Goal: Task Accomplishment & Management: Use online tool/utility

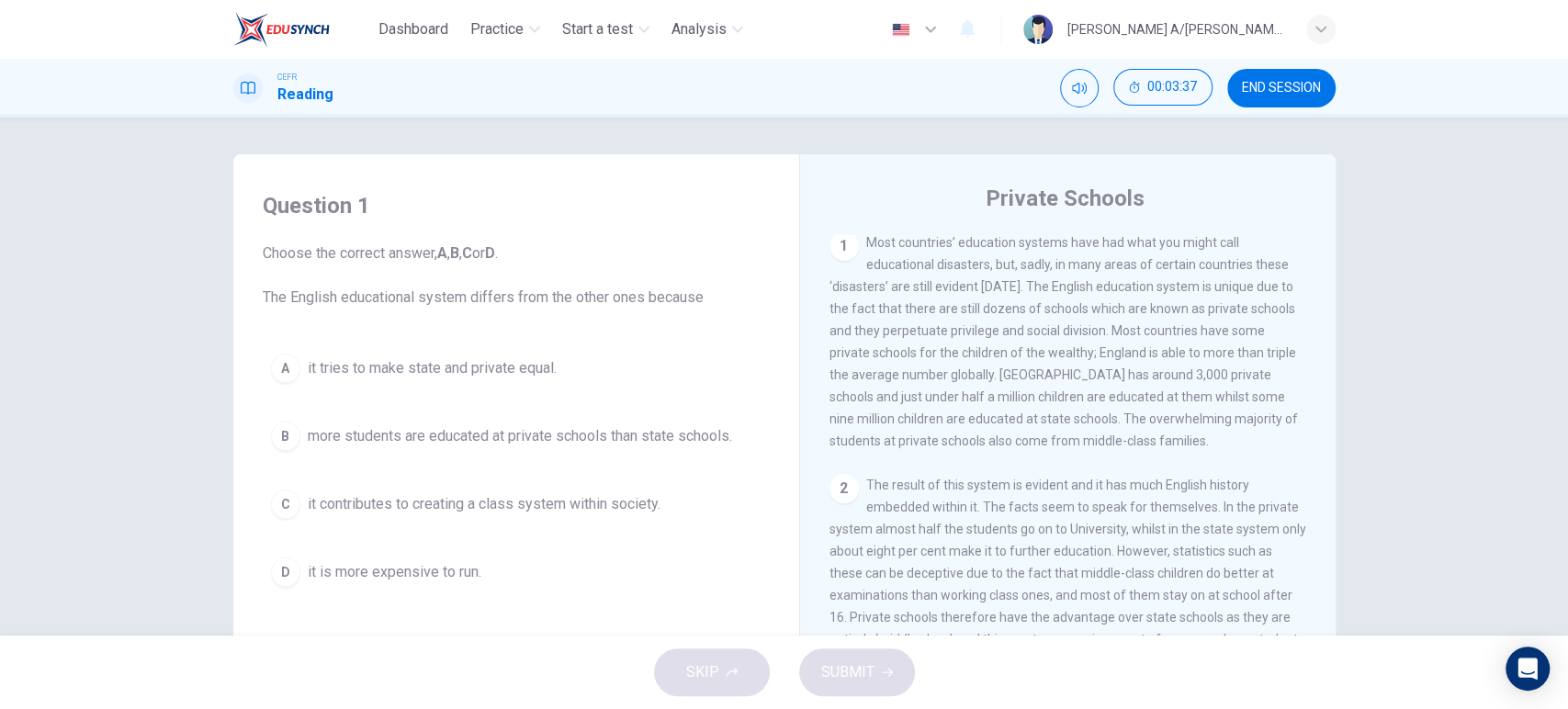
scroll to position [390, 0]
click at [1308, 95] on span "END SESSION" at bounding box center [1281, 89] width 79 height 15
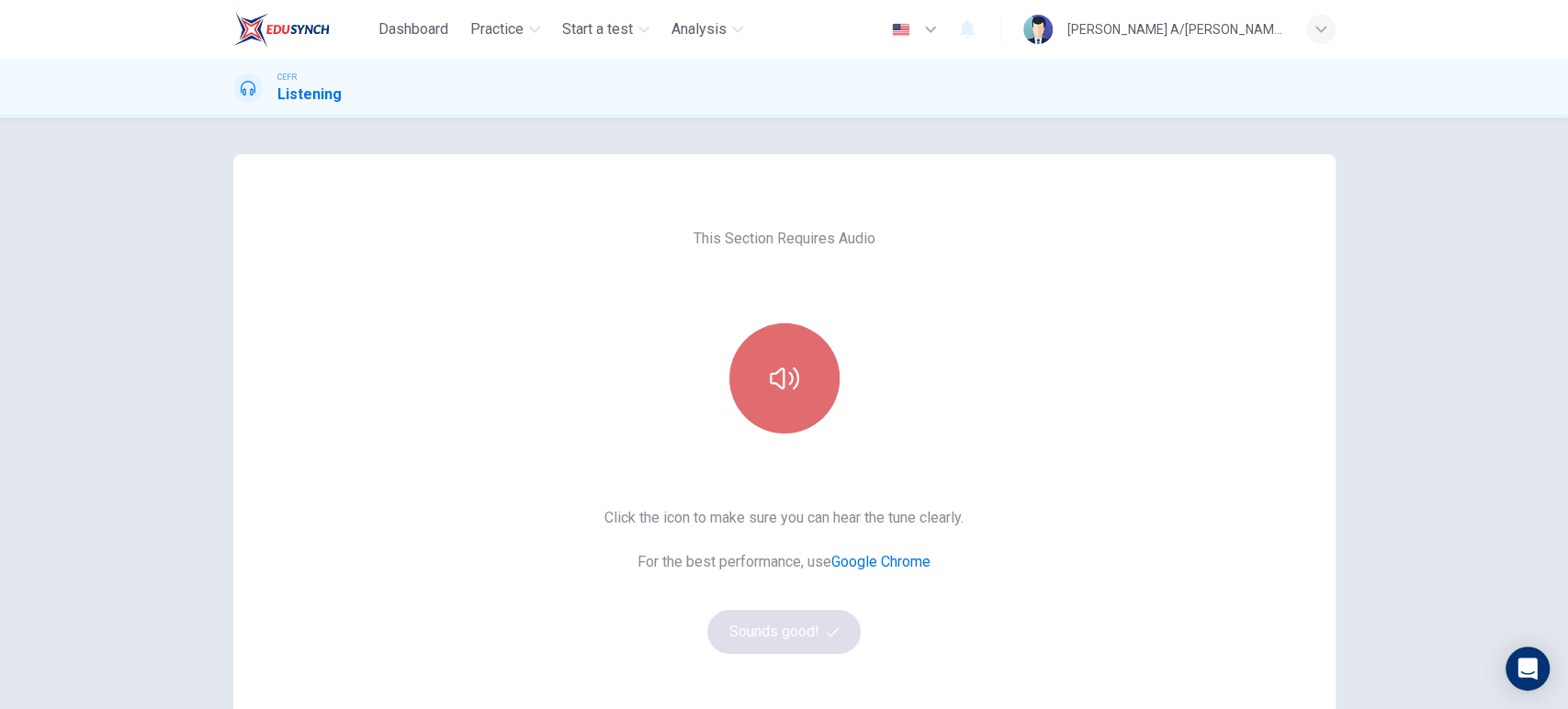
click at [792, 394] on button "button" at bounding box center [784, 378] width 110 height 110
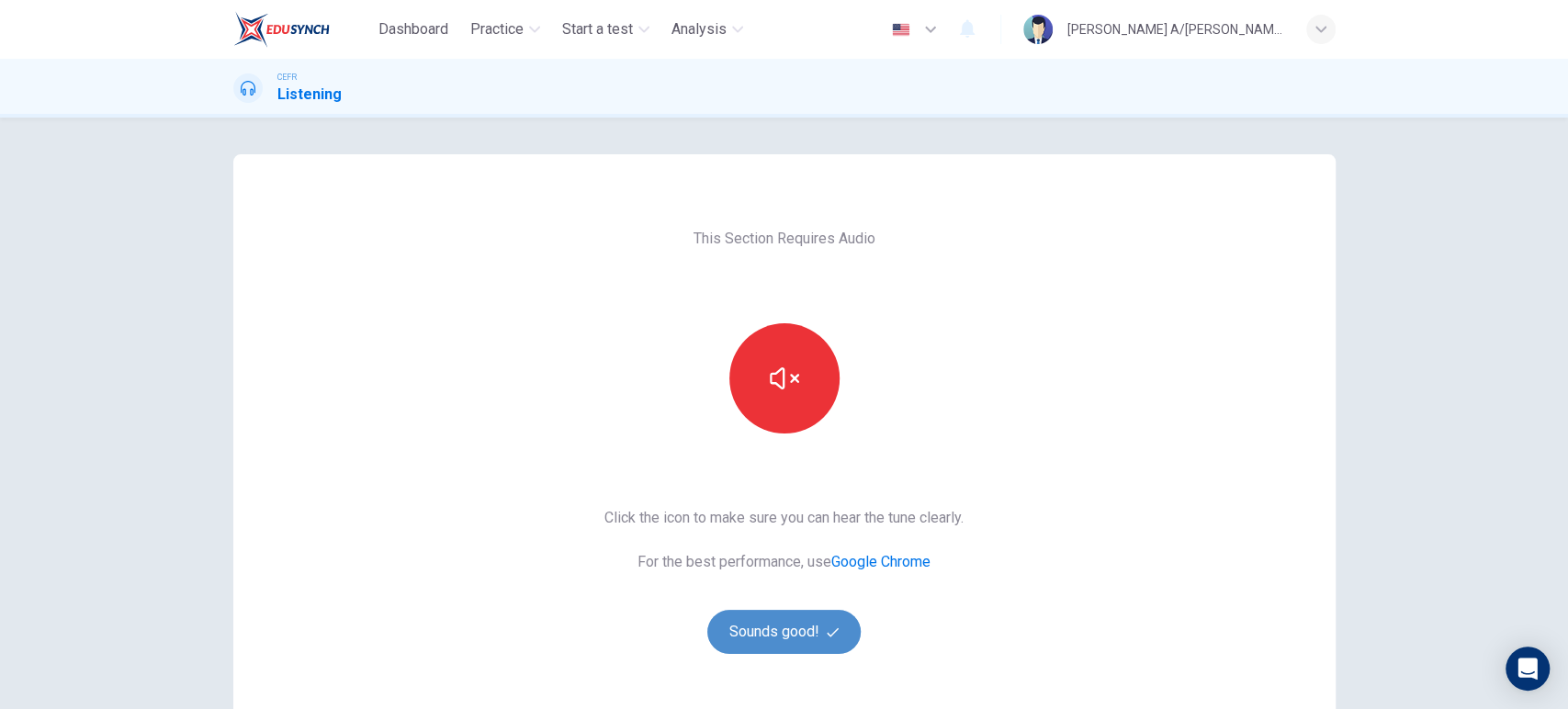
click at [777, 622] on button "Sounds good!" at bounding box center [784, 632] width 154 height 44
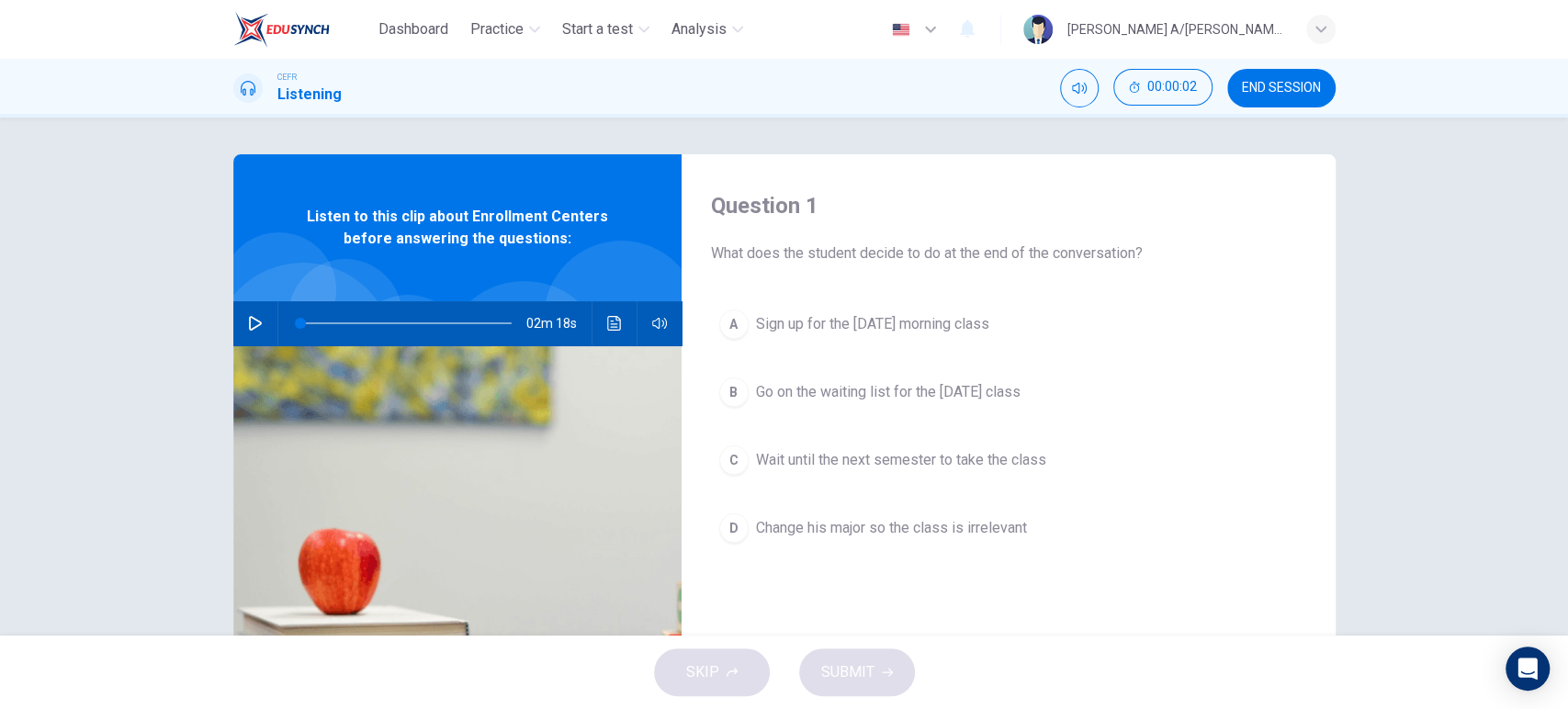
click at [248, 319] on icon "button" at bounding box center [255, 324] width 13 height 15
click at [248, 319] on icon "button" at bounding box center [255, 324] width 15 height 15
click at [248, 319] on icon "button" at bounding box center [255, 324] width 13 height 15
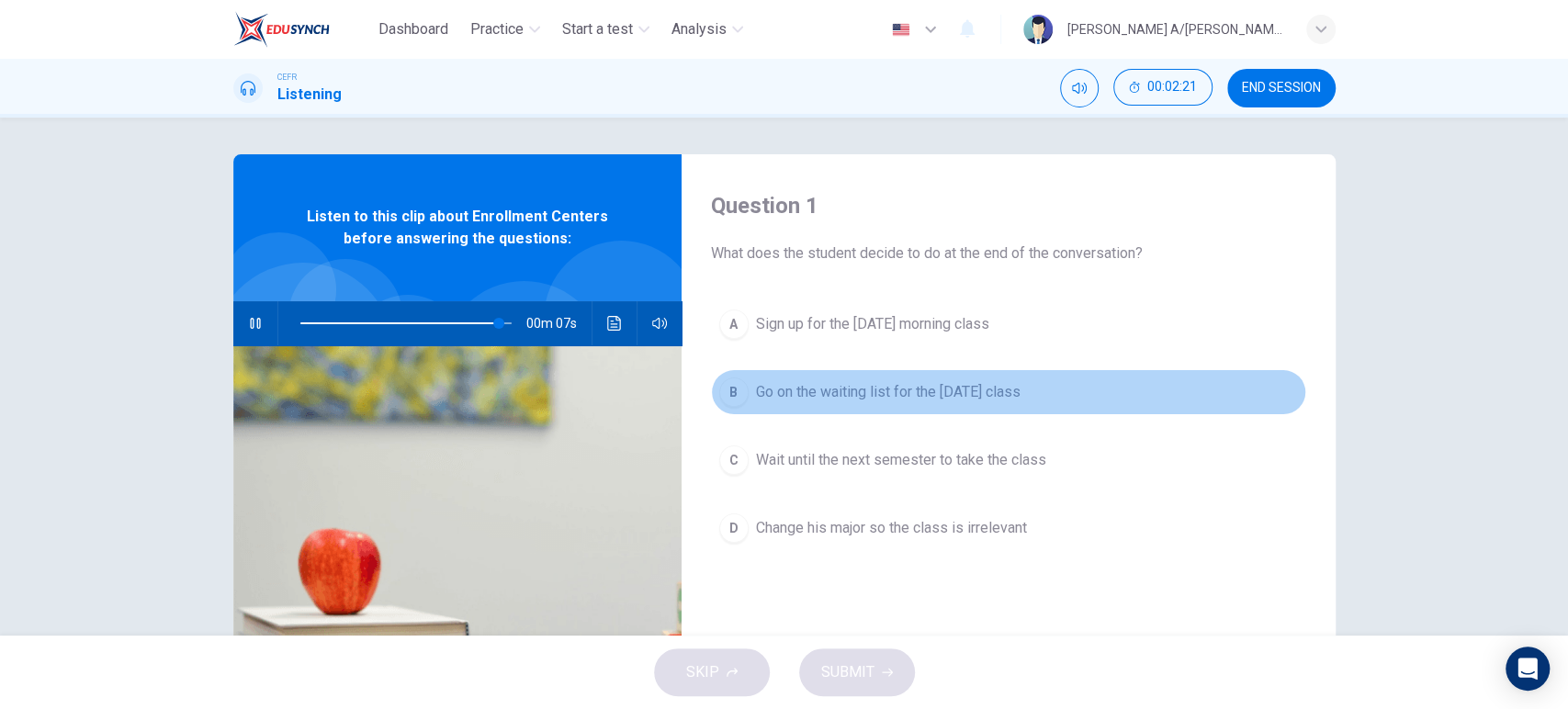
click at [740, 393] on div "B" at bounding box center [733, 392] width 29 height 29
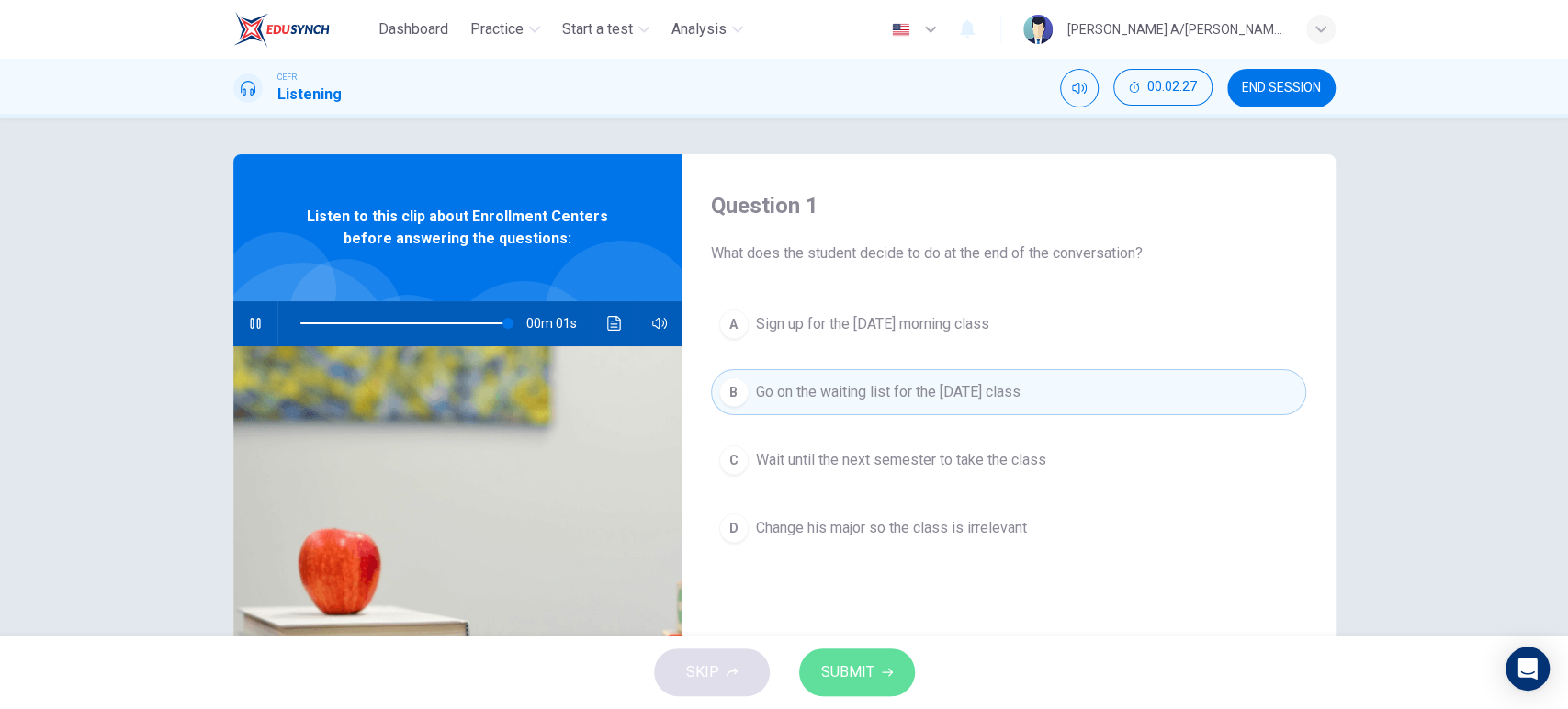
click at [833, 668] on span "SUBMIT" at bounding box center [847, 672] width 54 height 25
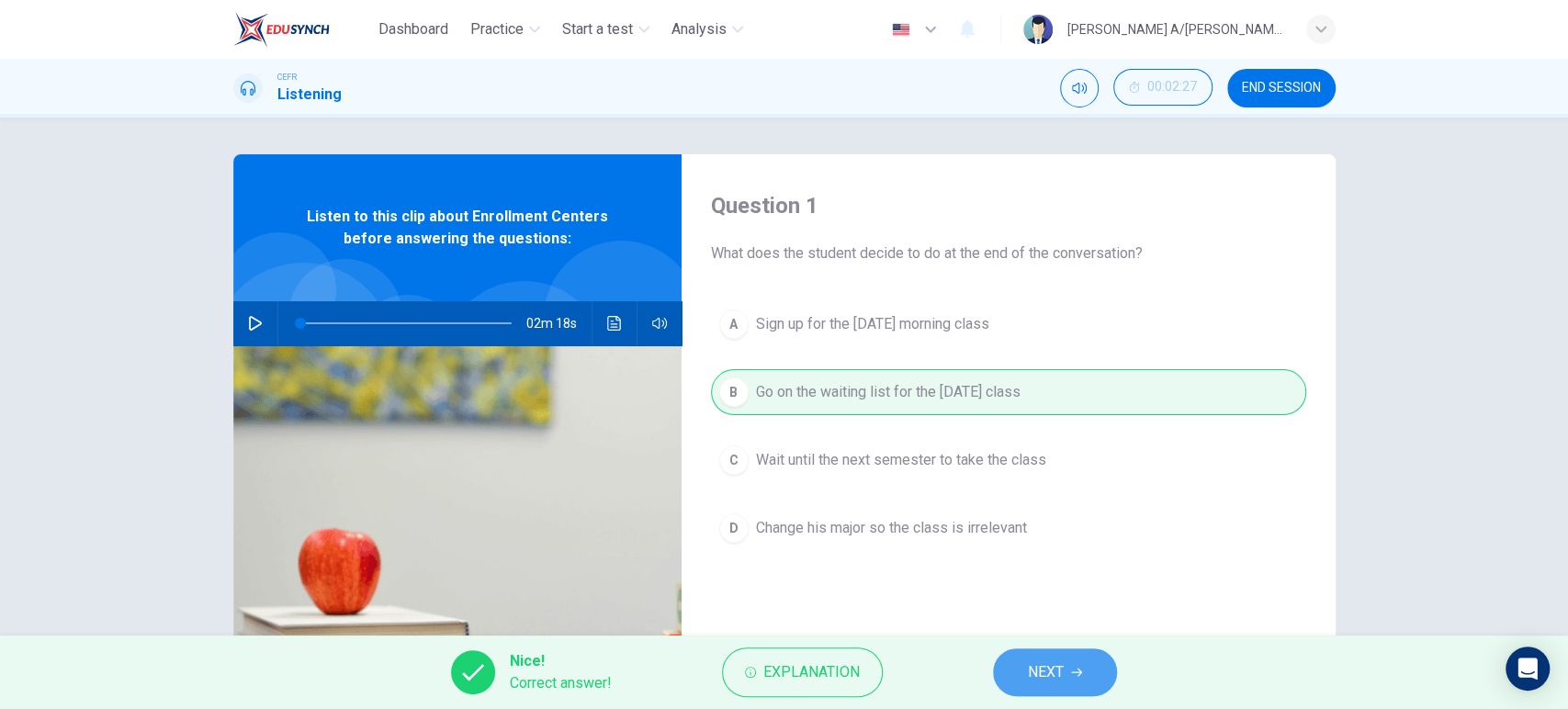
click at [1087, 672] on button "NEXT" at bounding box center [1055, 672] width 124 height 48
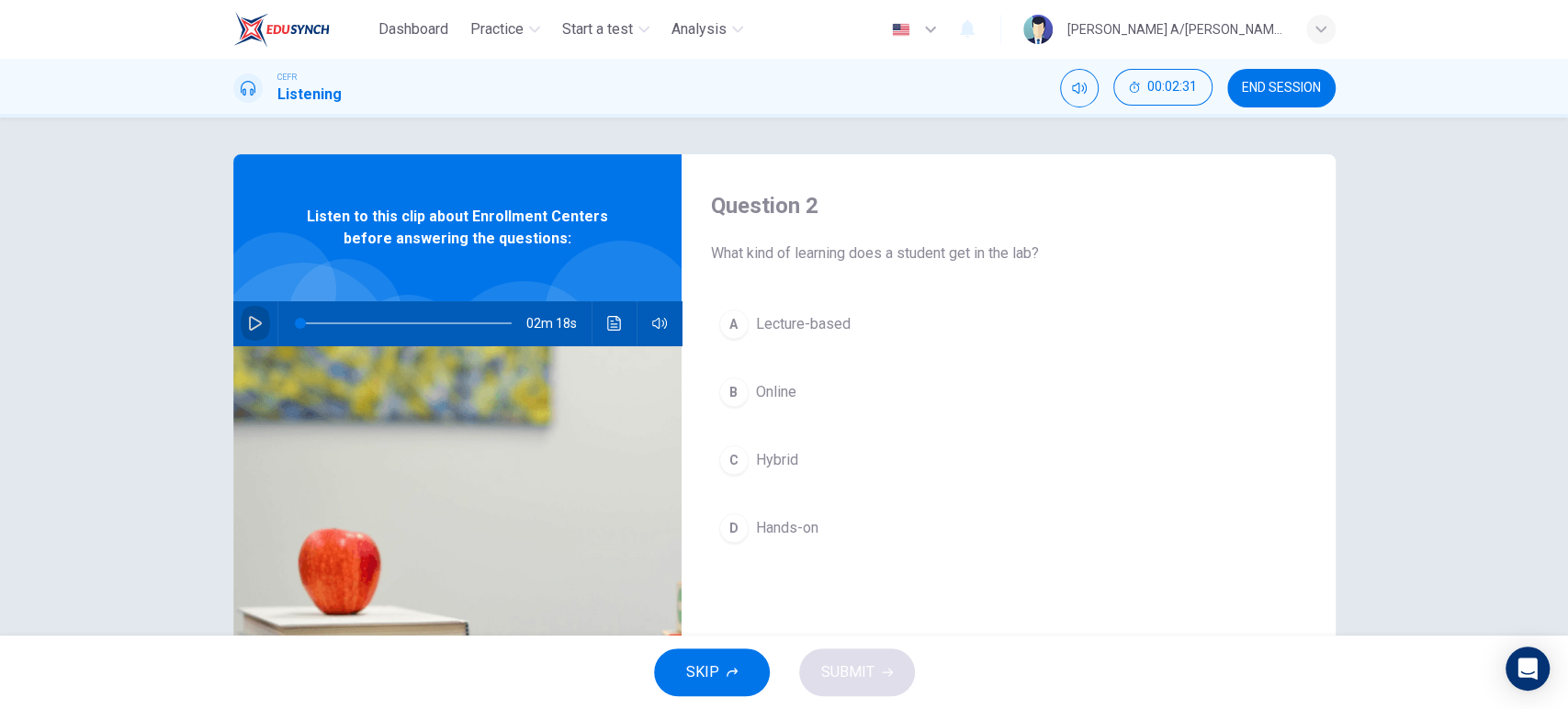
click at [248, 322] on icon "button" at bounding box center [255, 324] width 15 height 15
click at [728, 527] on div "D" at bounding box center [733, 527] width 29 height 29
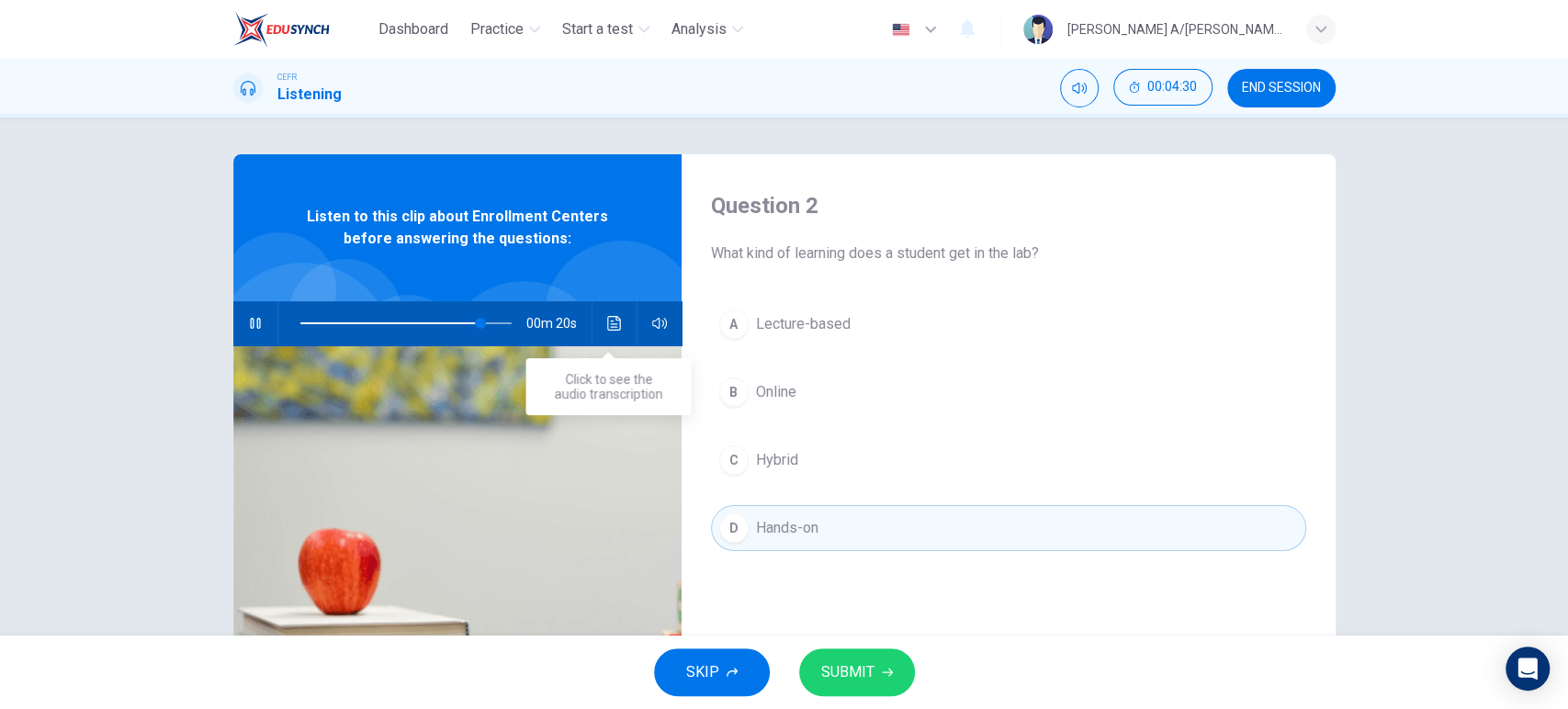
click at [607, 322] on icon "Click to see the audio transcription" at bounding box center [614, 324] width 14 height 15
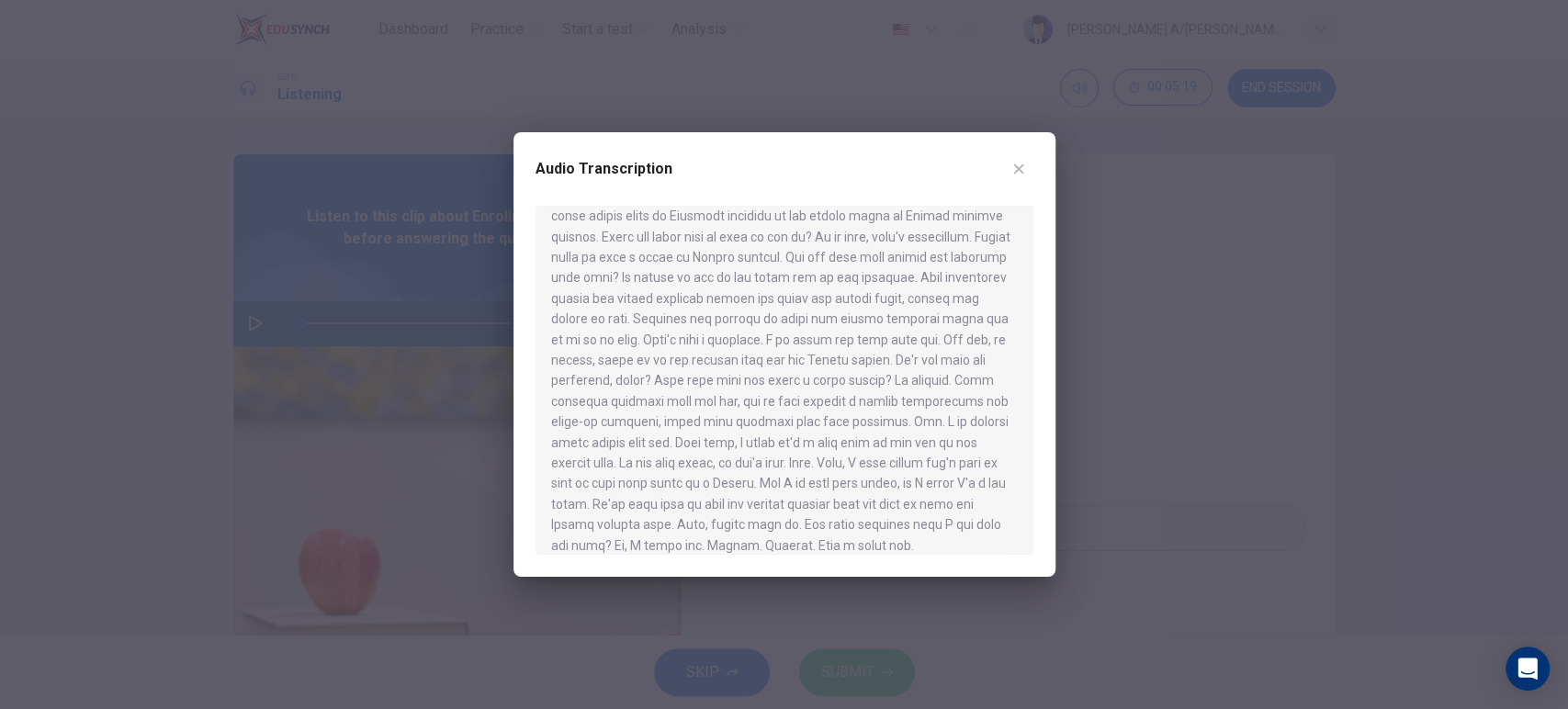
scroll to position [243, 0]
click at [1022, 168] on icon "button" at bounding box center [1018, 169] width 15 height 15
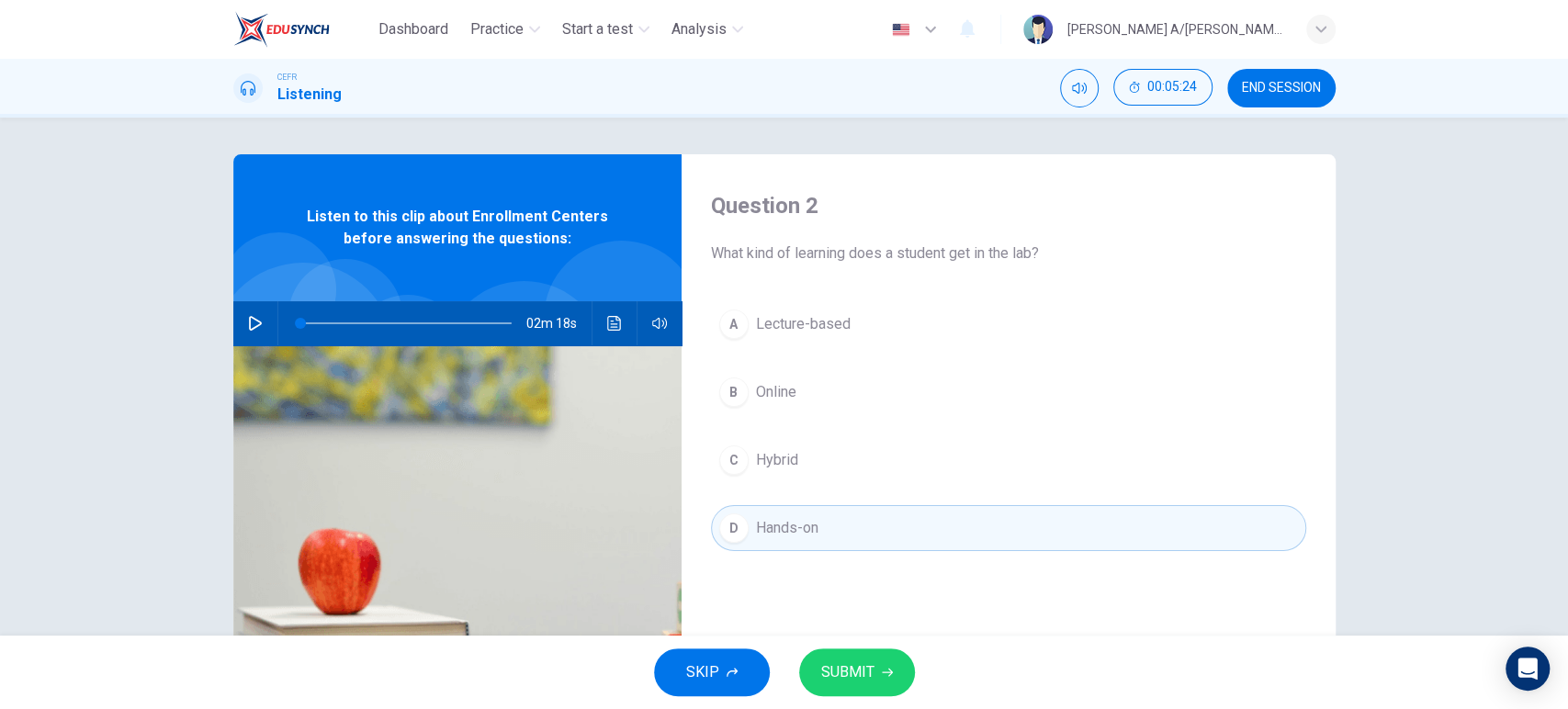
click at [822, 671] on span "SUBMIT" at bounding box center [847, 672] width 54 height 25
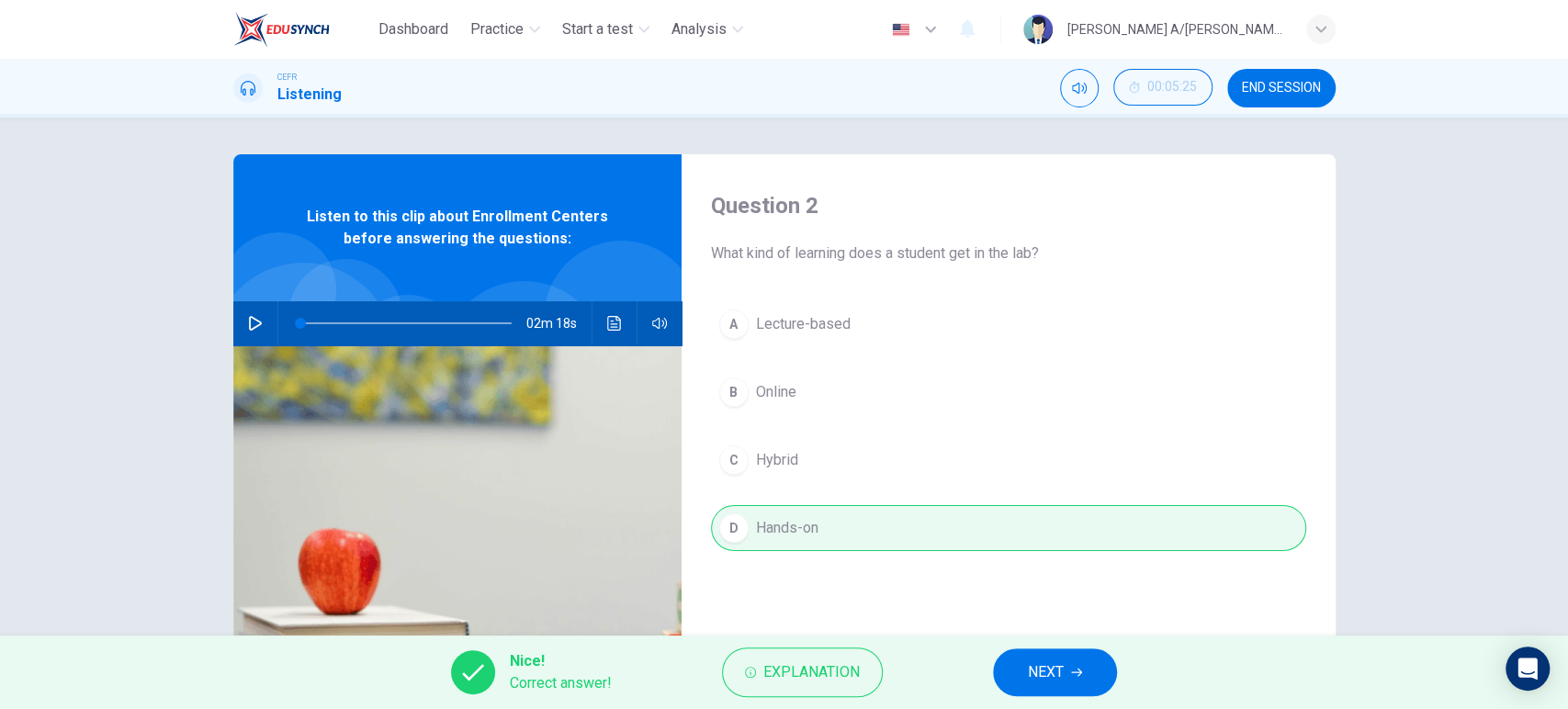
click at [1029, 671] on span "NEXT" at bounding box center [1046, 672] width 36 height 25
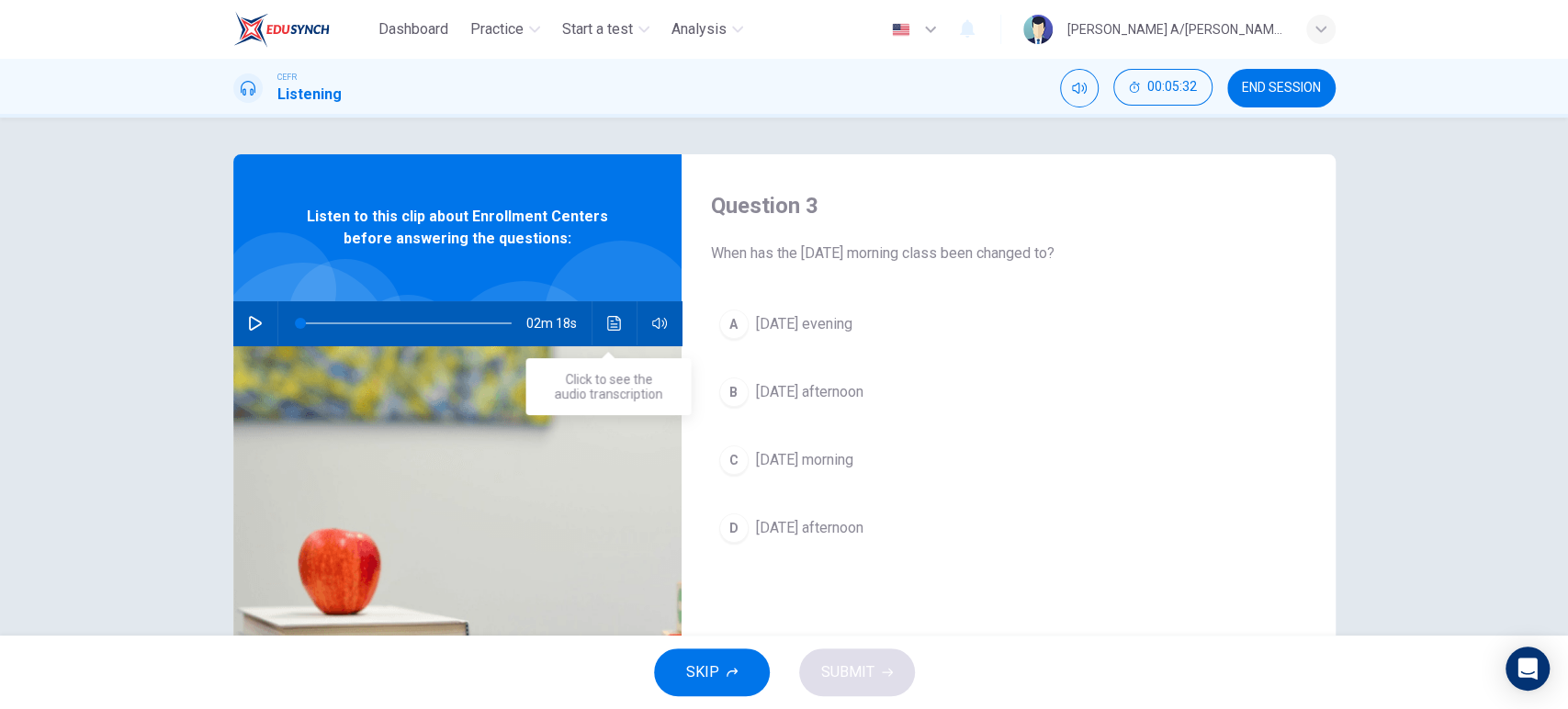
click at [610, 314] on button "Click to see the audio transcription" at bounding box center [614, 323] width 29 height 44
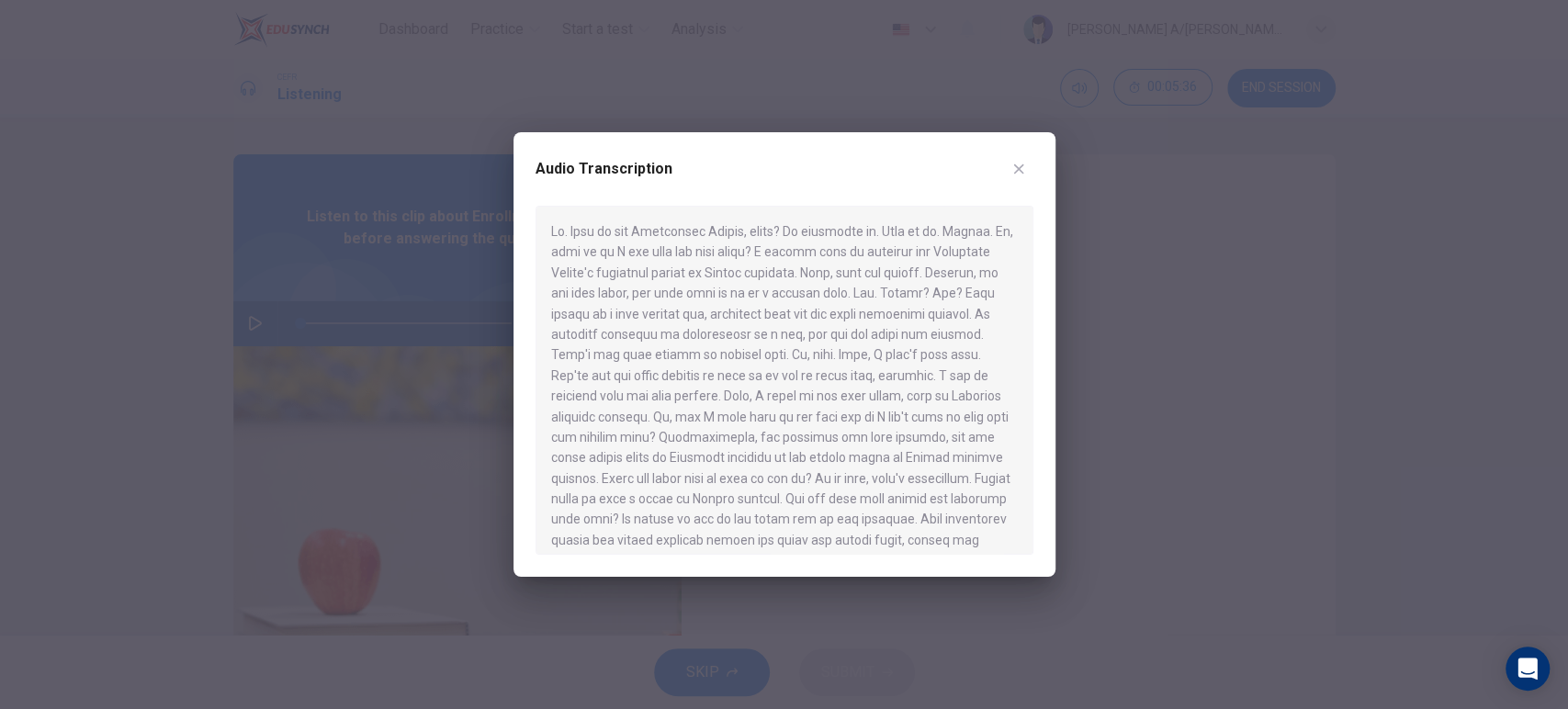
click at [1126, 439] on div at bounding box center [784, 354] width 1568 height 709
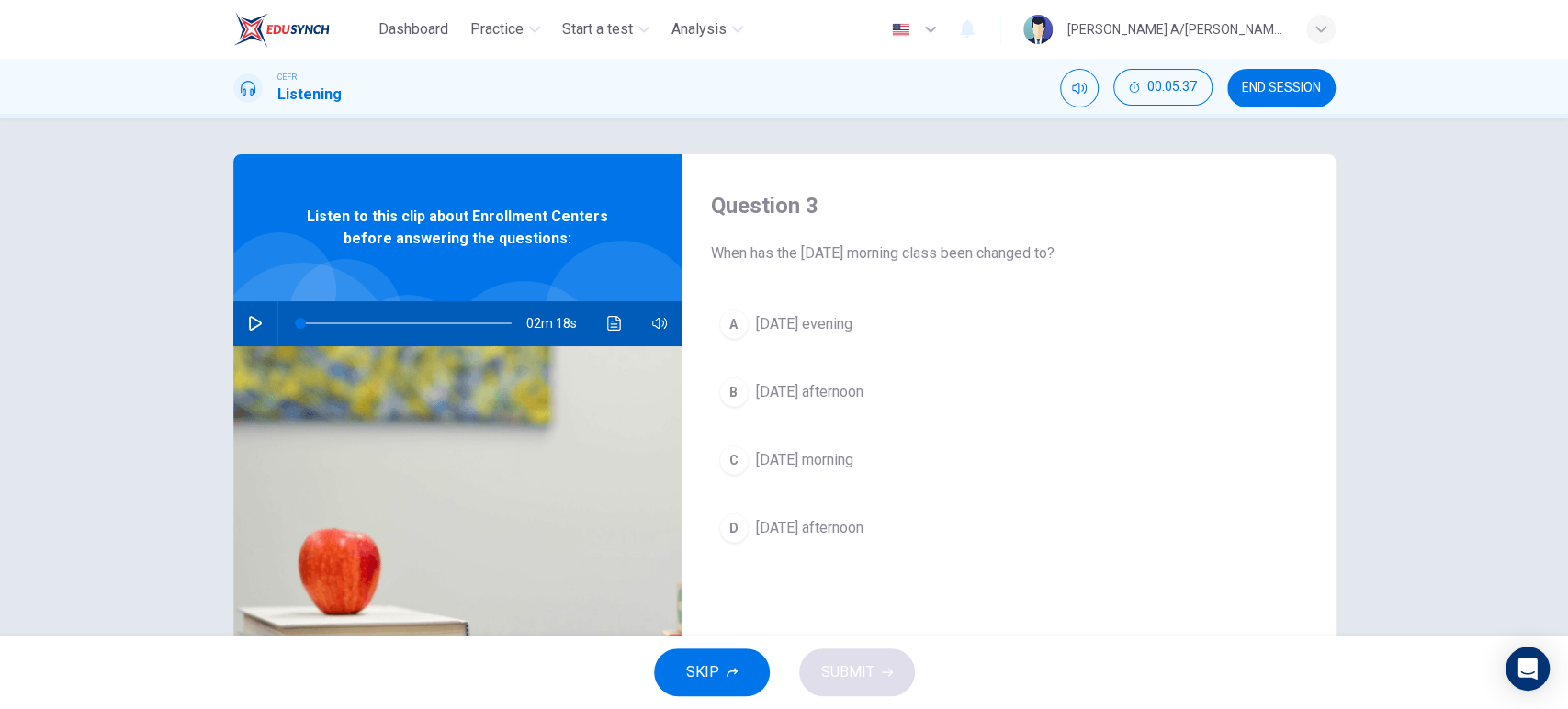
click at [808, 461] on span "[DATE] morning" at bounding box center [804, 459] width 97 height 22
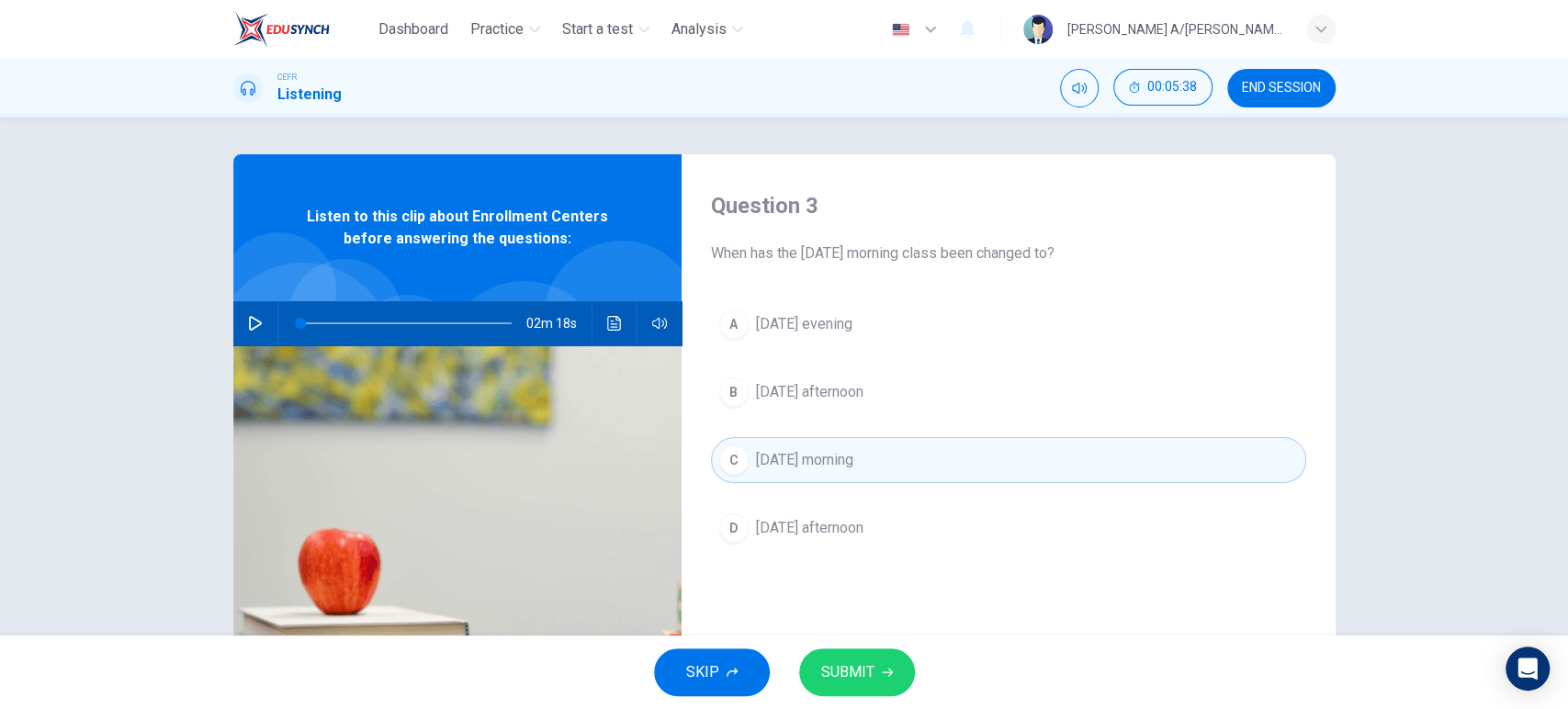
click at [838, 650] on button "SUBMIT" at bounding box center [856, 672] width 116 height 48
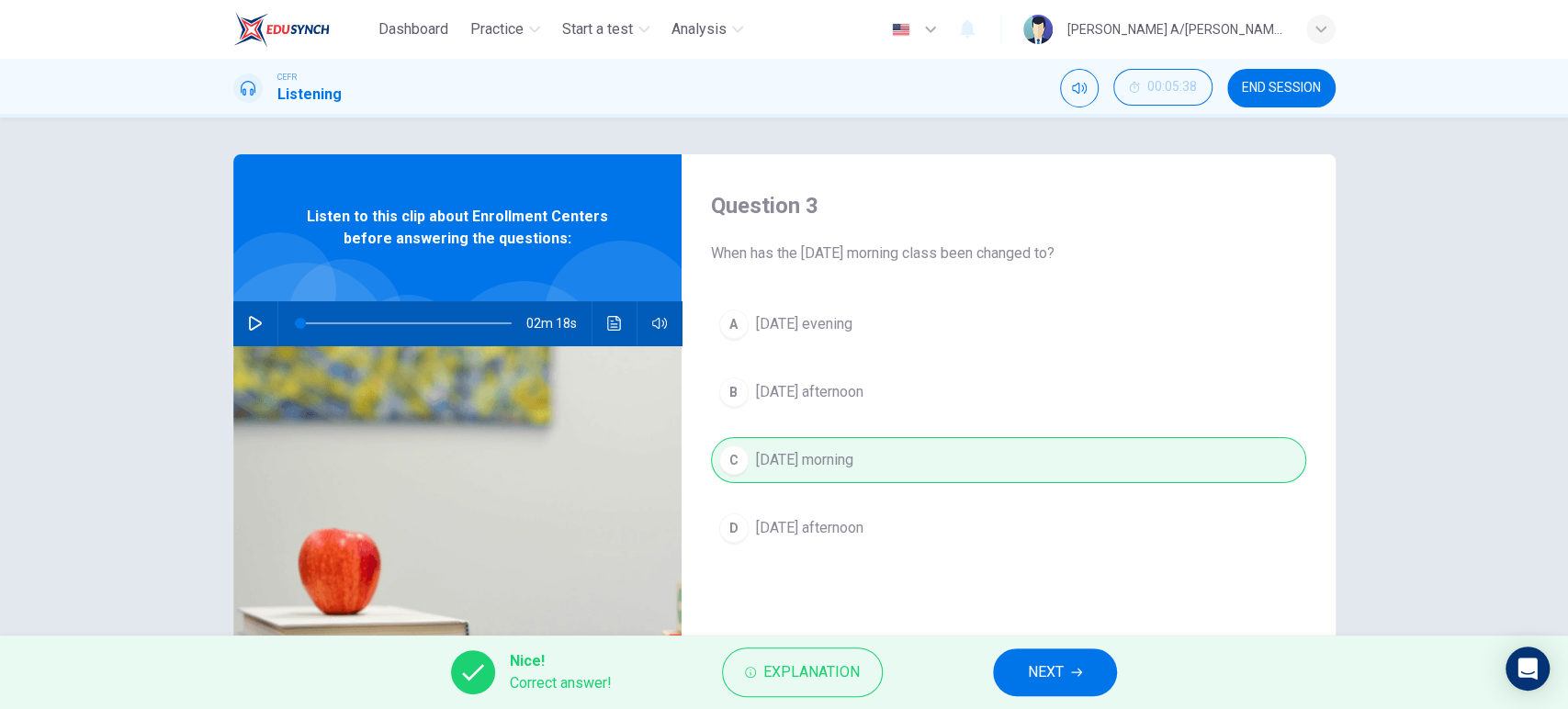
click at [1022, 671] on button "NEXT" at bounding box center [1055, 672] width 124 height 48
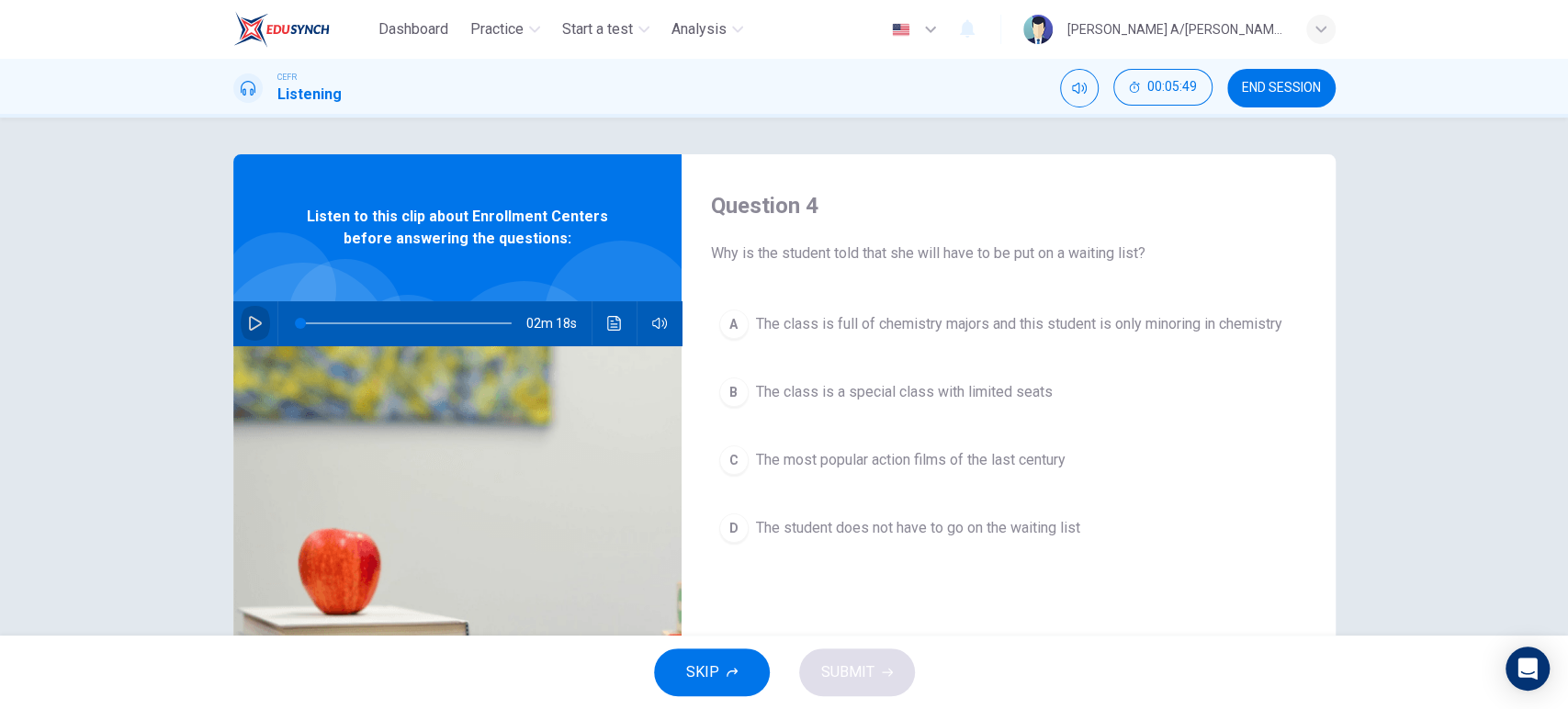
click at [251, 328] on icon "button" at bounding box center [255, 324] width 15 height 15
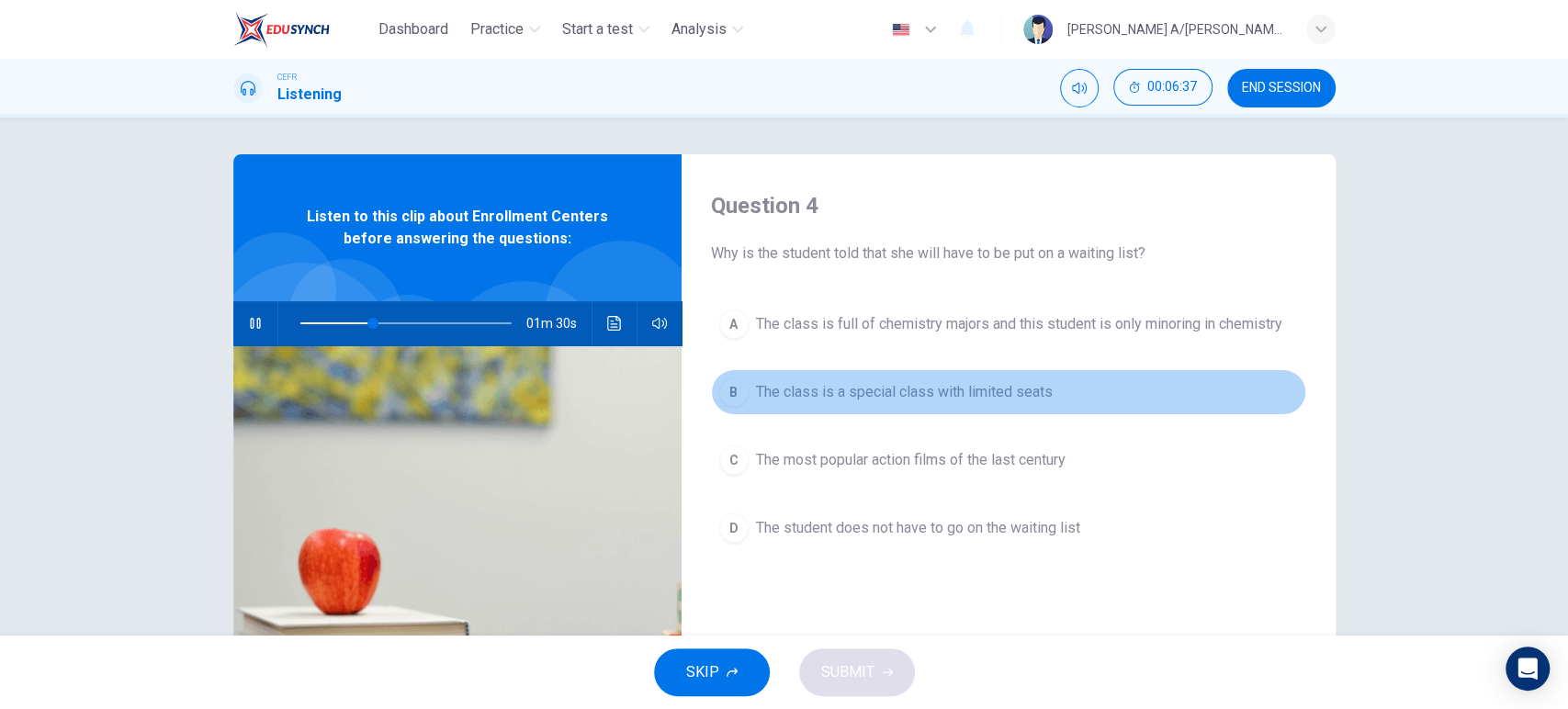
click at [728, 385] on div "B" at bounding box center [733, 392] width 29 height 29
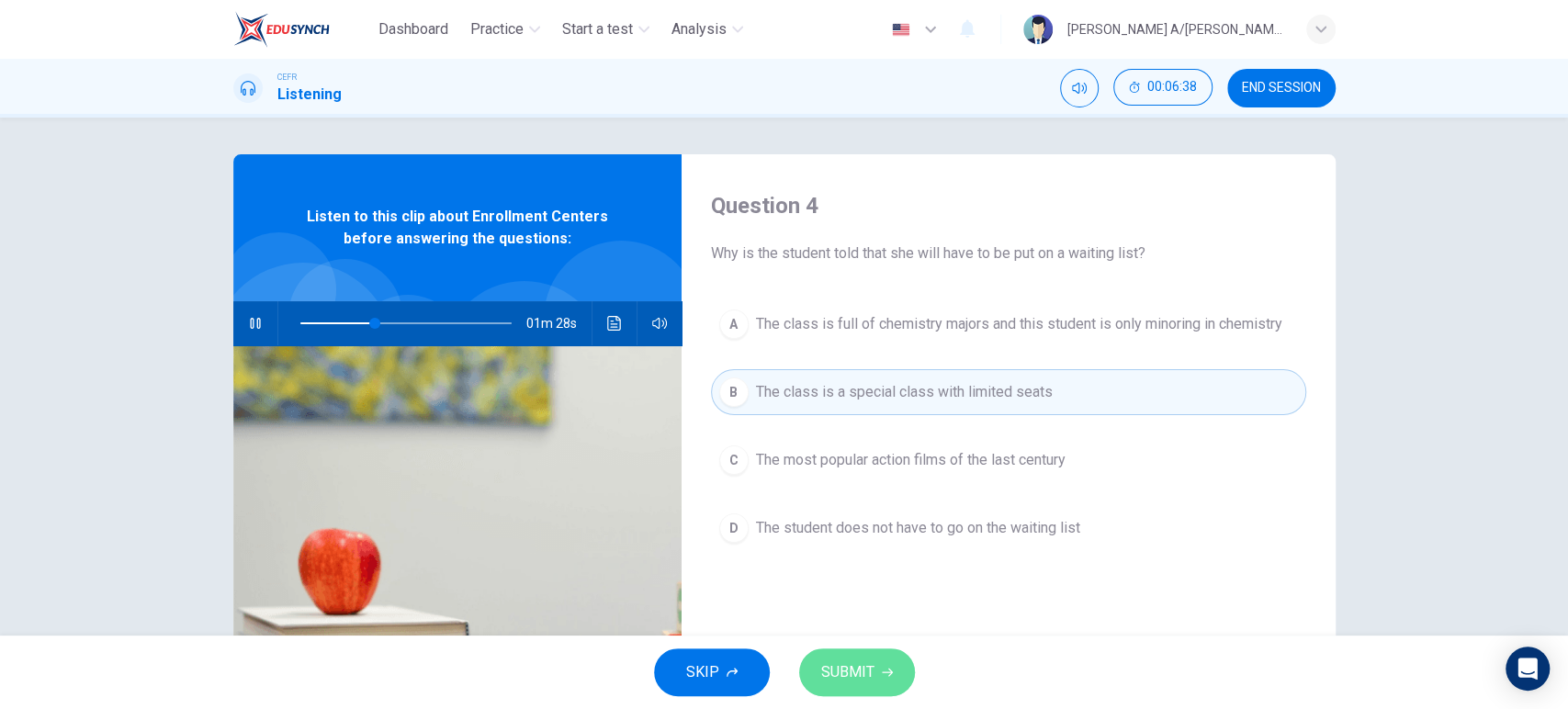
click at [874, 676] on button "SUBMIT" at bounding box center [856, 672] width 116 height 48
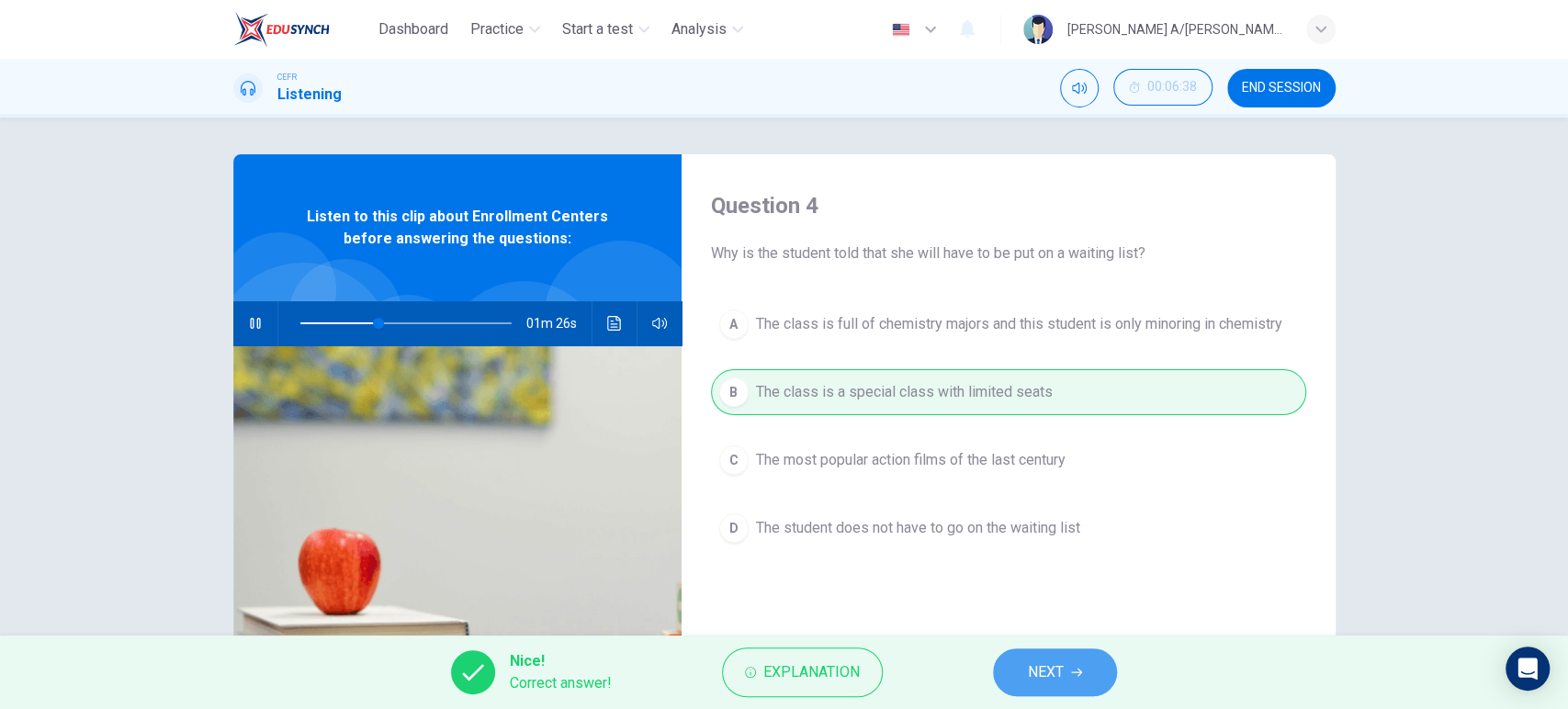
click at [1049, 677] on span "NEXT" at bounding box center [1046, 672] width 36 height 25
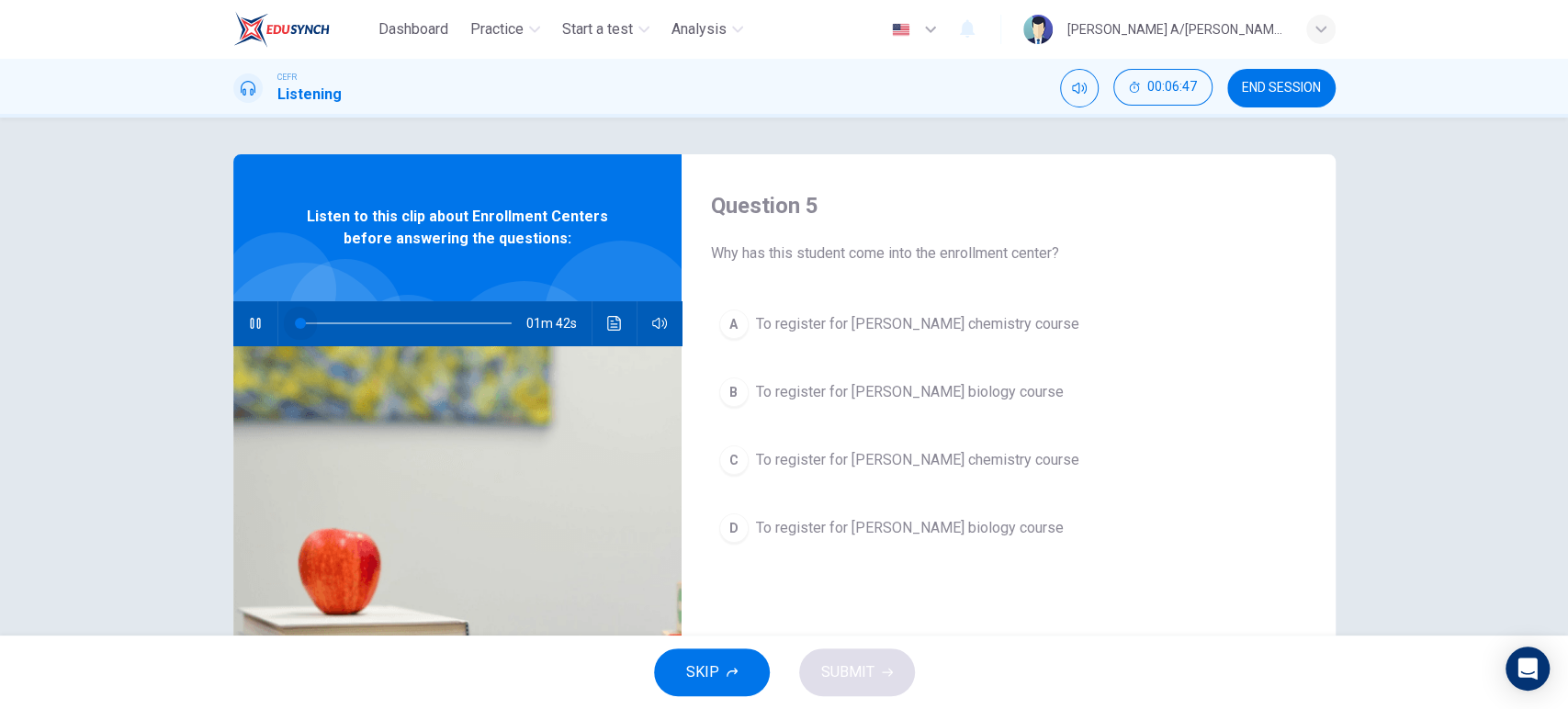
drag, startPoint x: 391, startPoint y: 327, endPoint x: 200, endPoint y: 337, distance: 191.3
click at [204, 337] on div "Question 5 Why has this student come into the enrollment center? A To register …" at bounding box center [784, 474] width 1160 height 638
click at [251, 317] on icon "button" at bounding box center [255, 324] width 15 height 15
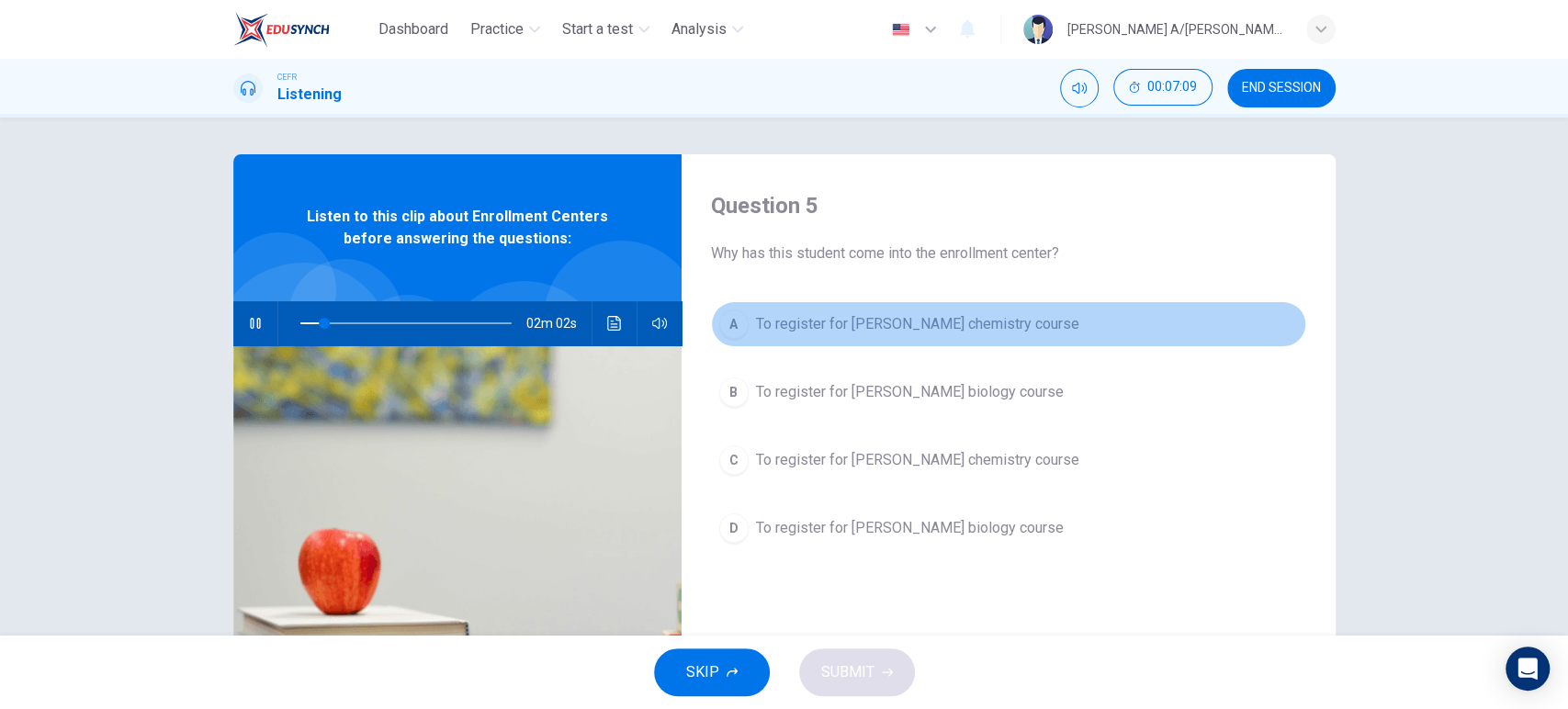
click at [856, 324] on span "To register for [PERSON_NAME] chemistry course" at bounding box center [917, 324] width 323 height 22
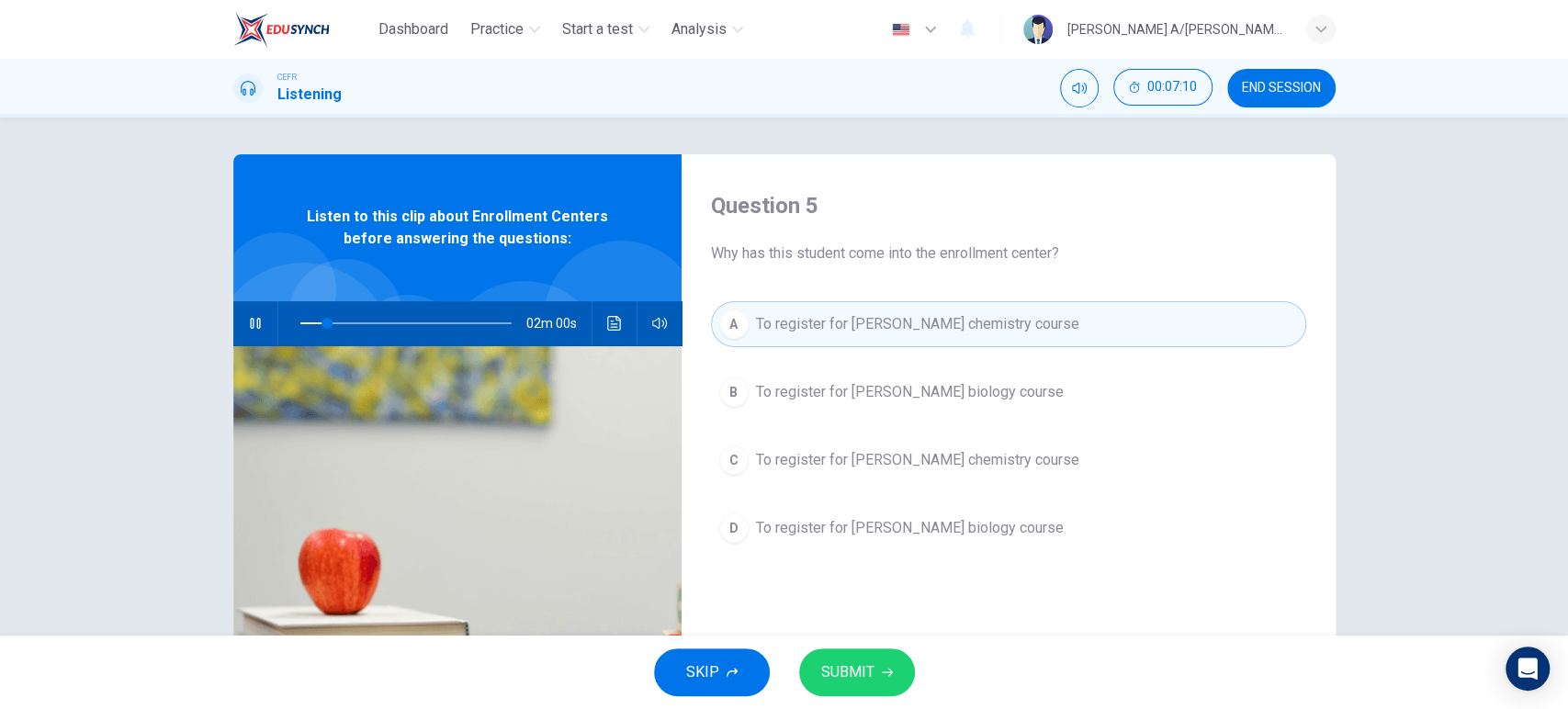
click at [867, 643] on div "SKIP SUBMIT" at bounding box center [784, 672] width 1568 height 73
click at [862, 653] on button "SUBMIT" at bounding box center [856, 672] width 116 height 48
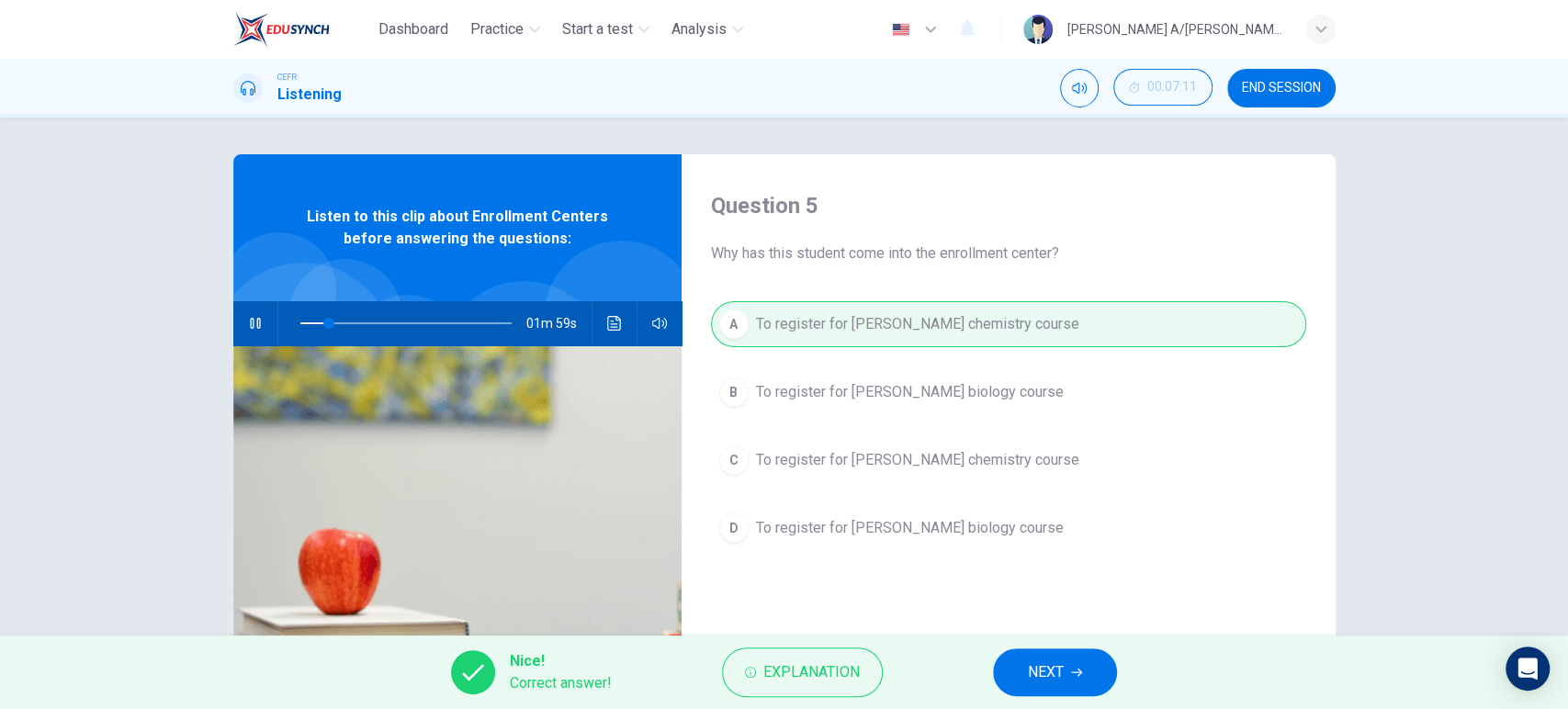
type input "14"
click at [1055, 671] on span "NEXT" at bounding box center [1046, 672] width 36 height 25
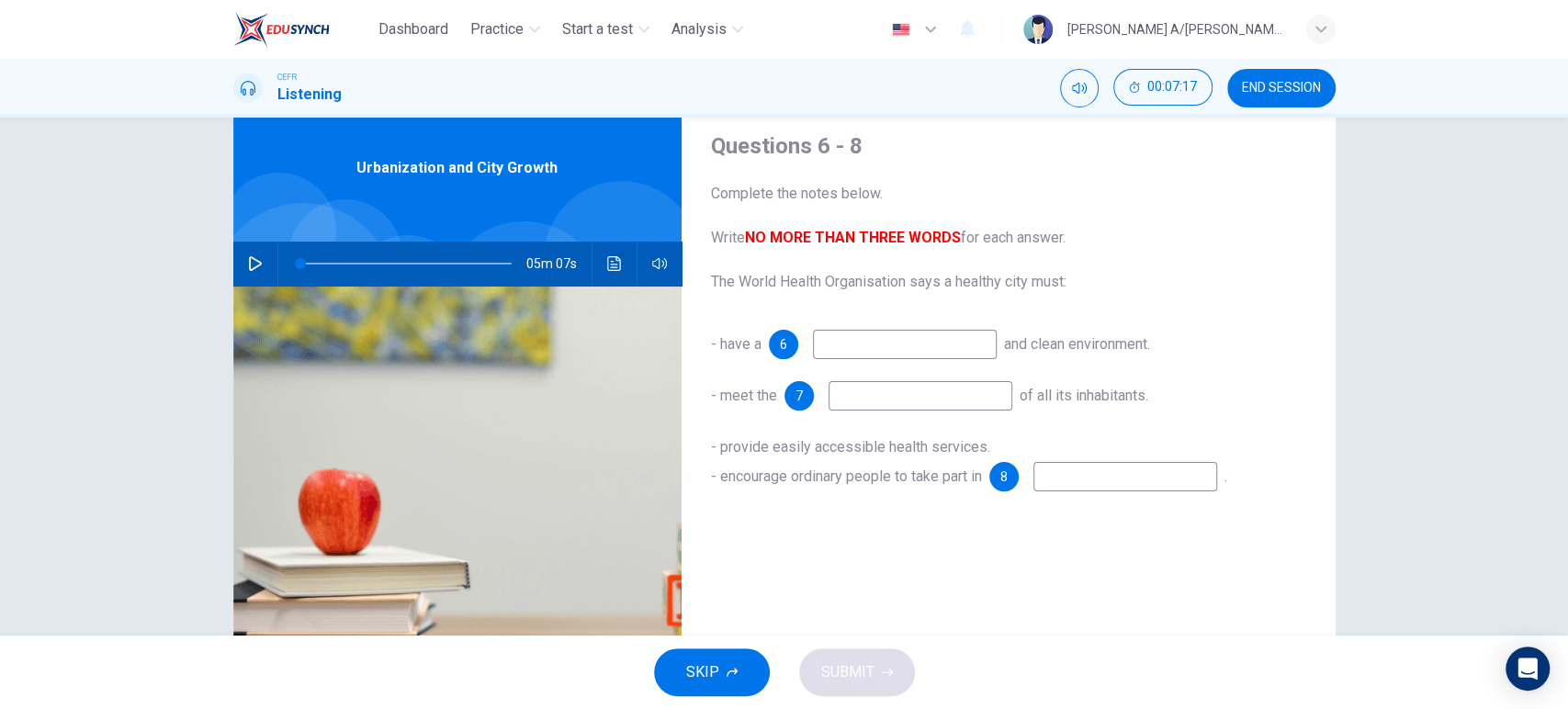
scroll to position [58, 0]
click at [257, 263] on button "button" at bounding box center [255, 265] width 29 height 44
click at [847, 350] on input at bounding box center [904, 345] width 184 height 29
type input "17"
type input "sa"
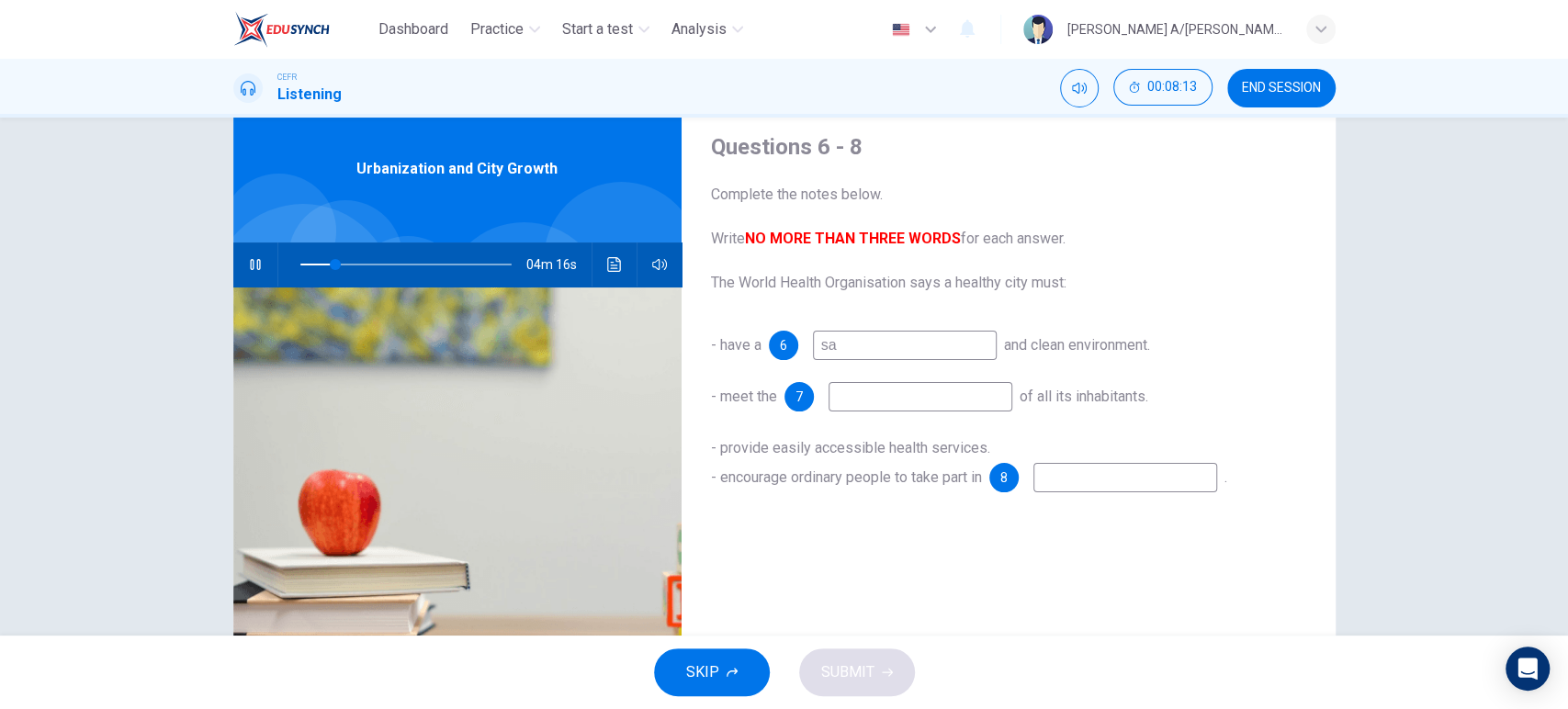
type input "17"
type input "safe"
type input "18"
type input "safe"
click at [884, 392] on input at bounding box center [920, 396] width 184 height 29
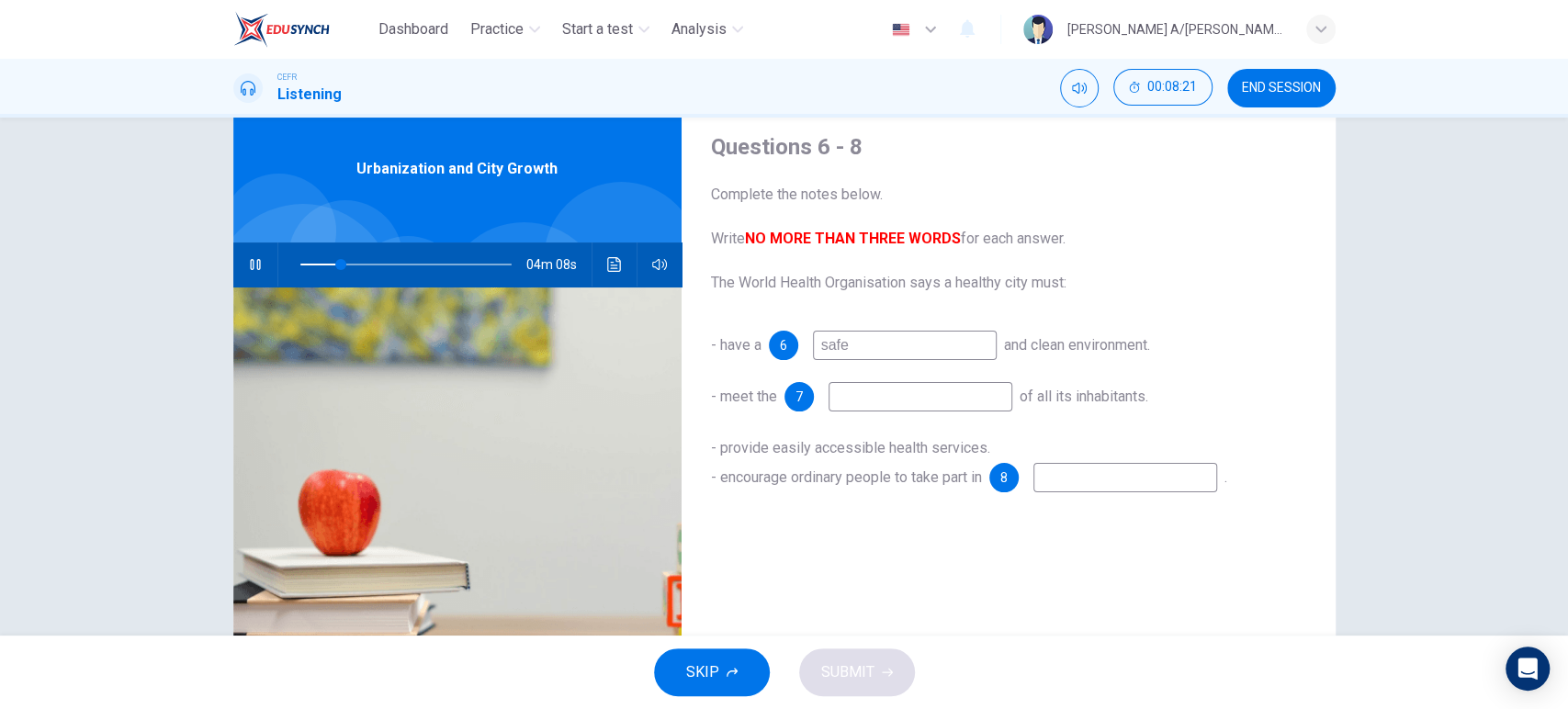
type input "20"
type input "ba"
type input "20"
type input "basic nee"
type input "20"
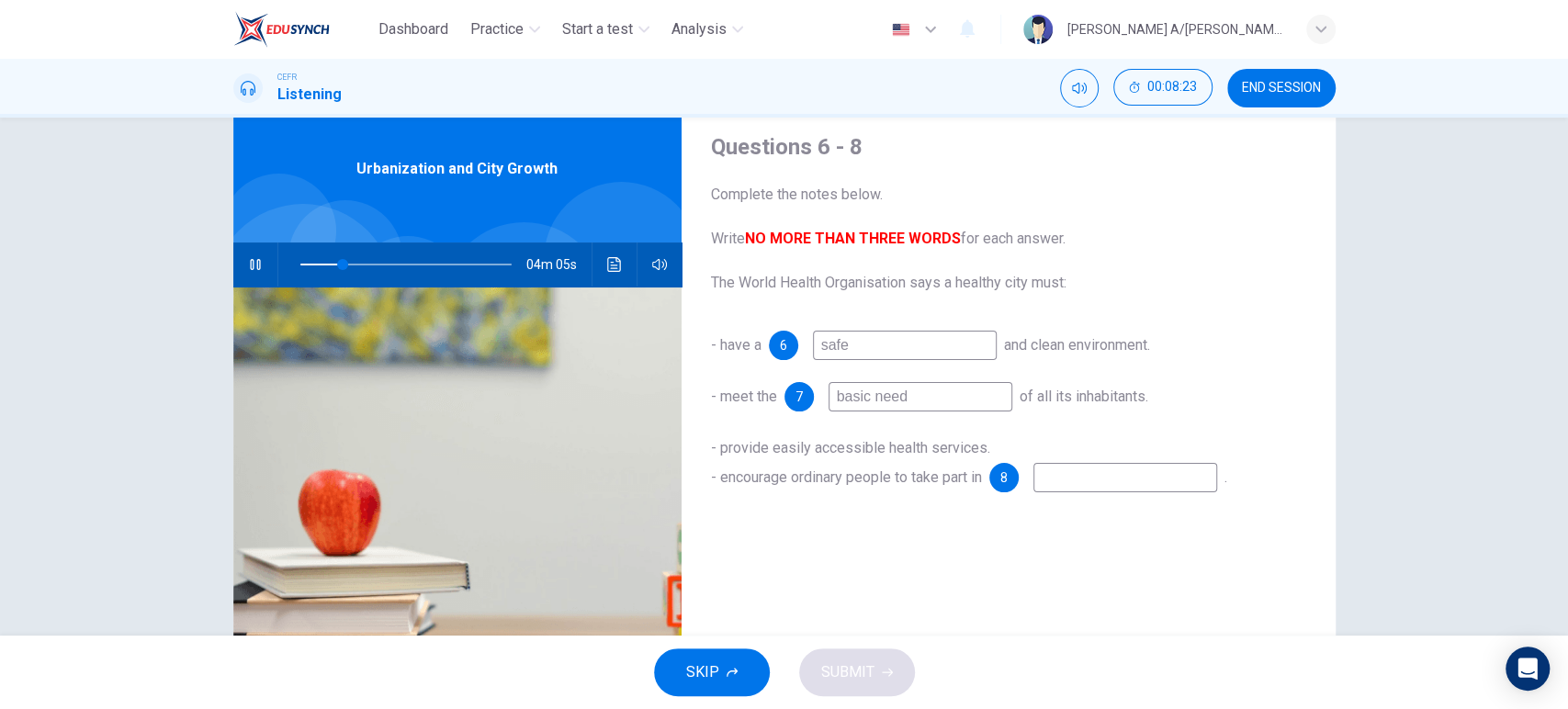
type input "basic needs"
type input "21"
type input "basic needs"
click at [1066, 471] on input at bounding box center [1125, 477] width 184 height 29
drag, startPoint x: 381, startPoint y: 263, endPoint x: 321, endPoint y: 265, distance: 60.0
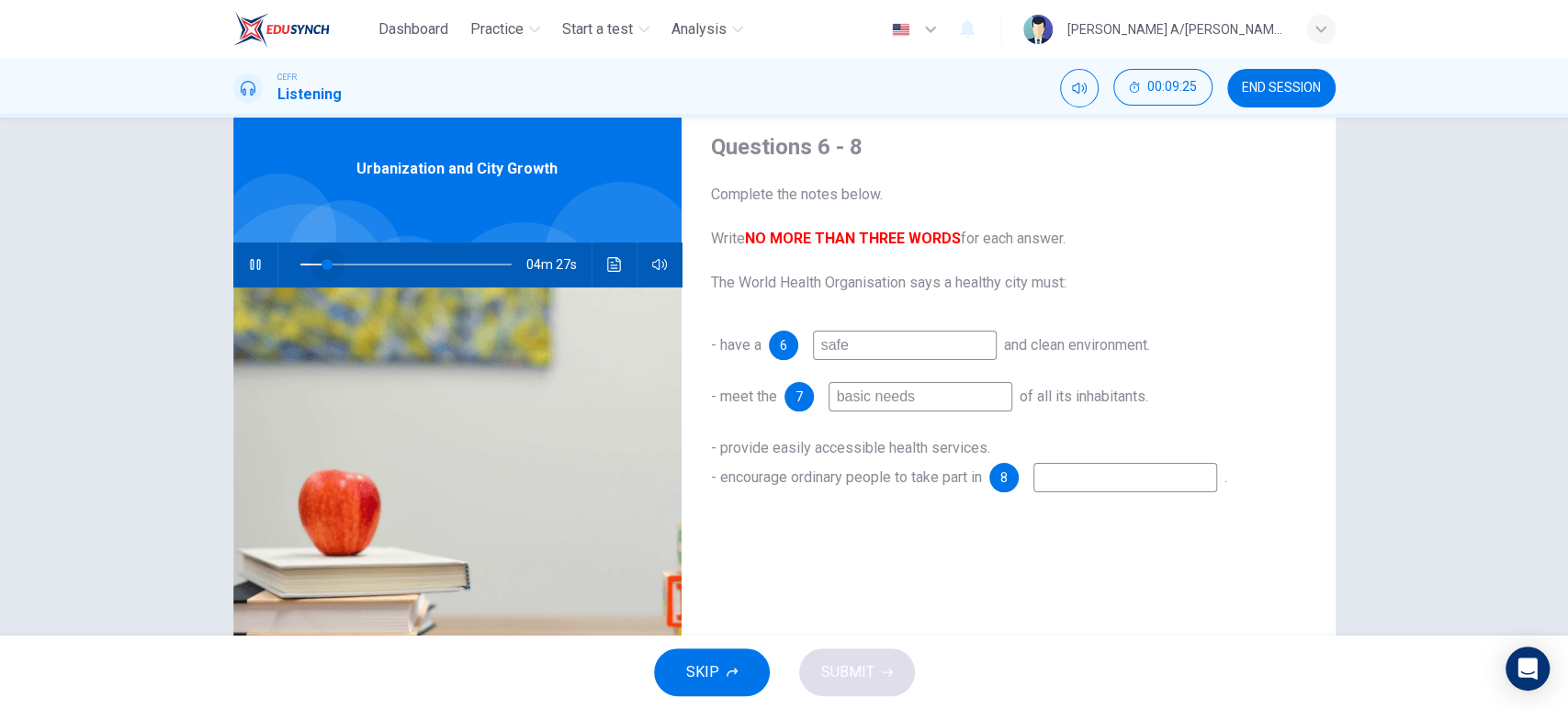
click at [322, 265] on span at bounding box center [328, 265] width 11 height 11
click at [249, 253] on button "button" at bounding box center [255, 265] width 29 height 44
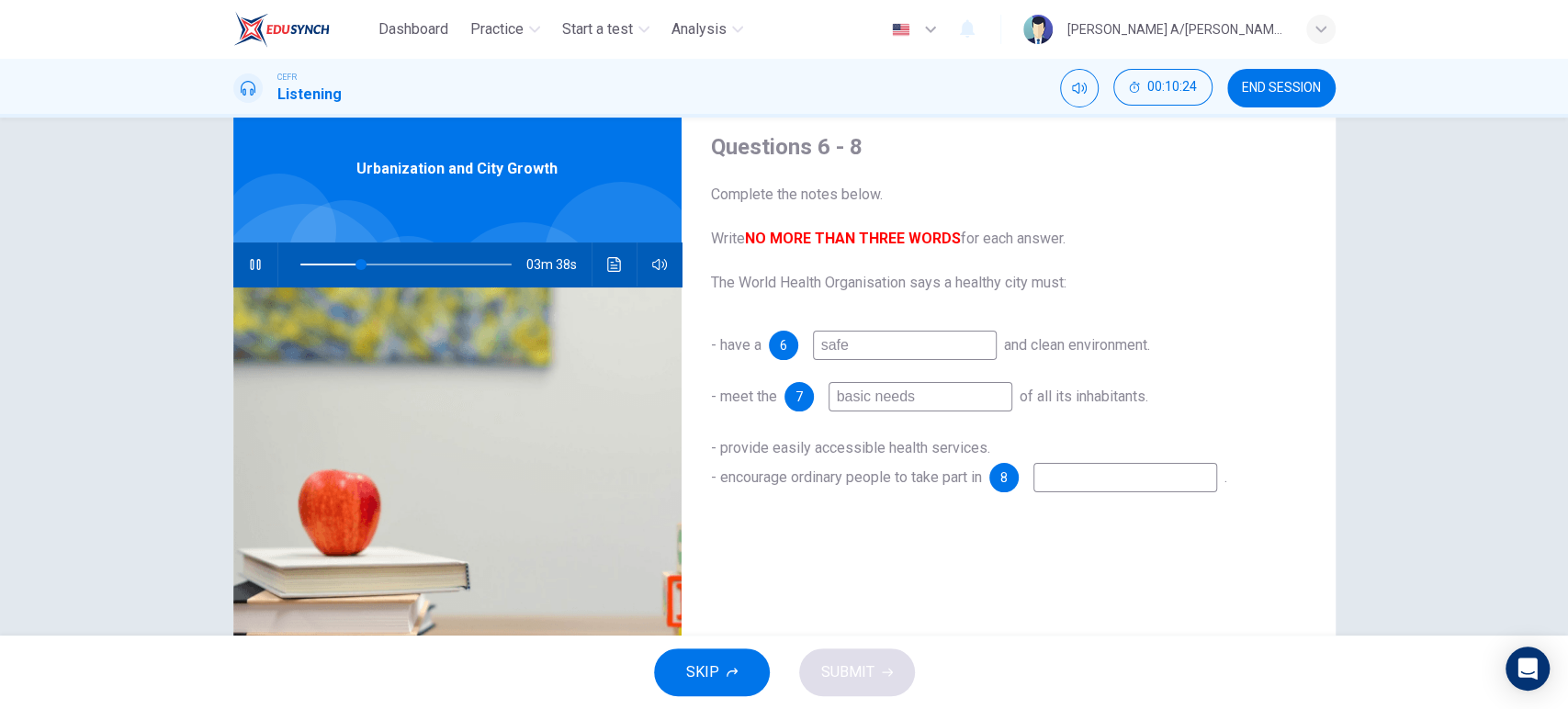
click at [249, 253] on button "button" at bounding box center [255, 265] width 29 height 44
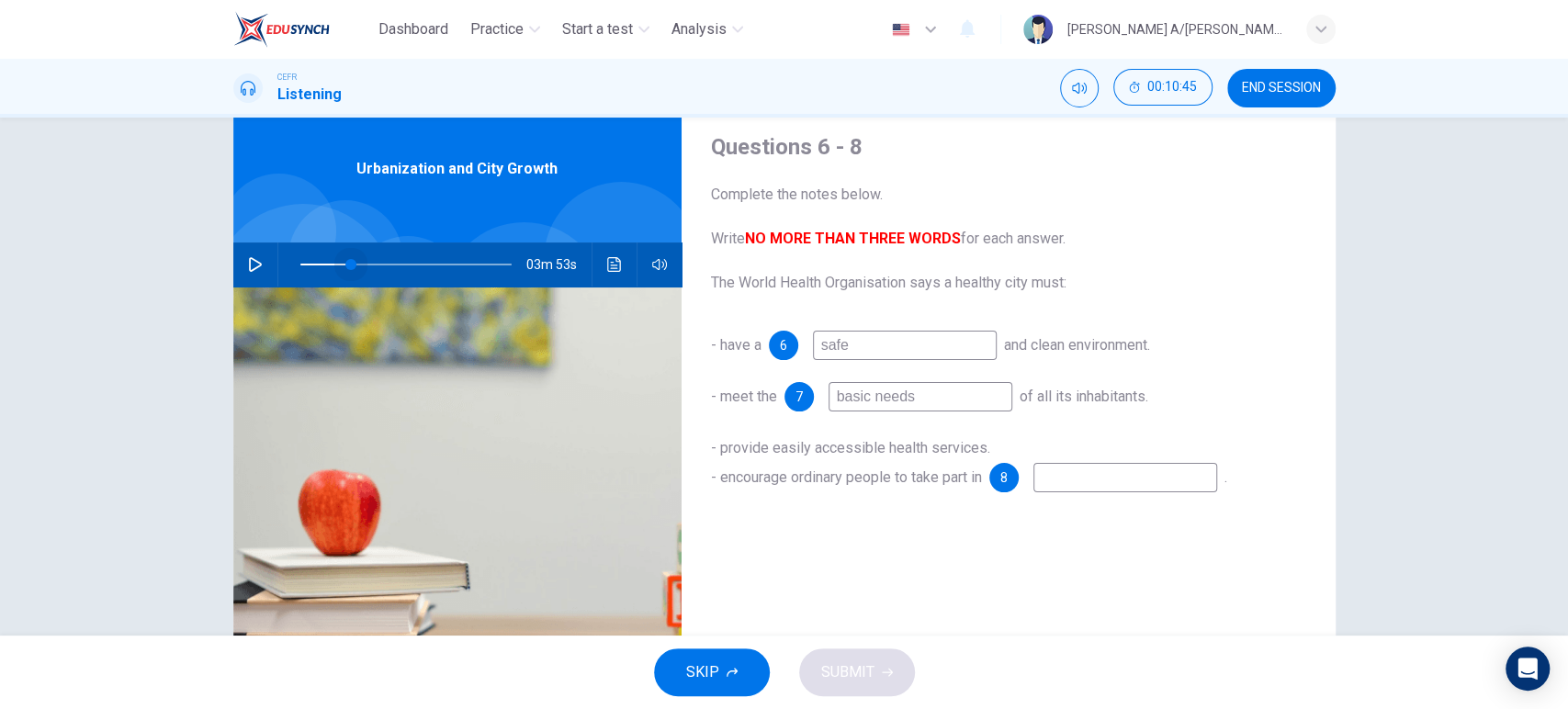
drag, startPoint x: 361, startPoint y: 263, endPoint x: 338, endPoint y: 270, distance: 24.0
click at [345, 270] on span at bounding box center [351, 265] width 11 height 11
click at [248, 268] on icon "button" at bounding box center [255, 265] width 15 height 15
click at [1089, 474] on input at bounding box center [1125, 477] width 184 height 29
type input "27"
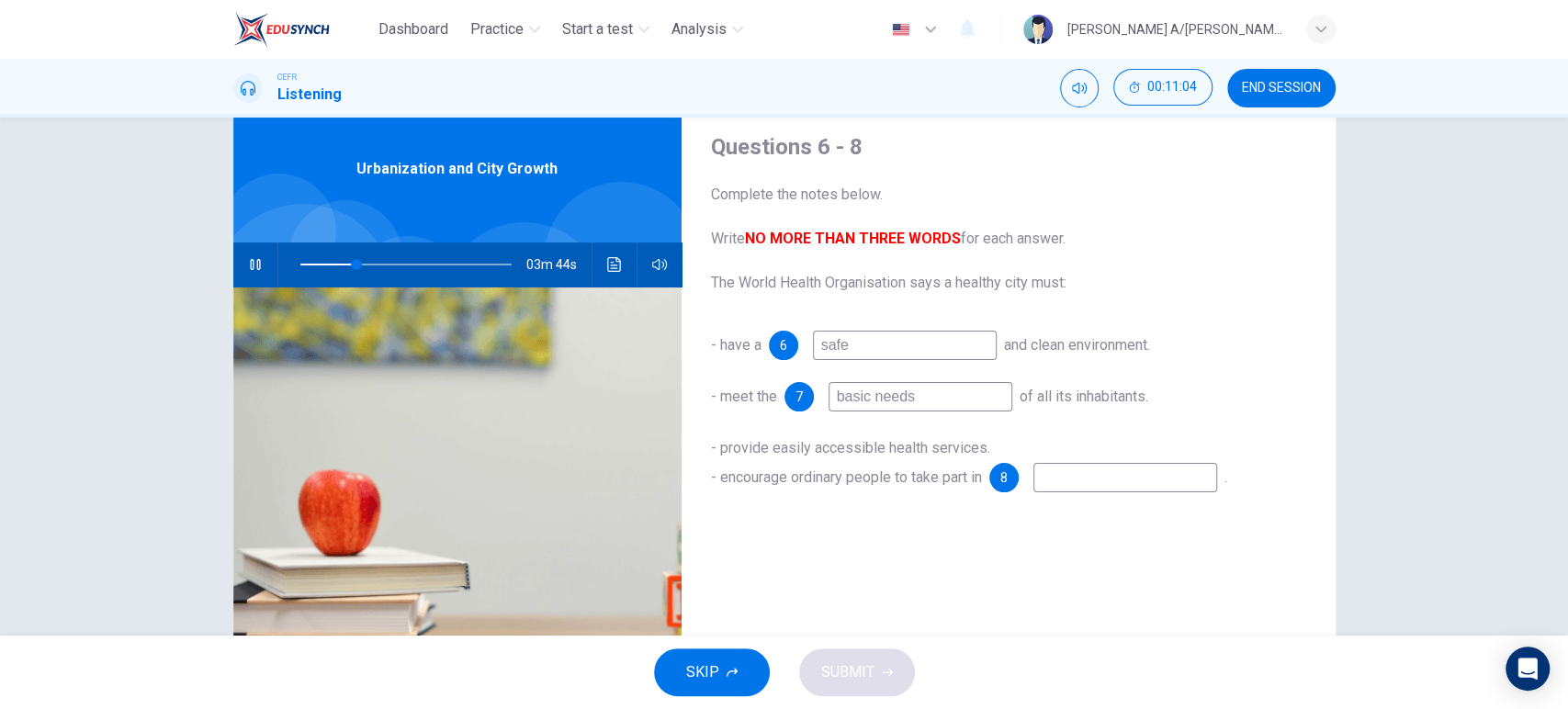
type input "l"
type input "27"
type input "lo"
type input "27"
type input "loc"
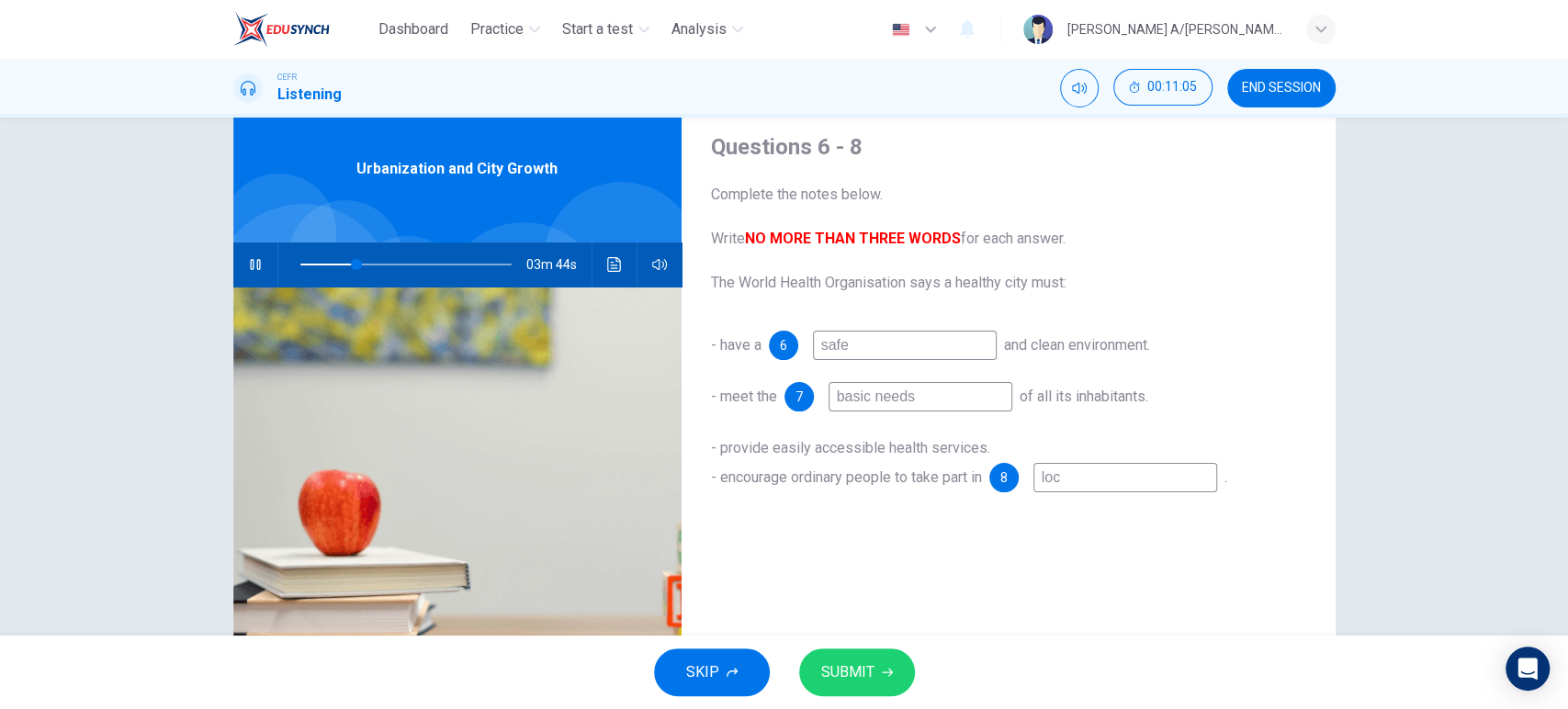
type input "27"
type input "loca"
type input "27"
type input "local"
type input "27"
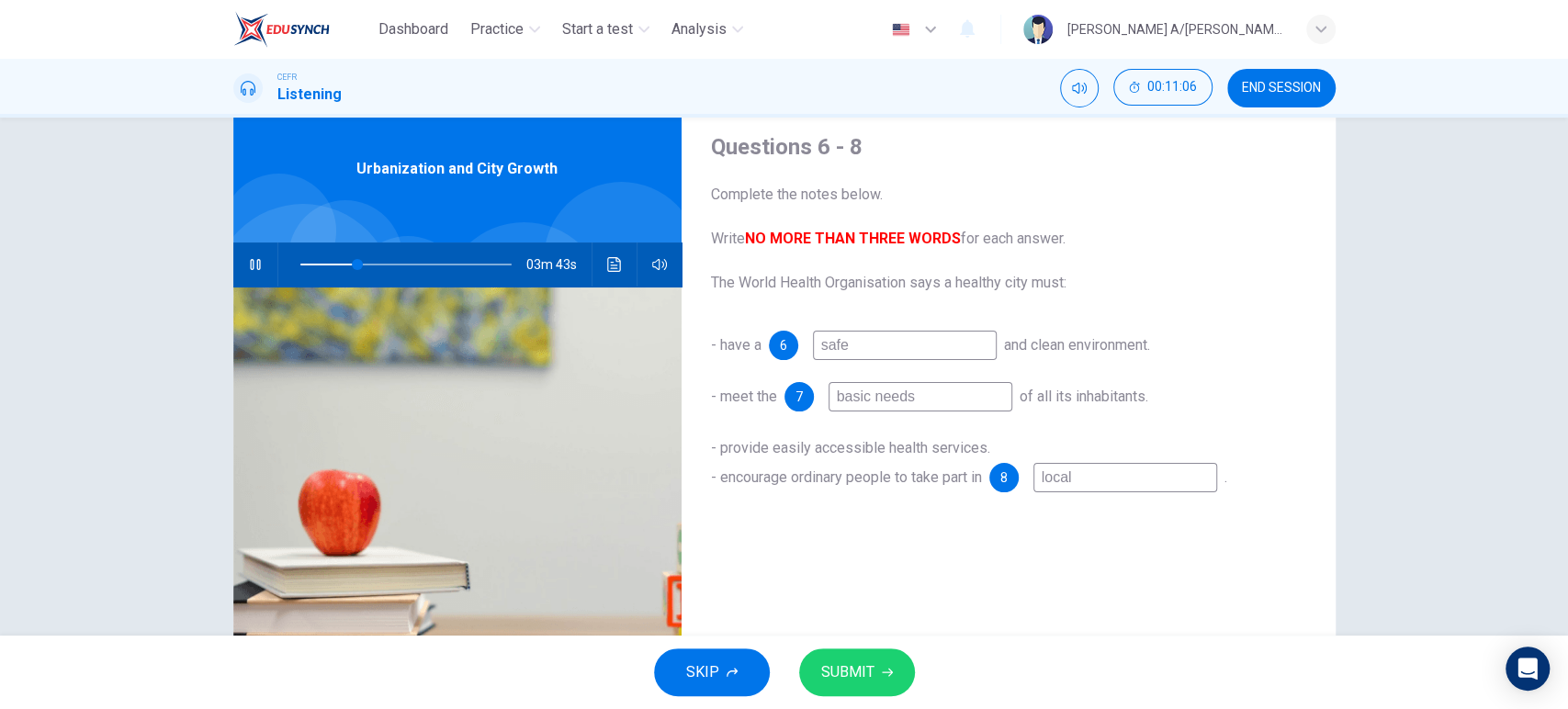
type input "local"
type input "27"
type input "local g"
type input "27"
type input "local go"
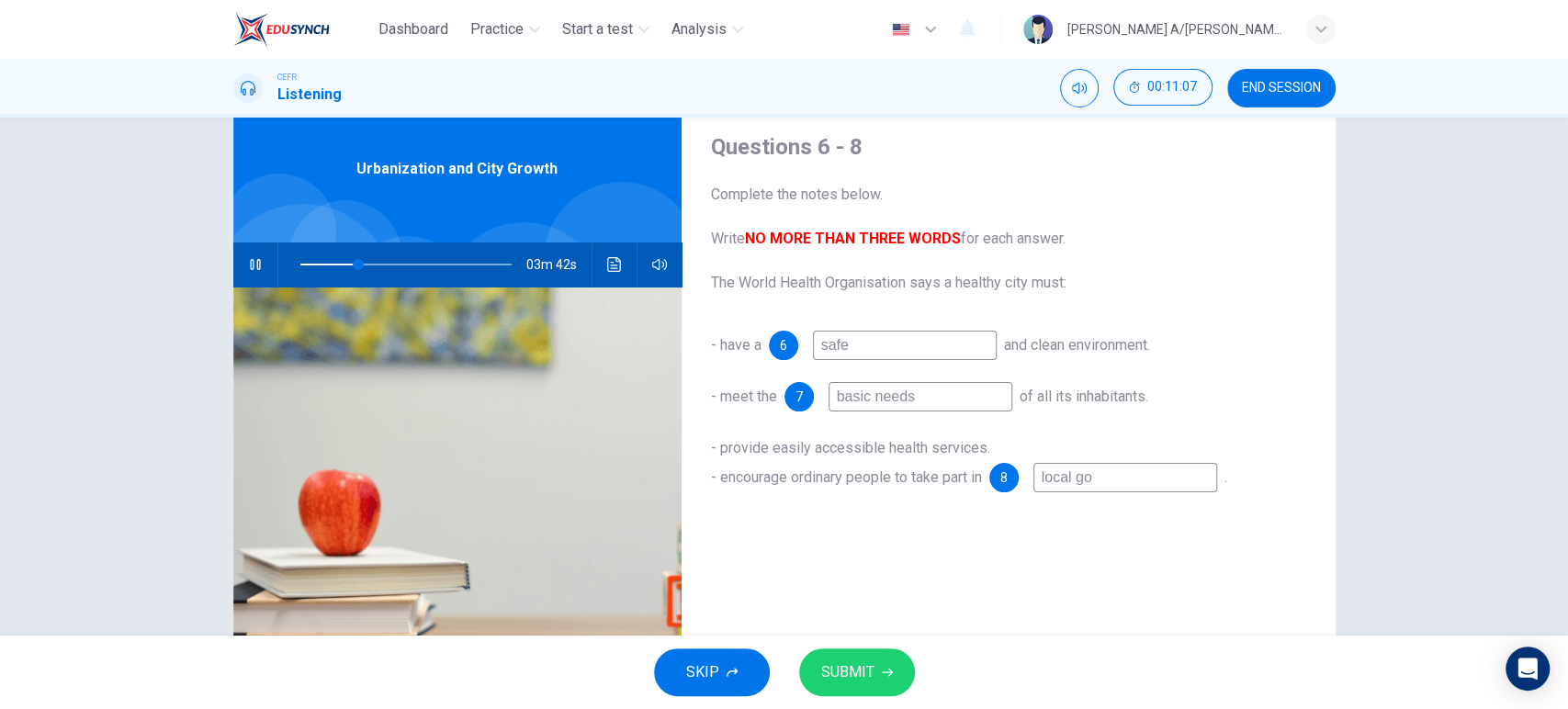
type input "27"
type input "local gov"
type input "28"
type input "local [PERSON_NAME]"
type input "28"
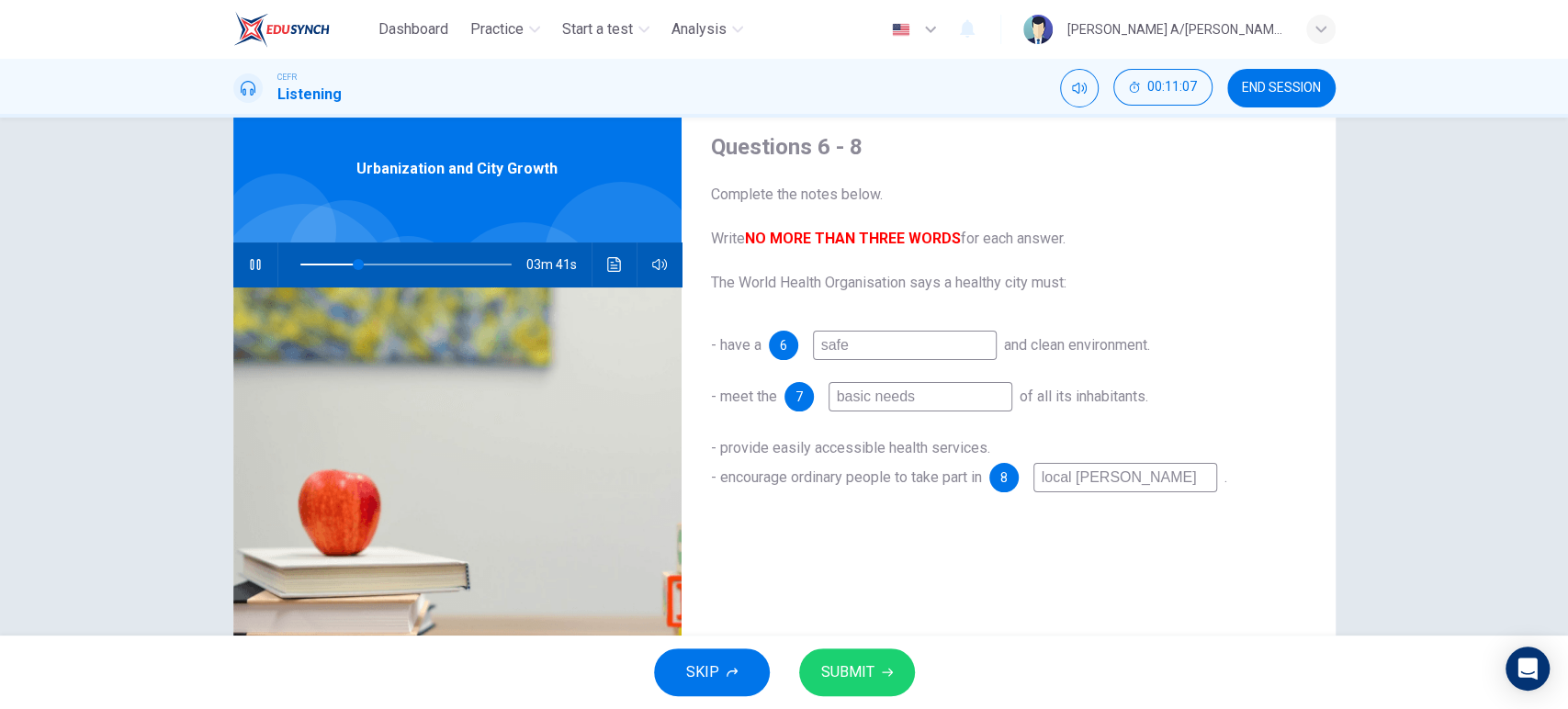
type input "local [PERSON_NAME]"
type input "28"
type input "local govern"
type input "28"
type input "local governm"
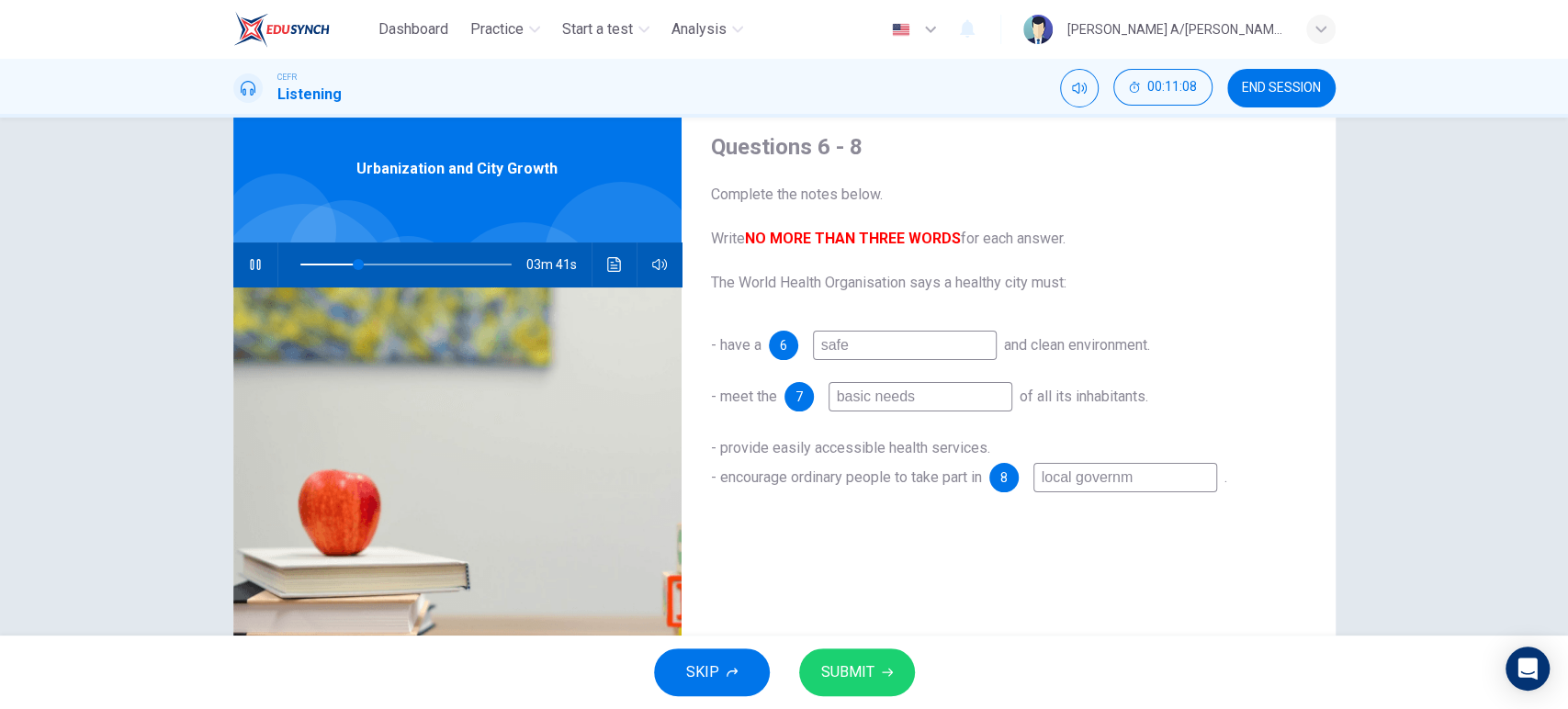
type input "28"
type input "local governme"
type input "28"
type input "local governmen"
type input "28"
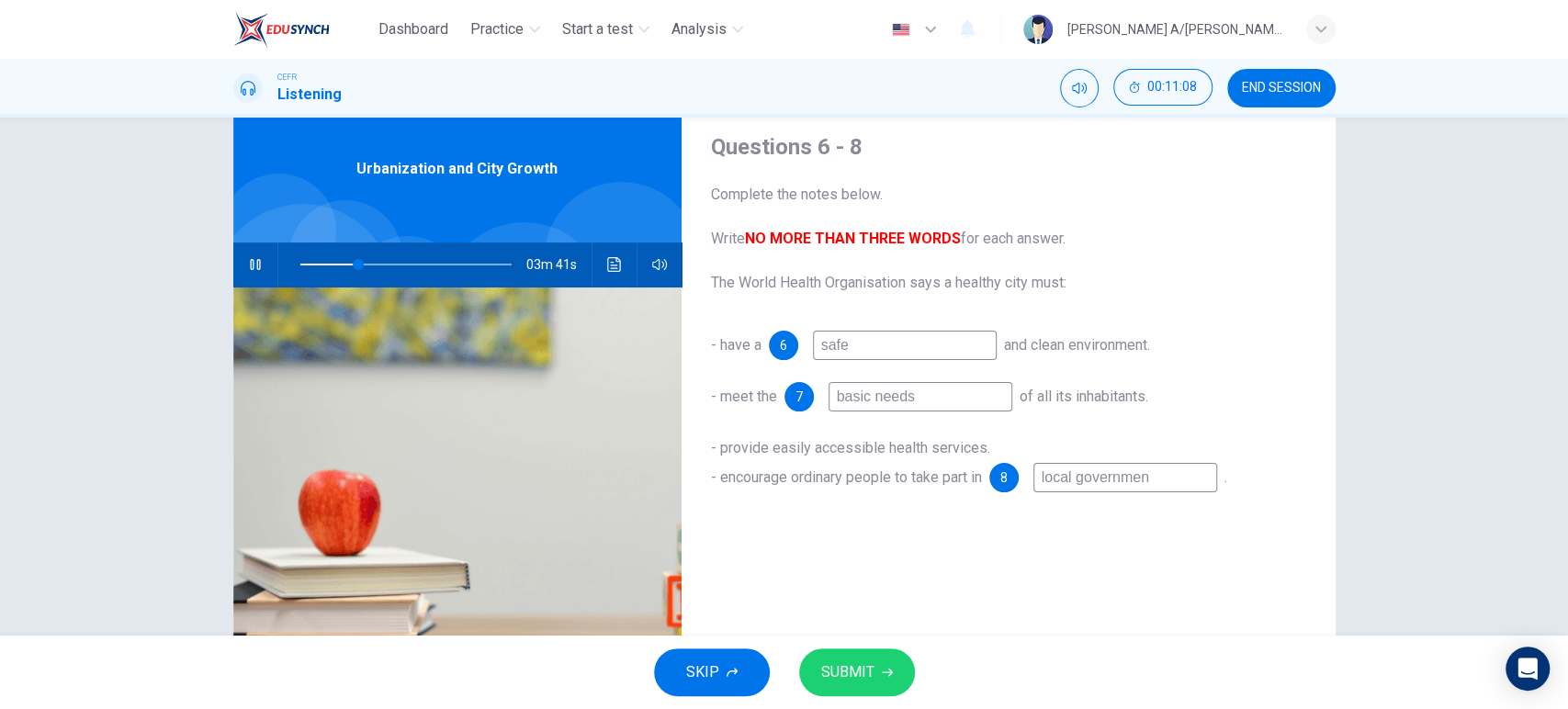
type input "local government"
type input "29"
type input "local government"
click at [875, 664] on button "SUBMIT" at bounding box center [856, 672] width 116 height 48
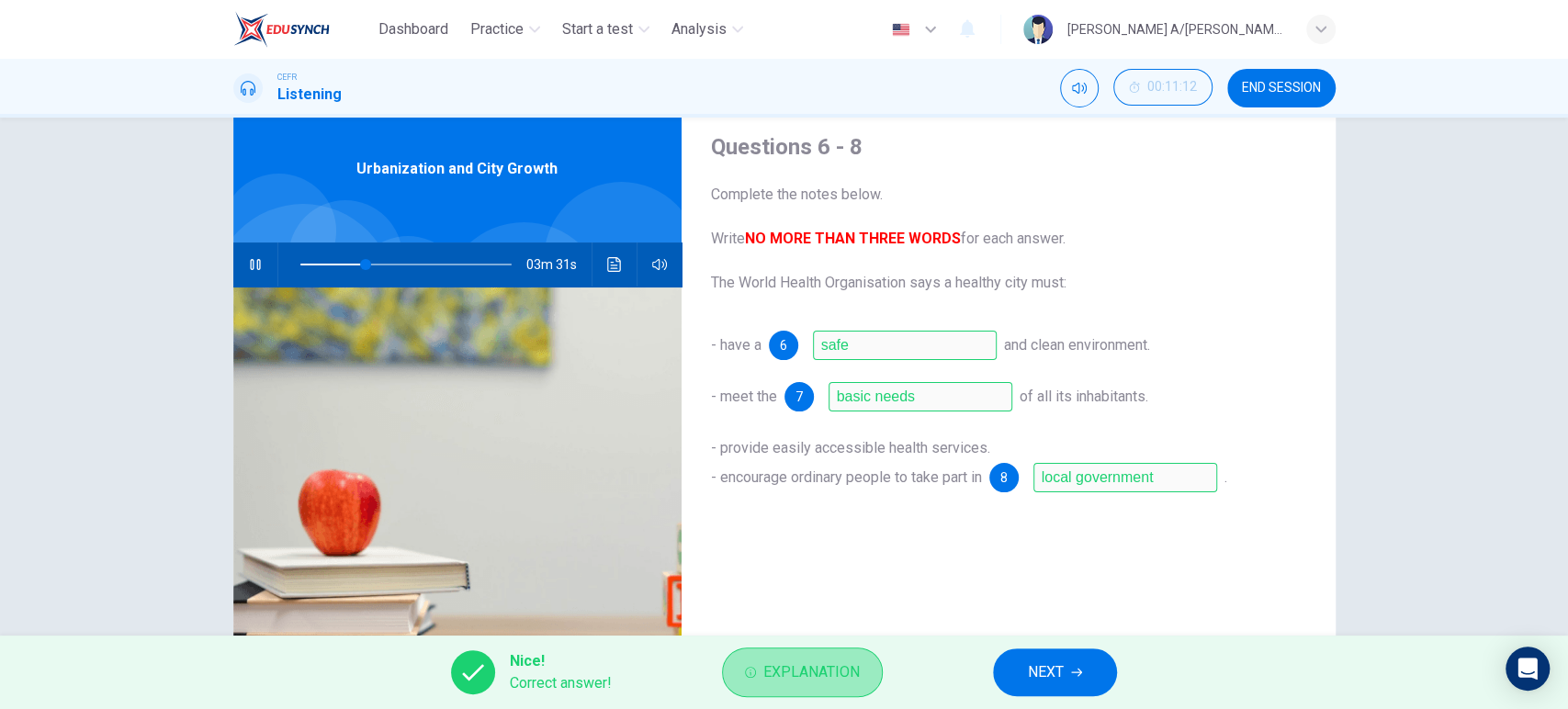
click at [850, 674] on span "Explanation" at bounding box center [811, 672] width 96 height 25
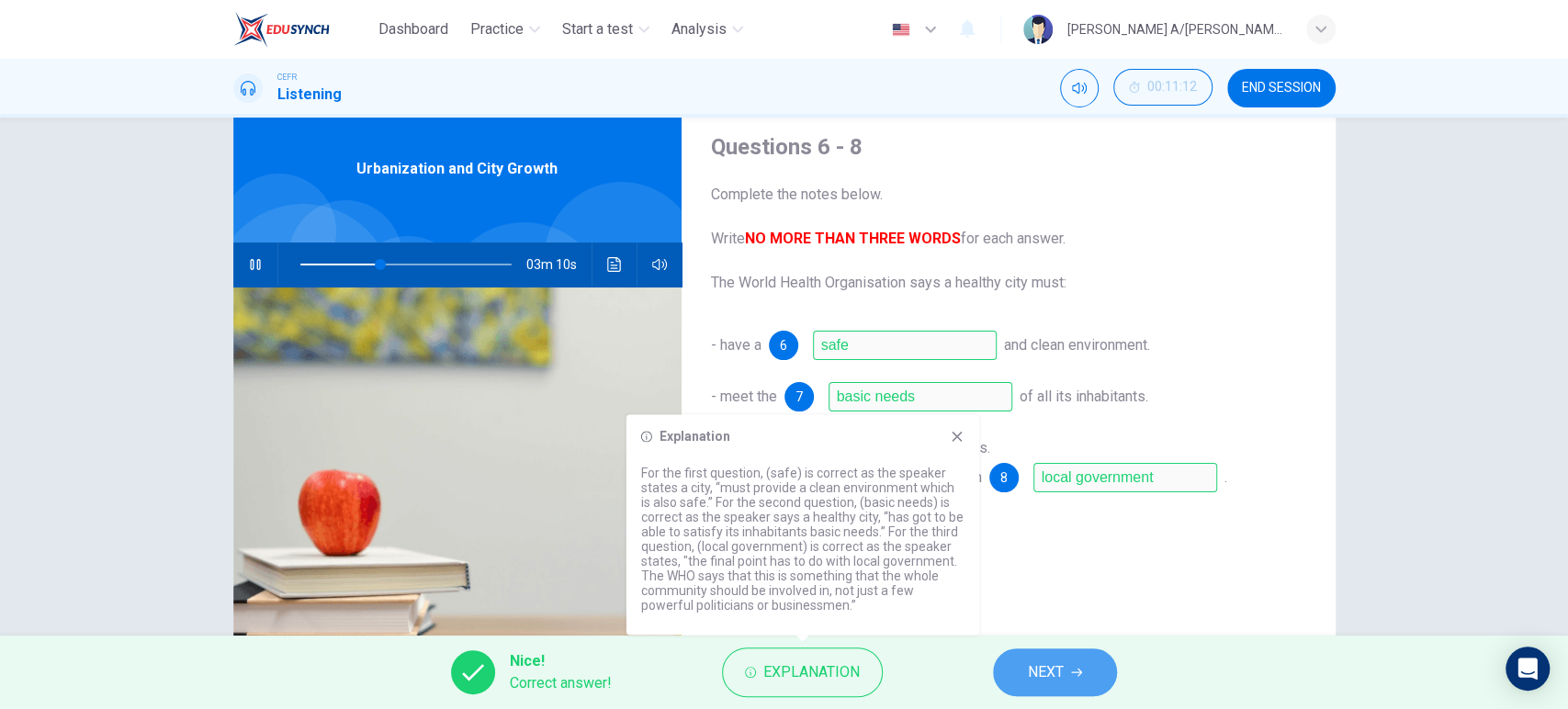
click at [1048, 671] on span "NEXT" at bounding box center [1046, 672] width 36 height 25
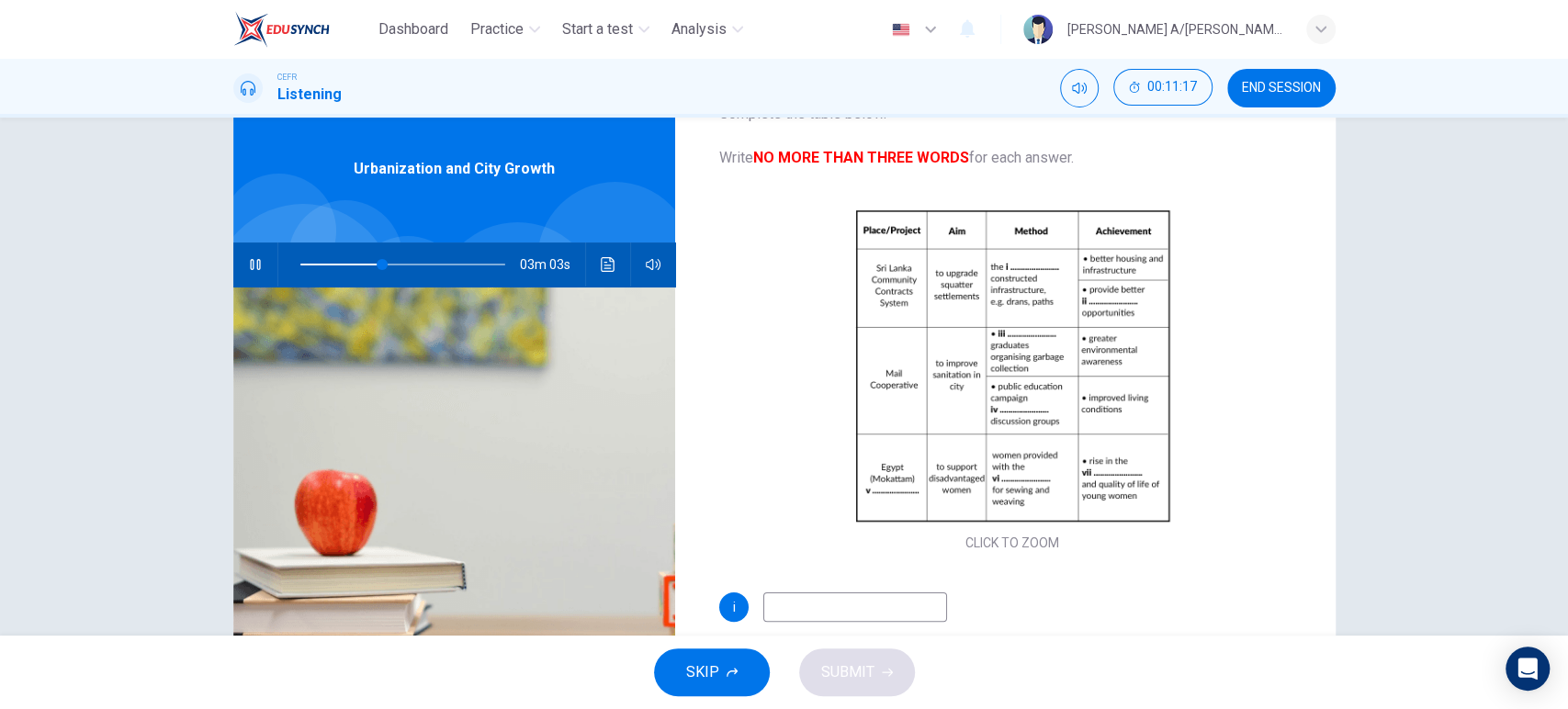
scroll to position [82, 0]
drag, startPoint x: 873, startPoint y: 588, endPoint x: 868, endPoint y: 605, distance: 17.7
click at [868, 605] on div "Questions 9 - 15 Complete the table below. Write NO MORE THAN THREE WORDS for e…" at bounding box center [1013, 333] width 646 height 638
click at [868, 605] on input at bounding box center [855, 605] width 184 height 29
drag, startPoint x: 386, startPoint y: 260, endPoint x: 376, endPoint y: 261, distance: 10.0
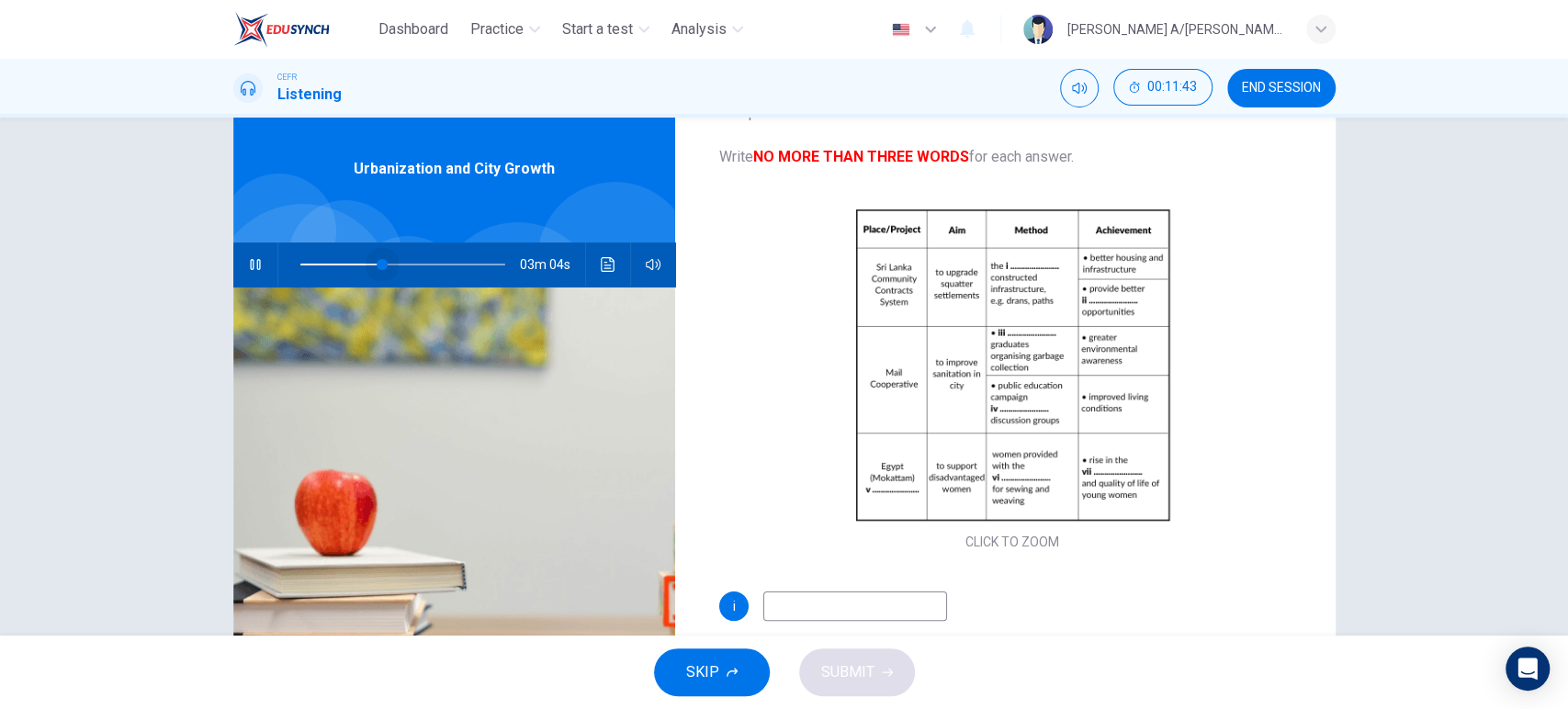
click at [376, 261] on span at bounding box center [382, 265] width 11 height 11
click at [838, 608] on input at bounding box center [855, 605] width 184 height 29
type input "44"
type input "lac"
type input "45"
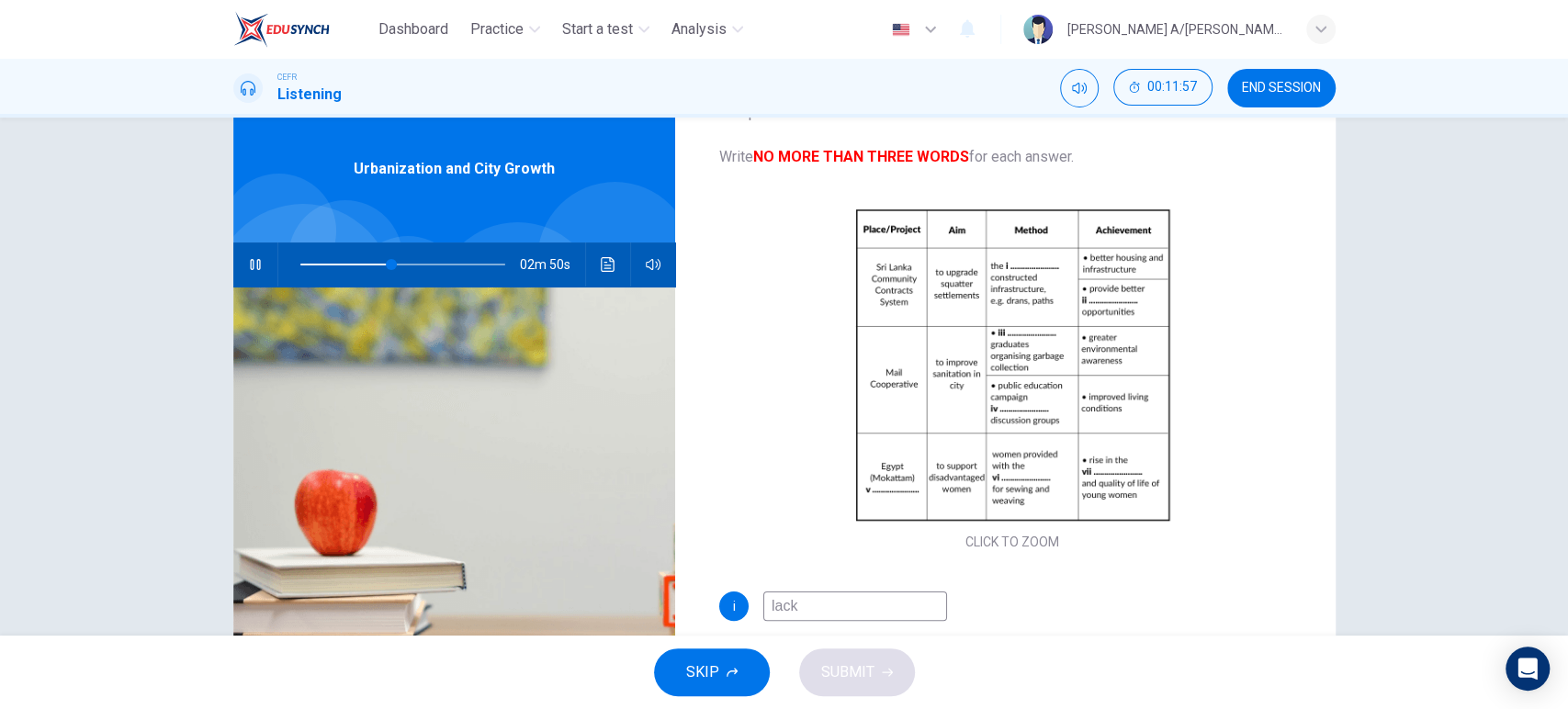
type input "lack"
type input "45"
type input "lack og"
type input "45"
type input "lack of"
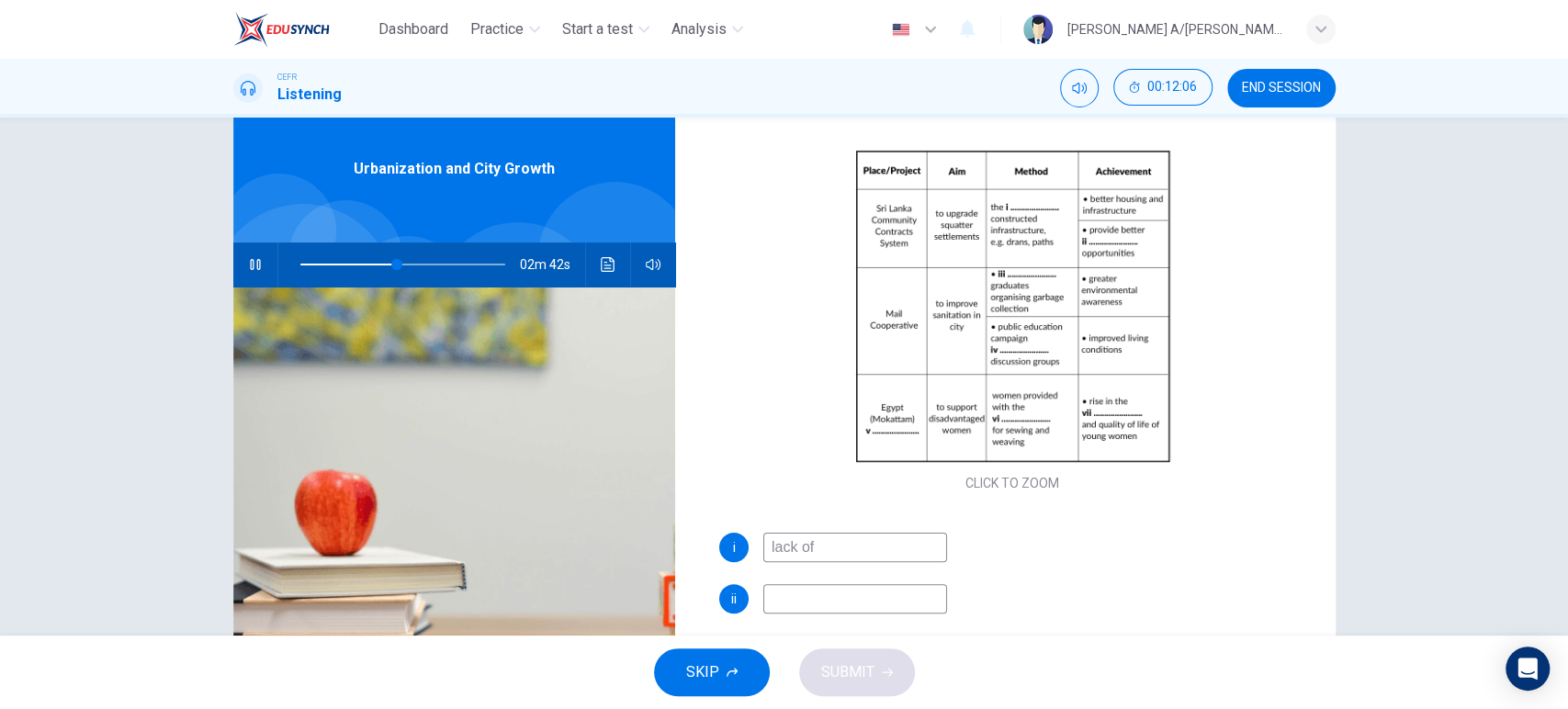
scroll to position [141, 0]
type input "50"
type input "lack of"
click at [790, 593] on input at bounding box center [855, 598] width 184 height 29
type input "55"
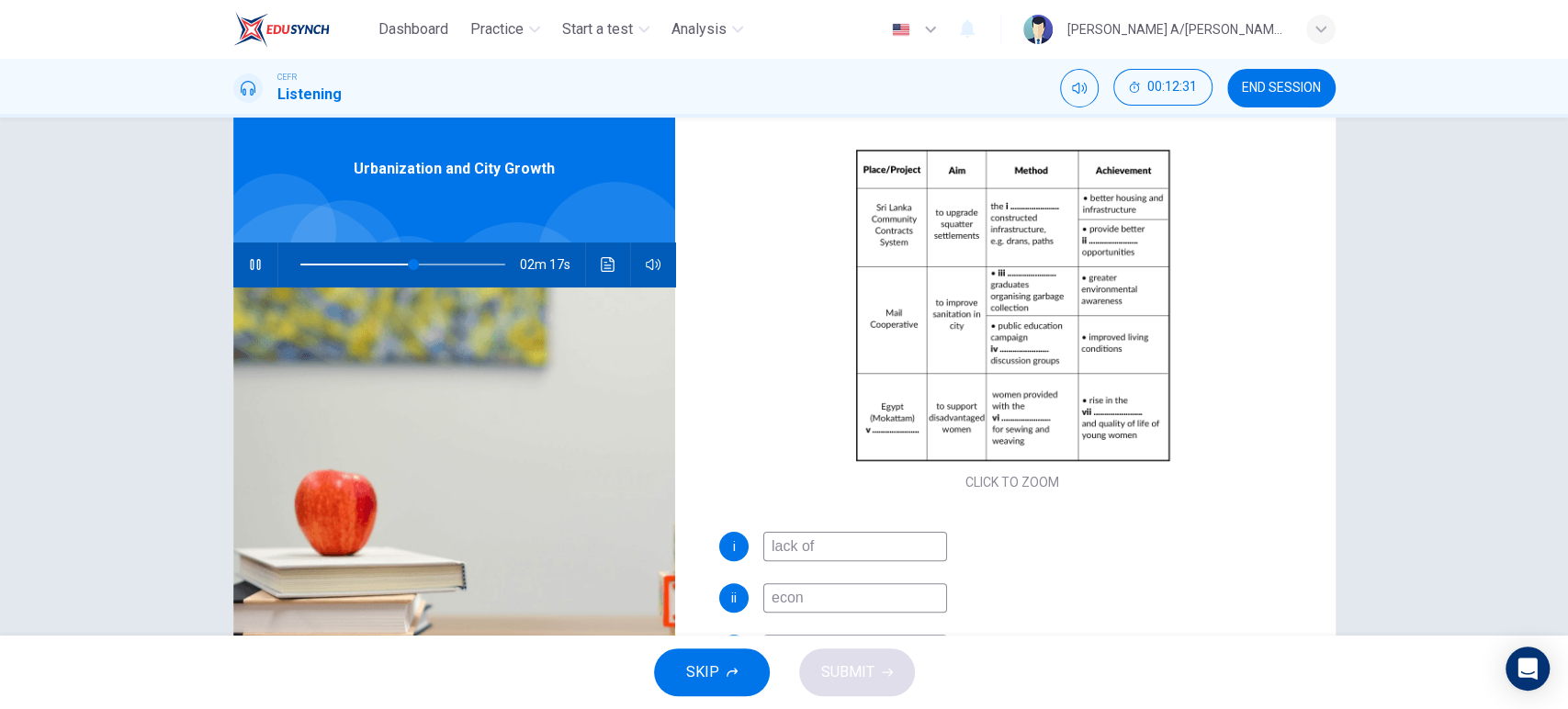
type input "econo"
type input "56"
type input "economic"
type input "57"
type input "economic"
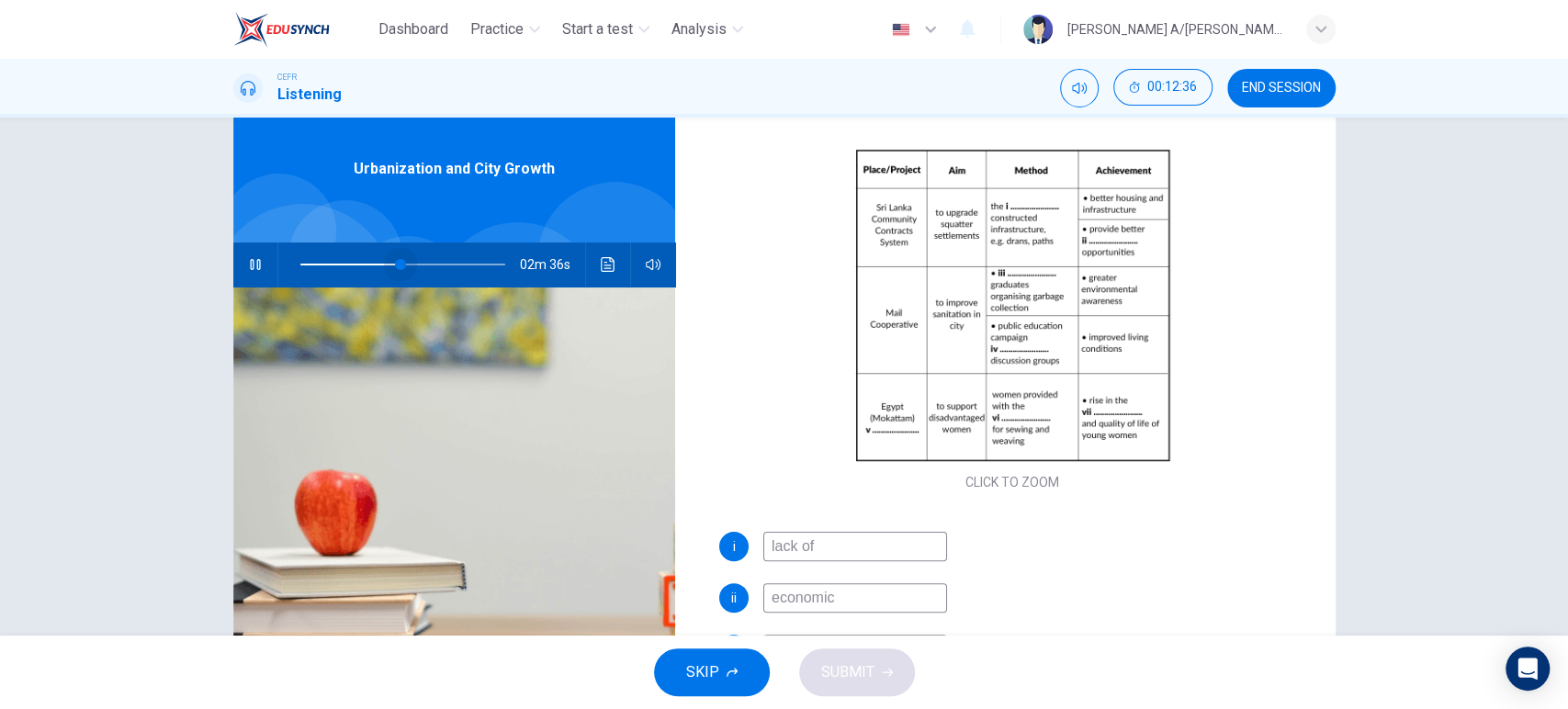
drag, startPoint x: 404, startPoint y: 256, endPoint x: 395, endPoint y: 260, distance: 9.8
click at [395, 260] on span at bounding box center [401, 265] width 11 height 11
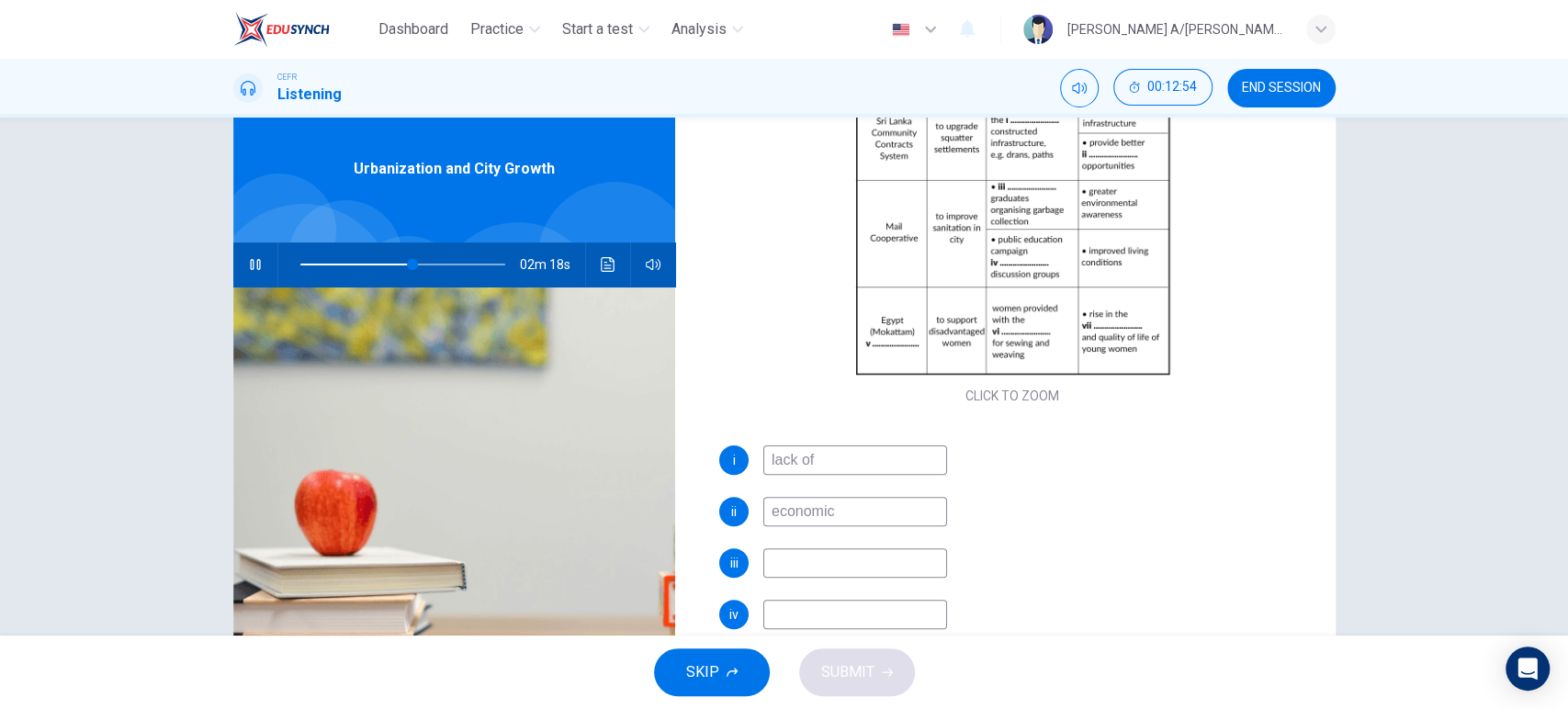
scroll to position [228, 0]
click at [918, 565] on input at bounding box center [855, 563] width 184 height 29
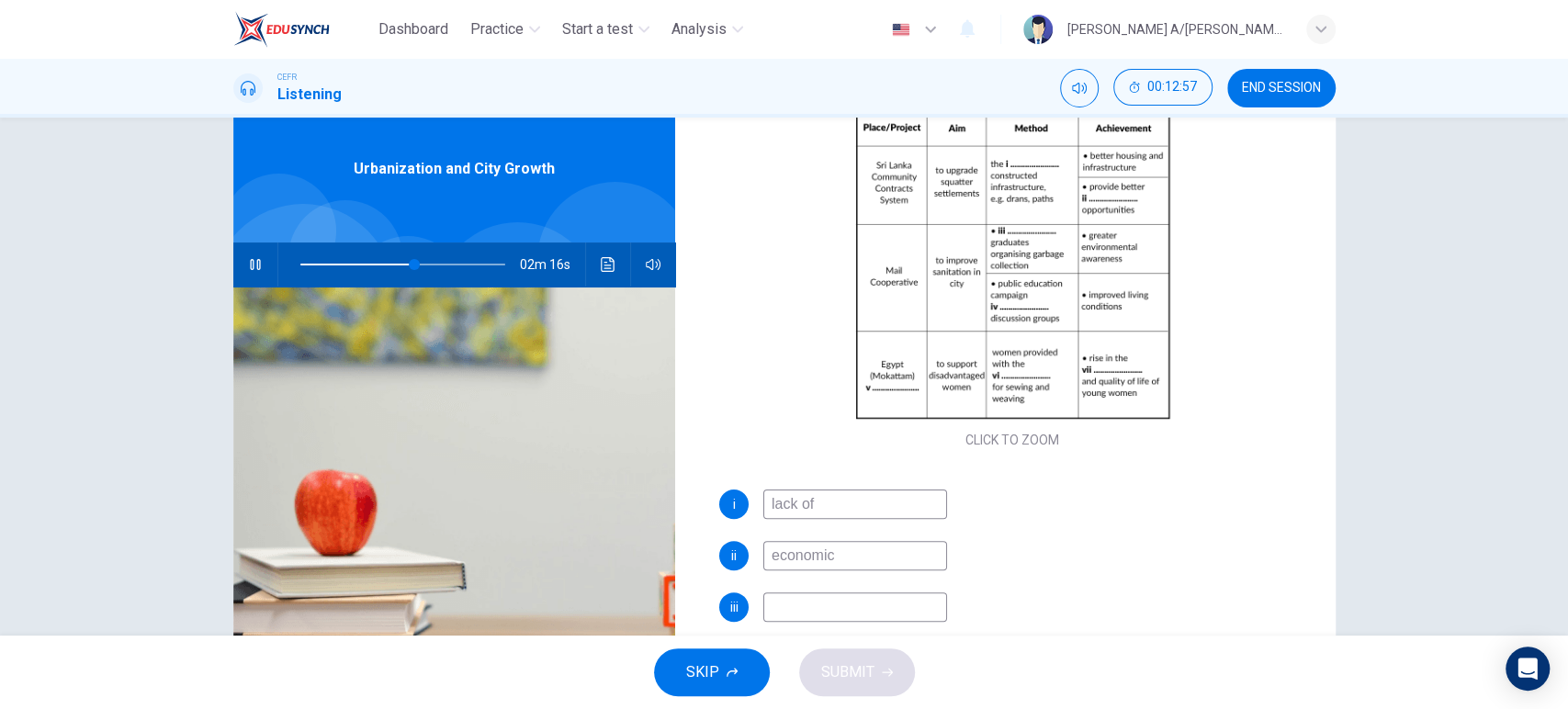
scroll to position [184, 0]
type input "68"
type input "se"
type input "68"
type input "seconda"
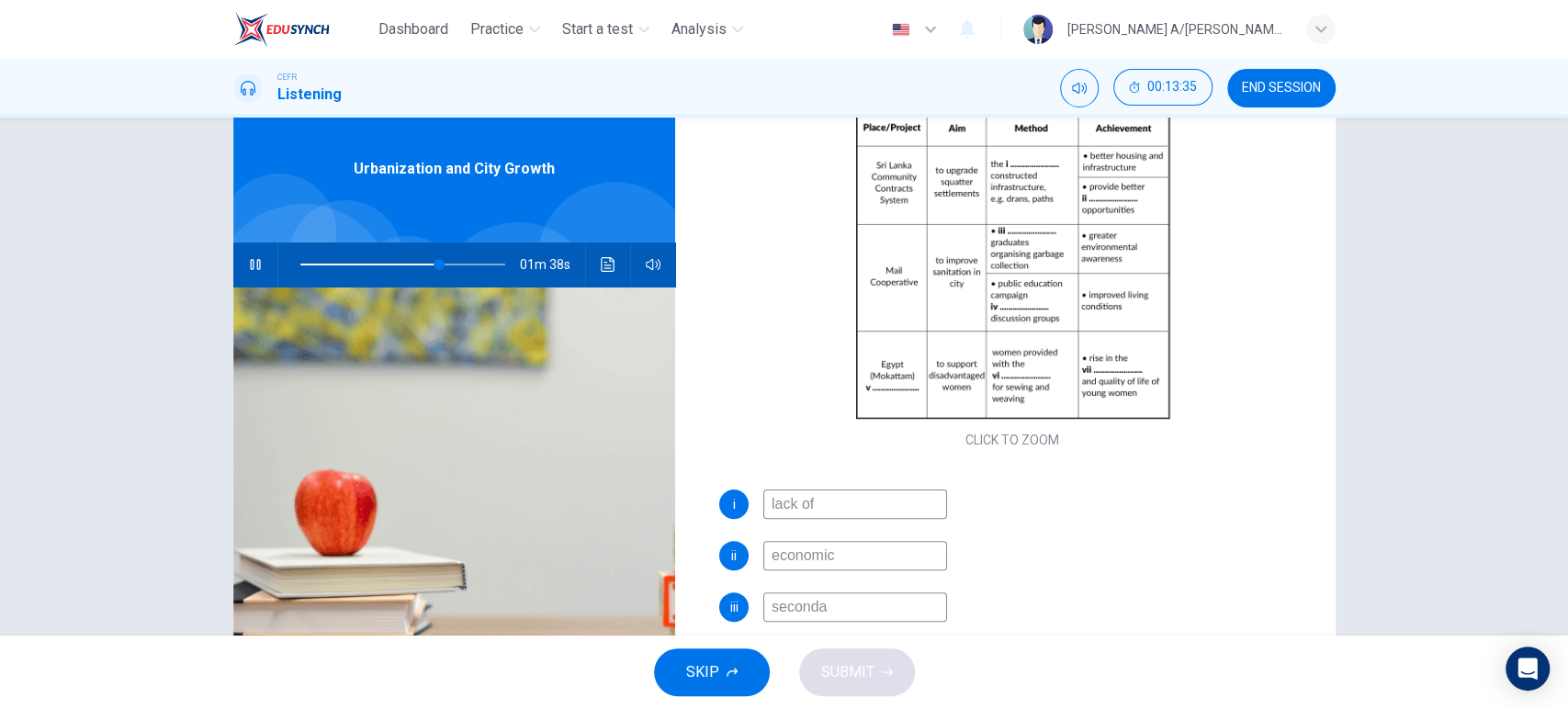
type input "68"
type input "secondary"
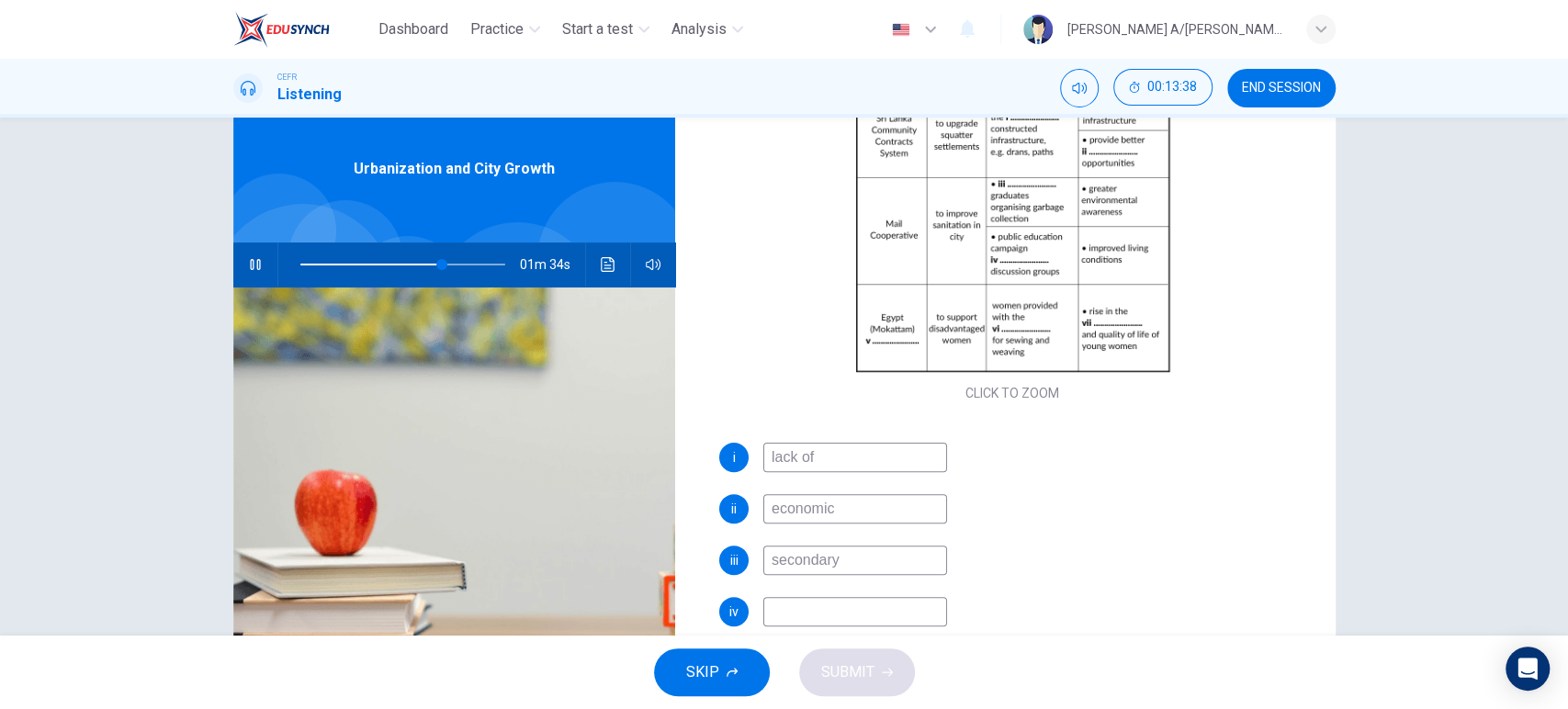
scroll to position [235, 0]
type input "70"
type input "secondary"
click at [802, 610] on input at bounding box center [855, 606] width 184 height 29
drag, startPoint x: 440, startPoint y: 255, endPoint x: 429, endPoint y: 257, distance: 11.2
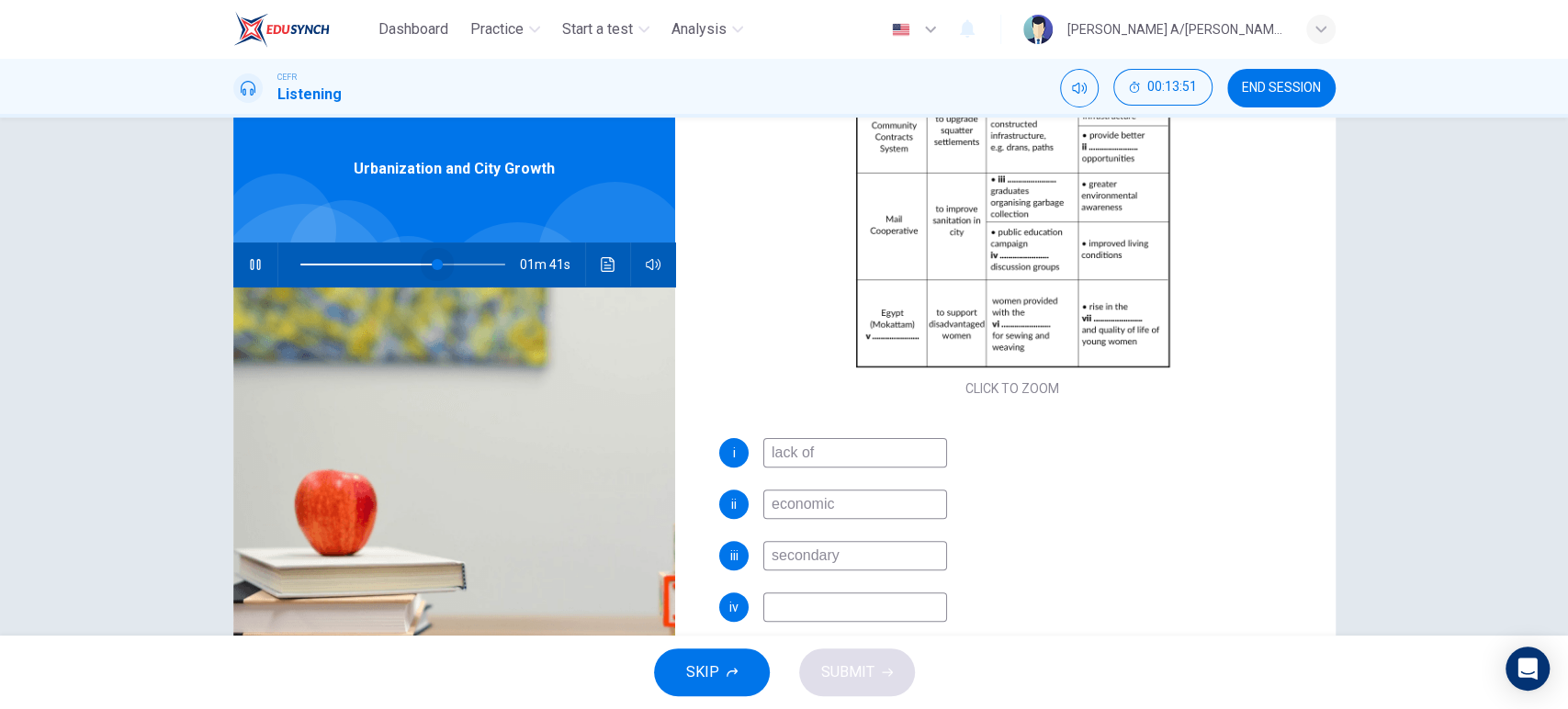
click at [432, 259] on span at bounding box center [438, 265] width 11 height 11
type input "69"
click at [886, 550] on input "secondary" at bounding box center [855, 556] width 184 height 29
type input "secondary sch"
type input "69"
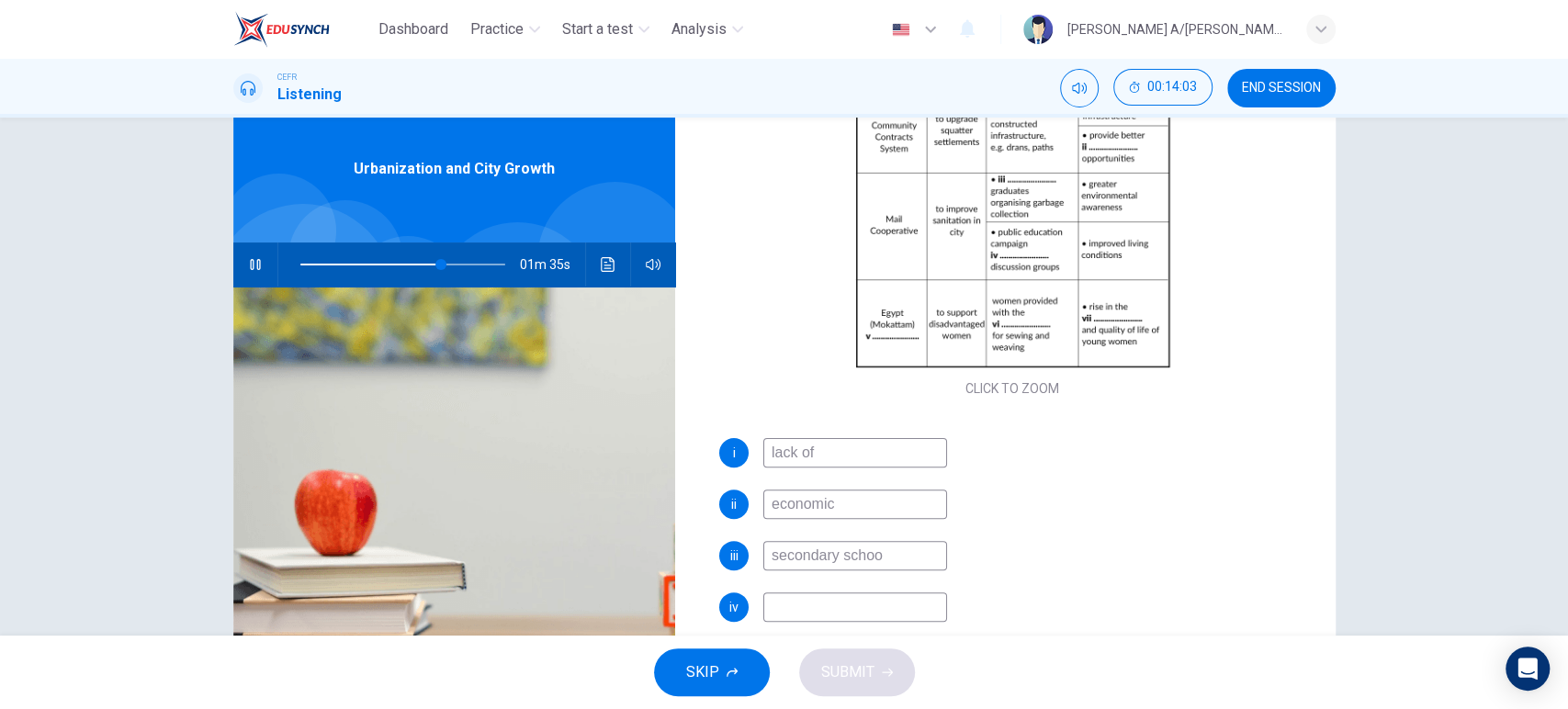
type input "secondary school"
type input "74"
type input "secondary school"
drag, startPoint x: 243, startPoint y: 269, endPoint x: 264, endPoint y: 265, distance: 21.4
click at [248, 267] on icon "button" at bounding box center [255, 265] width 15 height 15
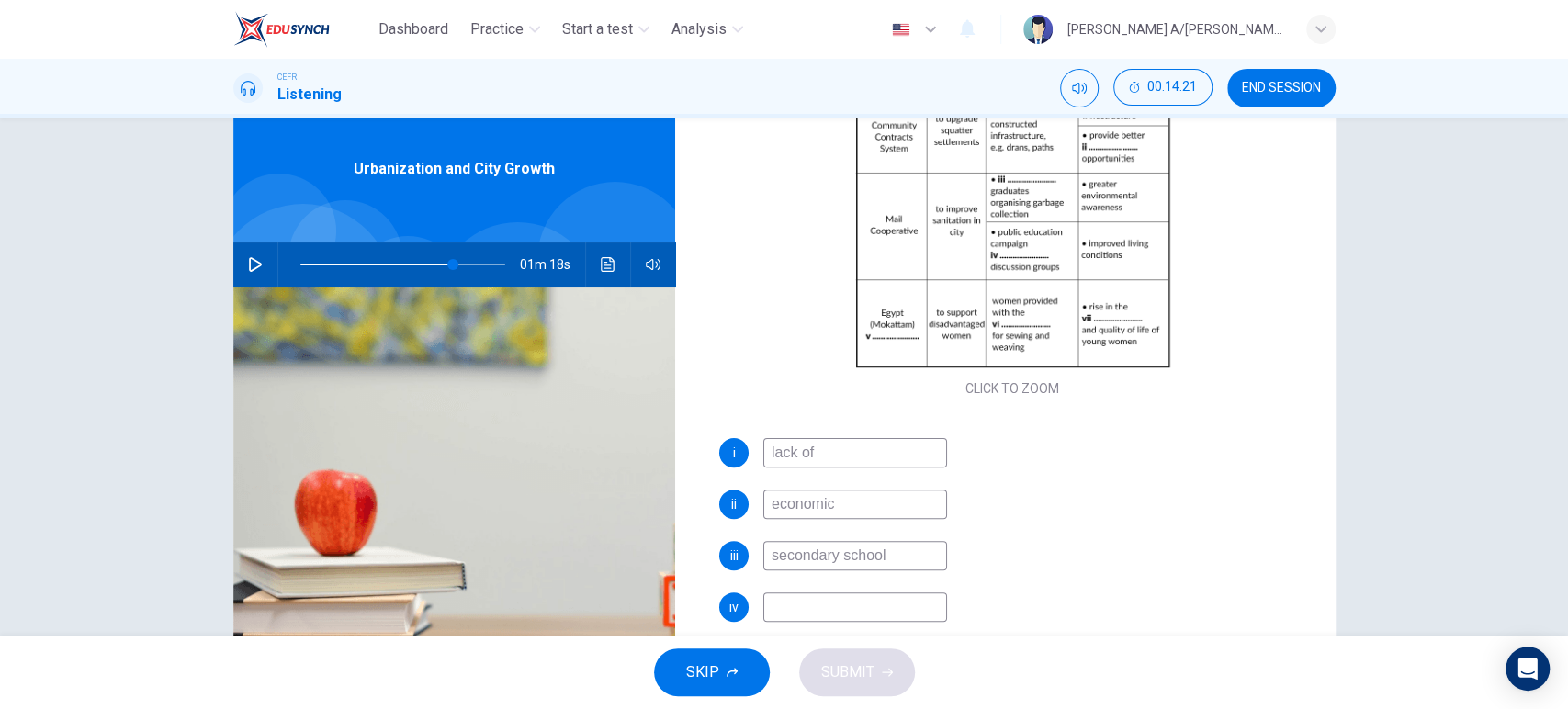
click at [593, 267] on button "Click to see the audio transcription" at bounding box center [607, 265] width 29 height 44
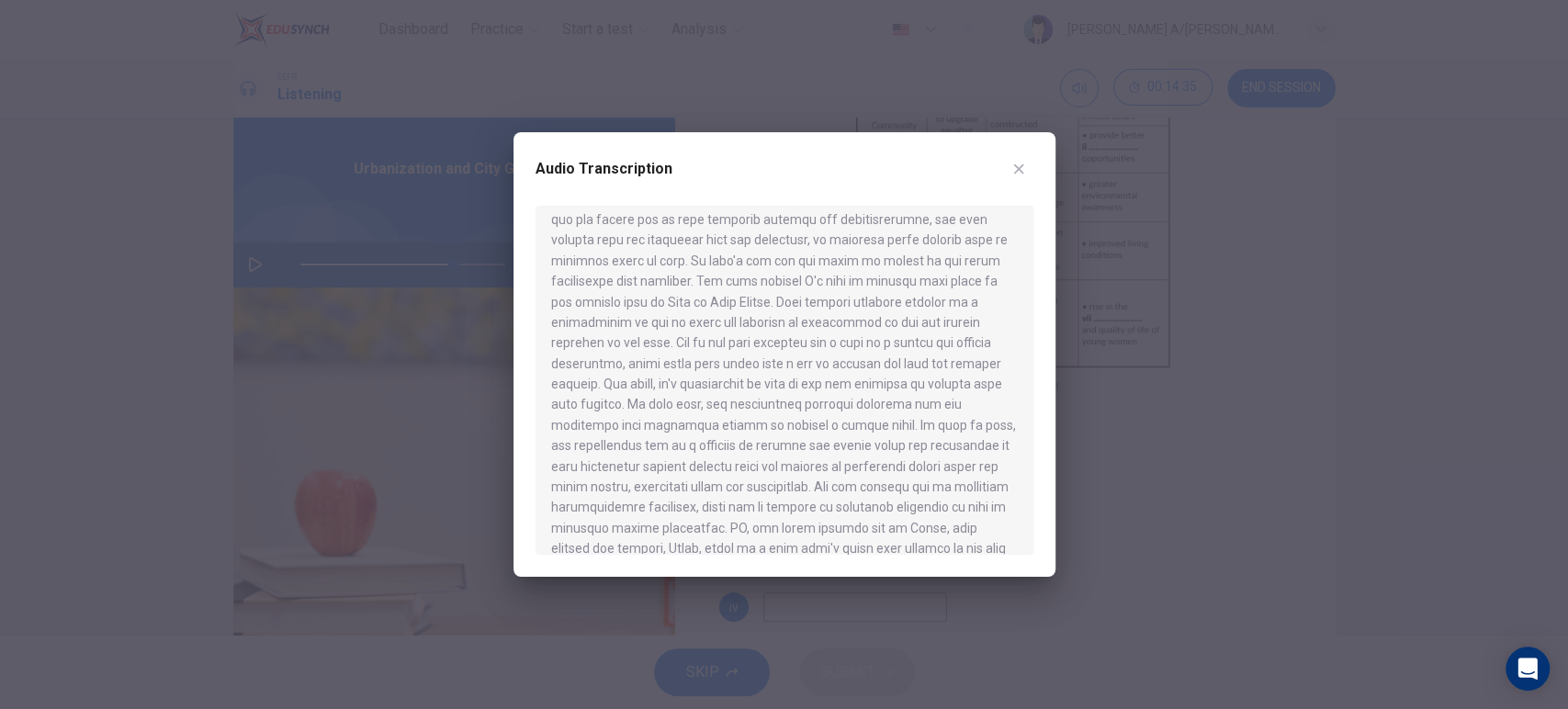
scroll to position [590, 0]
click at [1027, 162] on button "button" at bounding box center [1018, 169] width 29 height 29
type input "74"
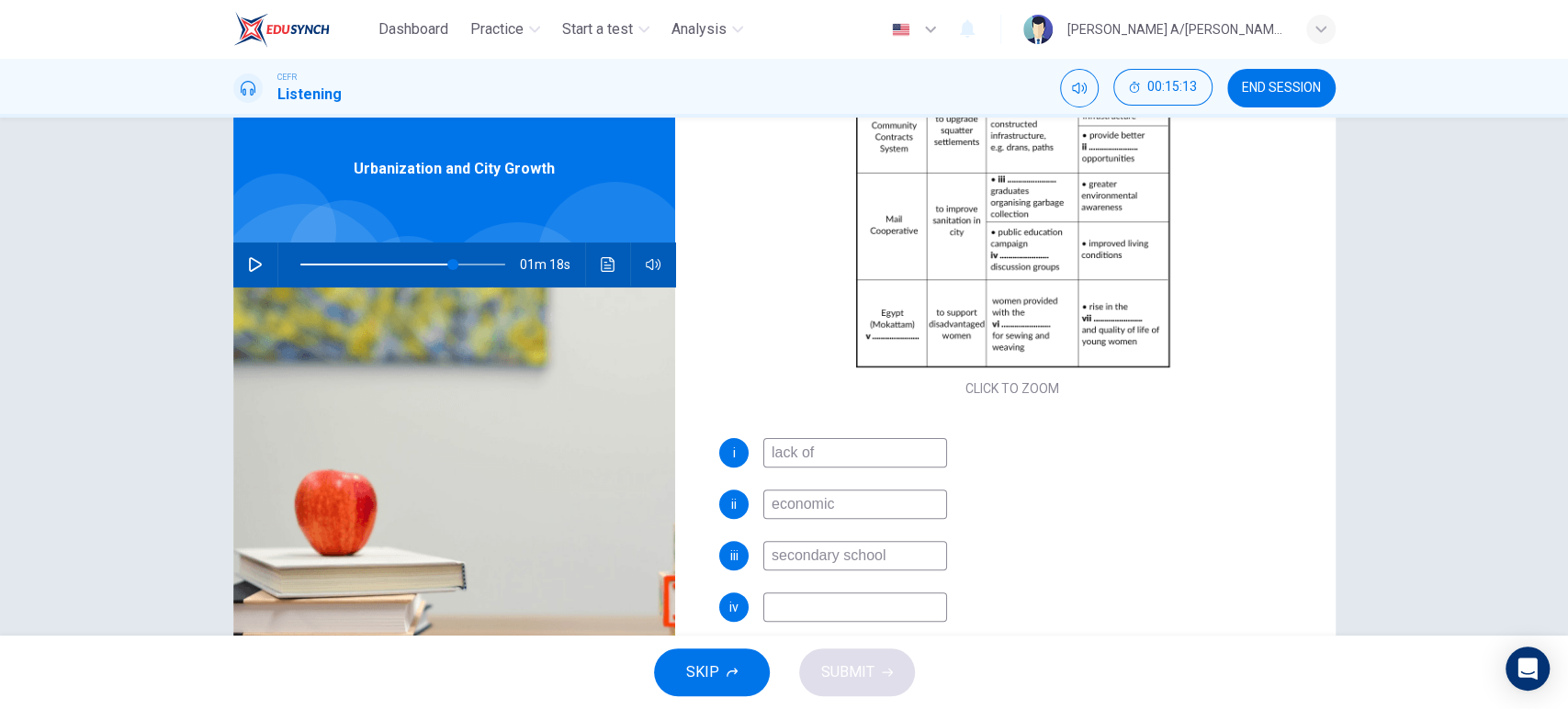
click at [838, 612] on input at bounding box center [855, 606] width 184 height 29
type input "local people"
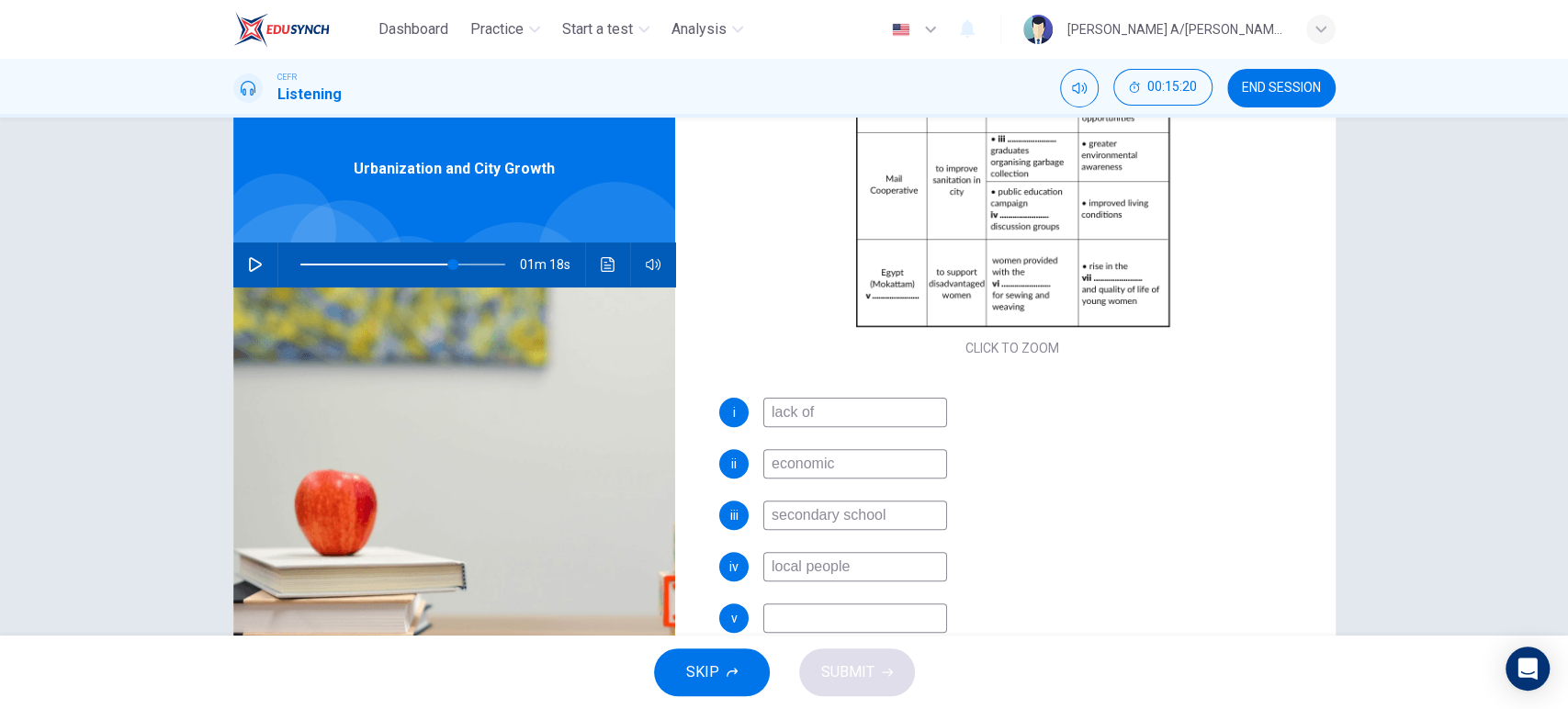
scroll to position [277, 0]
type input "74"
type input "local people"
click at [248, 263] on icon "button" at bounding box center [255, 265] width 15 height 15
click at [802, 610] on input at bounding box center [855, 617] width 184 height 29
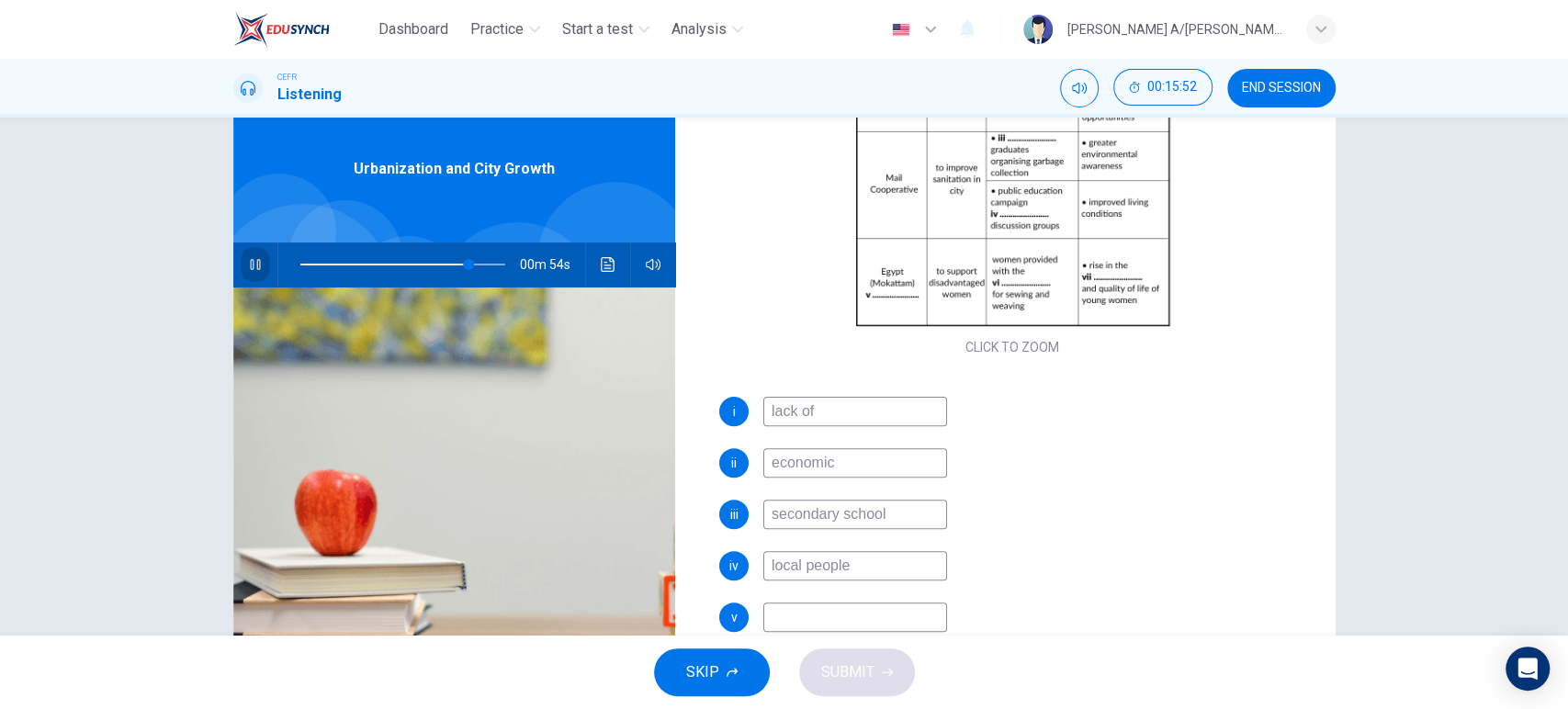
click at [249, 267] on icon "button" at bounding box center [255, 265] width 15 height 15
click at [602, 264] on icon "Click to see the audio transcription" at bounding box center [607, 265] width 14 height 15
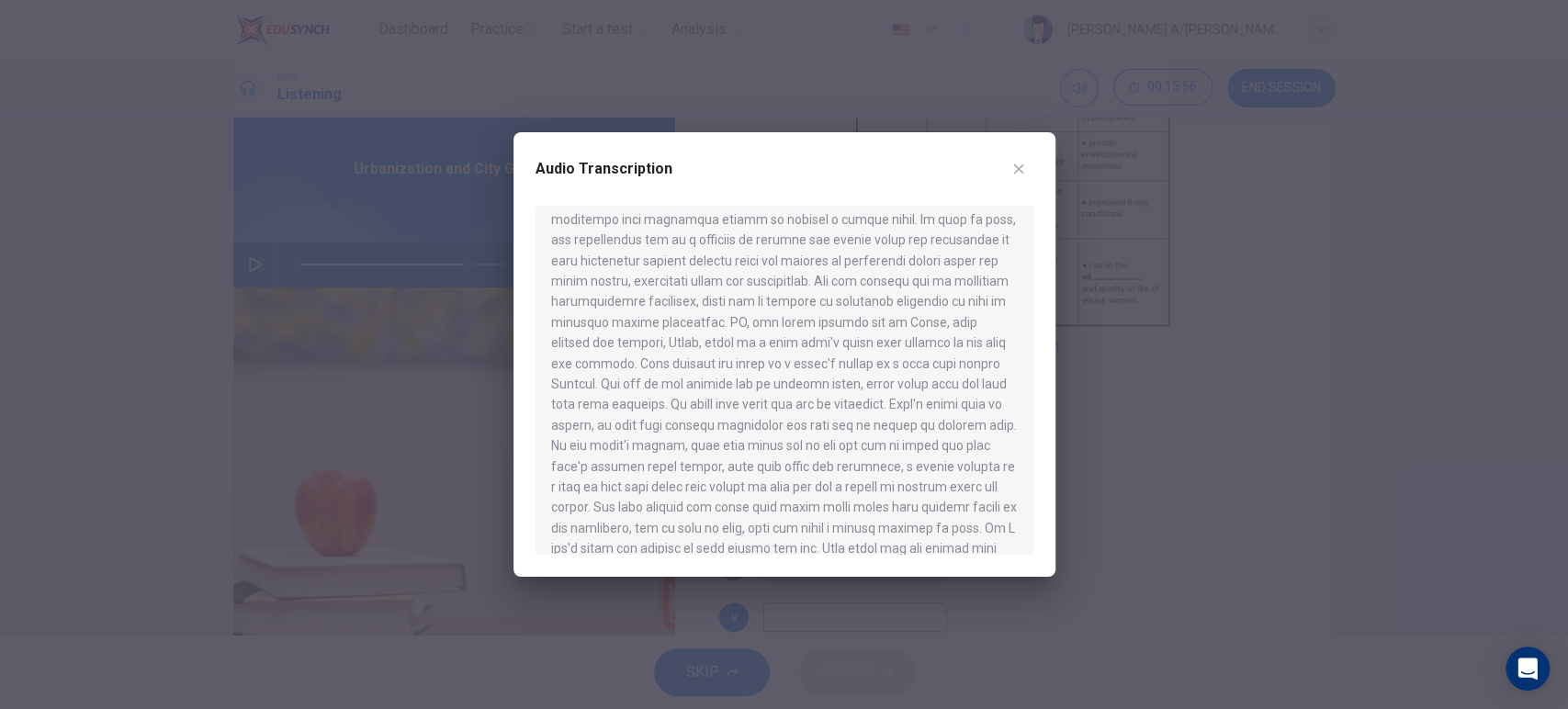
scroll to position [854, 0]
click at [1155, 393] on div at bounding box center [784, 354] width 1568 height 709
type input "82"
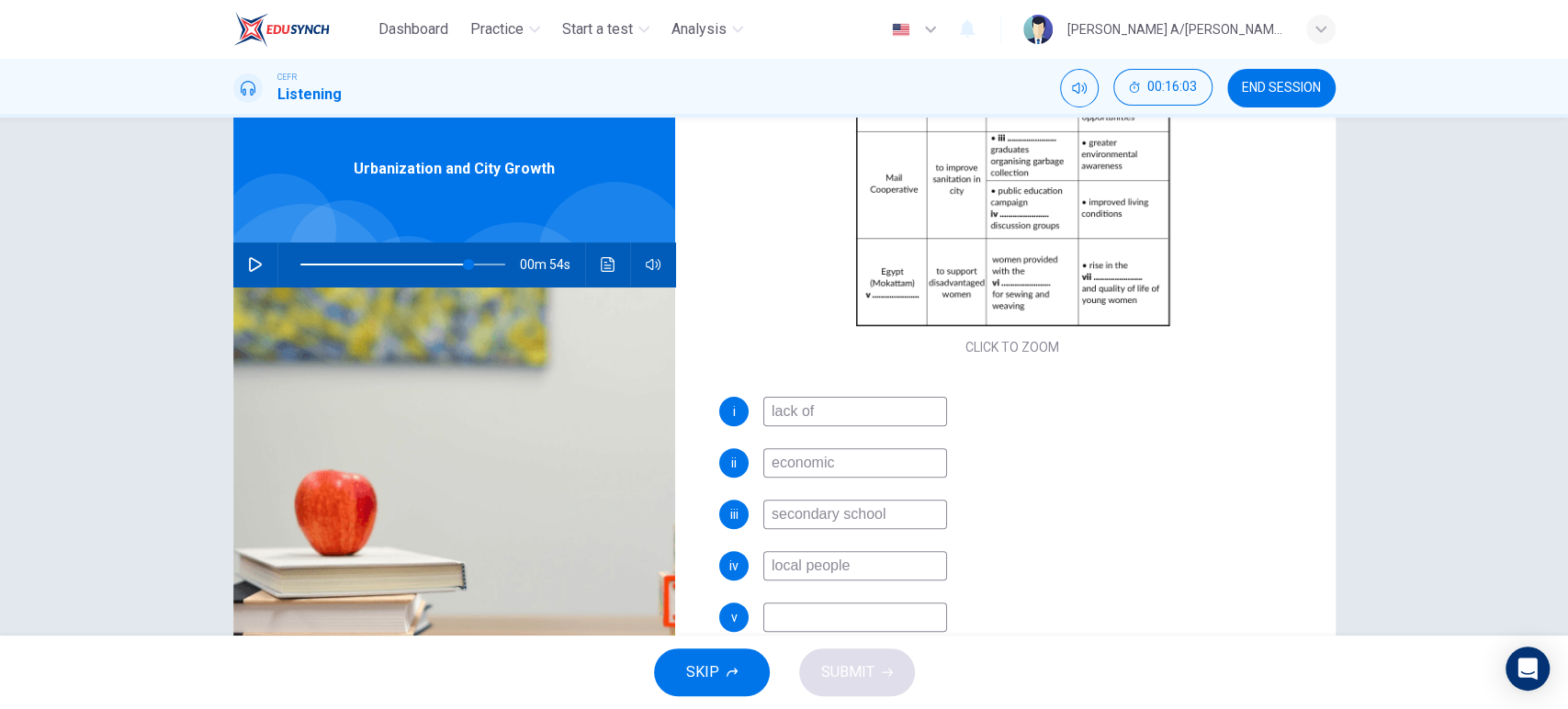
click at [789, 610] on input at bounding box center [855, 617] width 184 height 29
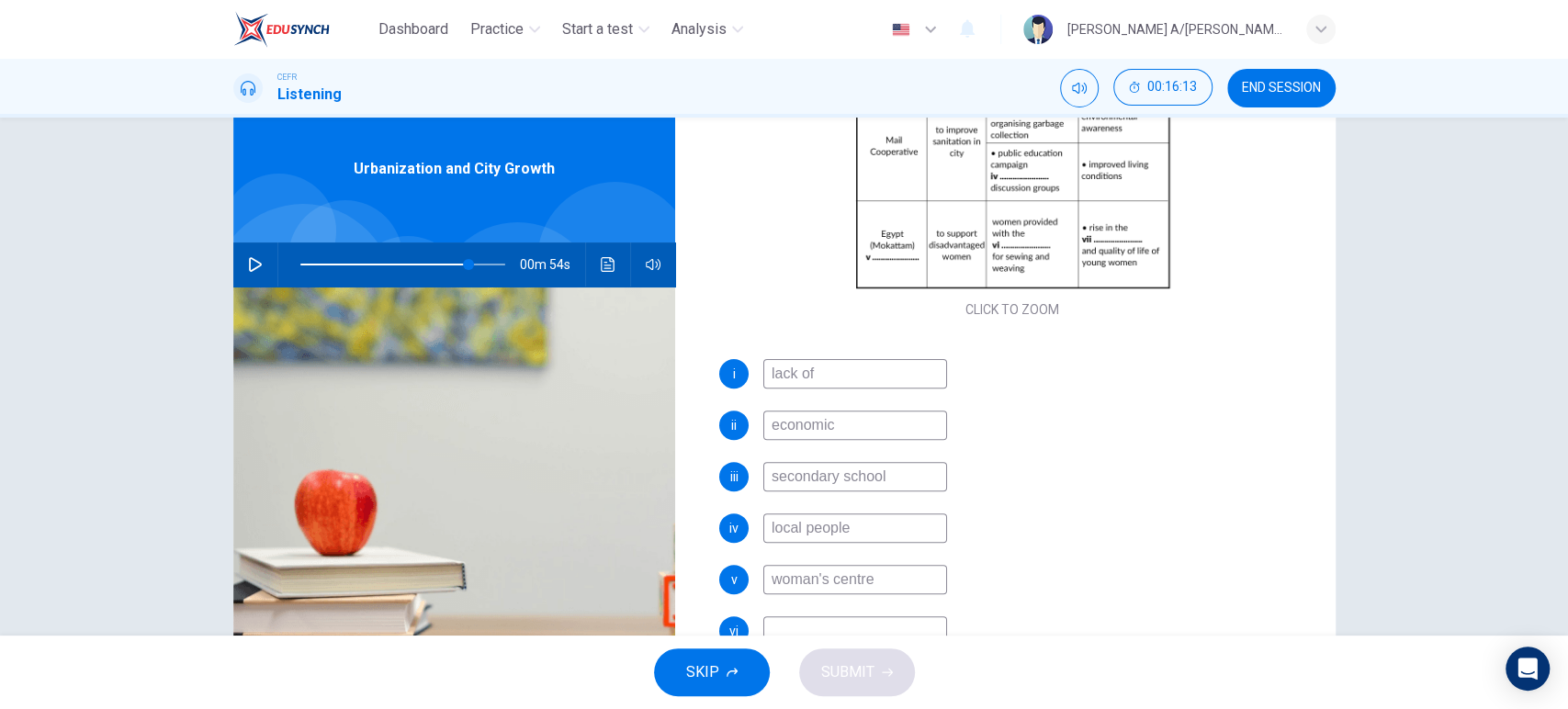
type input "woman's centre"
click at [251, 258] on icon "button" at bounding box center [255, 265] width 15 height 15
click at [251, 259] on icon "button" at bounding box center [254, 265] width 10 height 11
click at [251, 258] on icon "button" at bounding box center [255, 265] width 15 height 15
click at [251, 259] on icon "button" at bounding box center [254, 265] width 10 height 11
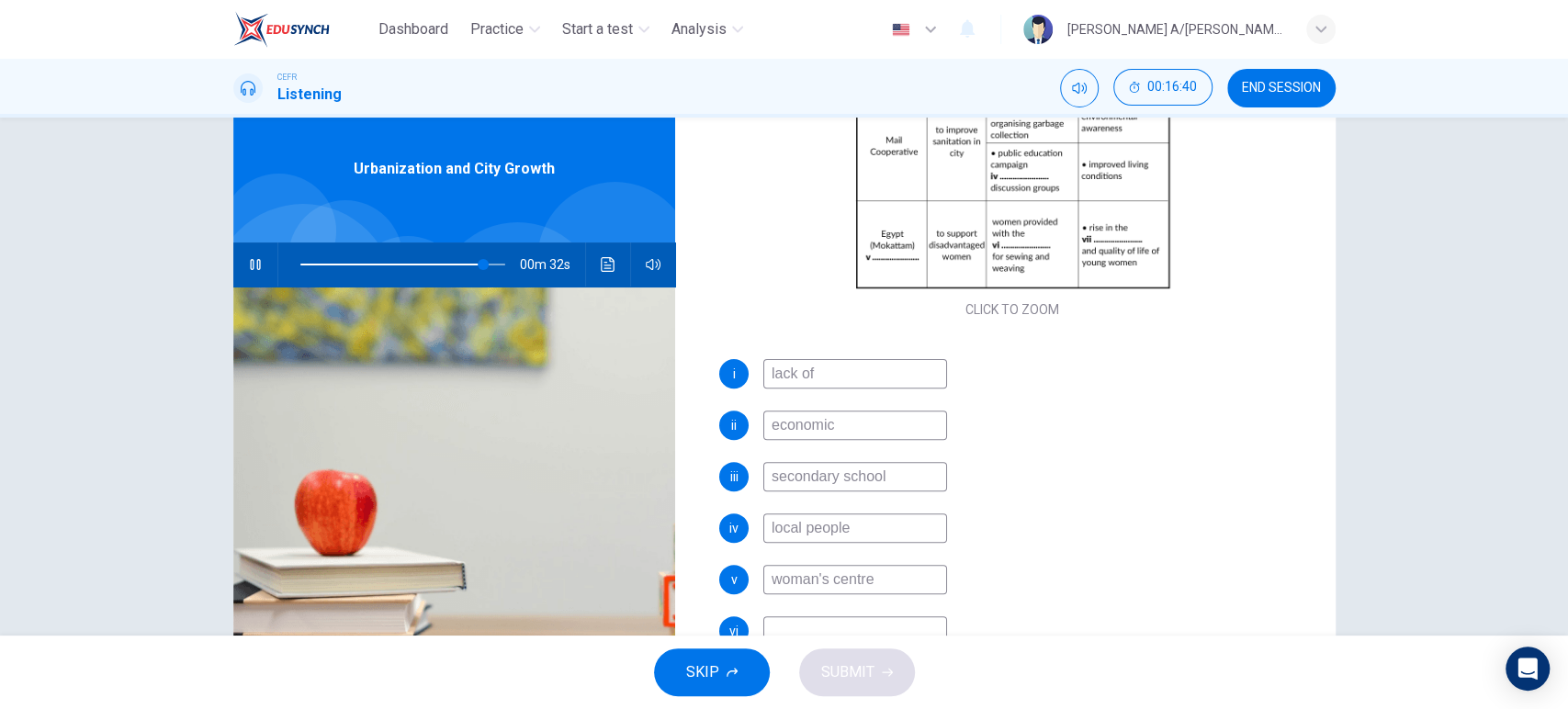
type input "89"
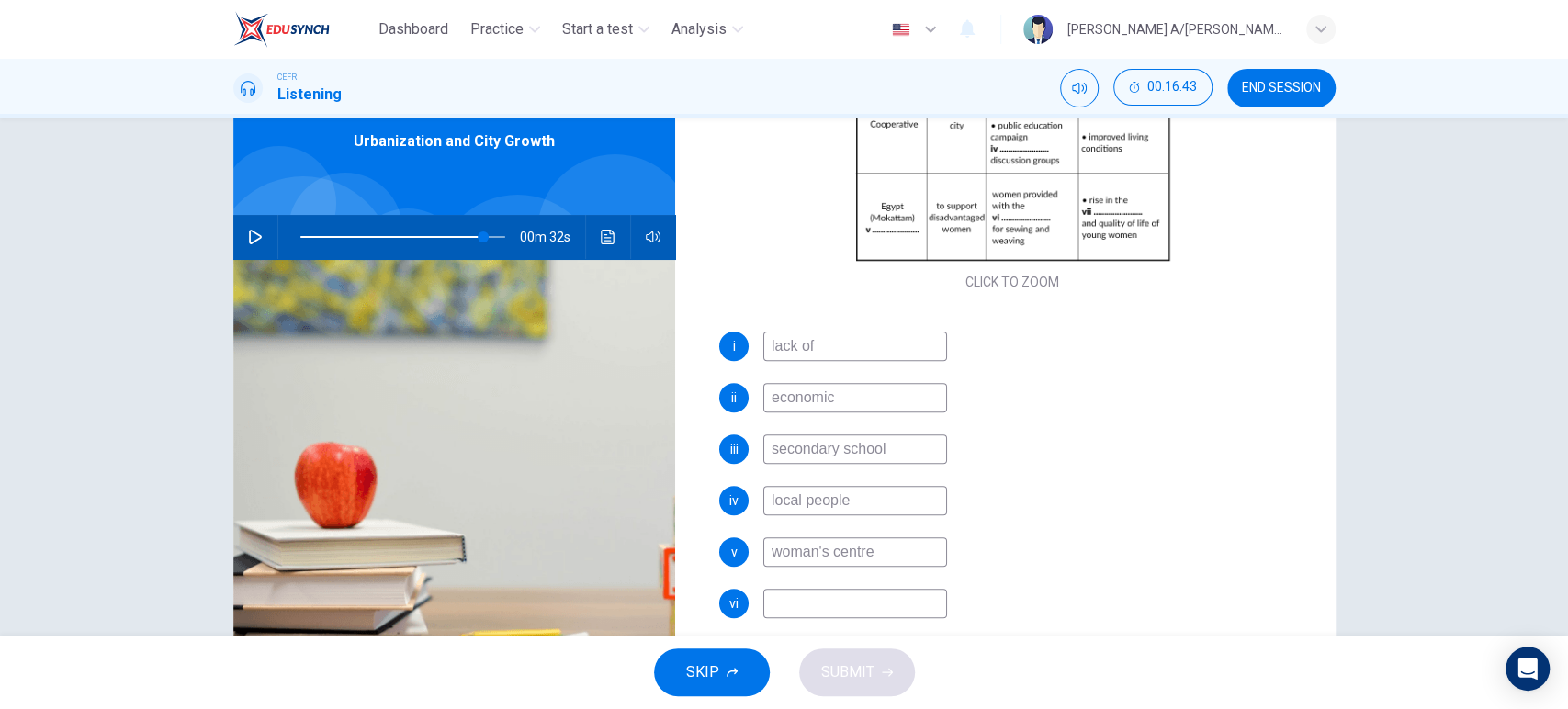
scroll to position [93, 0]
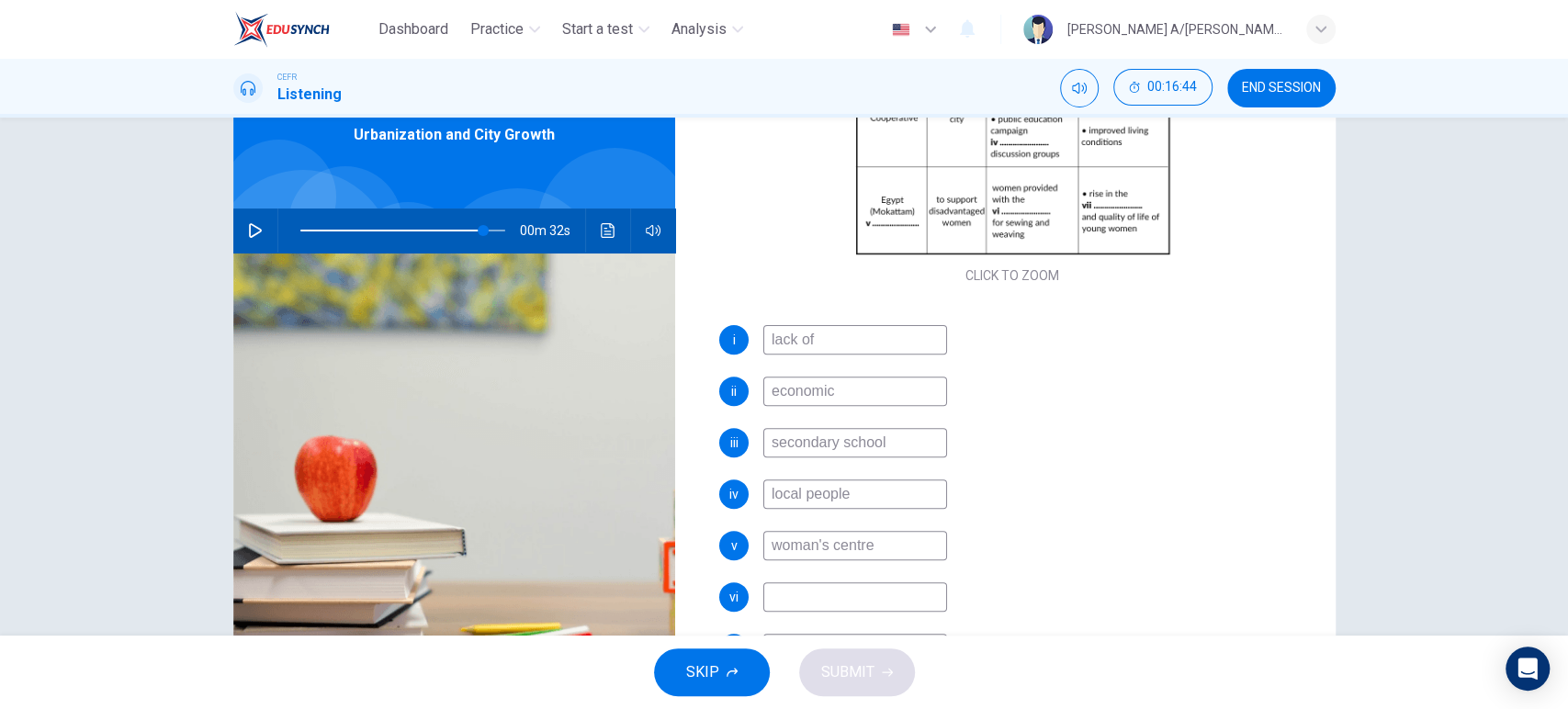
click at [802, 595] on input at bounding box center [855, 597] width 184 height 29
type input "equipment"
click at [260, 234] on button "button" at bounding box center [255, 231] width 29 height 44
click at [846, 579] on div "i lack of ii economic iii secondary school iv local people v woman's centre vi …" at bounding box center [1013, 512] width 587 height 375
click at [845, 588] on input "equipment" at bounding box center [855, 597] width 184 height 29
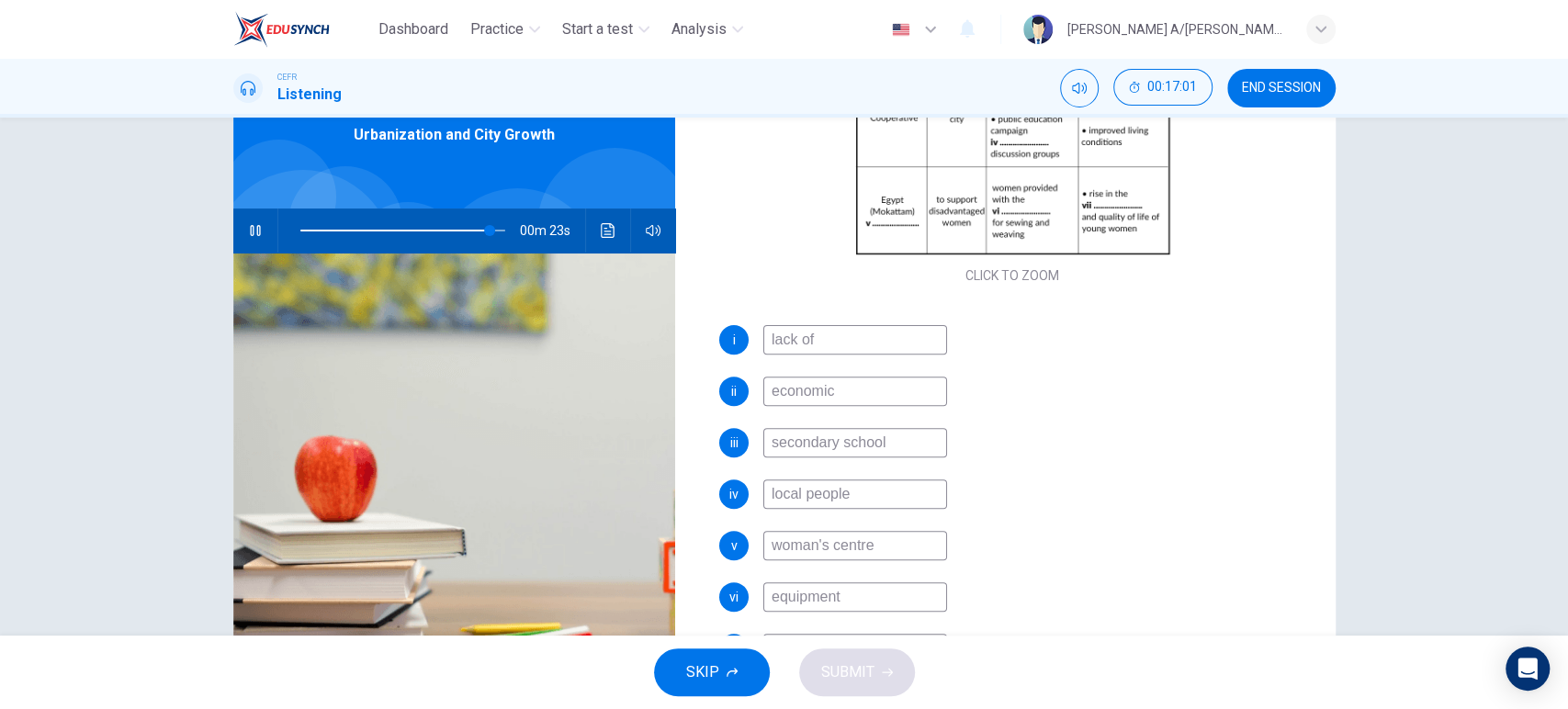
type input "93"
type input "equipments"
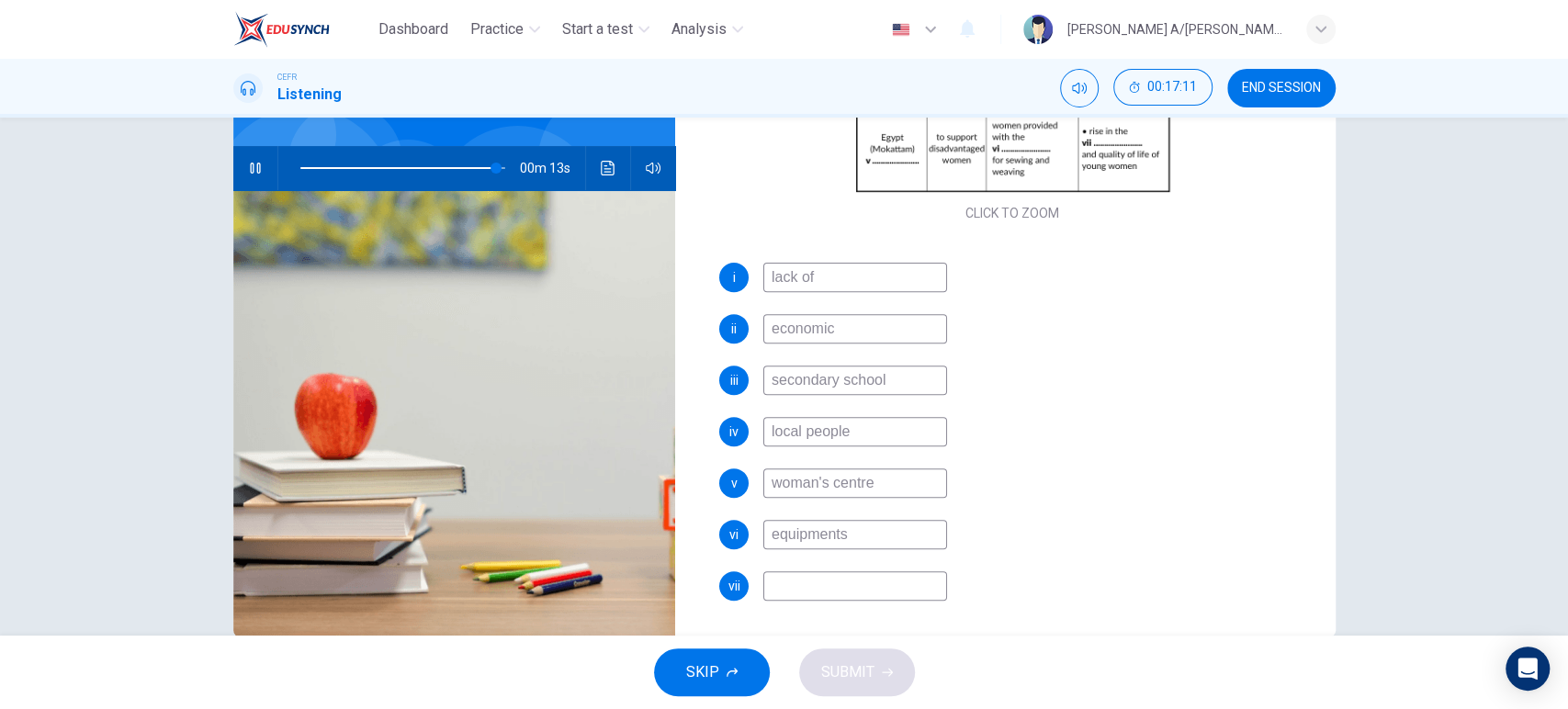
scroll to position [292, 0]
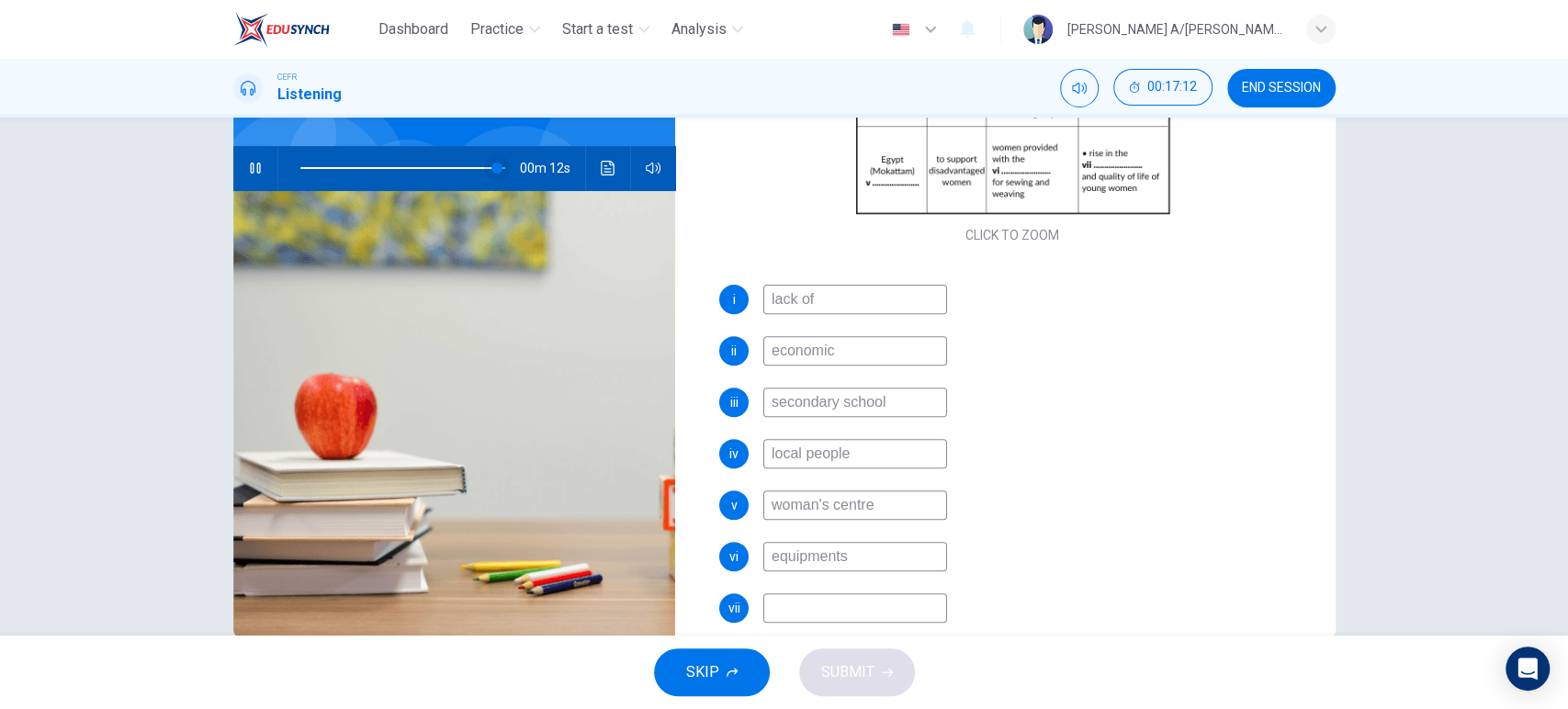
type input "96"
type input "equipments"
click at [481, 167] on span at bounding box center [487, 169] width 11 height 11
click at [248, 170] on icon "button" at bounding box center [255, 169] width 15 height 15
click at [248, 170] on icon "button" at bounding box center [255, 169] width 13 height 15
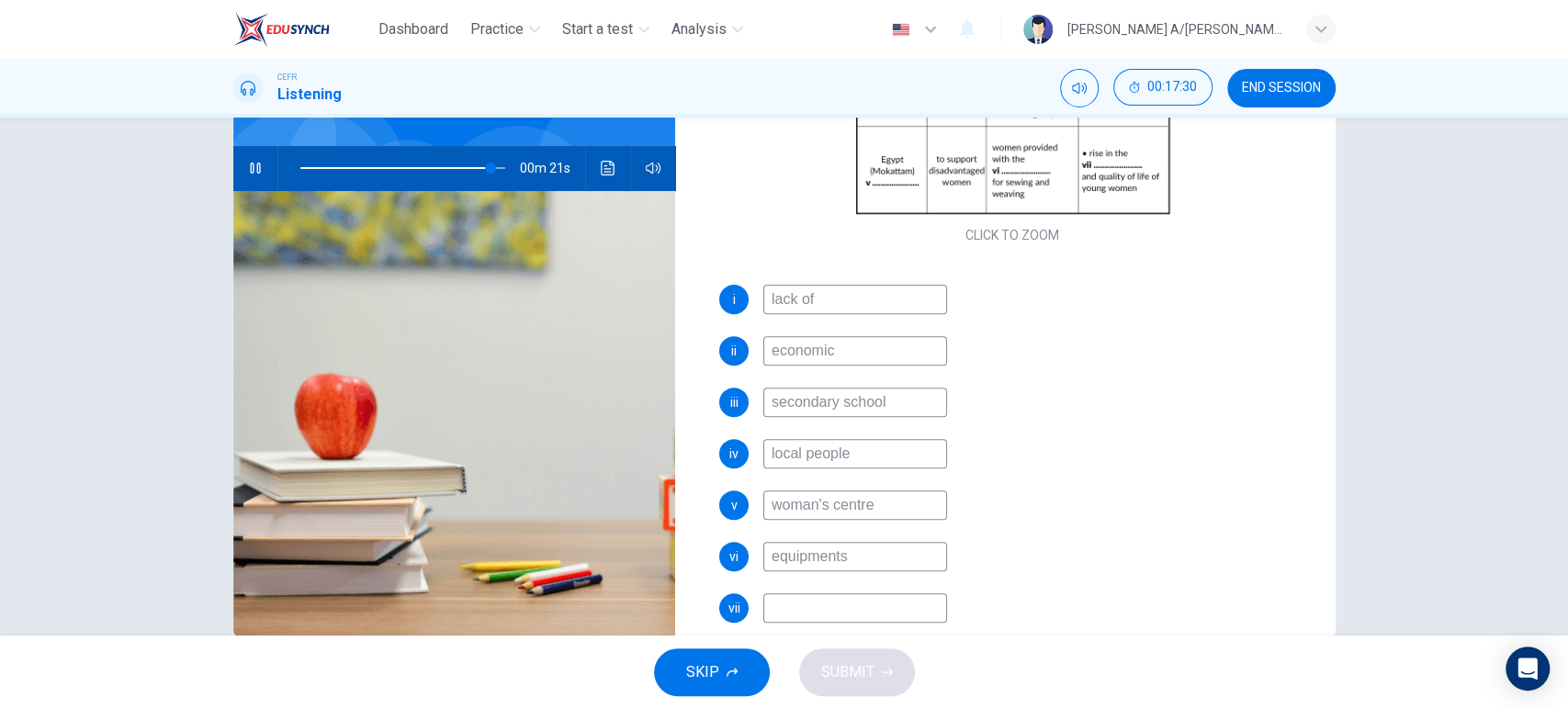
click at [248, 170] on icon "button" at bounding box center [255, 169] width 15 height 15
click at [791, 602] on input at bounding box center [855, 607] width 184 height 29
type input "93"
type input "st"
type input "93"
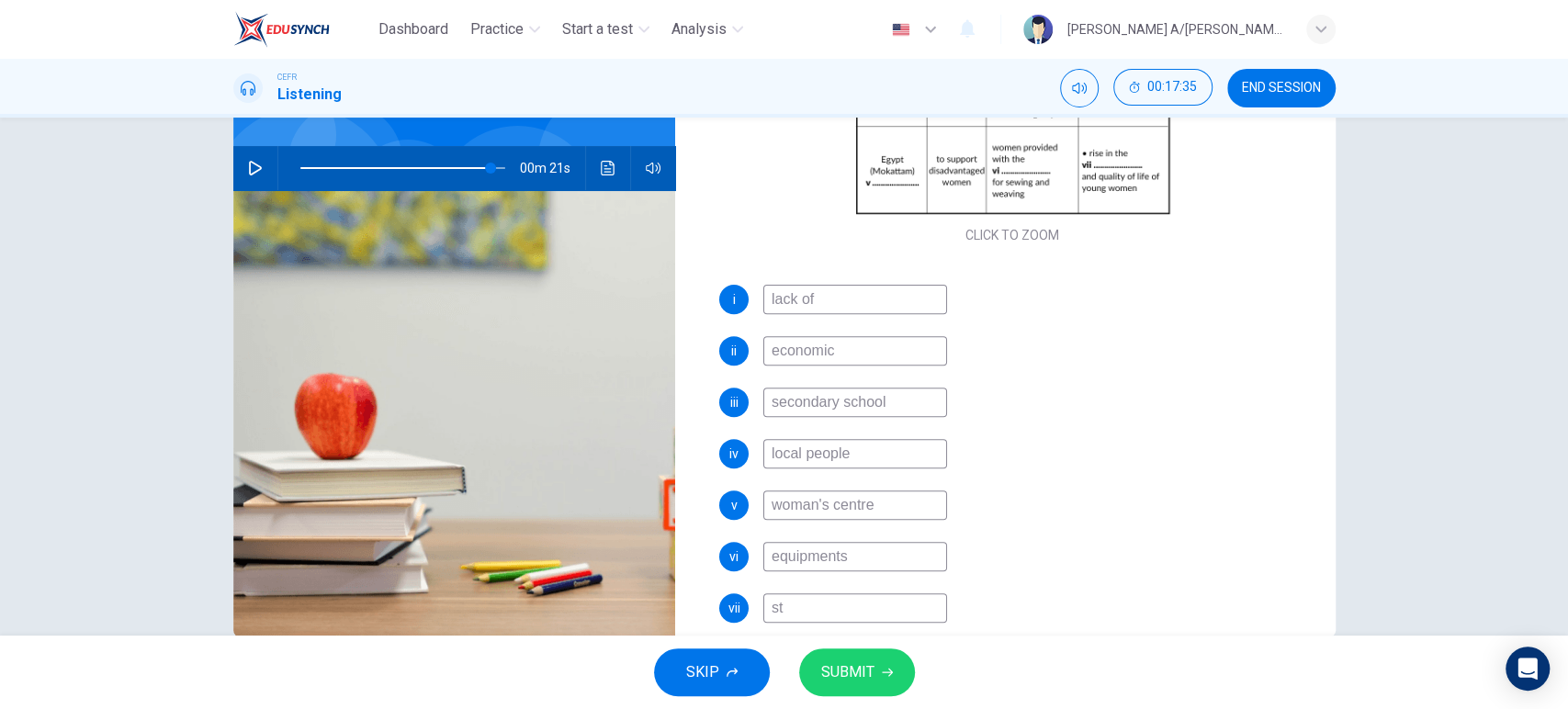
type input "sta"
type input "93"
type input "stat"
type input "93"
type input "statu"
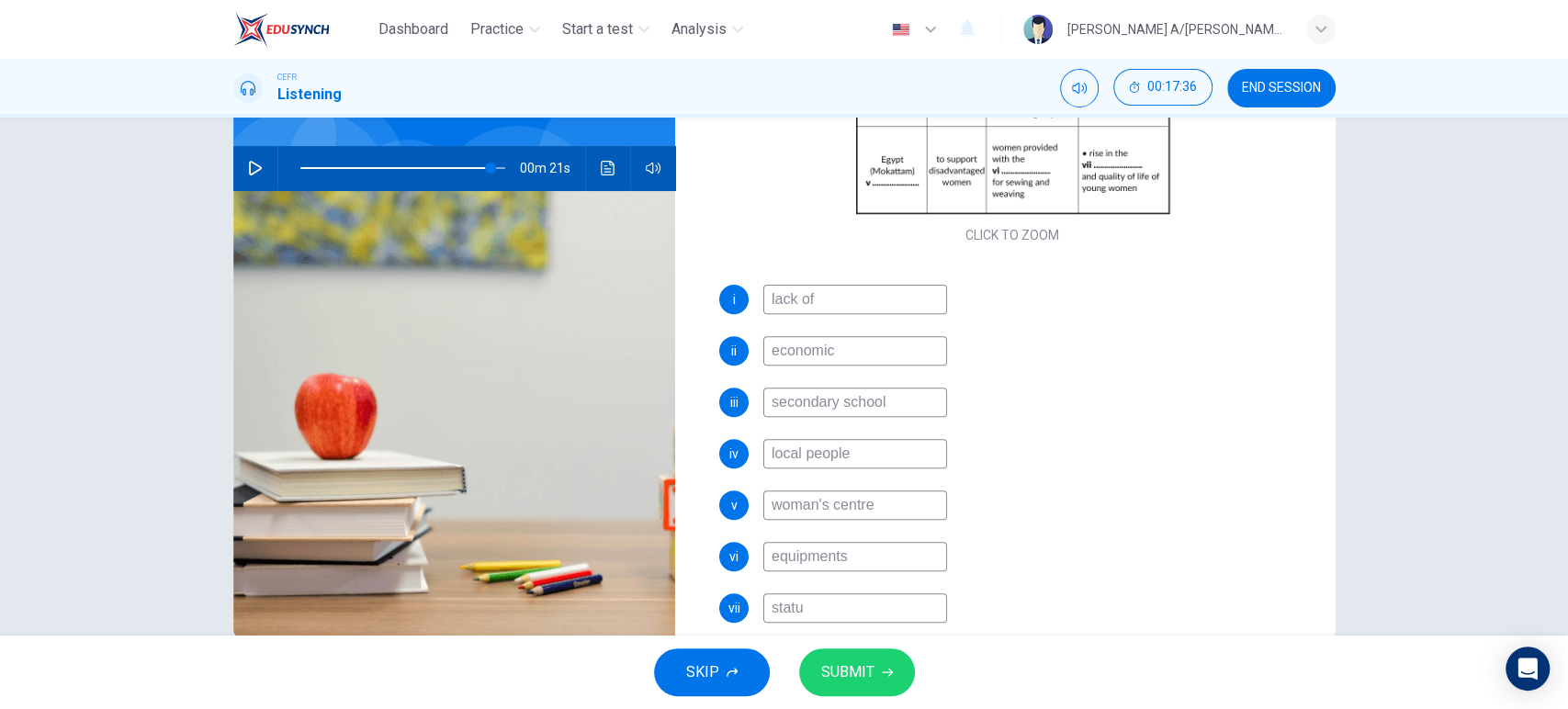
type input "93"
type input "status"
type input "93"
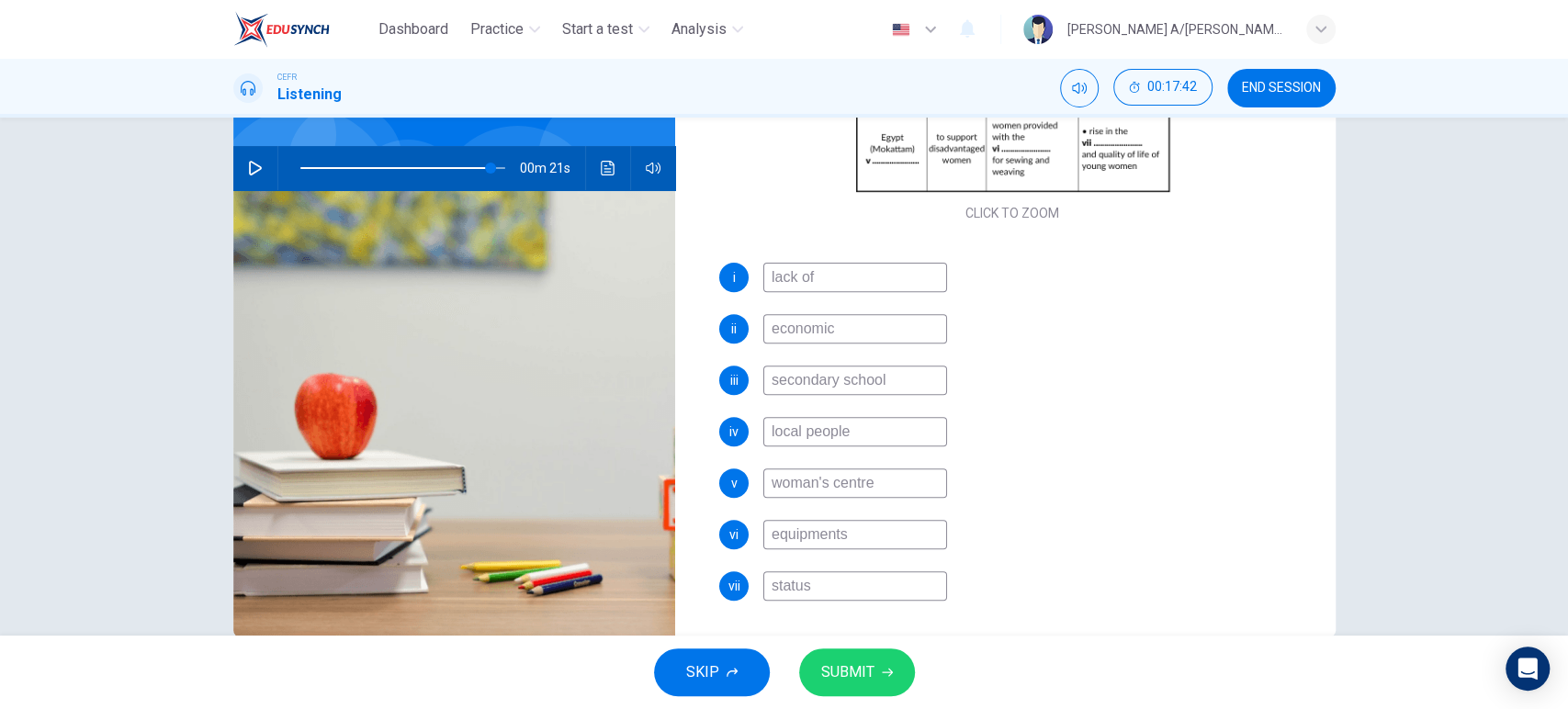
type input "status"
click at [833, 656] on button "SUBMIT" at bounding box center [856, 672] width 116 height 48
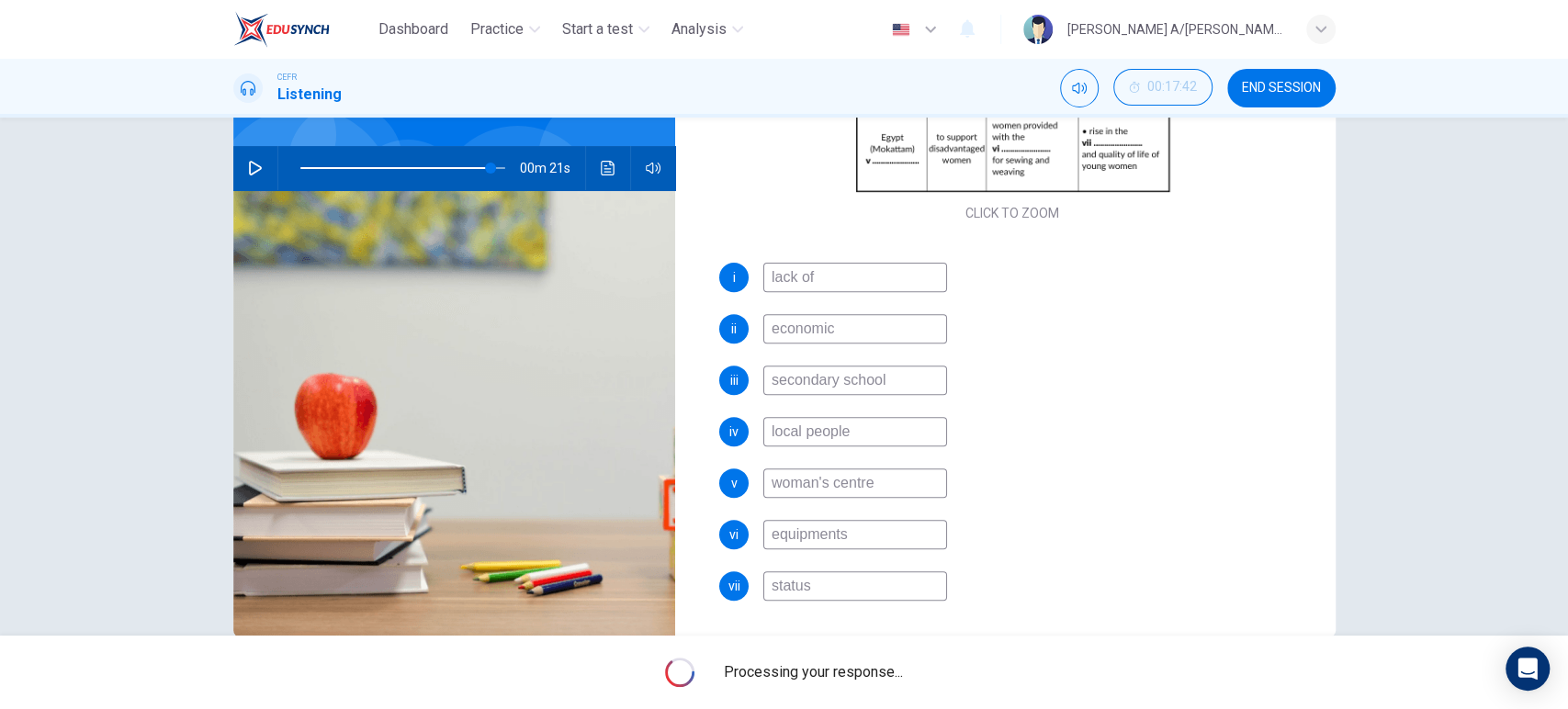
type input "93"
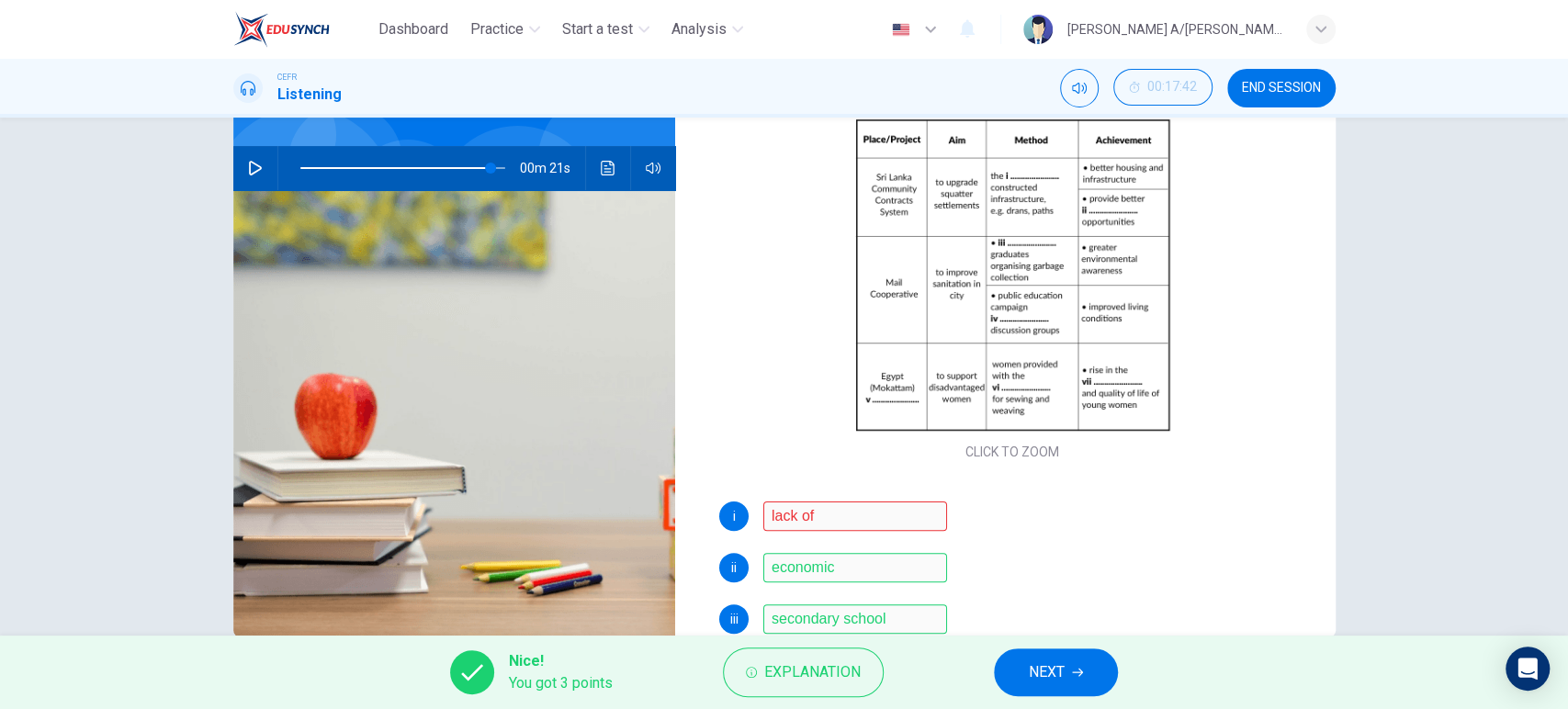
scroll to position [76, 0]
click at [818, 682] on span "Explanation" at bounding box center [812, 672] width 96 height 25
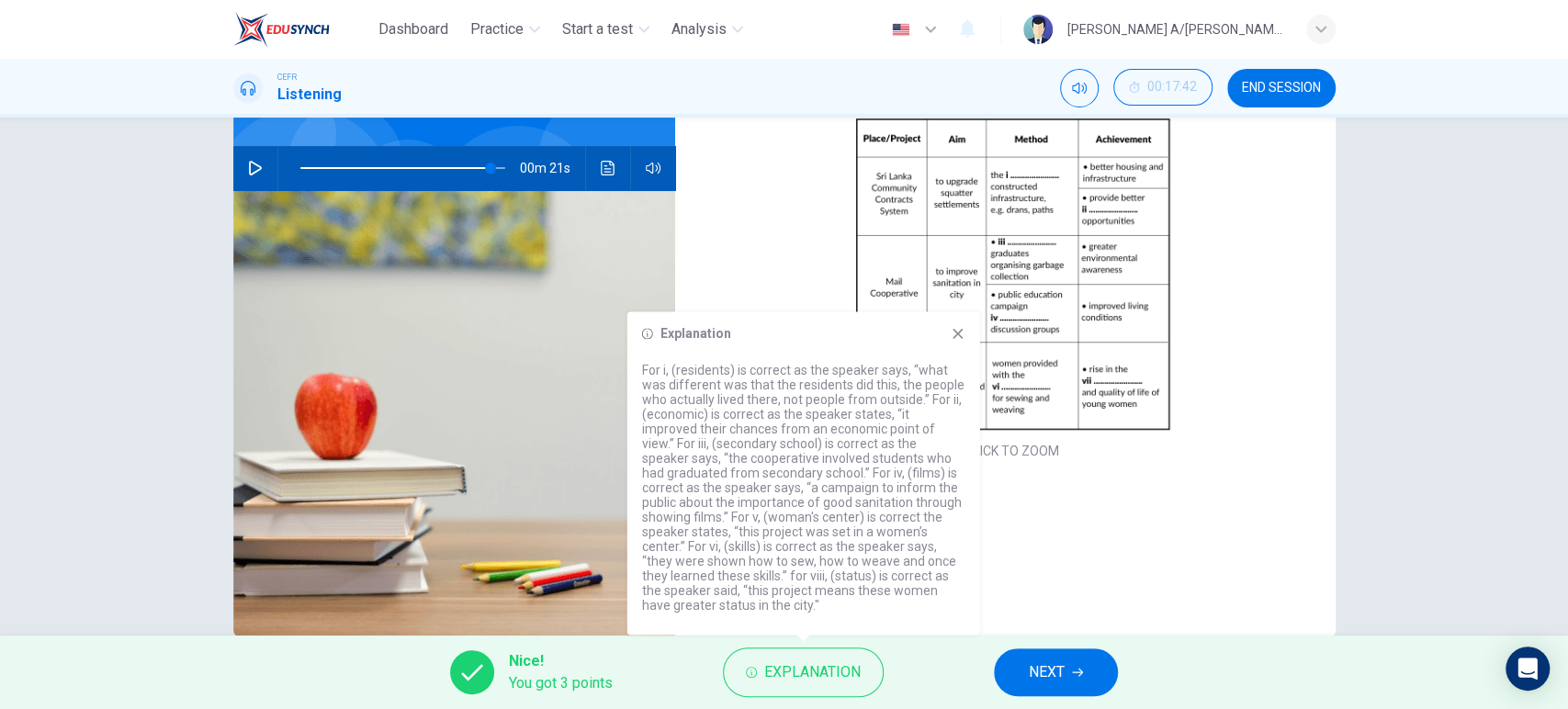
click at [1052, 600] on div "i lack of ii economic iii secondary school iv local people v woman's centre vi …" at bounding box center [1013, 688] width 587 height 375
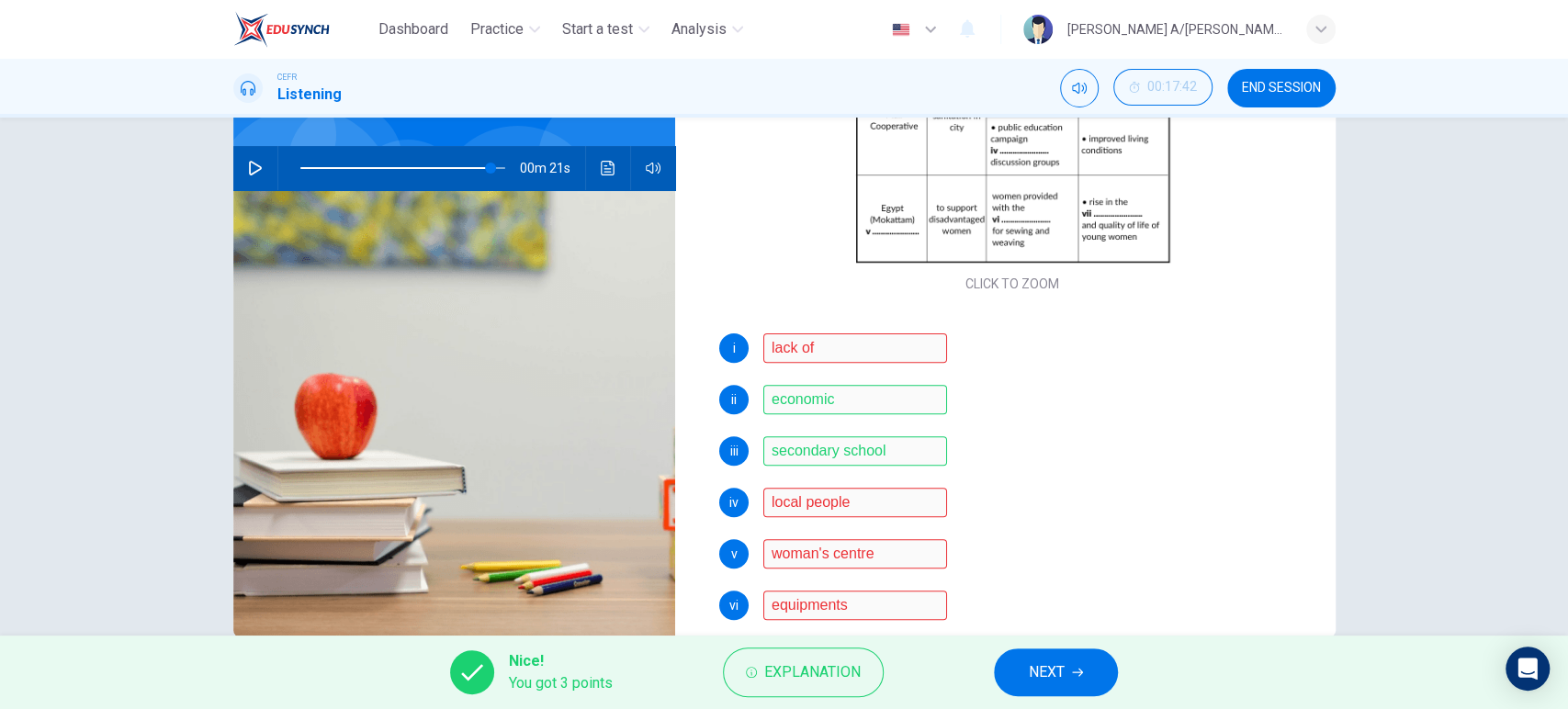
scroll to position [260, 0]
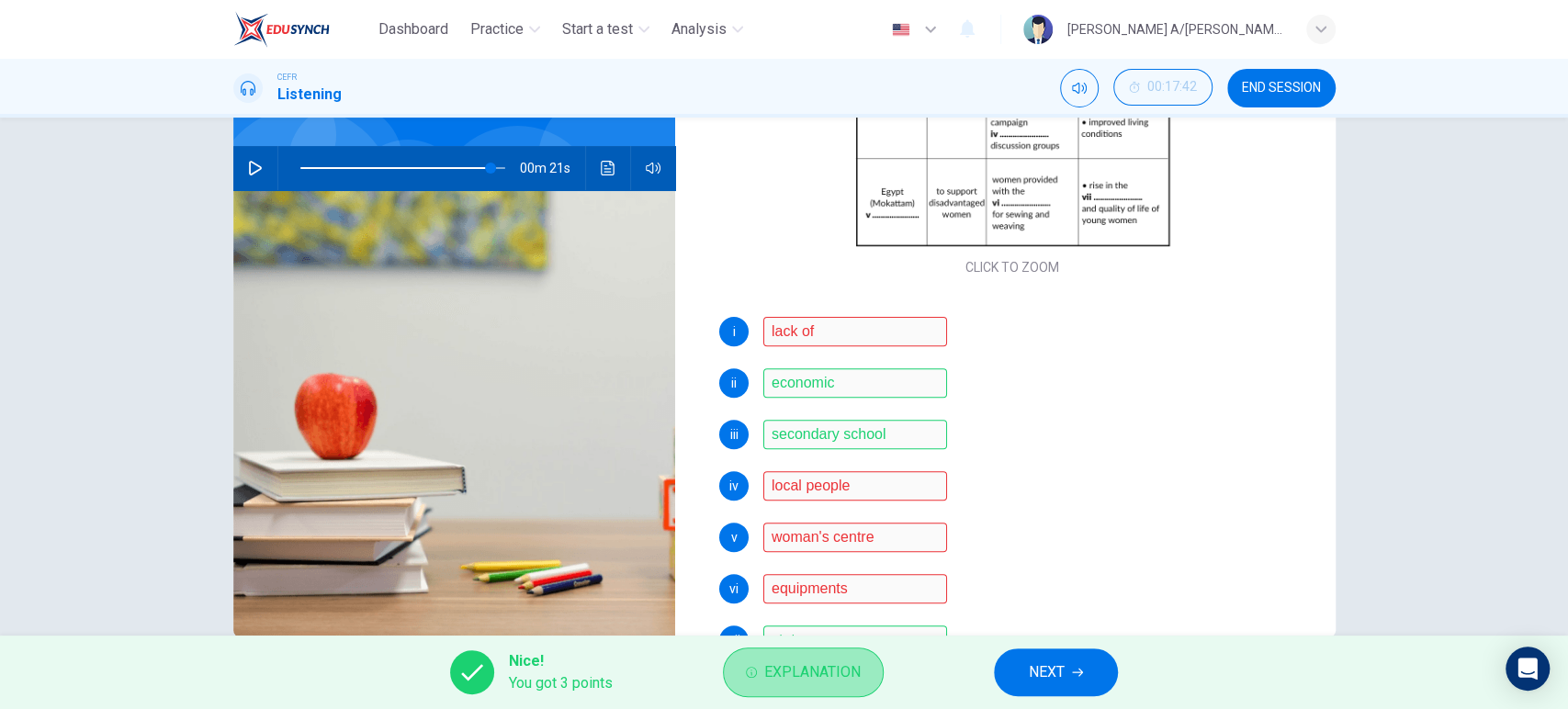
click at [789, 669] on span "Explanation" at bounding box center [812, 672] width 96 height 25
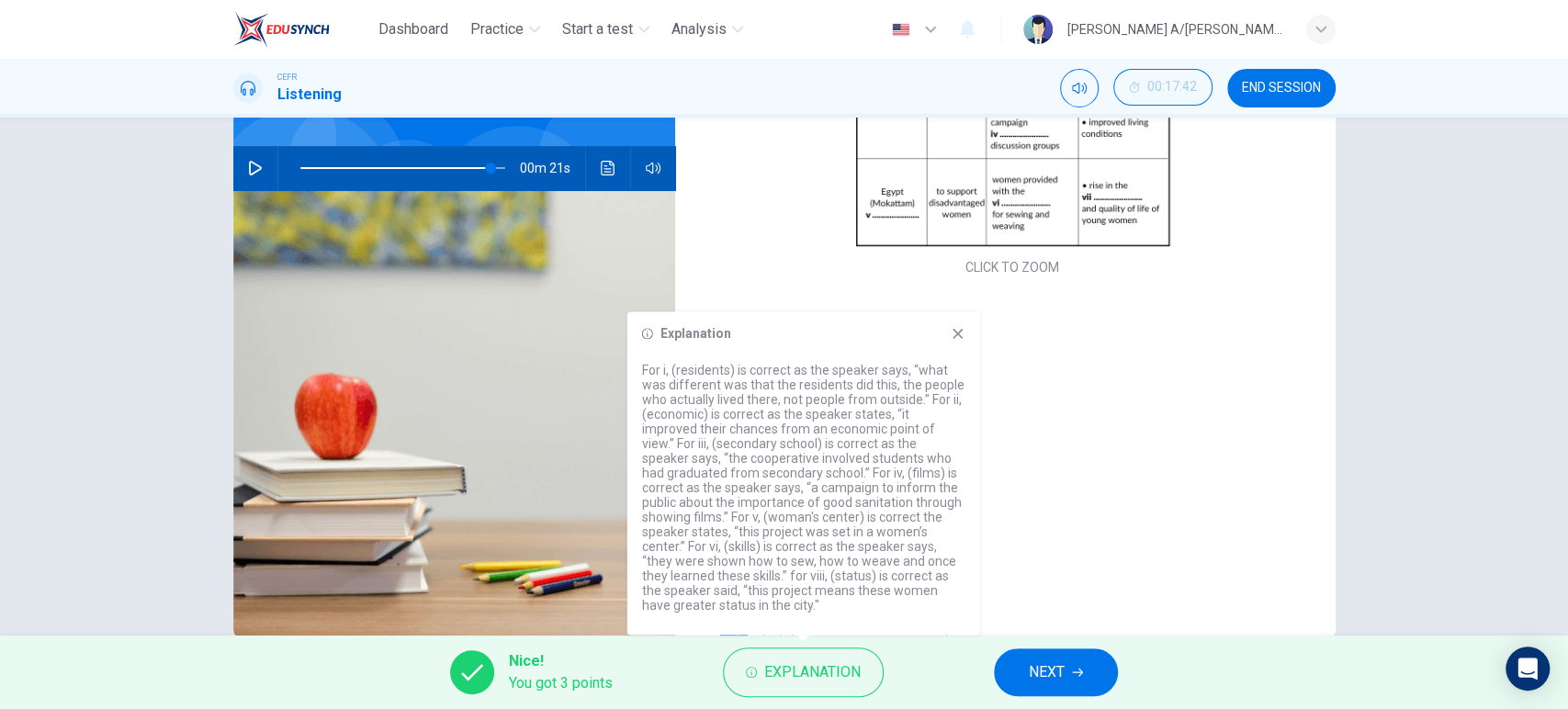
click at [972, 535] on div "Explanation For i, (residents) is correct as the speaker says, “what was differ…" at bounding box center [803, 473] width 353 height 323
click at [956, 335] on icon at bounding box center [957, 333] width 10 height 10
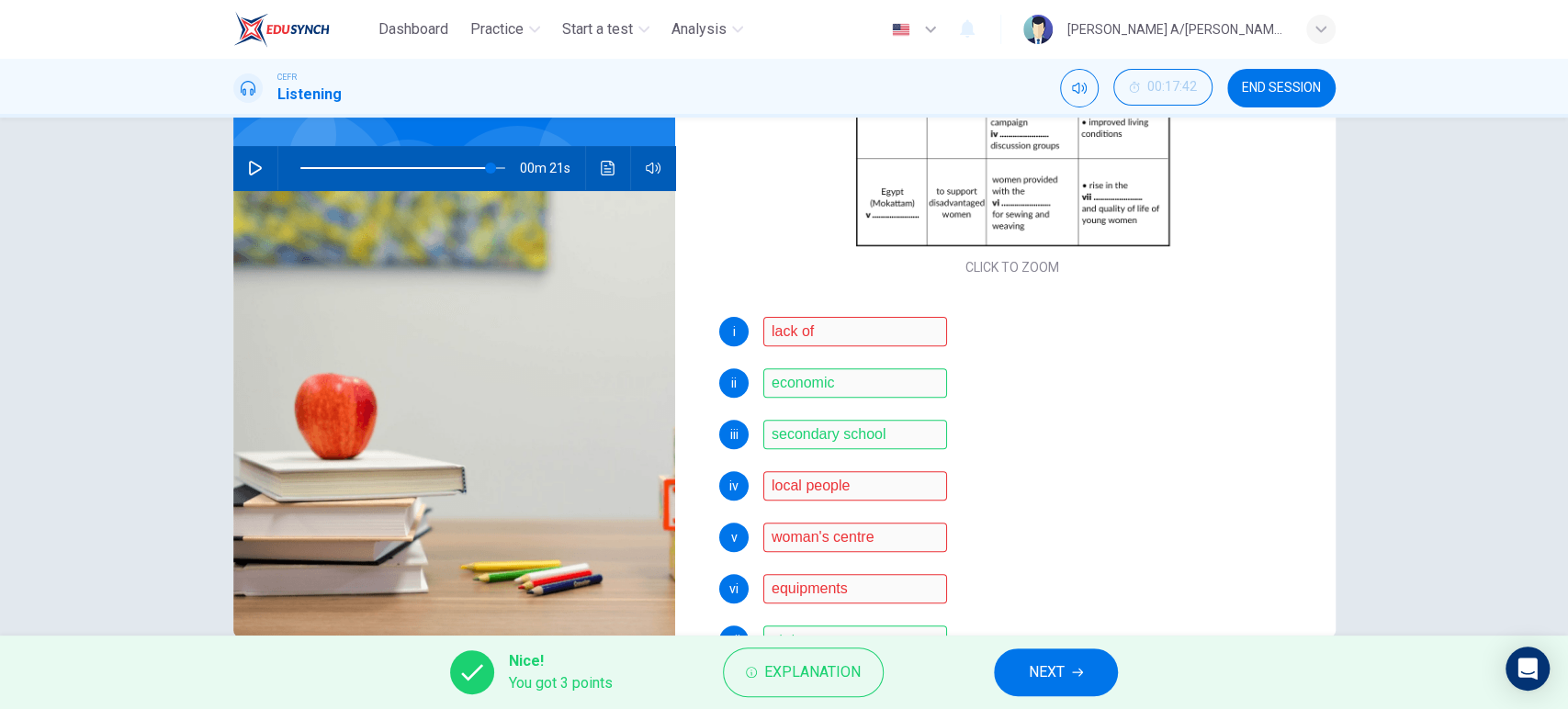
scroll to position [314, 0]
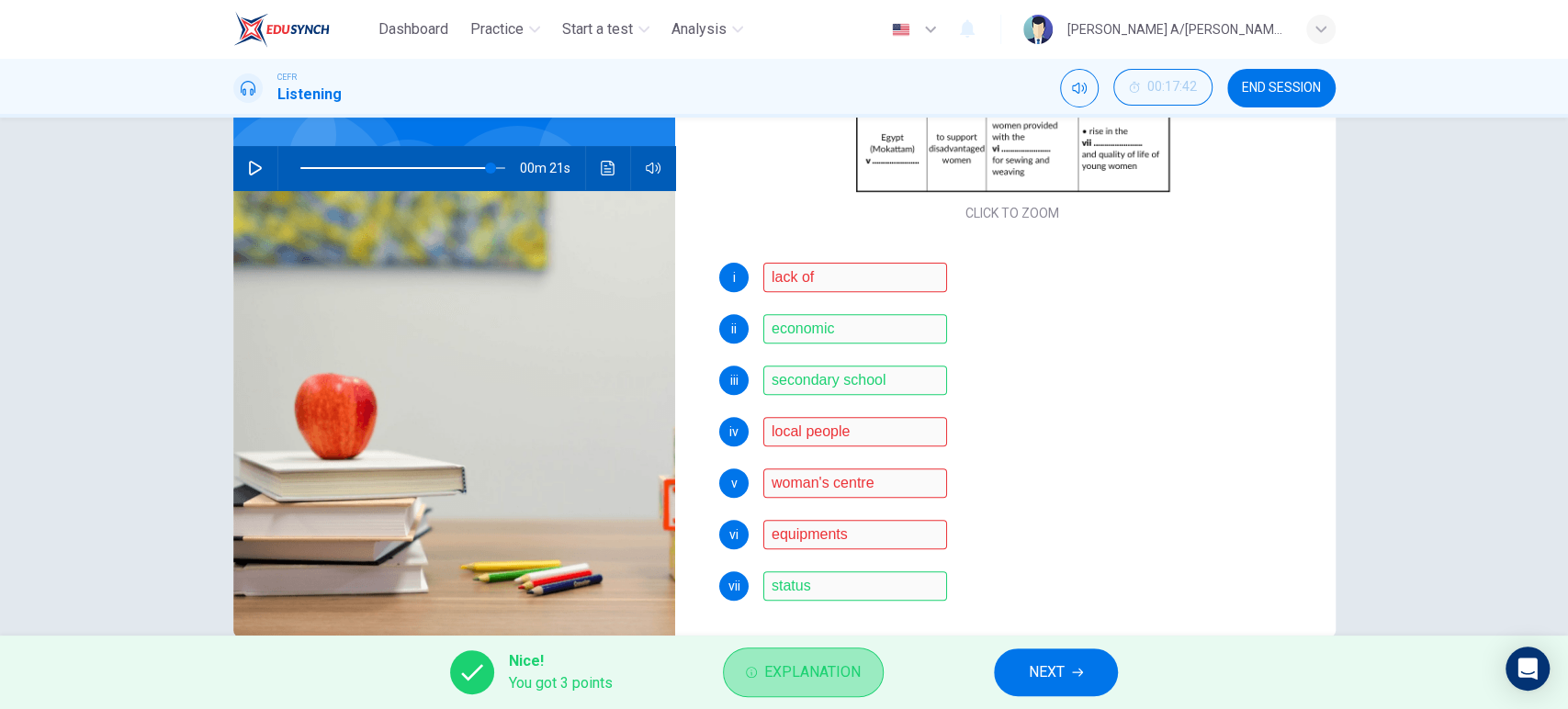
click at [830, 674] on span "Explanation" at bounding box center [812, 672] width 96 height 25
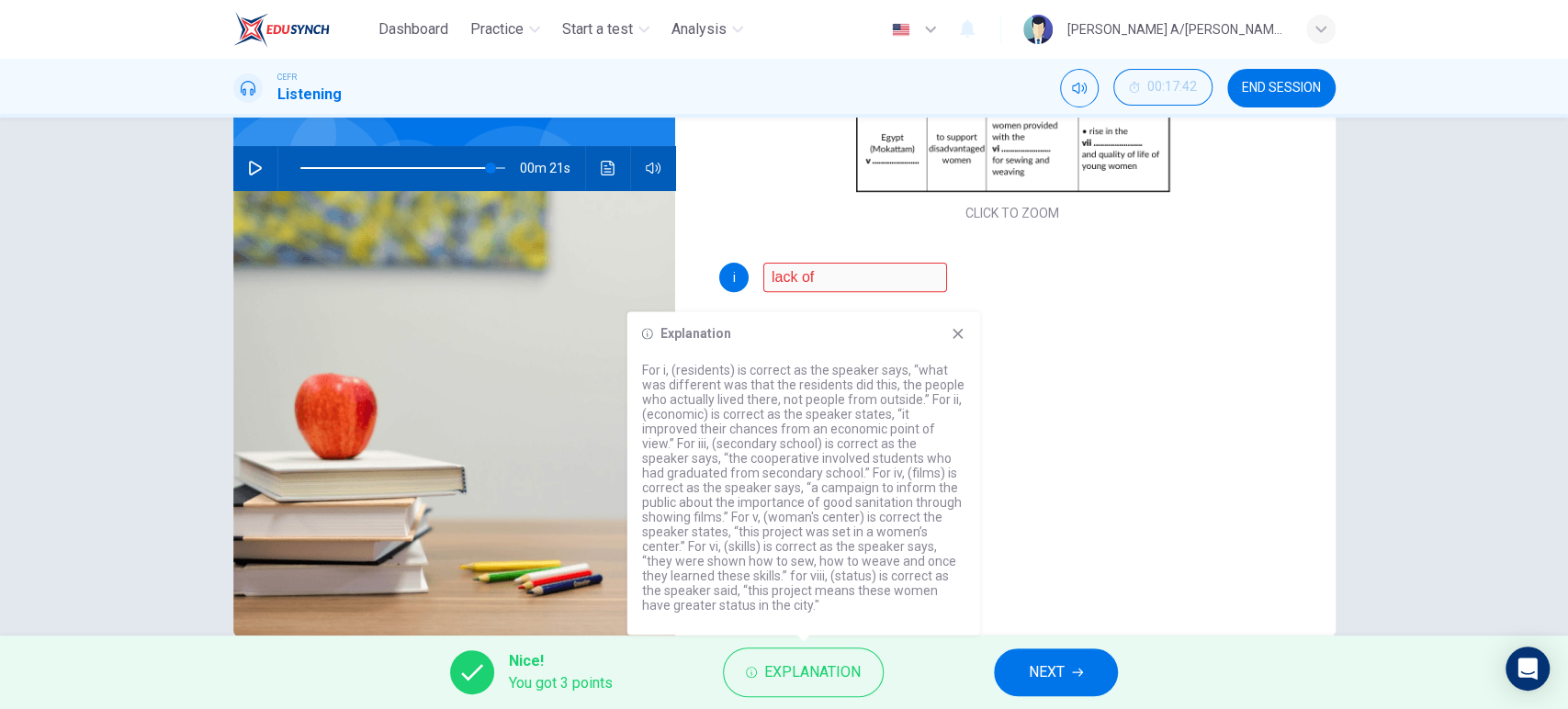
click at [1033, 576] on div "vii status" at bounding box center [1013, 586] width 587 height 29
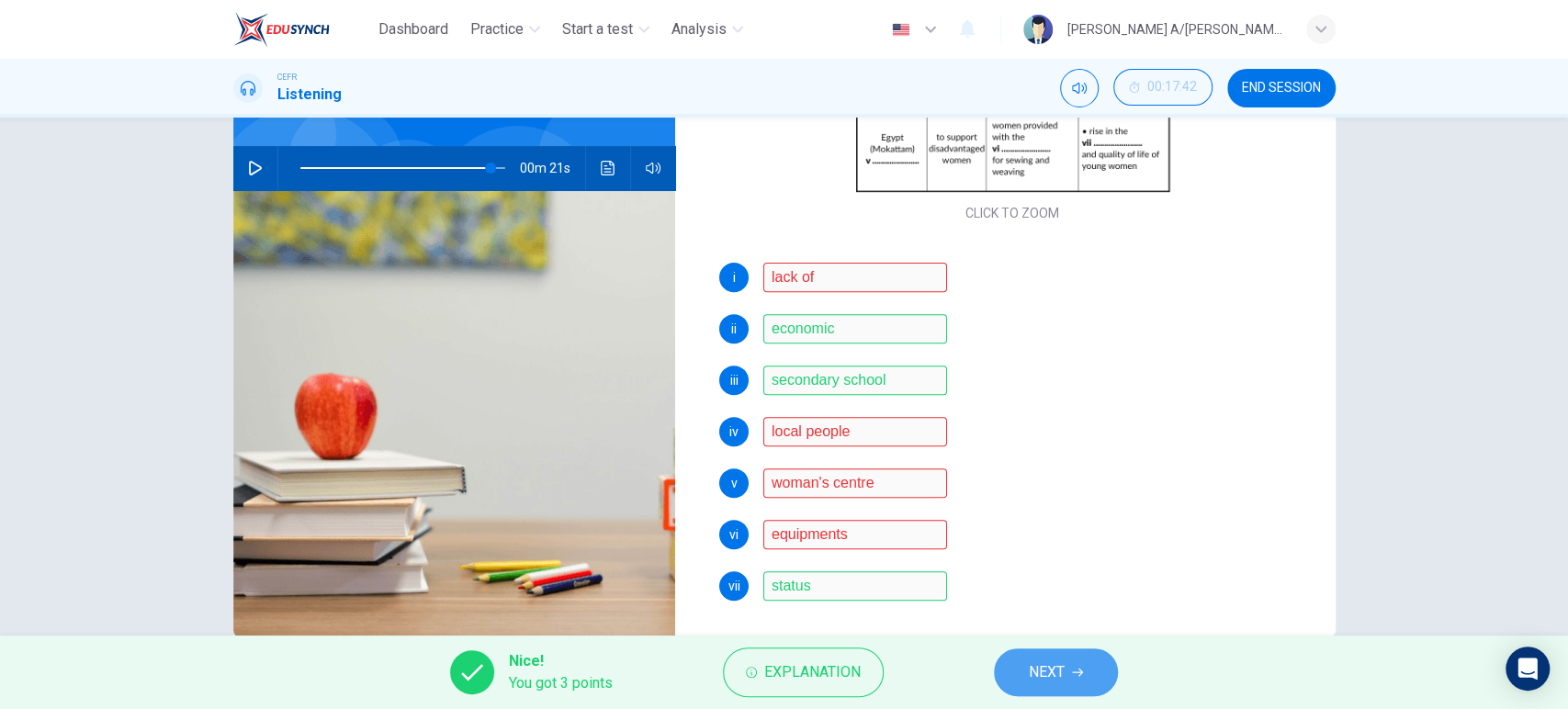
click at [1011, 664] on button "NEXT" at bounding box center [1056, 672] width 124 height 48
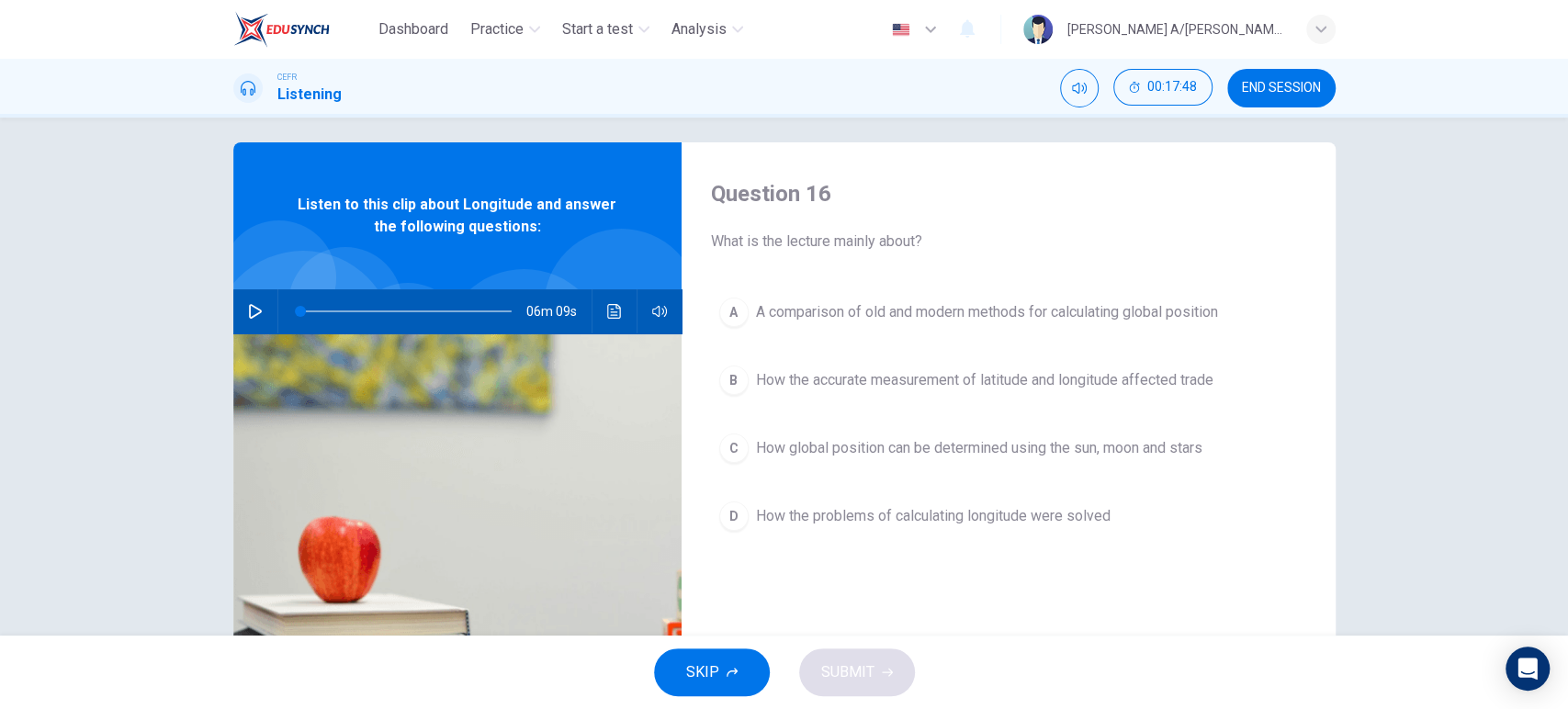
scroll to position [13, 0]
click at [255, 313] on icon "button" at bounding box center [255, 311] width 15 height 15
drag, startPoint x: 316, startPoint y: 312, endPoint x: 252, endPoint y: 316, distance: 64.1
click at [252, 316] on div "06m 09s" at bounding box center [457, 310] width 448 height 44
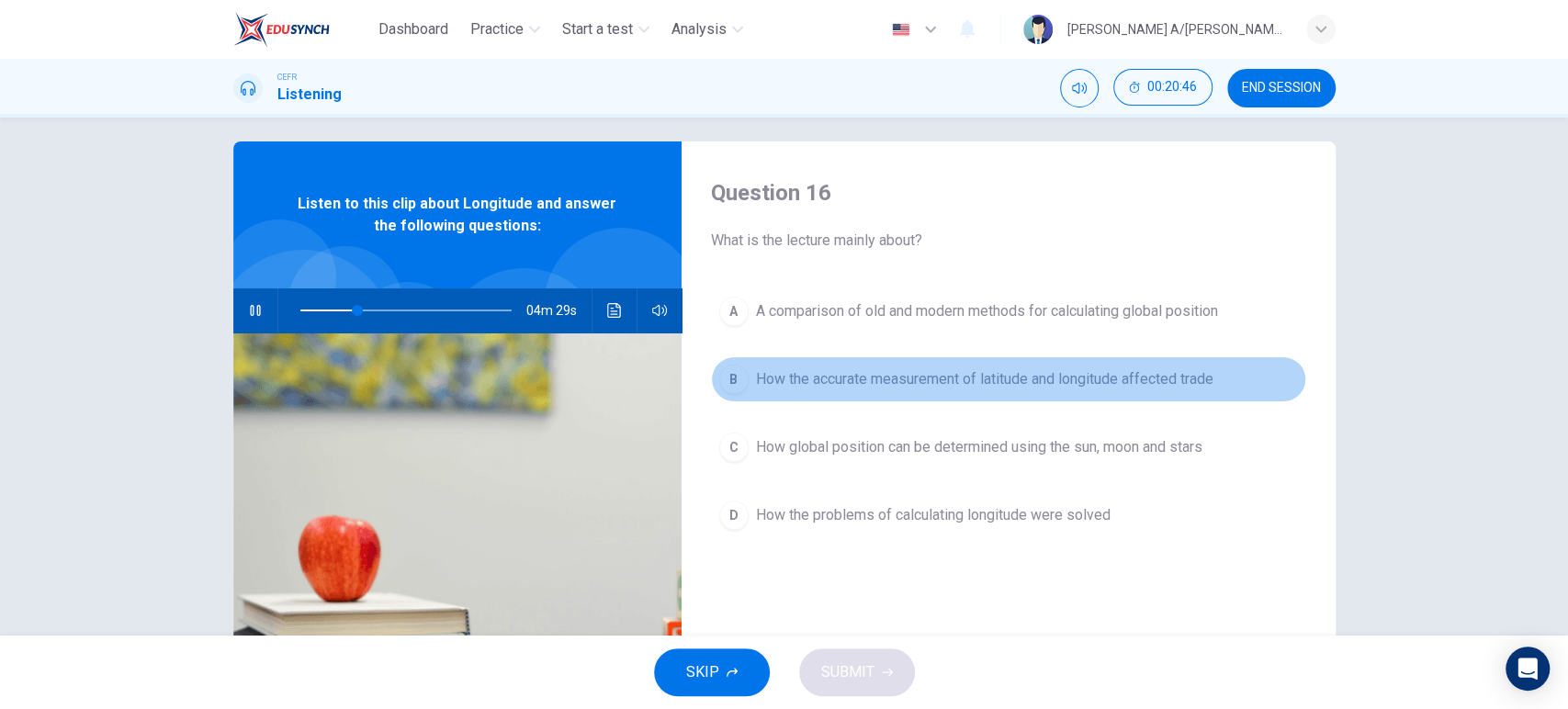
click at [931, 384] on span "How the accurate measurement of latitude and longitude affected trade" at bounding box center [984, 379] width 457 height 22
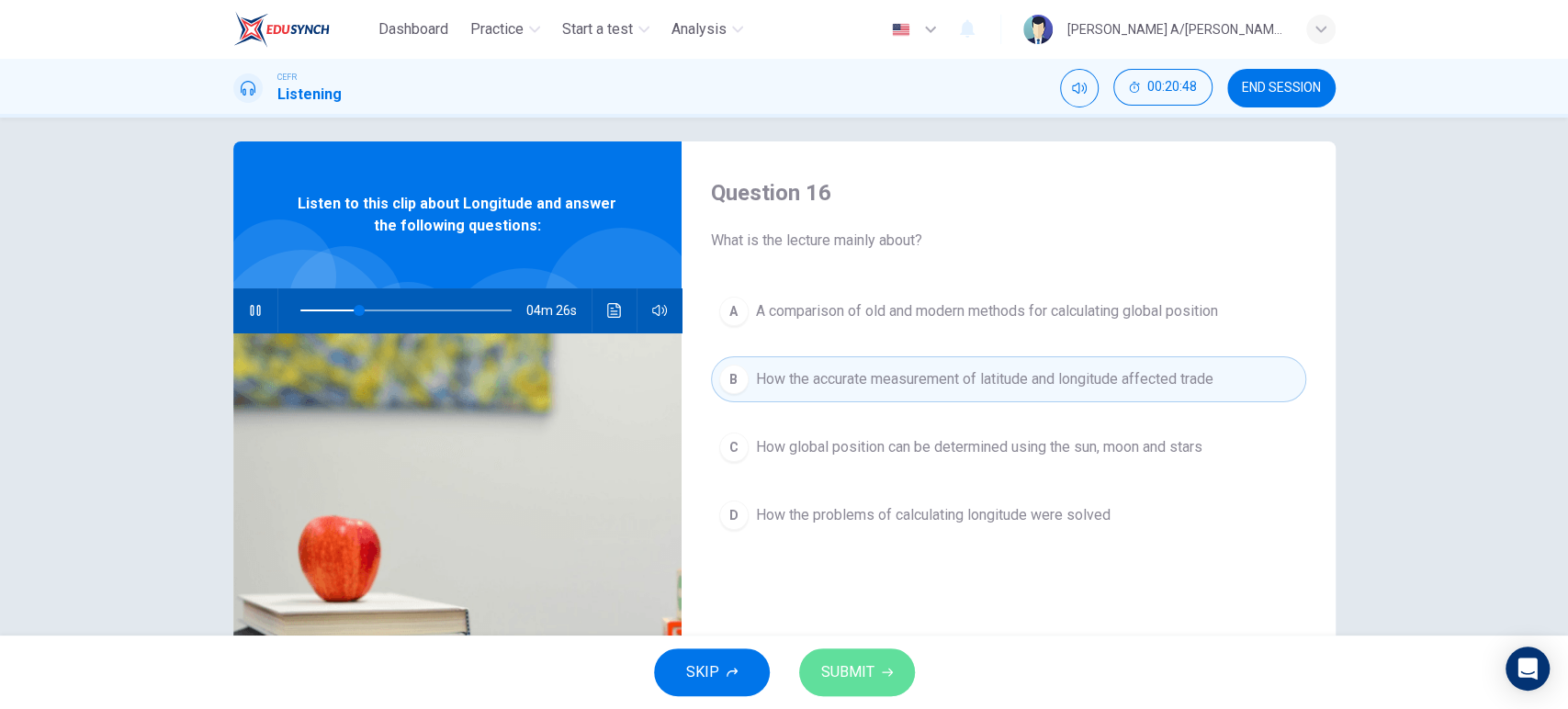
click at [869, 672] on span "SUBMIT" at bounding box center [847, 672] width 54 height 25
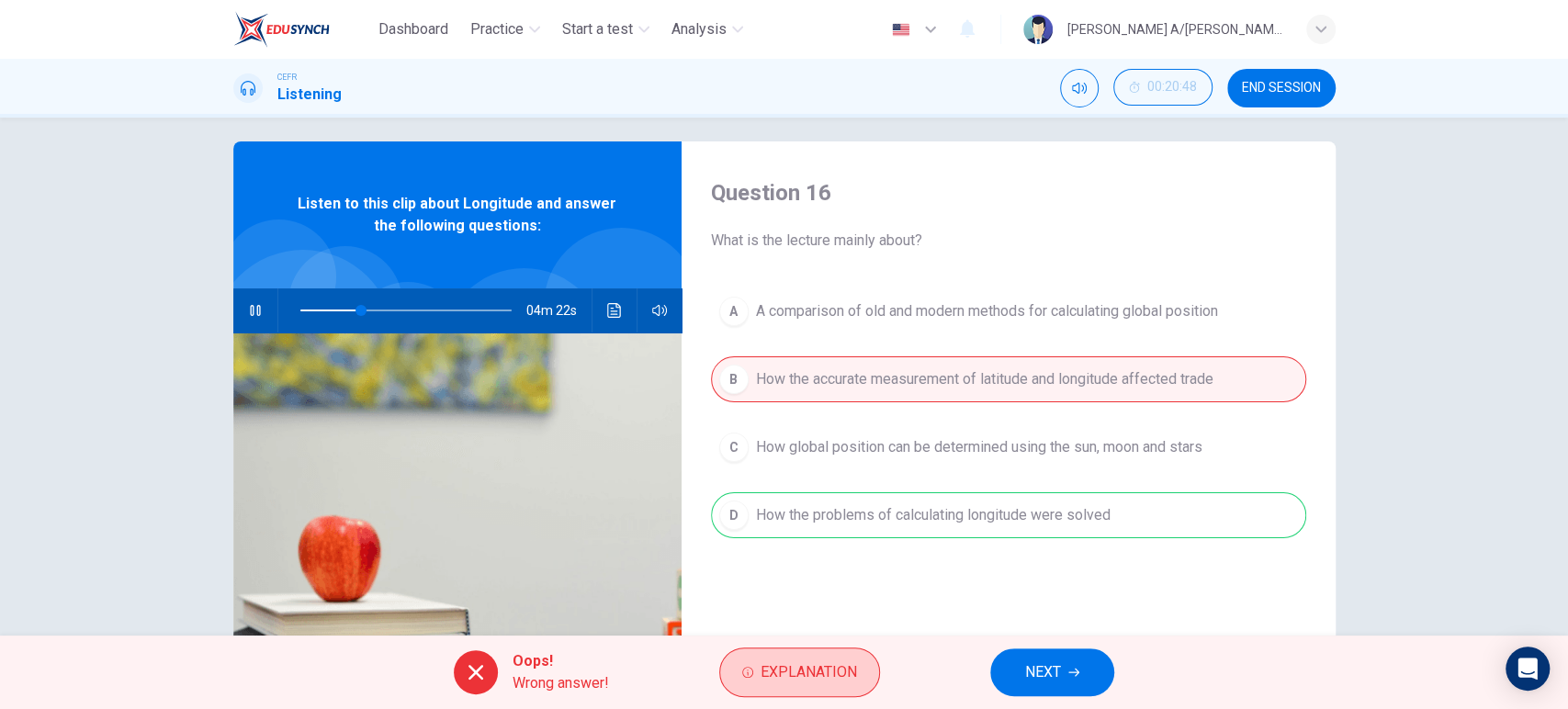
click at [748, 675] on icon "button" at bounding box center [747, 672] width 11 height 11
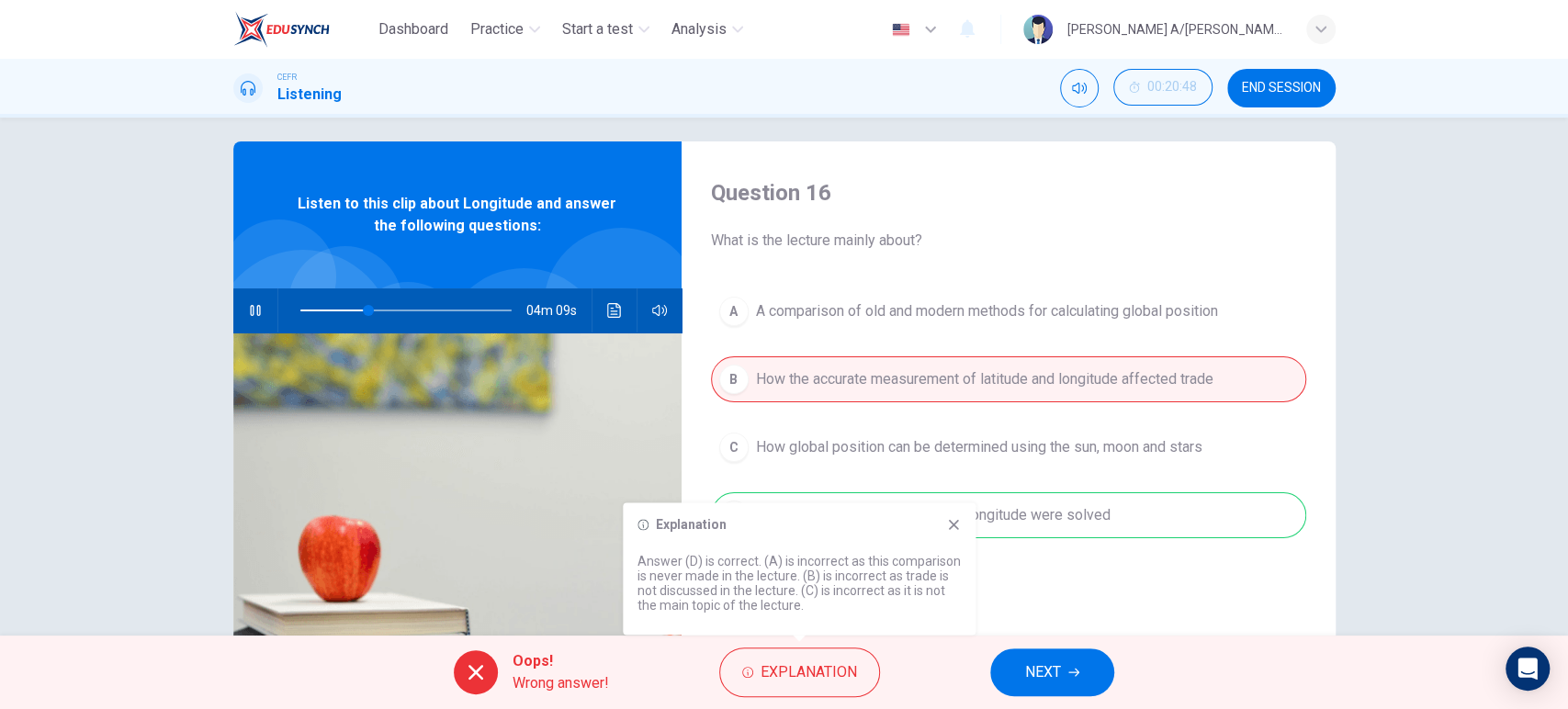
click at [957, 520] on icon at bounding box center [953, 524] width 15 height 15
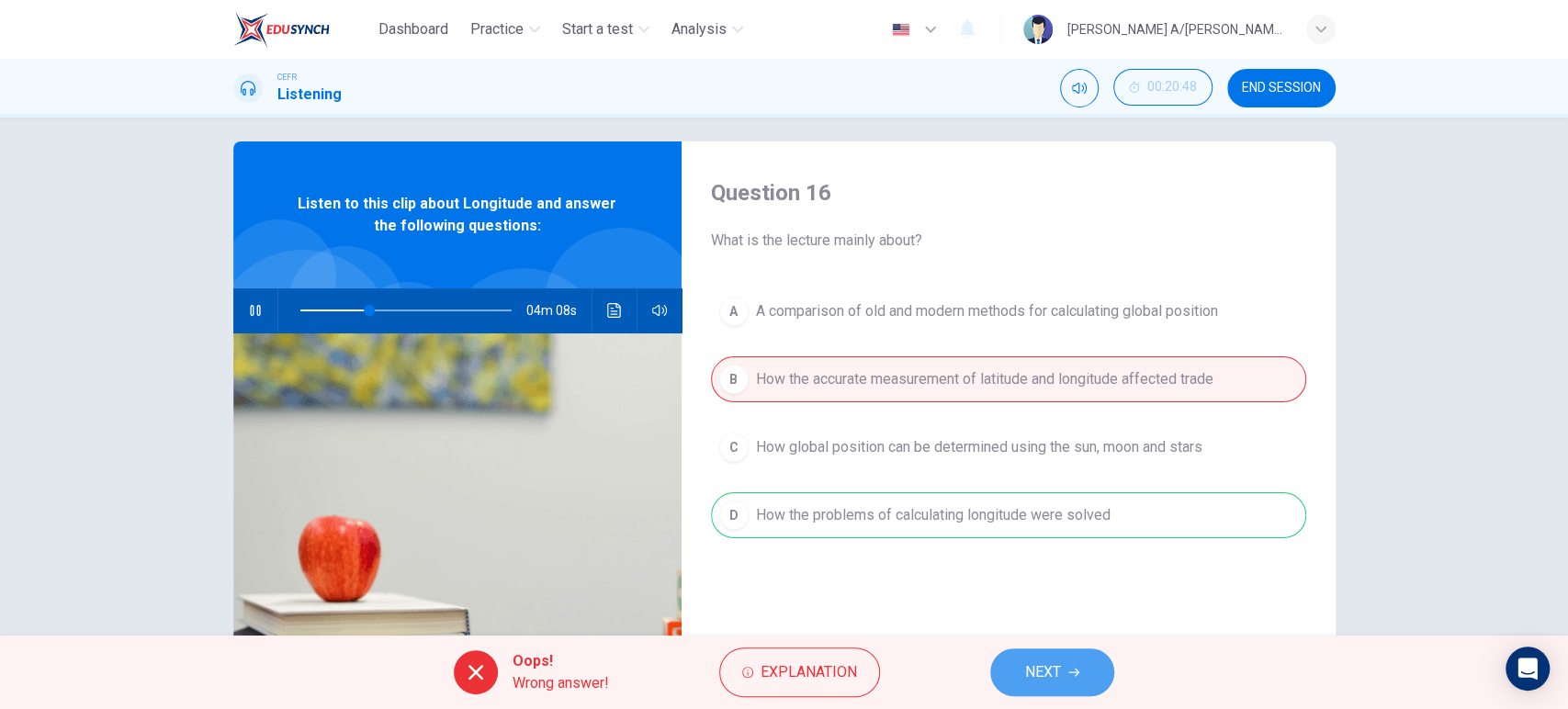
click at [1050, 673] on span "NEXT" at bounding box center [1043, 672] width 36 height 25
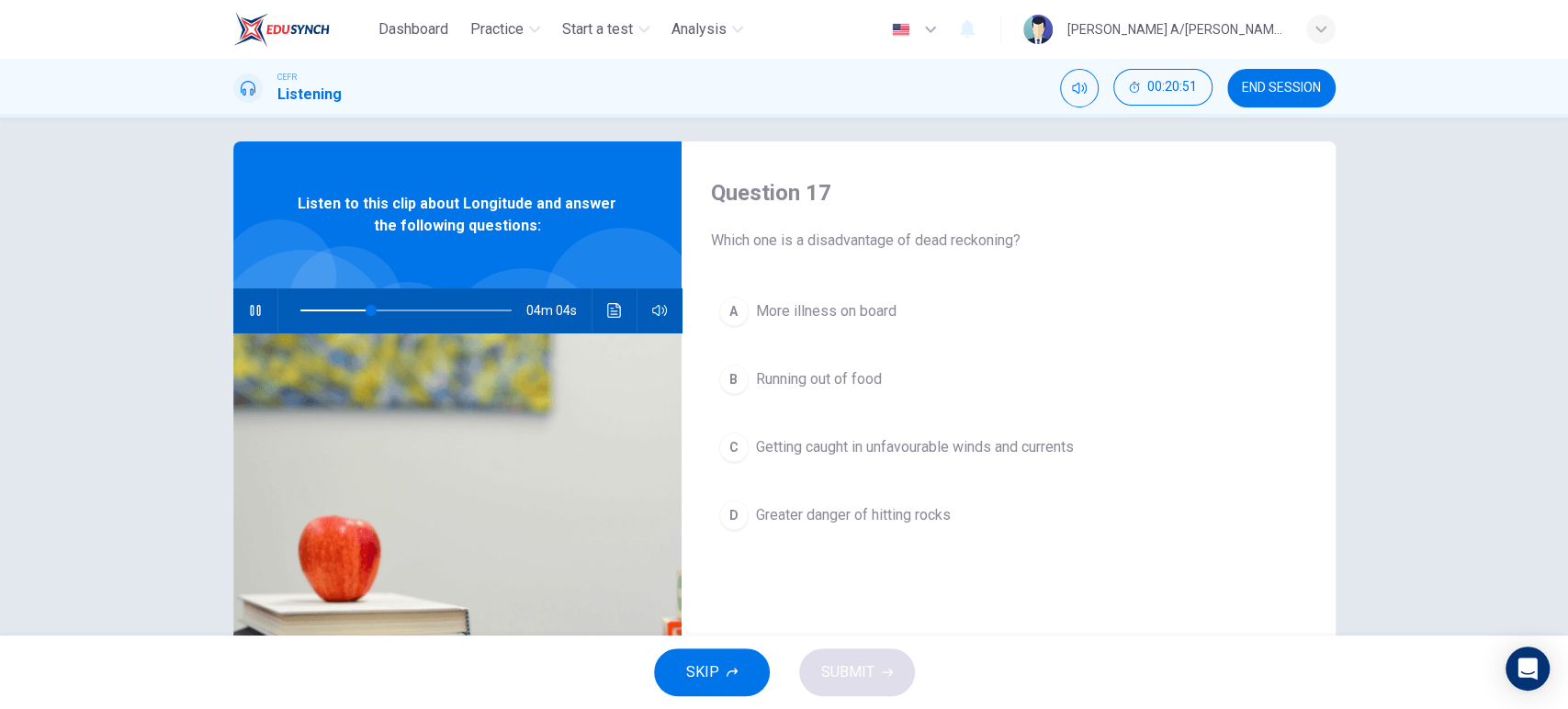
type input "34"
click at [1267, 103] on button "END SESSION" at bounding box center [1281, 88] width 108 height 39
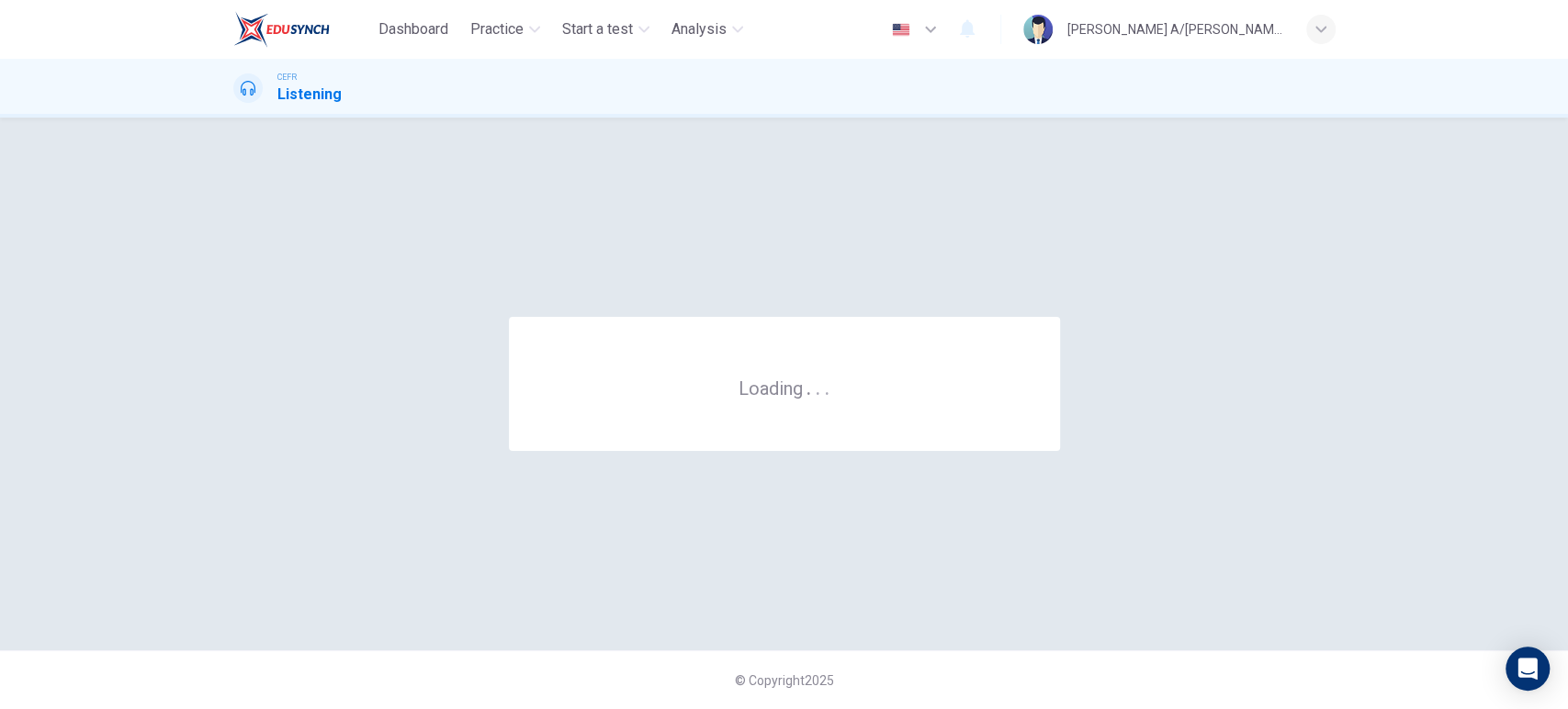
scroll to position [0, 0]
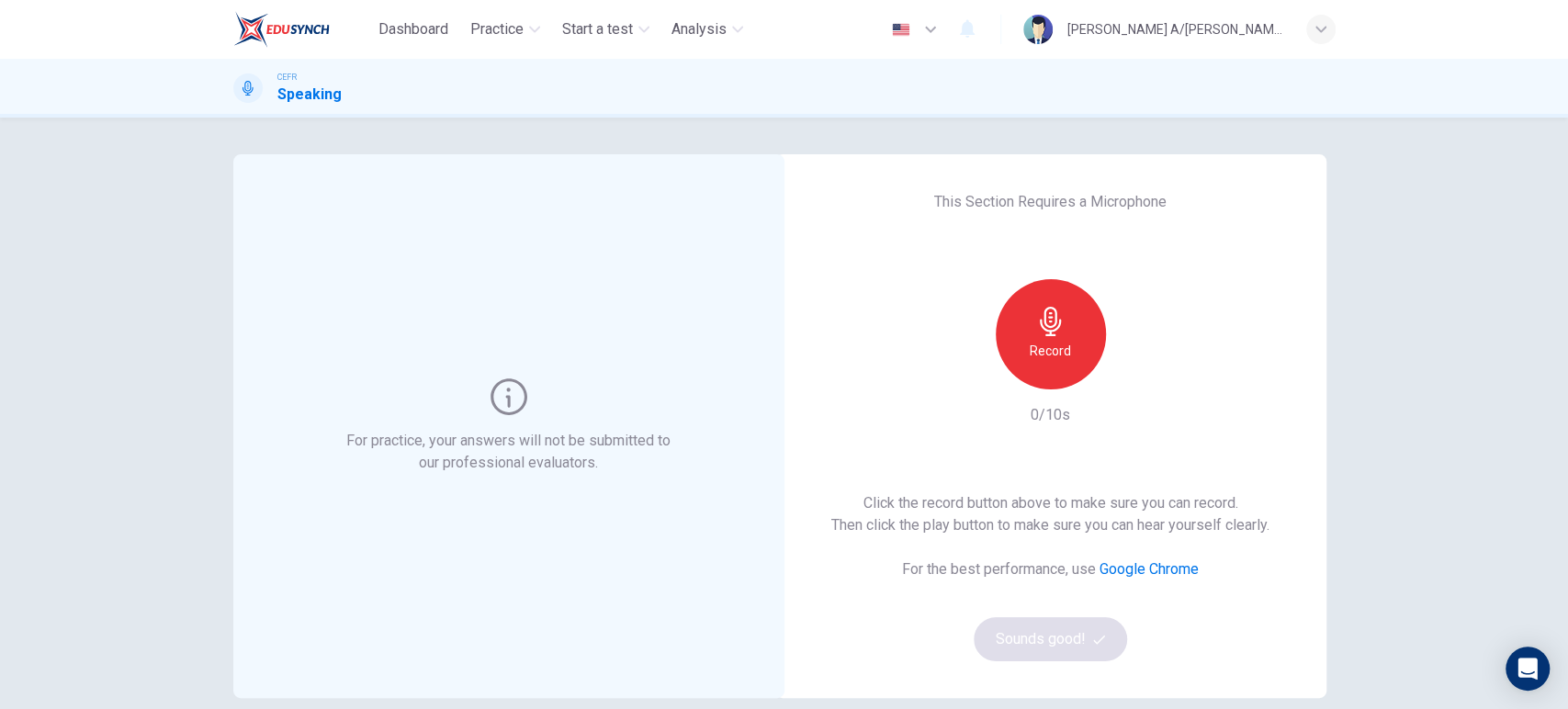
click at [1033, 345] on h6 "Record" at bounding box center [1050, 350] width 41 height 22
click at [1037, 345] on h6 "Stop" at bounding box center [1050, 350] width 27 height 22
click at [1120, 373] on div "button" at bounding box center [1134, 375] width 29 height 29
click at [1012, 630] on button "Sounds good!" at bounding box center [1050, 639] width 154 height 44
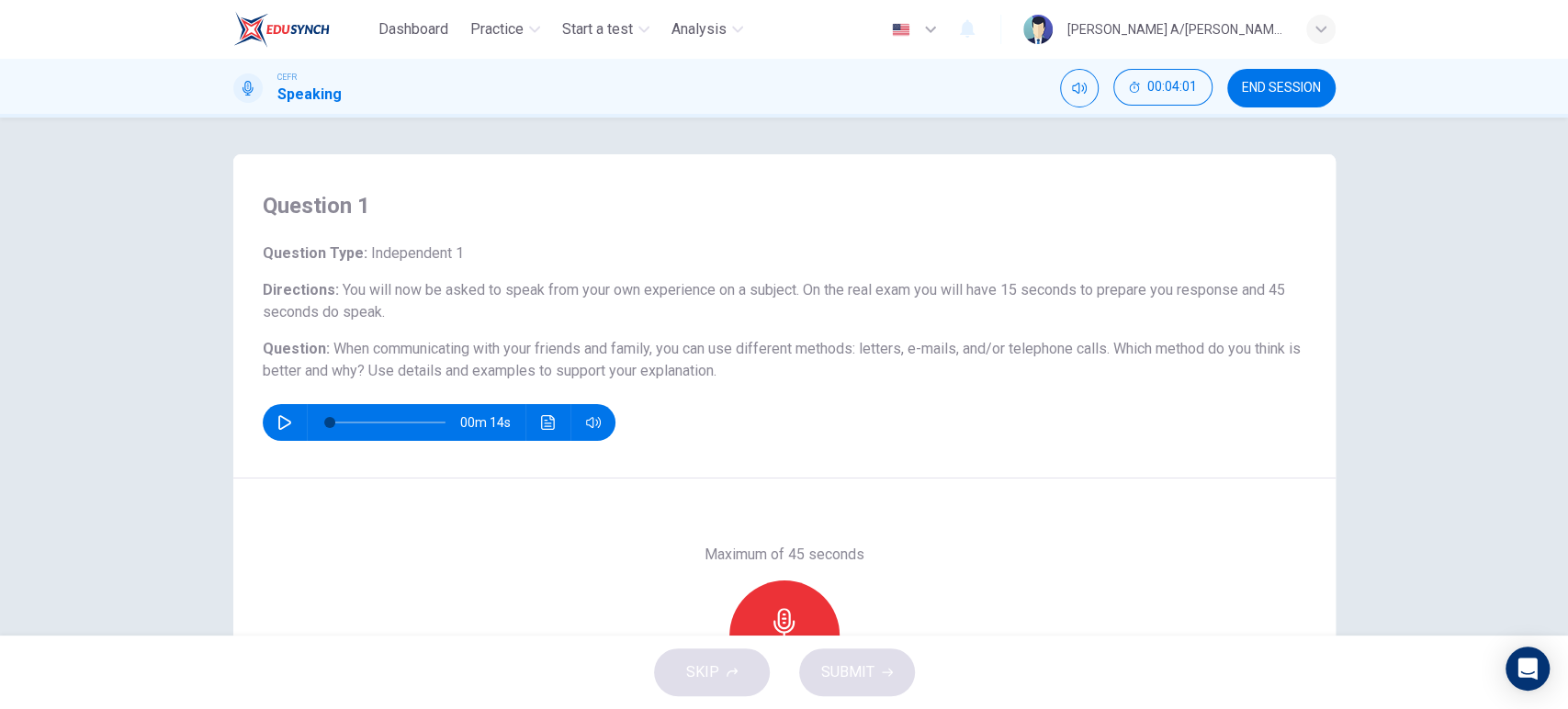
click at [777, 610] on icon "button" at bounding box center [784, 622] width 29 height 29
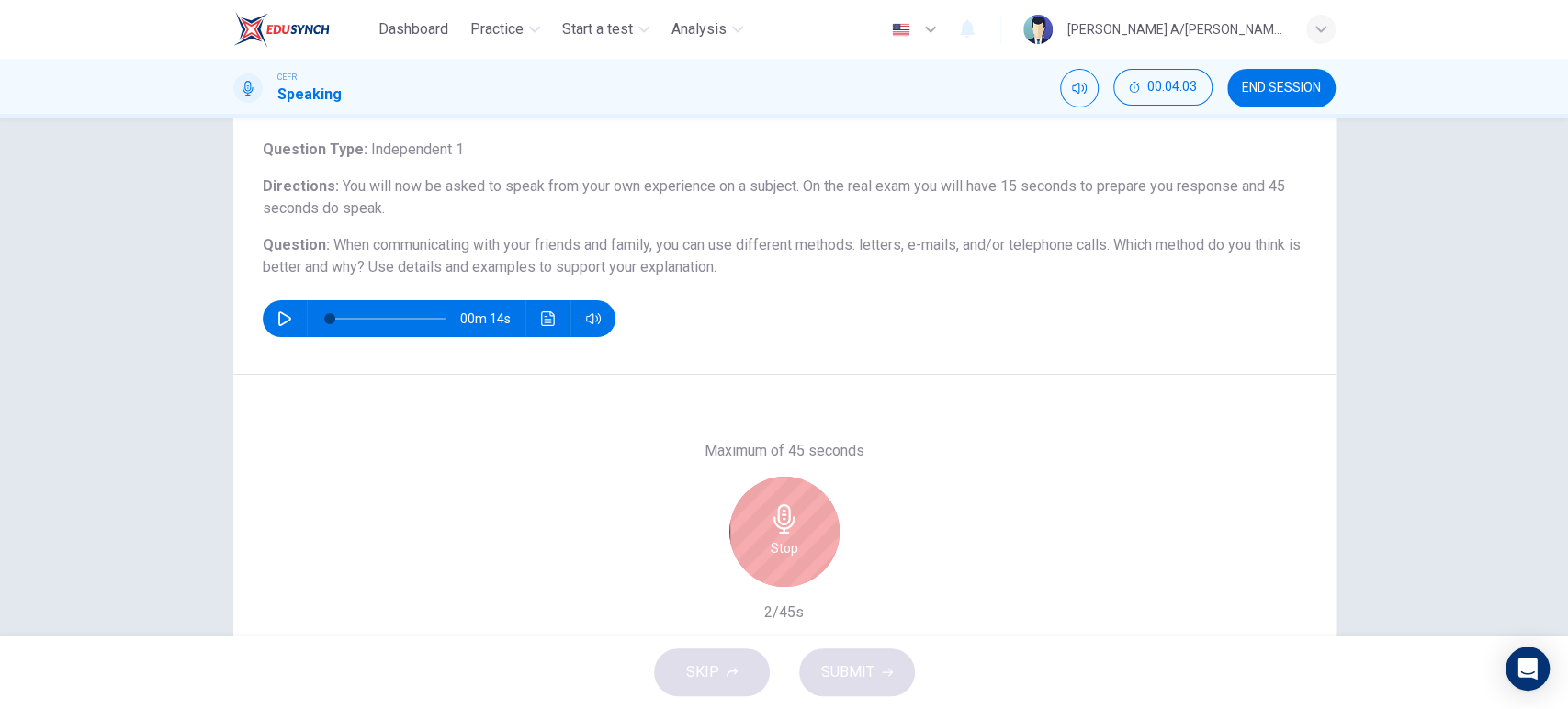
scroll to position [193, 0]
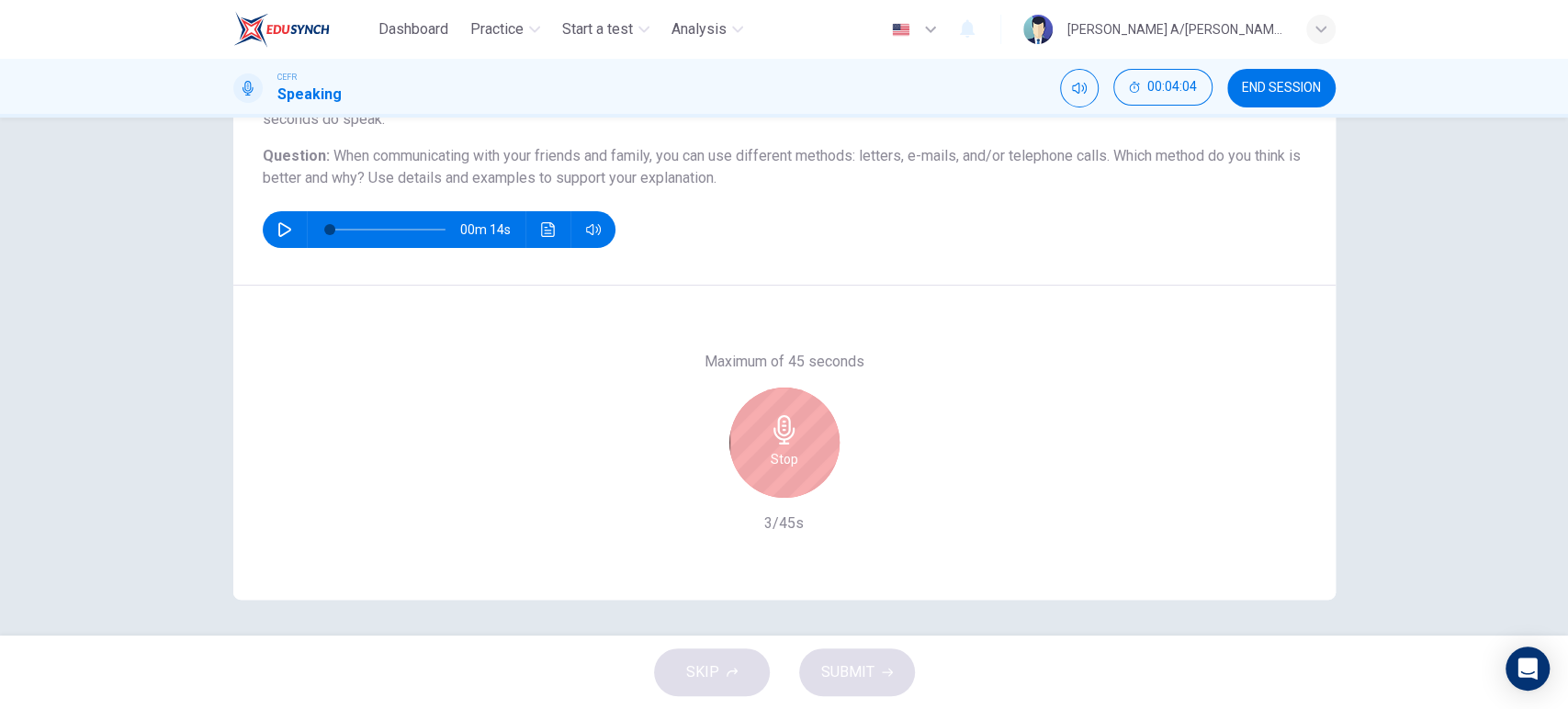
click at [770, 436] on icon "button" at bounding box center [784, 429] width 29 height 29
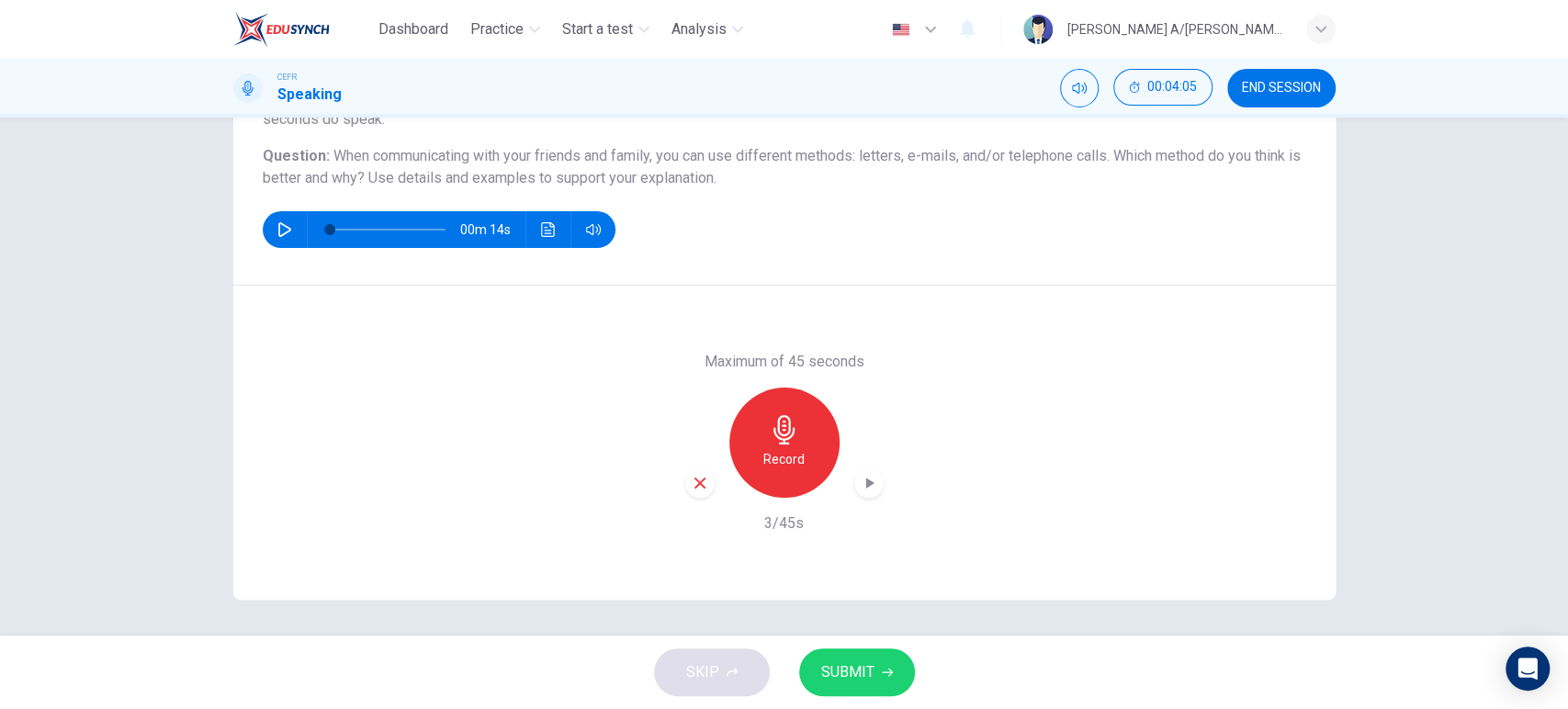
click at [696, 487] on icon "button" at bounding box center [700, 483] width 17 height 17
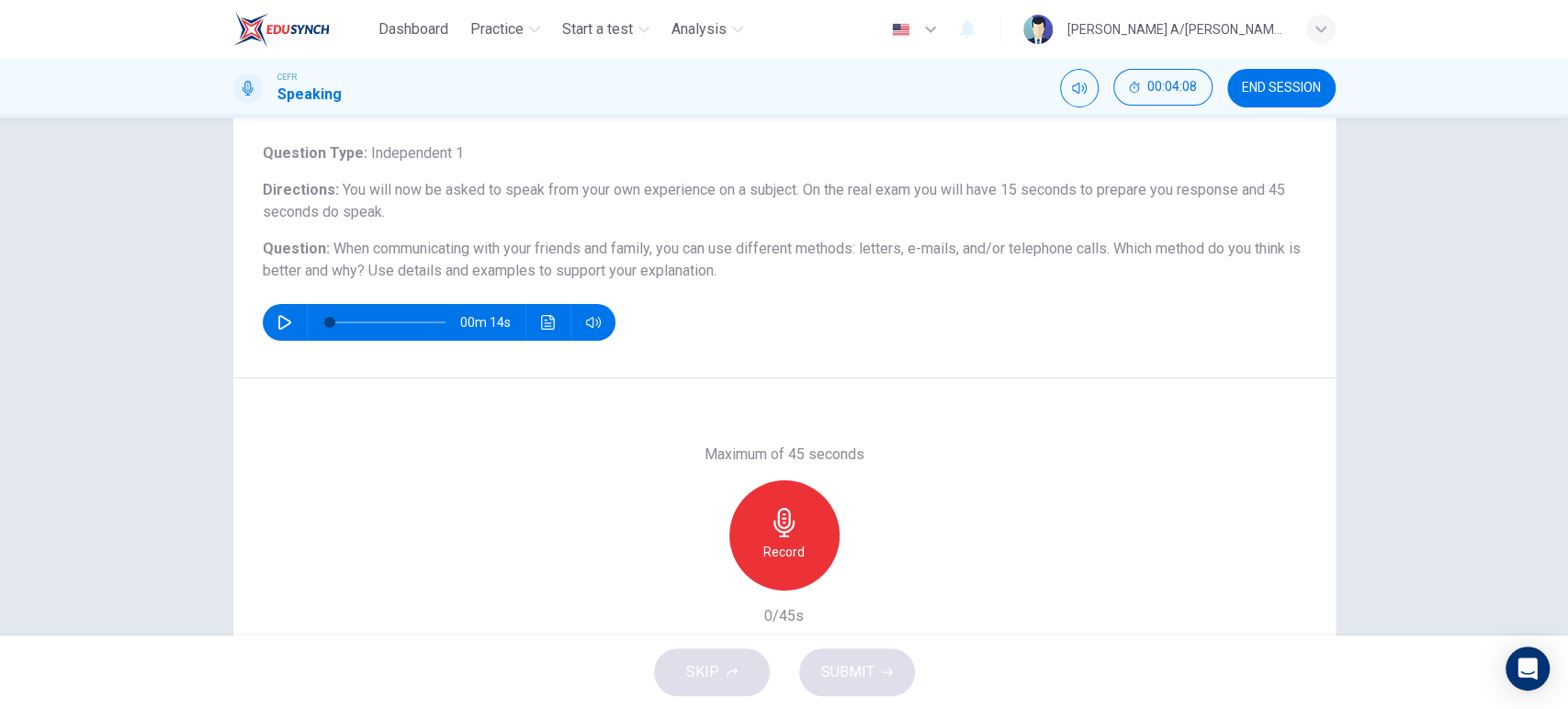
scroll to position [101, 0]
click at [802, 531] on div "Record" at bounding box center [784, 534] width 110 height 110
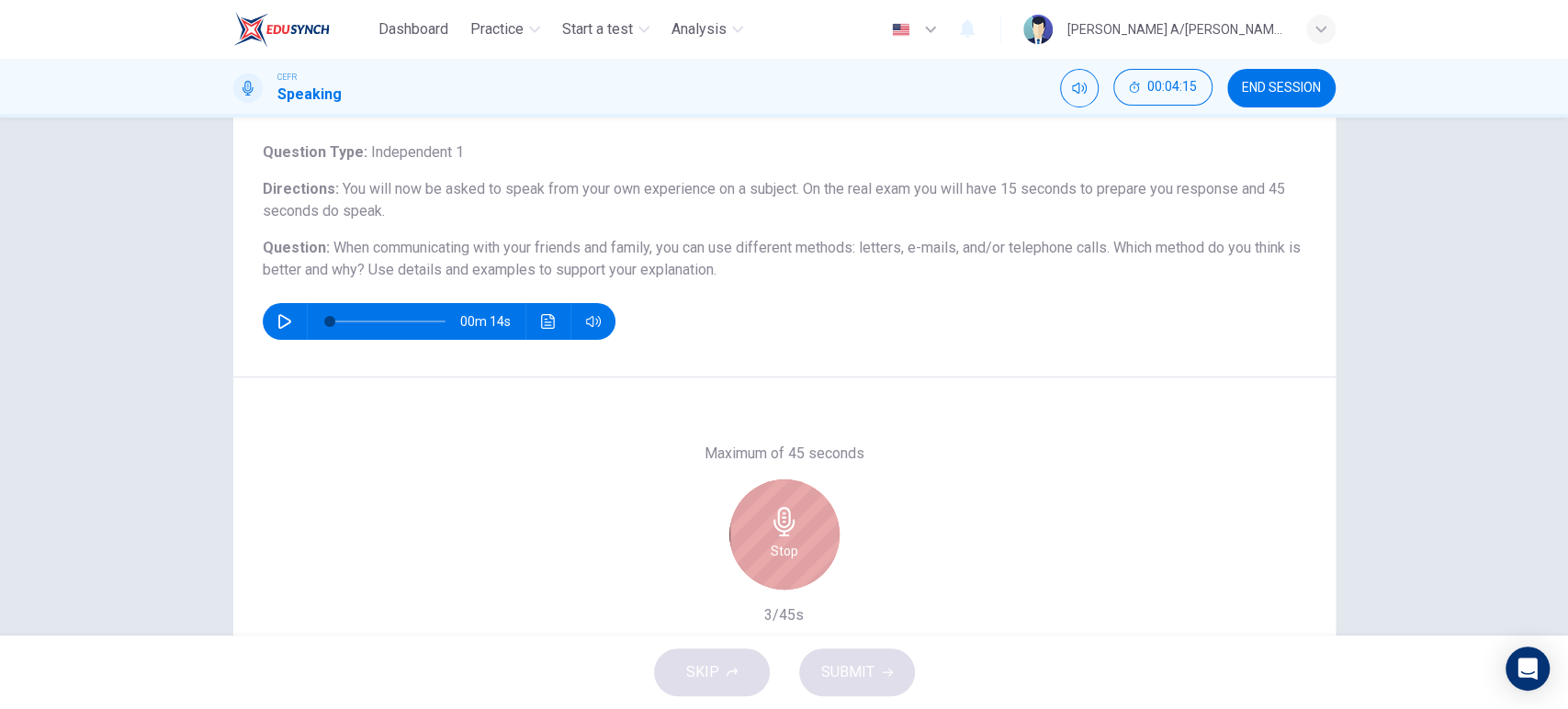
click at [802, 531] on div "Stop" at bounding box center [784, 534] width 110 height 110
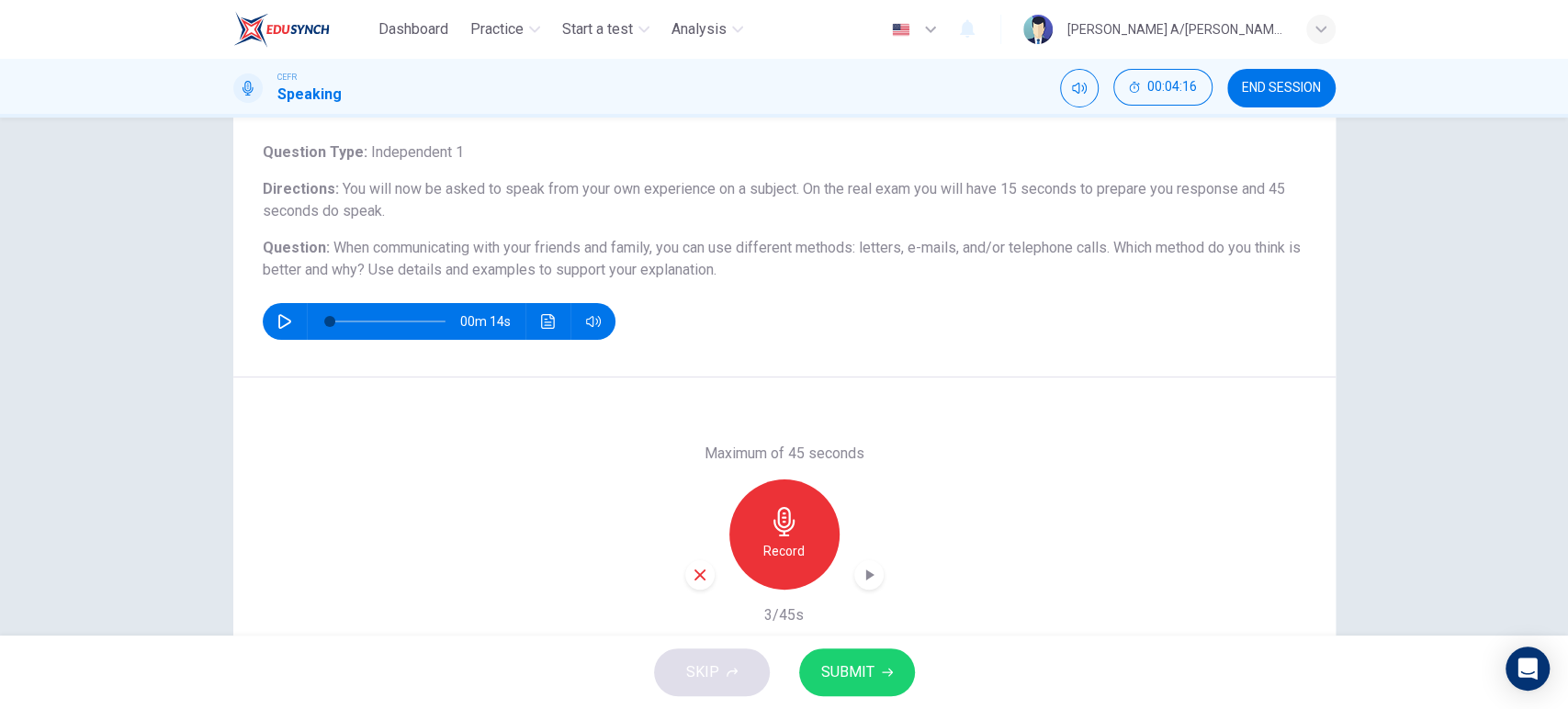
click at [698, 568] on icon "button" at bounding box center [700, 575] width 17 height 17
click at [774, 533] on icon "button" at bounding box center [784, 522] width 29 height 29
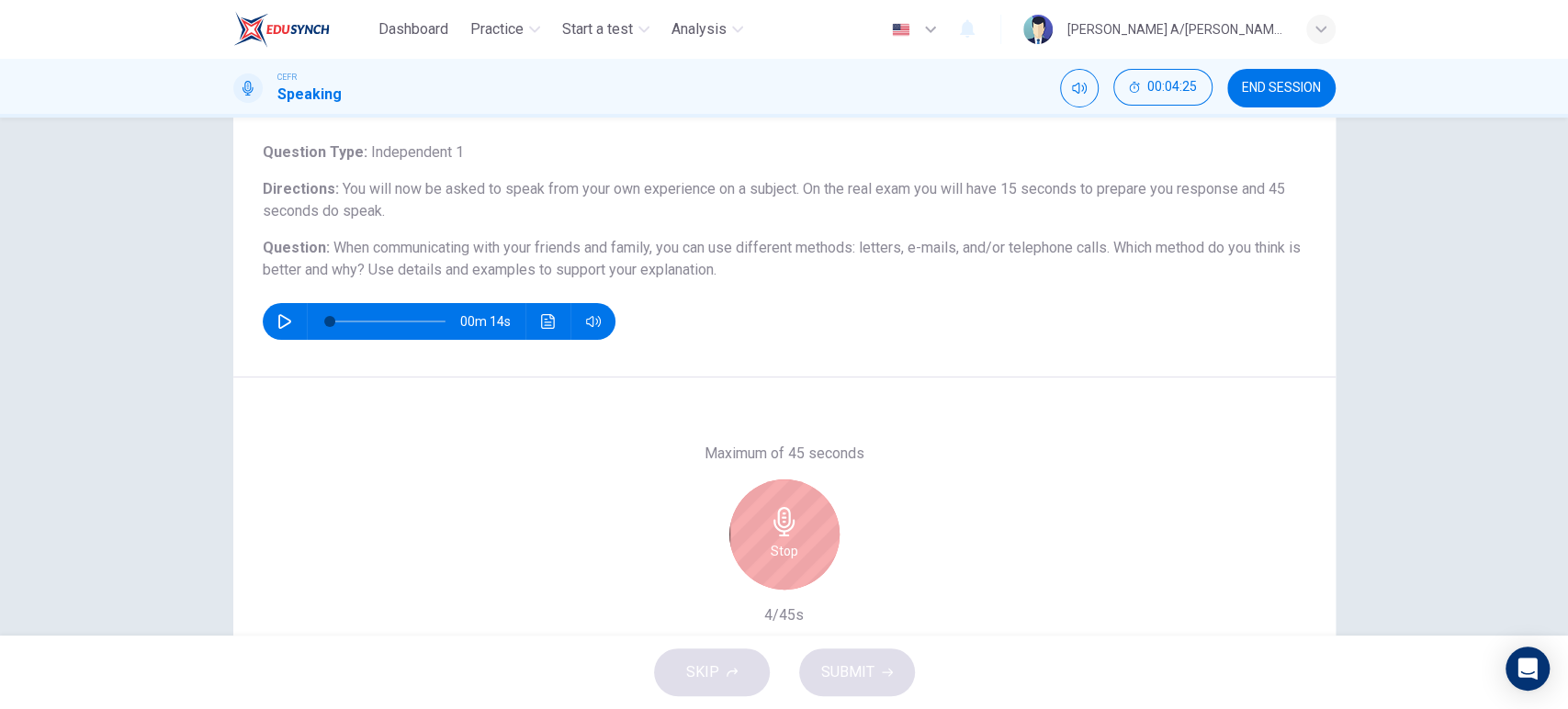
click at [774, 533] on icon "button" at bounding box center [784, 522] width 29 height 29
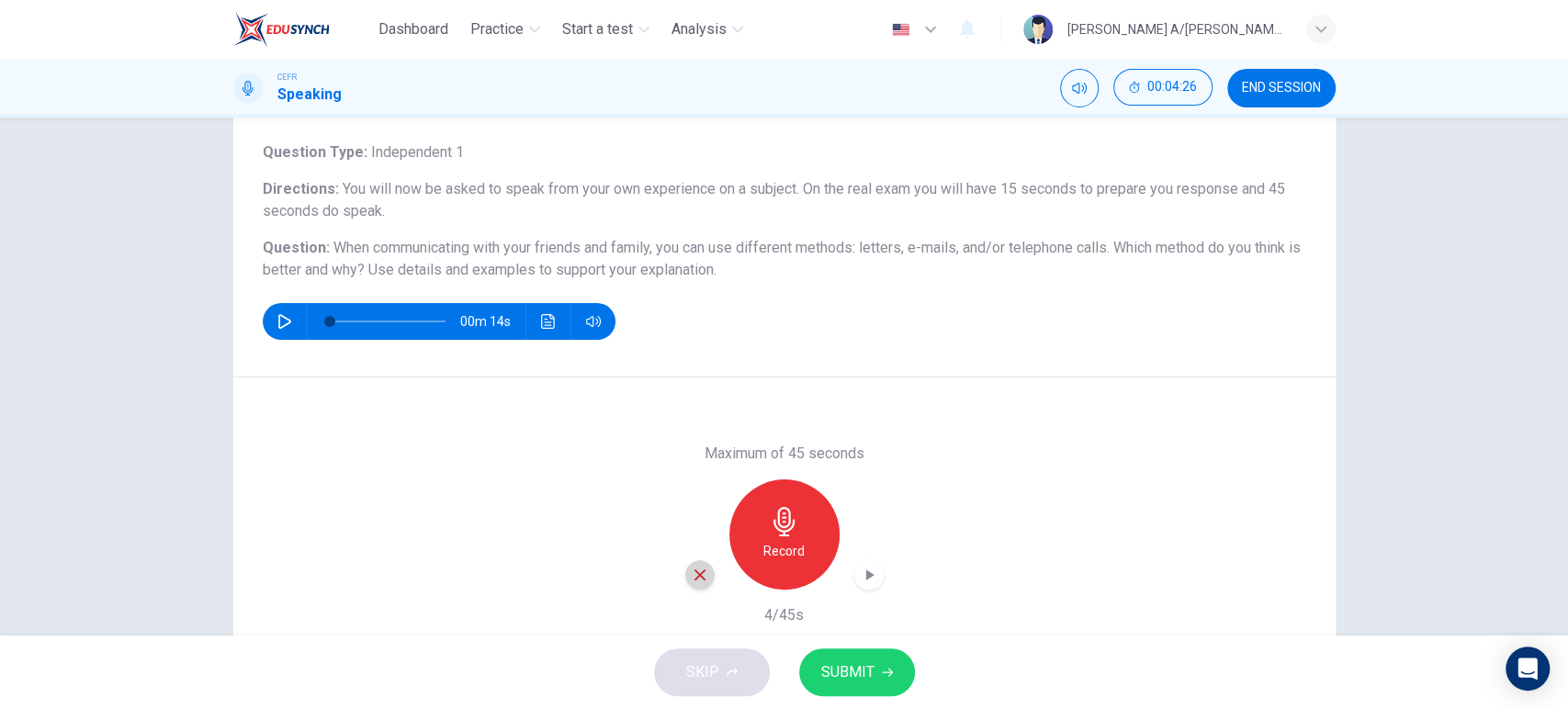
click at [698, 577] on icon "button" at bounding box center [700, 575] width 17 height 17
click at [779, 546] on h6 "Record" at bounding box center [784, 551] width 41 height 22
click at [867, 583] on icon "button" at bounding box center [869, 575] width 19 height 19
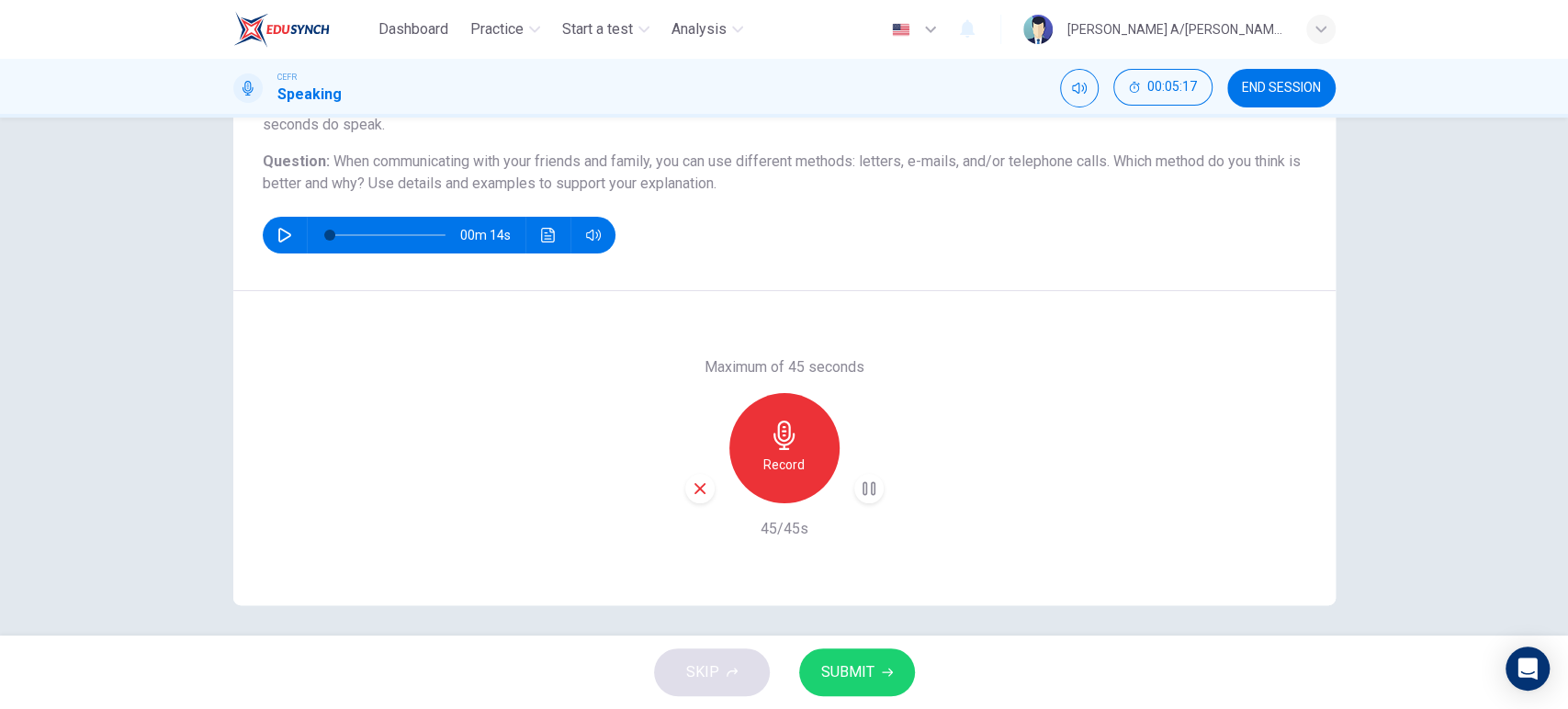
scroll to position [193, 0]
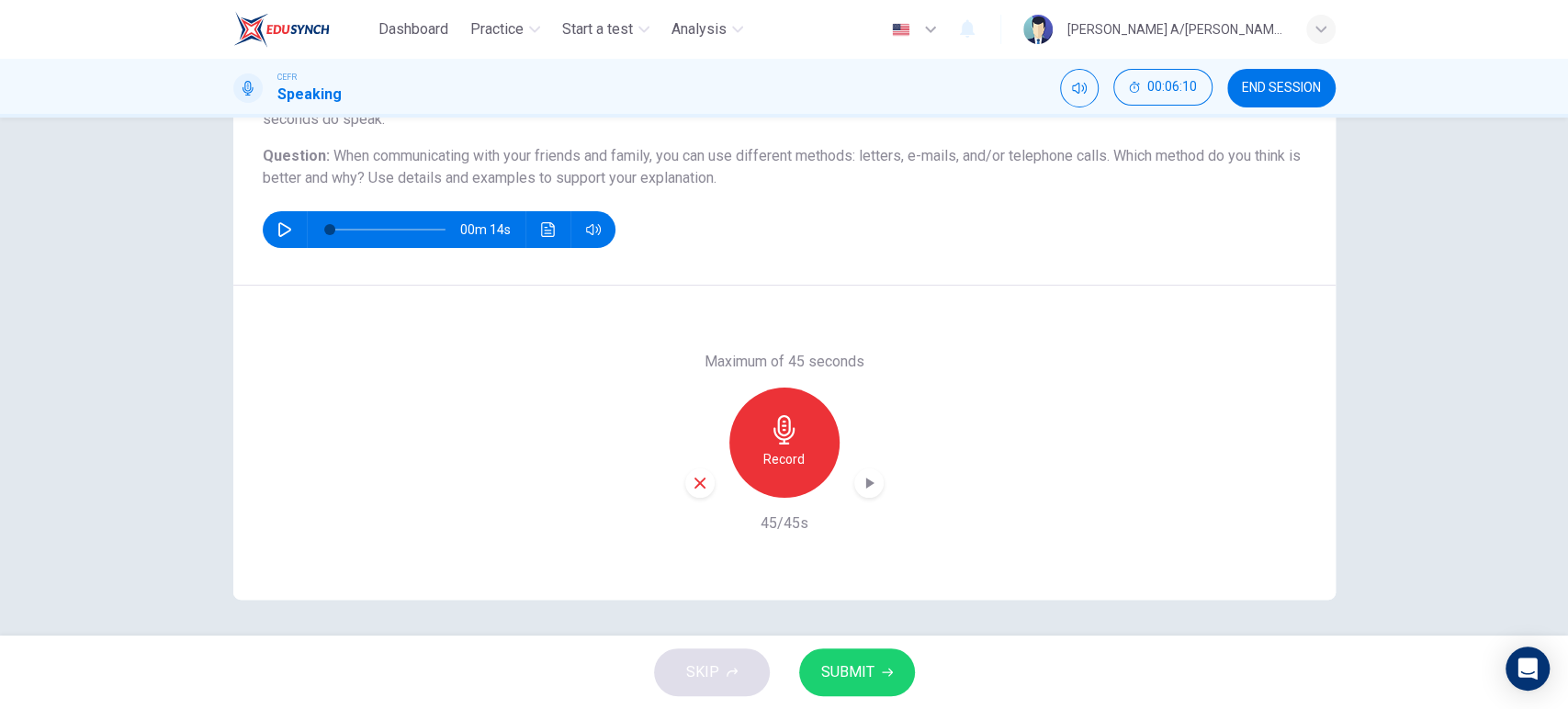
click at [826, 669] on span "SUBMIT" at bounding box center [847, 672] width 54 height 25
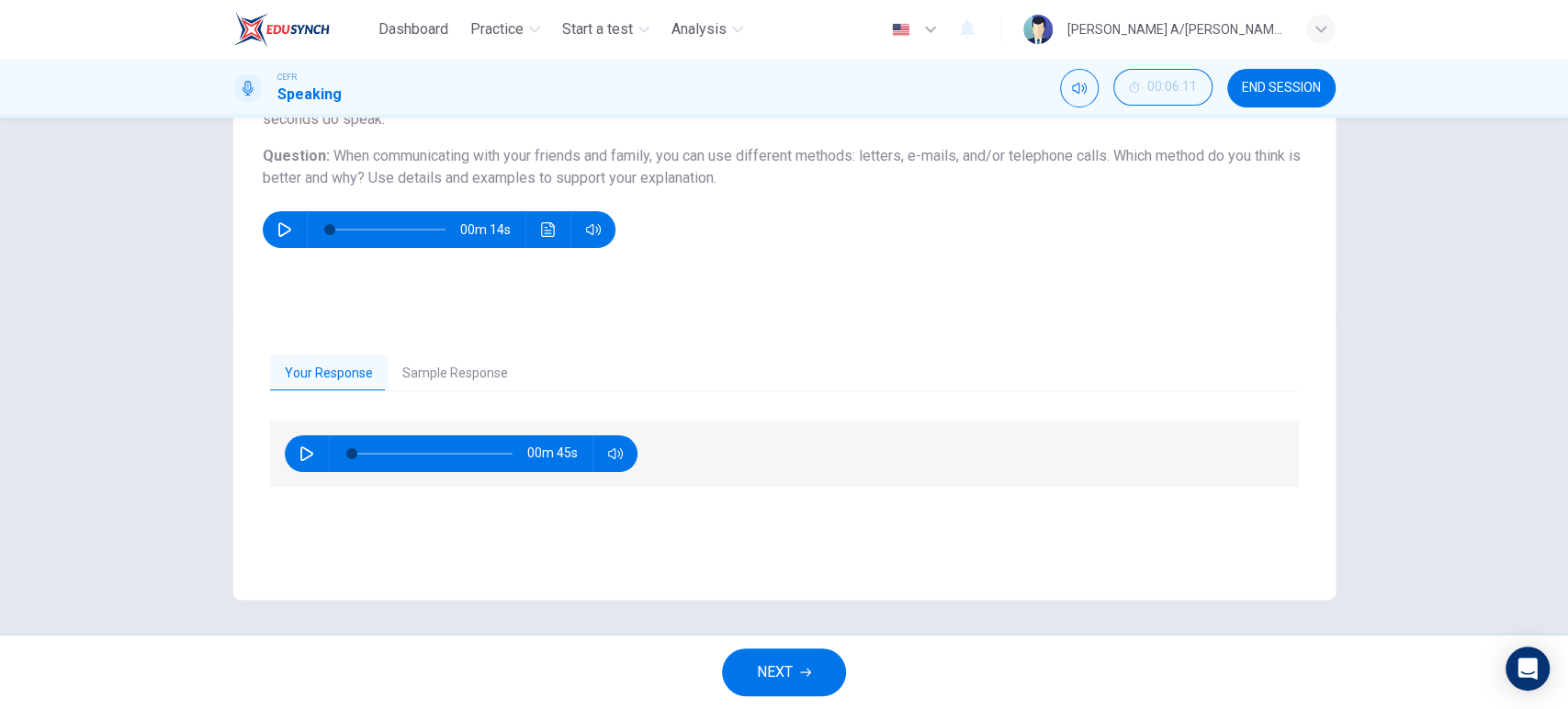
click at [468, 363] on button "Sample Response" at bounding box center [455, 374] width 135 height 39
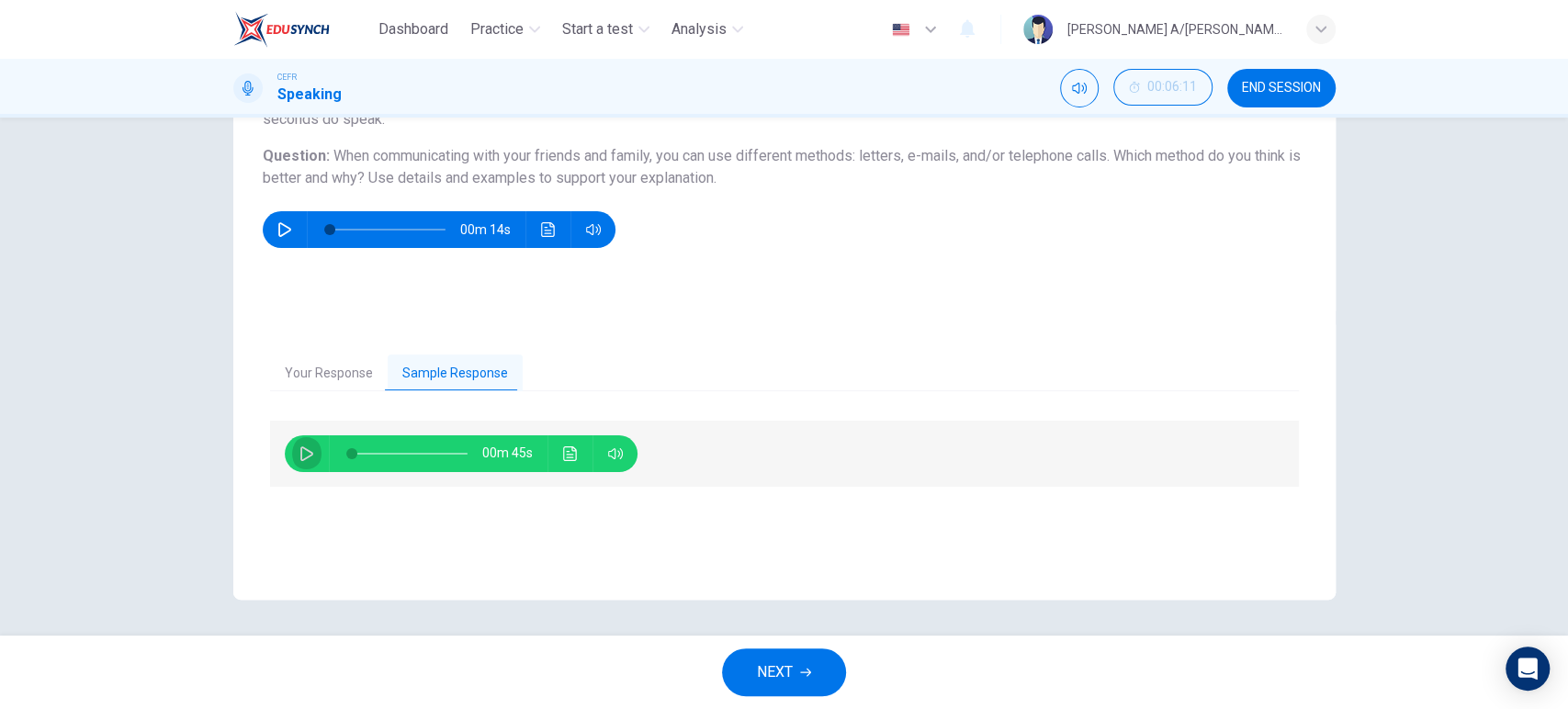
click at [305, 448] on icon "button" at bounding box center [307, 454] width 15 height 15
type input "0"
click at [760, 668] on span "NEXT" at bounding box center [775, 672] width 36 height 25
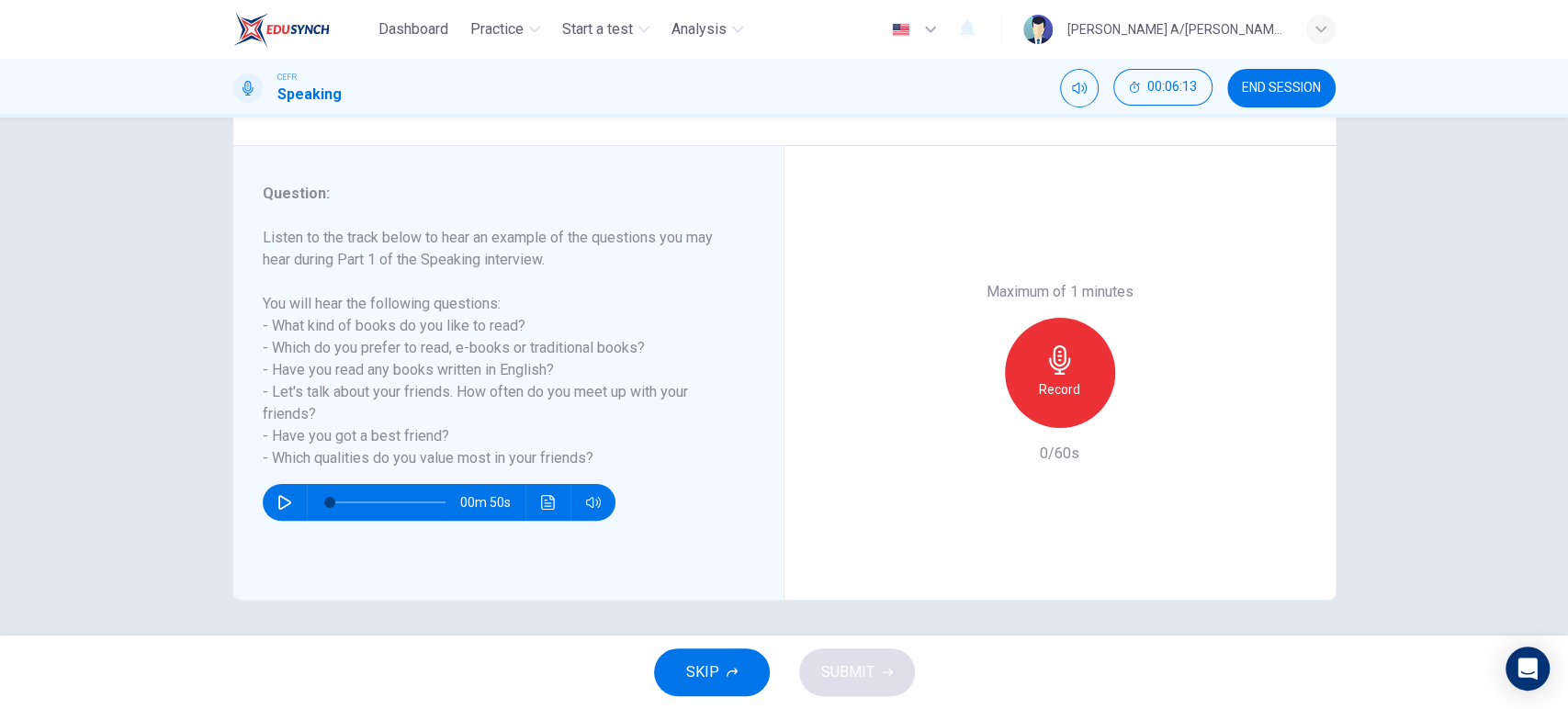
scroll to position [192, 0]
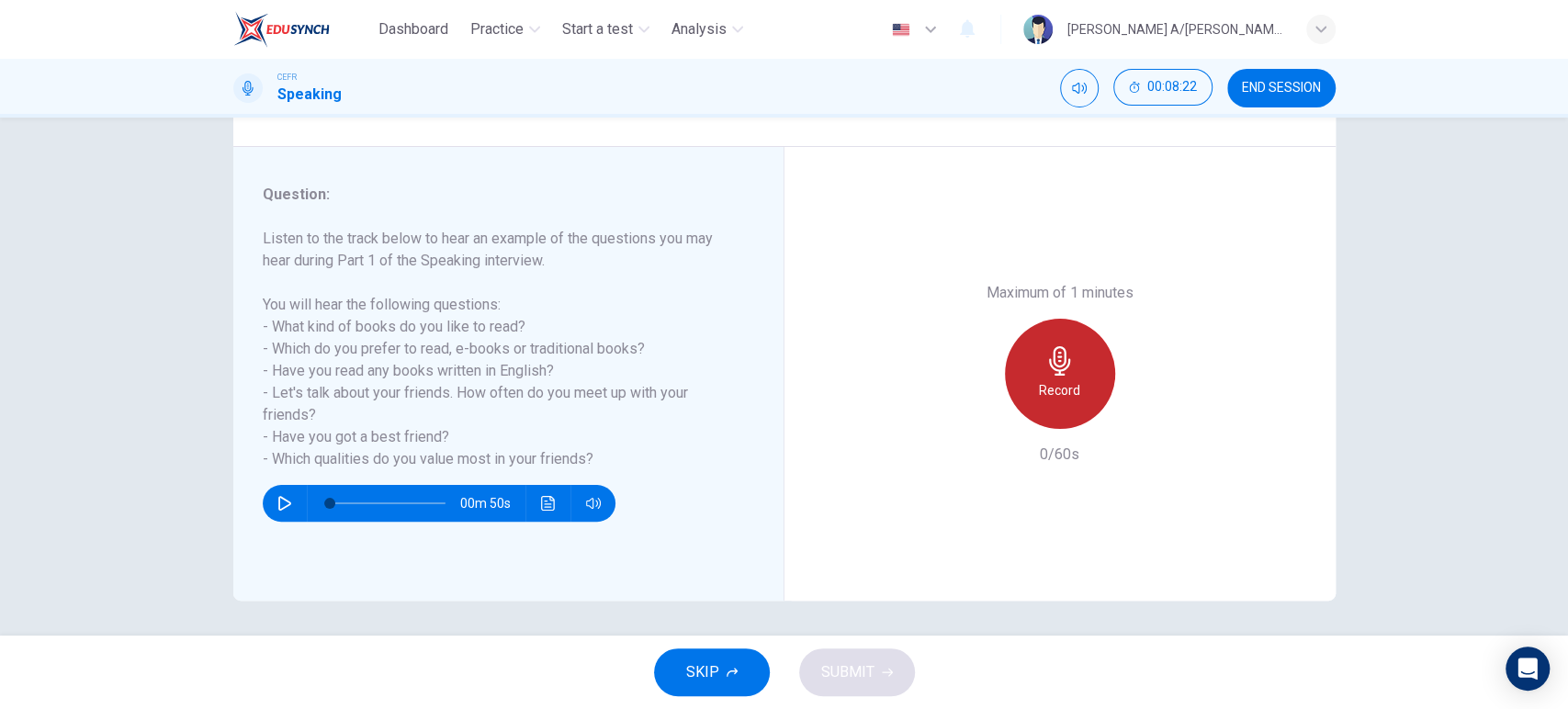
click at [1065, 355] on icon "button" at bounding box center [1059, 361] width 29 height 29
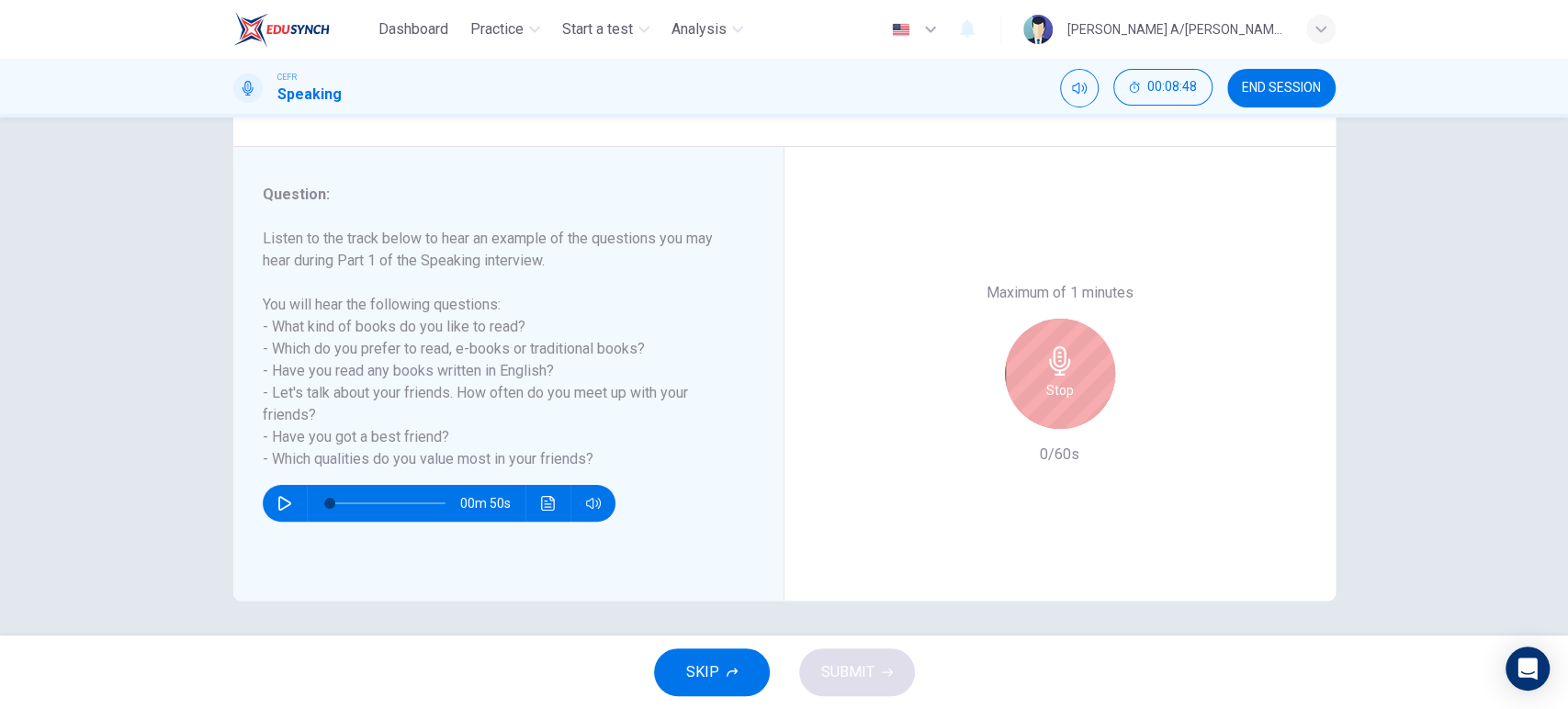
click at [1065, 355] on icon "button" at bounding box center [1059, 361] width 29 height 29
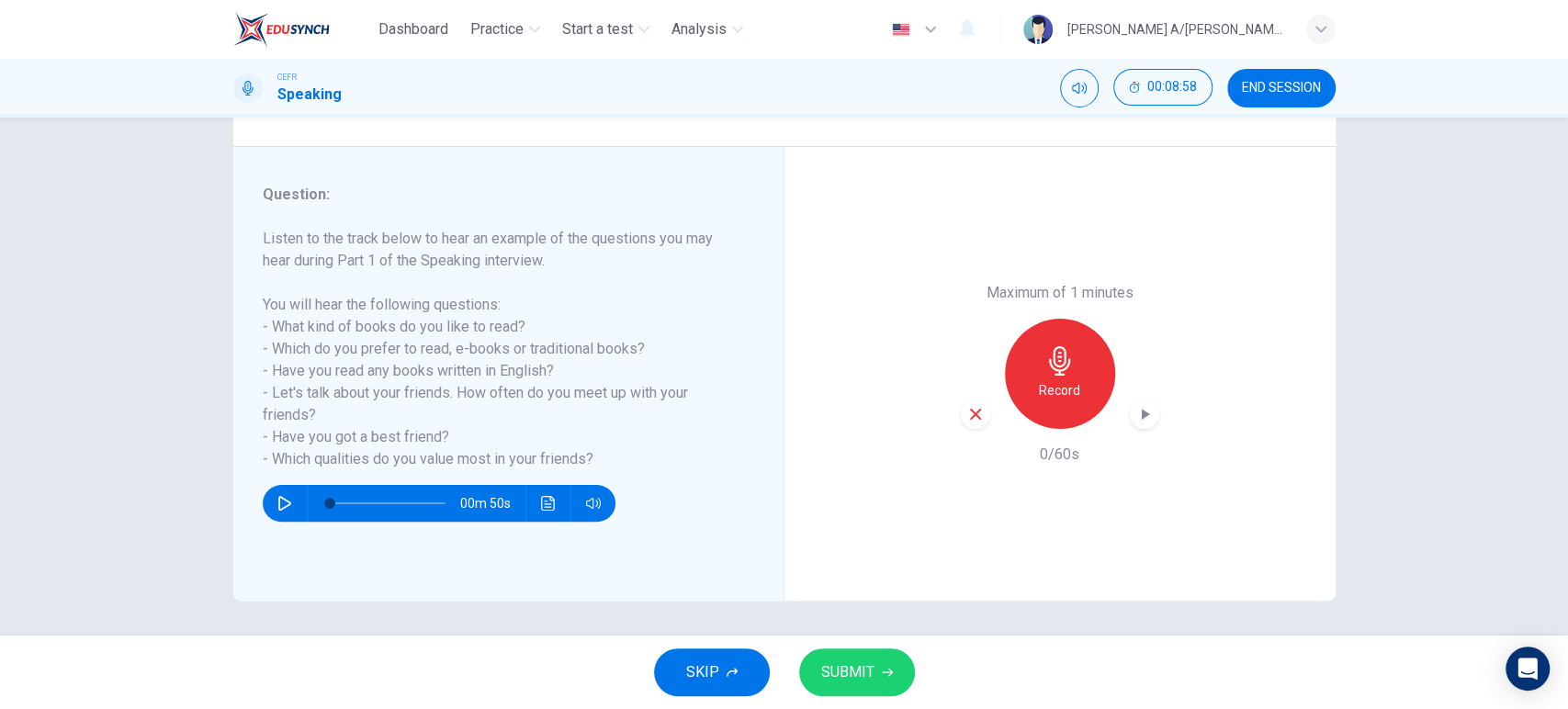
click at [1065, 355] on icon "button" at bounding box center [1059, 361] width 29 height 29
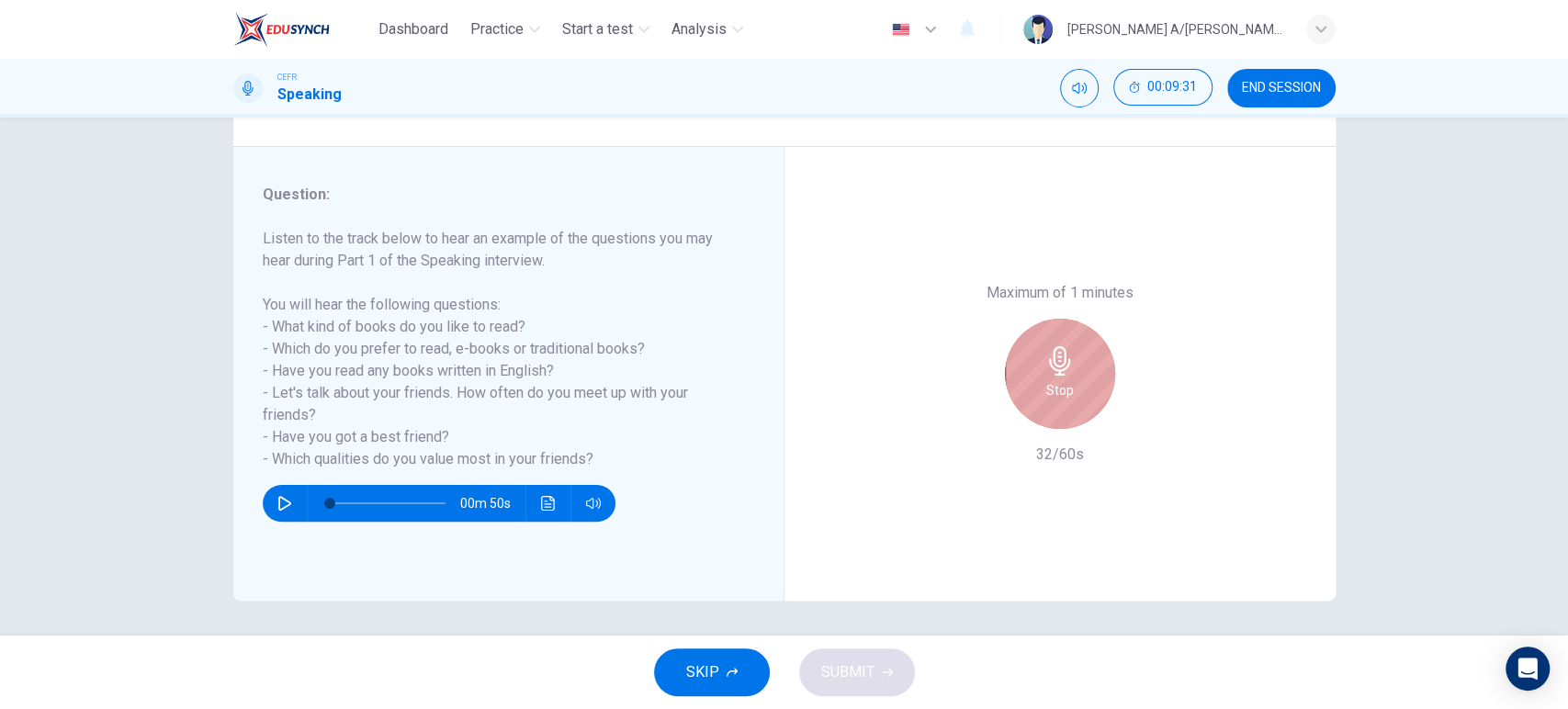
click at [1065, 355] on icon "button" at bounding box center [1059, 361] width 29 height 29
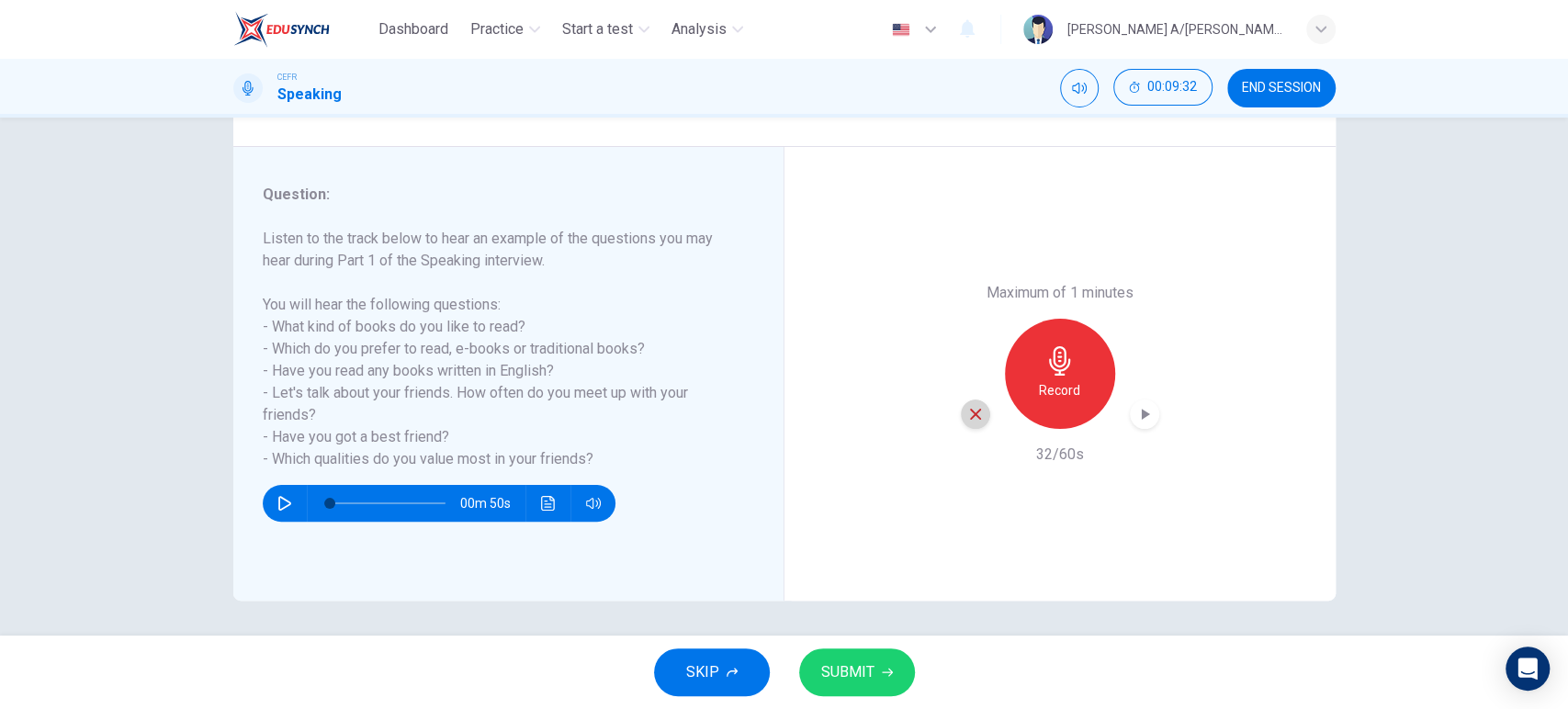
click at [961, 417] on div "button" at bounding box center [975, 413] width 29 height 29
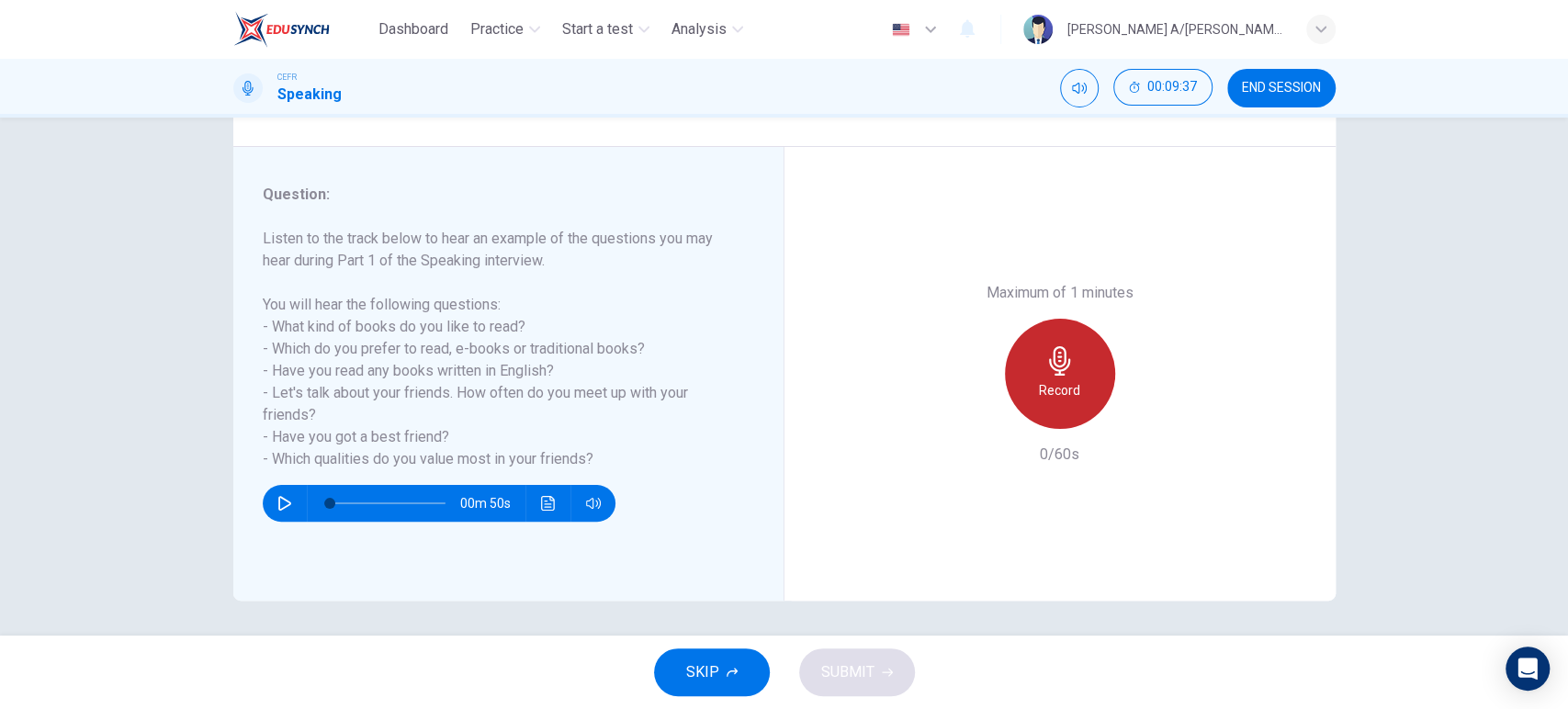
click at [1039, 382] on h6 "Record" at bounding box center [1060, 390] width 41 height 22
click at [1039, 382] on div "Stop" at bounding box center [1060, 374] width 110 height 110
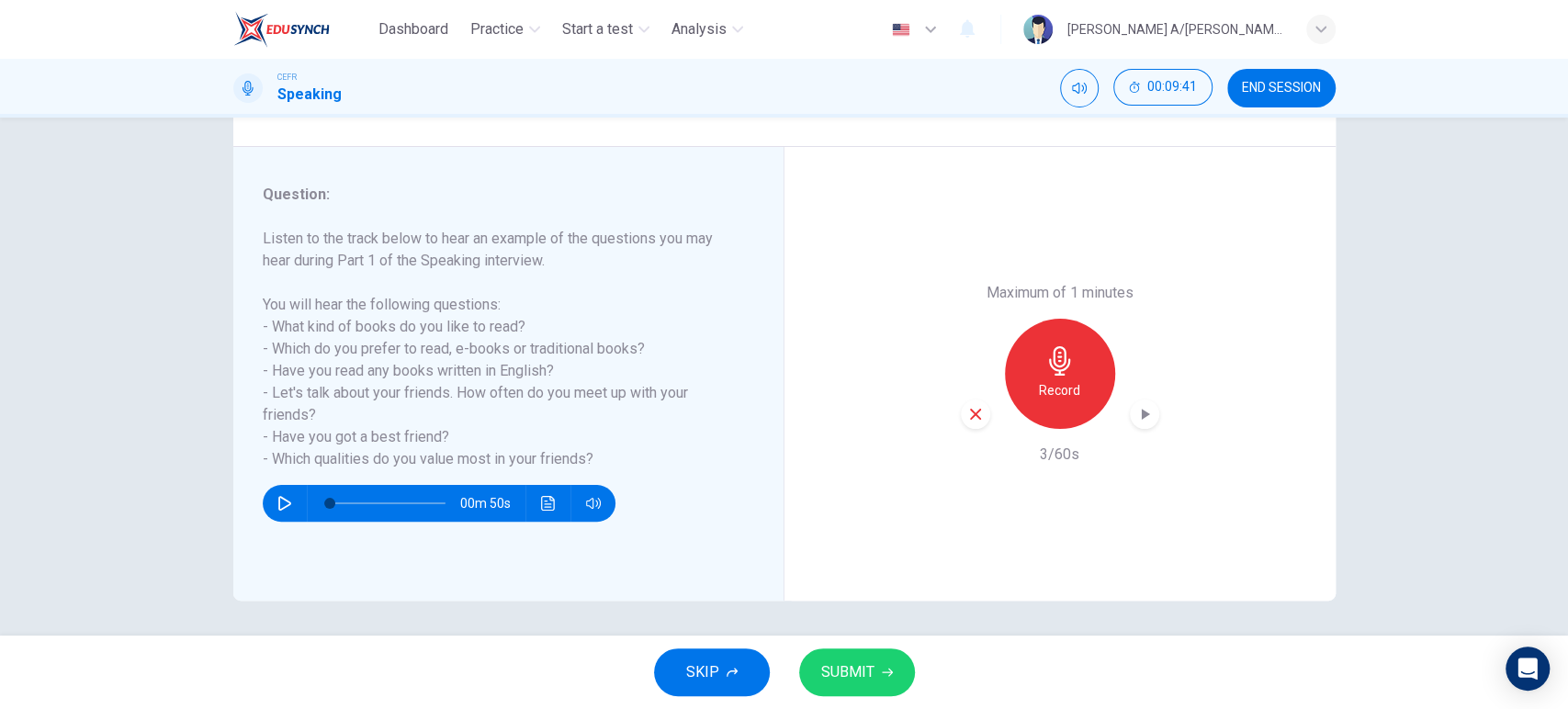
click at [952, 412] on div "Maximum of 1 minutes Record 3/60s" at bounding box center [1059, 374] width 551 height 454
click at [961, 410] on div "button" at bounding box center [975, 413] width 29 height 29
click at [1080, 370] on div "Record" at bounding box center [1060, 374] width 110 height 110
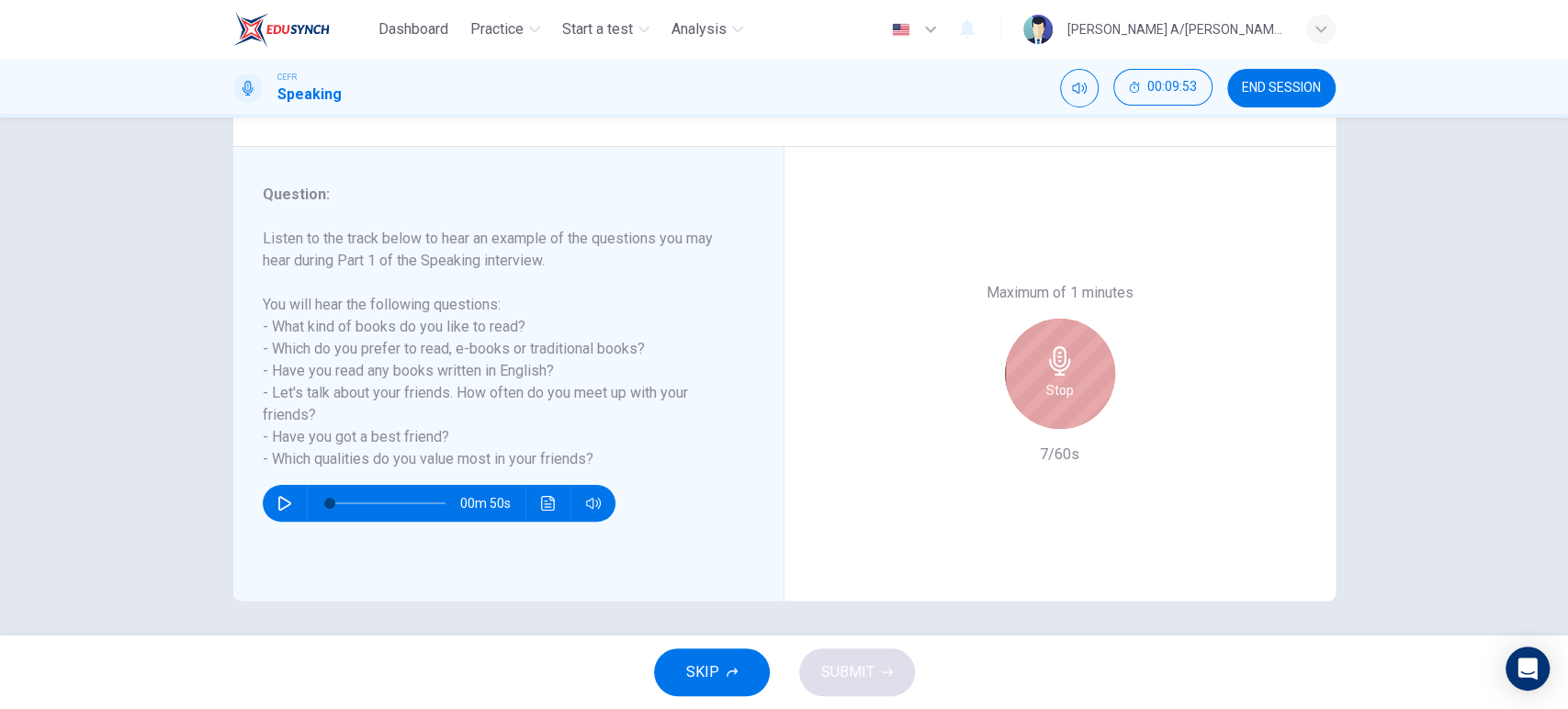
click at [1080, 370] on div "Stop" at bounding box center [1060, 374] width 110 height 110
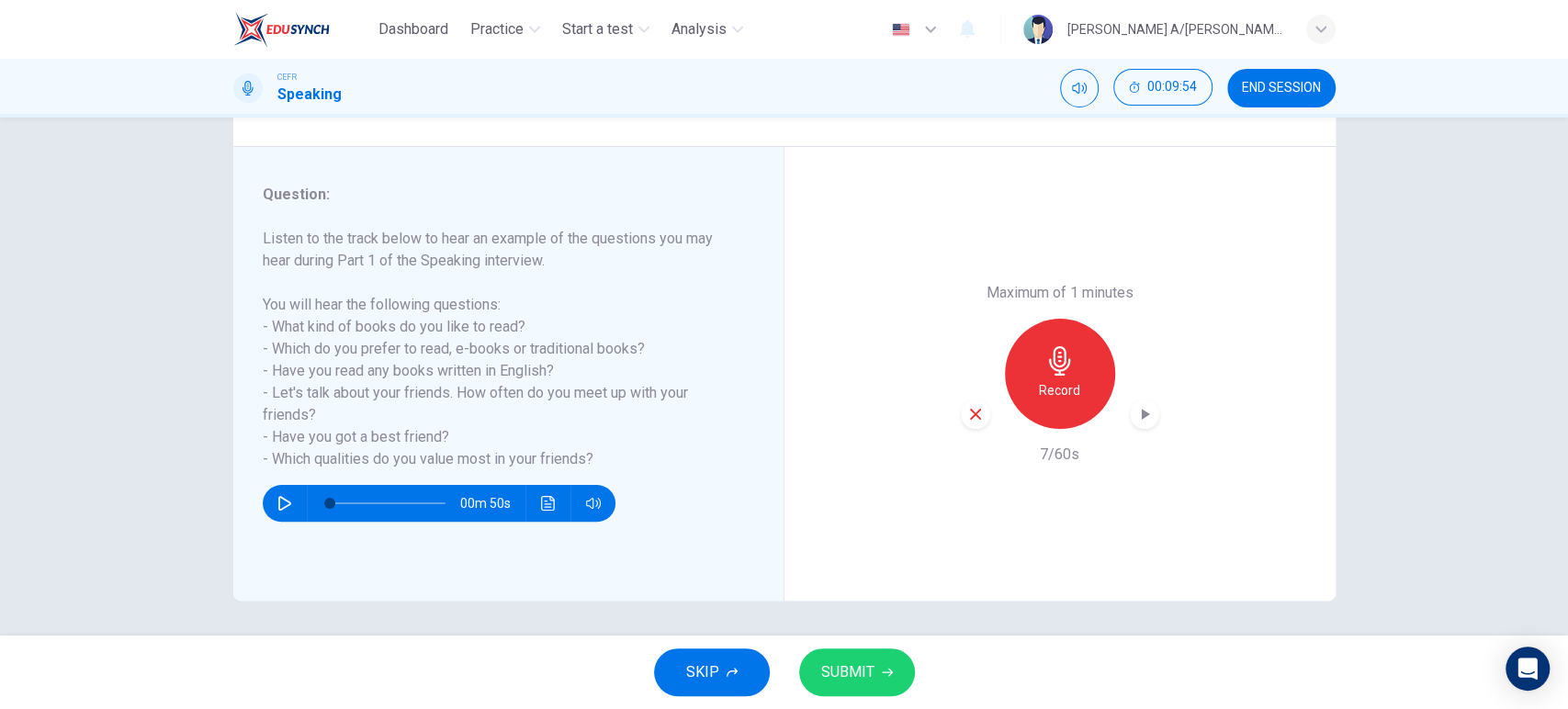
click at [968, 416] on icon "button" at bounding box center [975, 414] width 17 height 17
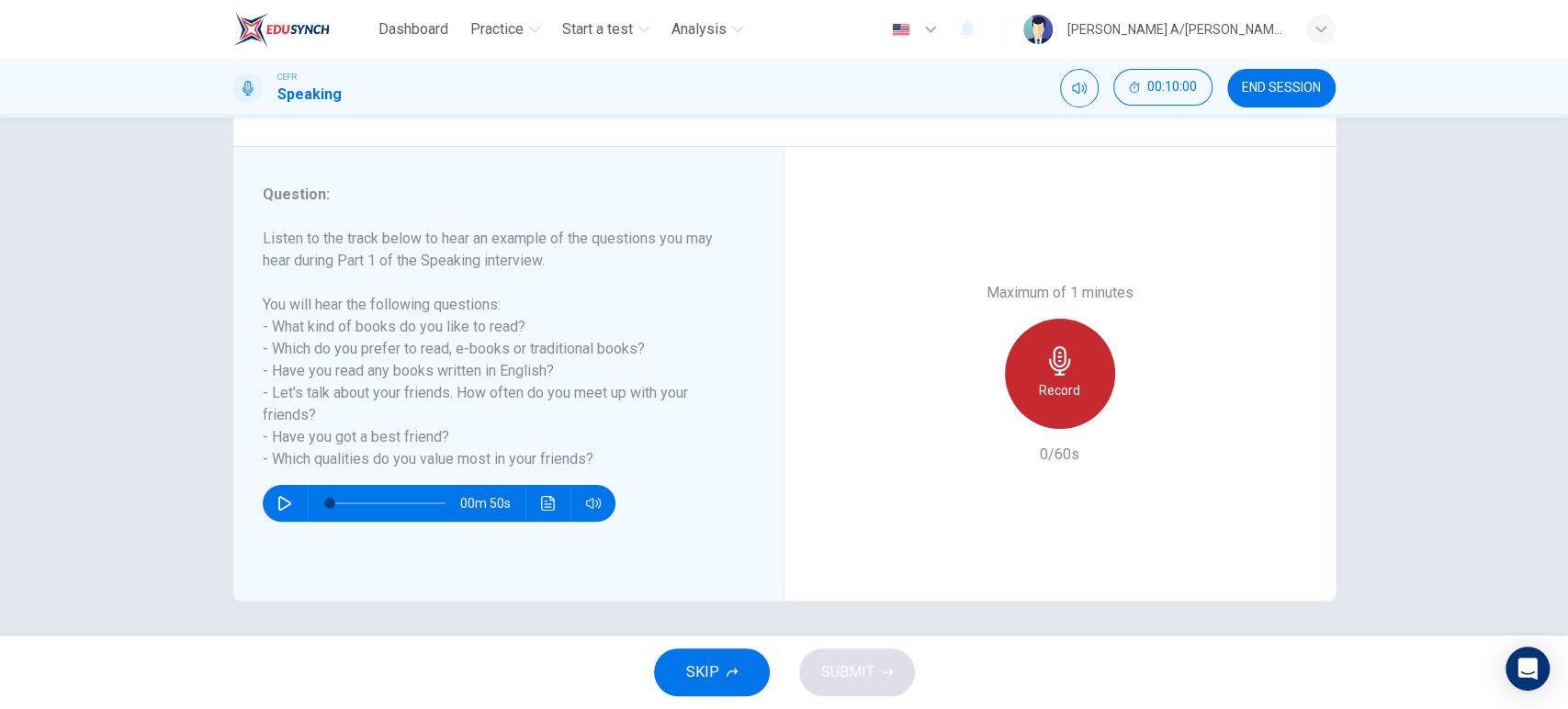
click at [1049, 373] on icon "button" at bounding box center [1059, 361] width 21 height 29
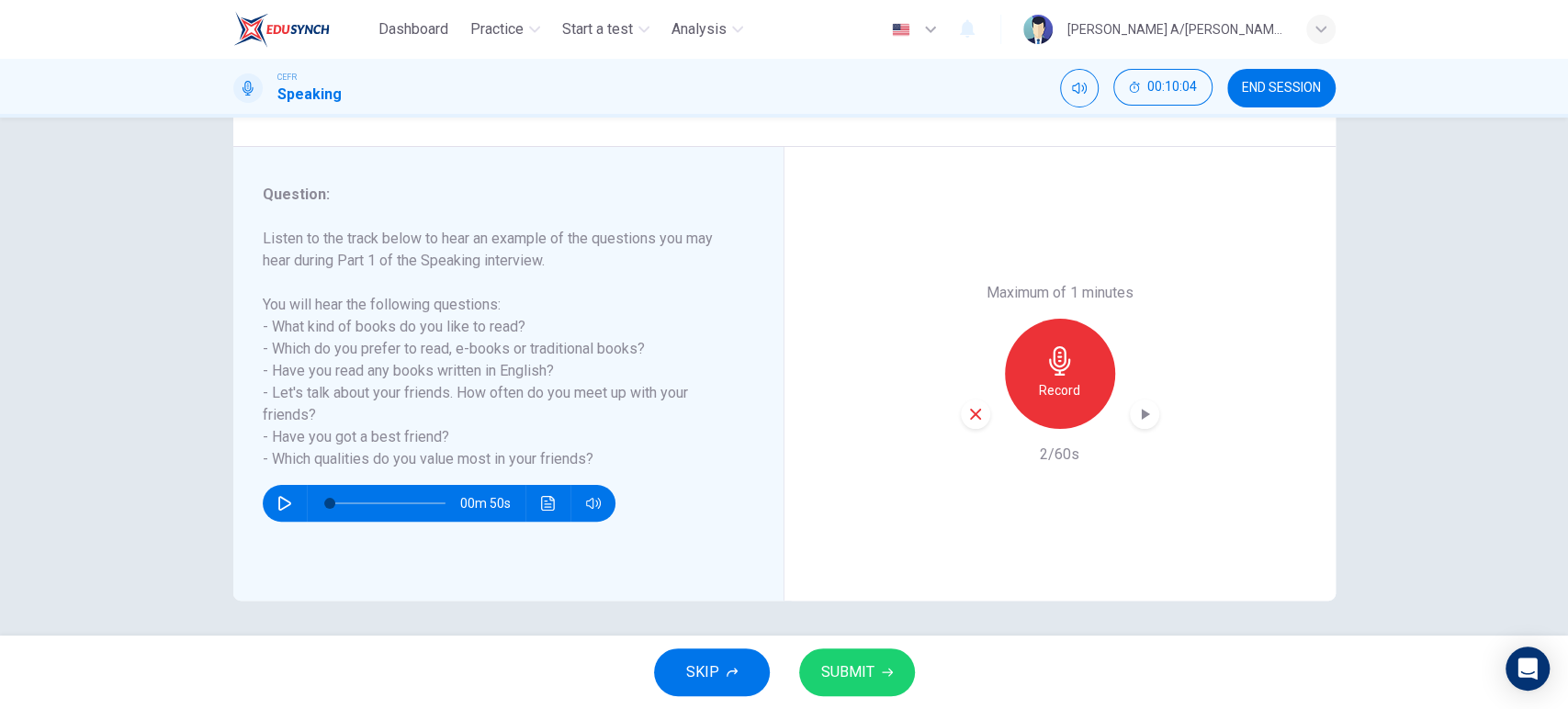
click at [981, 418] on div "button" at bounding box center [975, 413] width 29 height 29
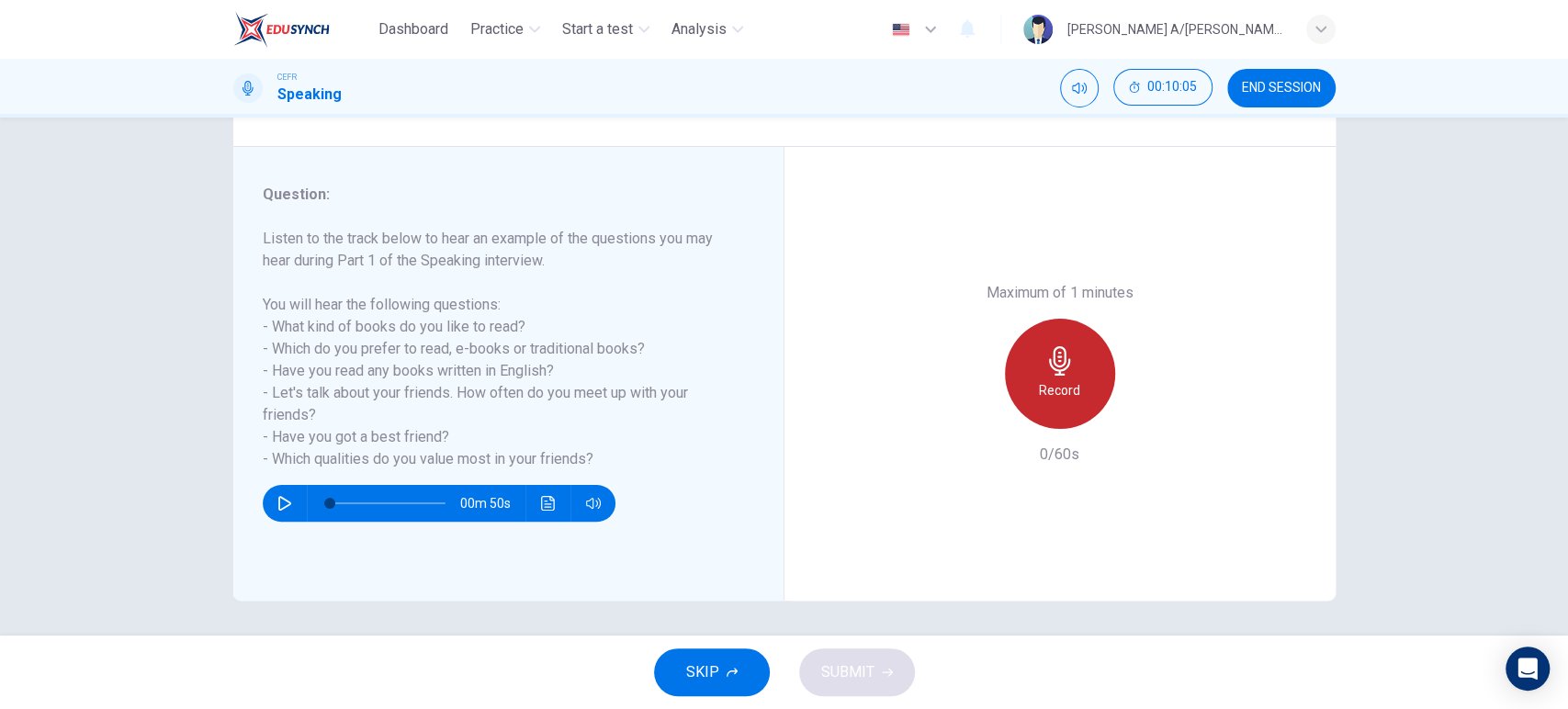
click at [1039, 392] on h6 "Record" at bounding box center [1060, 390] width 41 height 22
click at [1034, 392] on div "Stop" at bounding box center [1060, 374] width 110 height 110
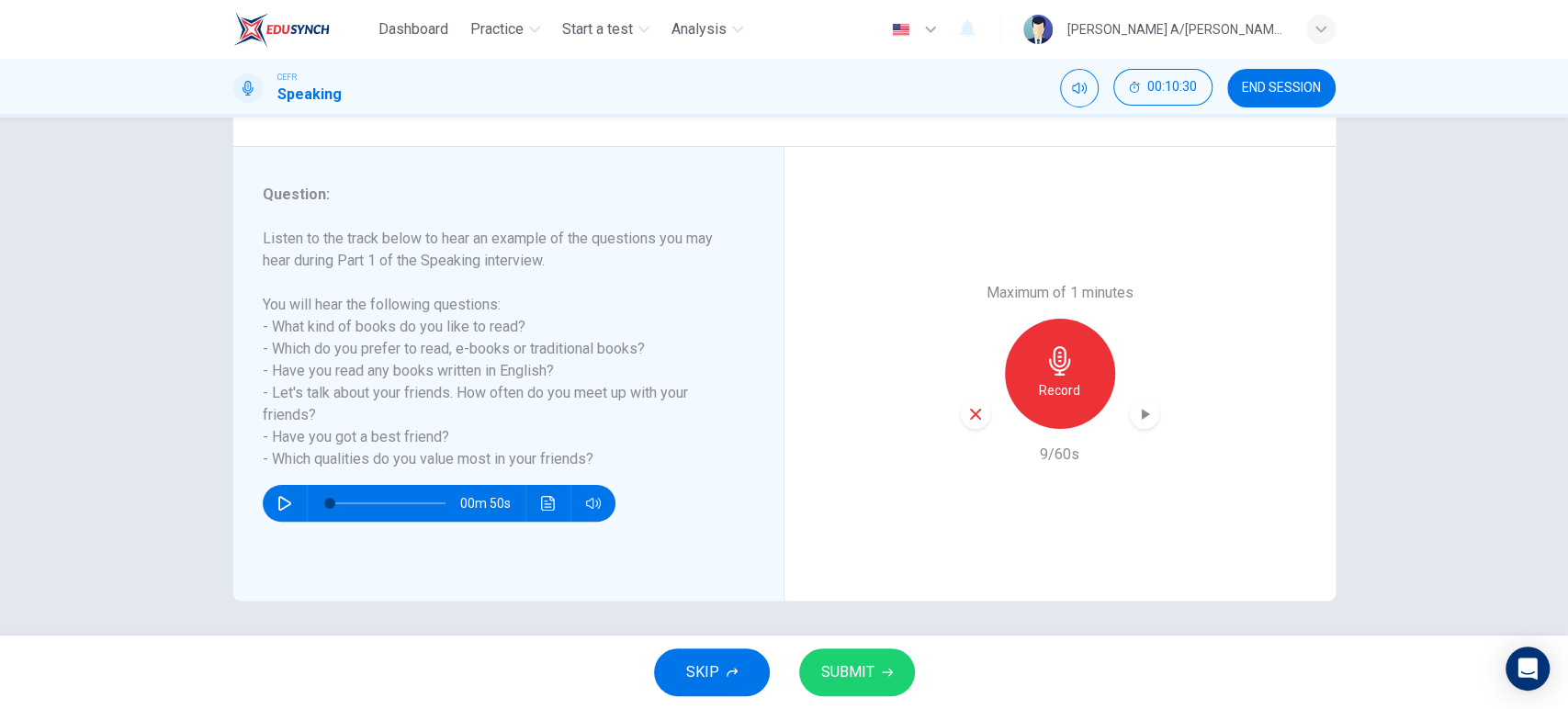
click at [969, 411] on icon "button" at bounding box center [975, 414] width 11 height 11
click at [1039, 389] on h6 "Record" at bounding box center [1060, 390] width 41 height 22
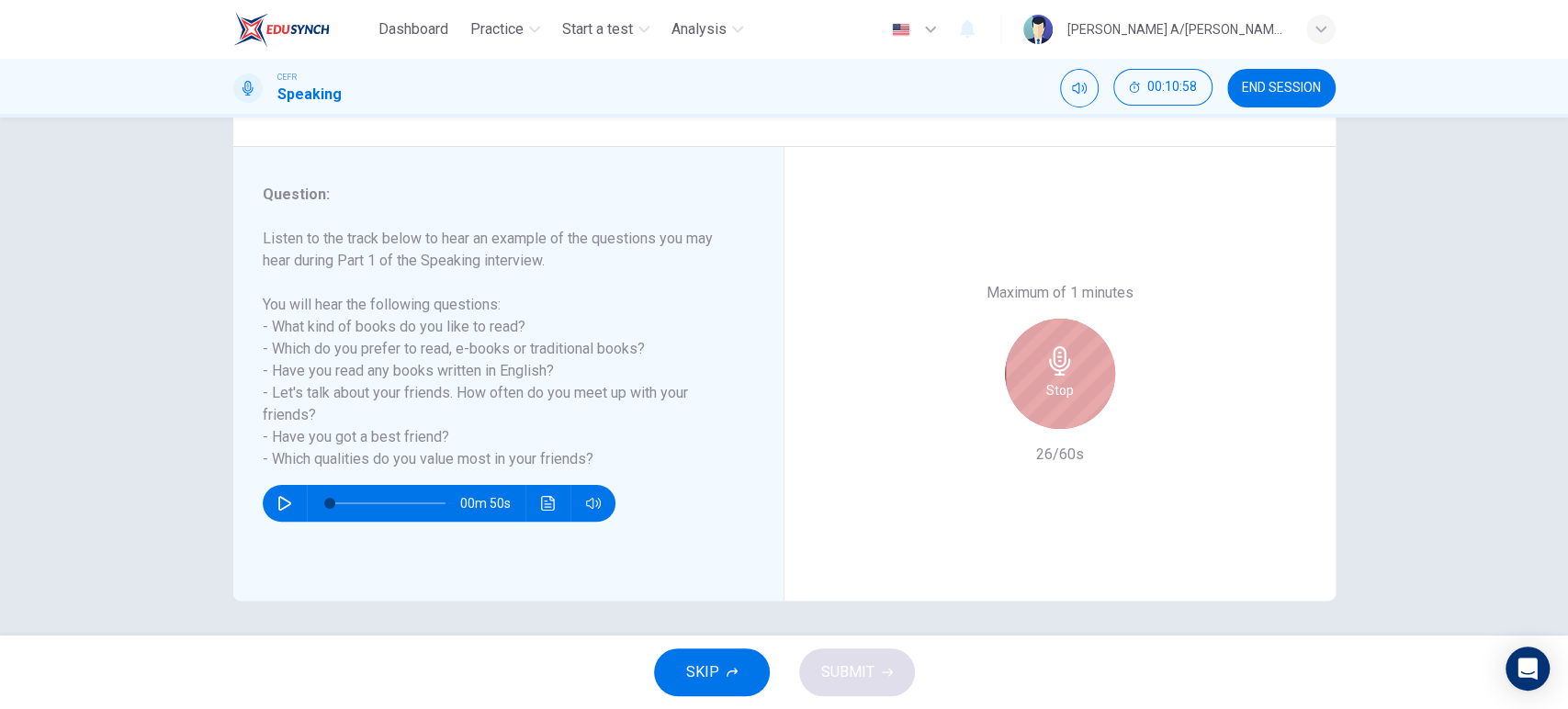
click at [1033, 389] on div "Stop" at bounding box center [1060, 374] width 110 height 110
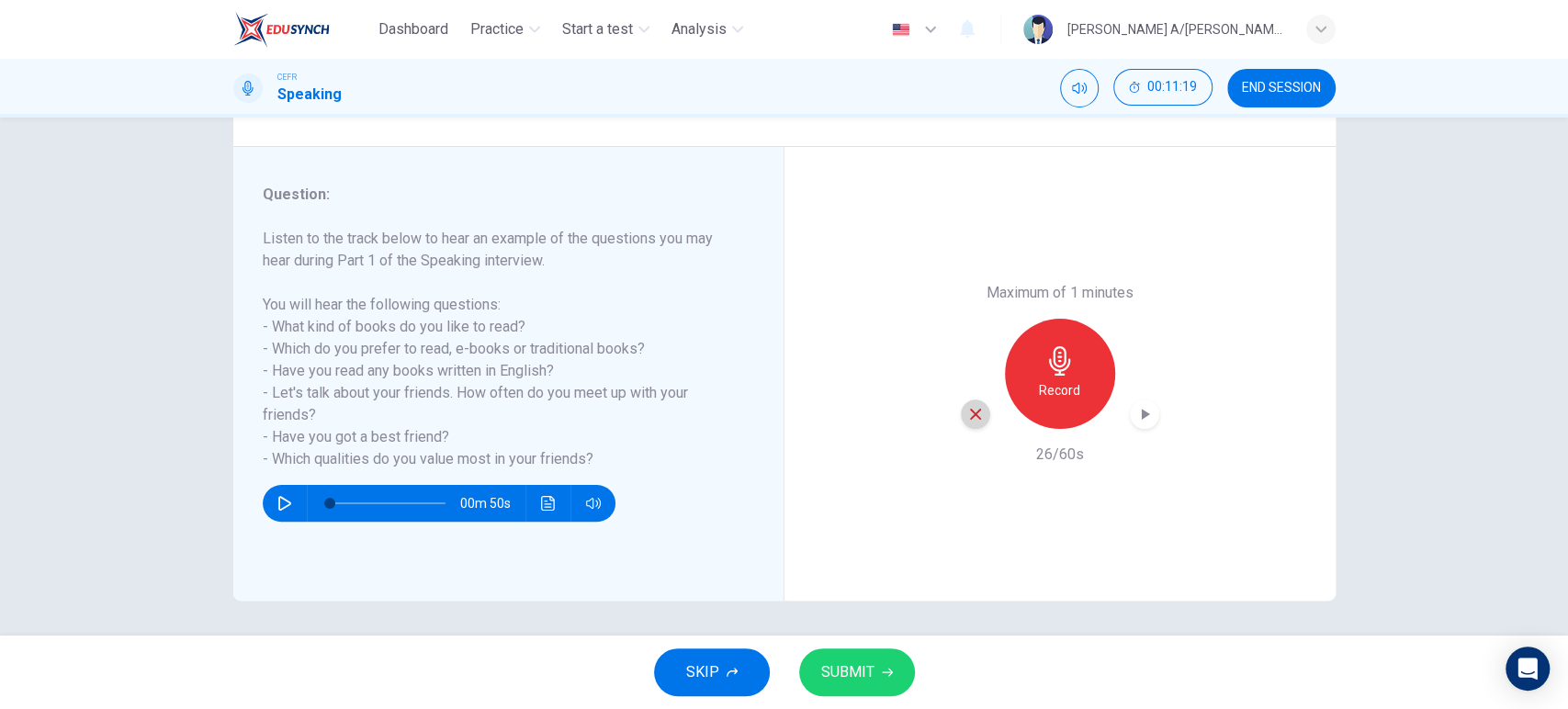
click at [961, 413] on div "button" at bounding box center [975, 413] width 29 height 29
click at [1039, 386] on h6 "Record" at bounding box center [1060, 390] width 41 height 22
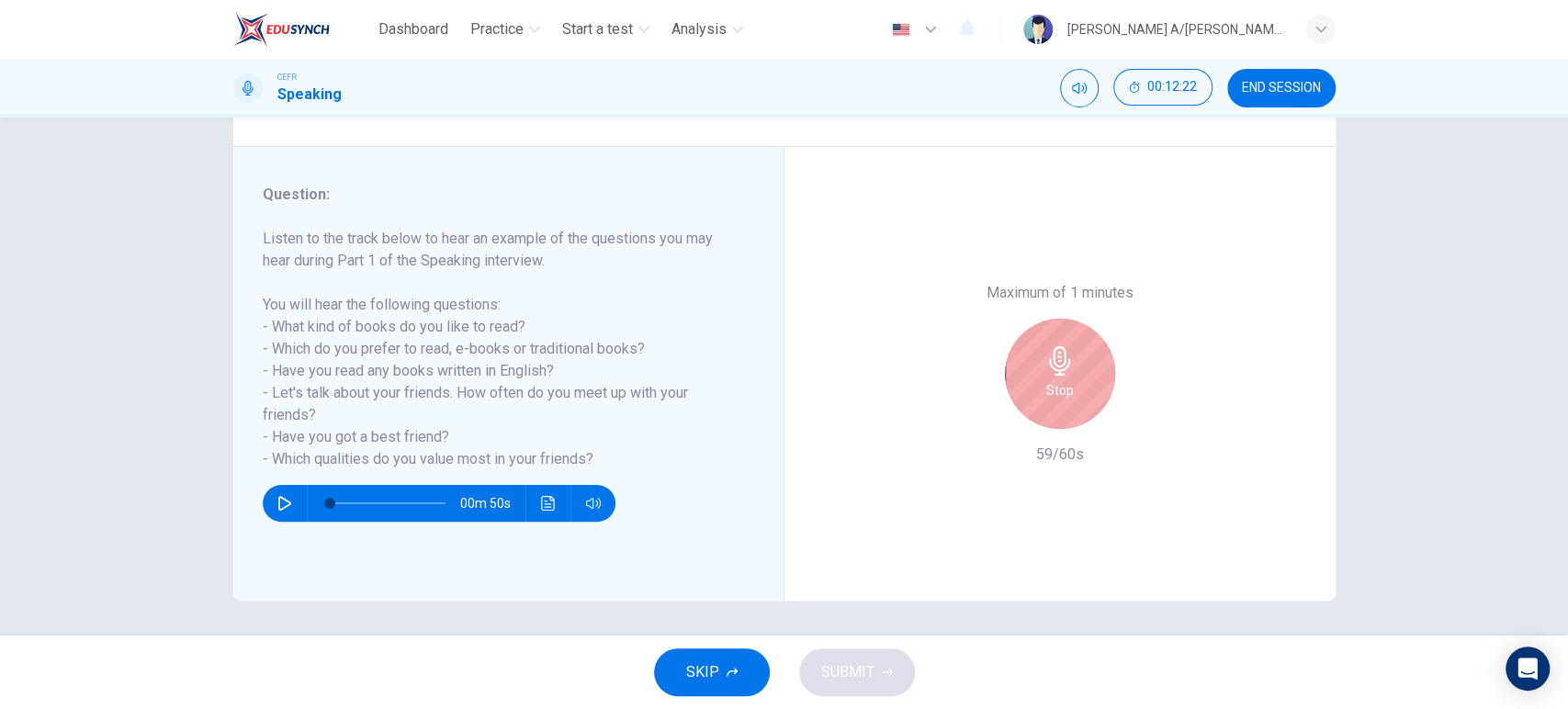
click at [1038, 386] on div "Stop" at bounding box center [1060, 374] width 110 height 110
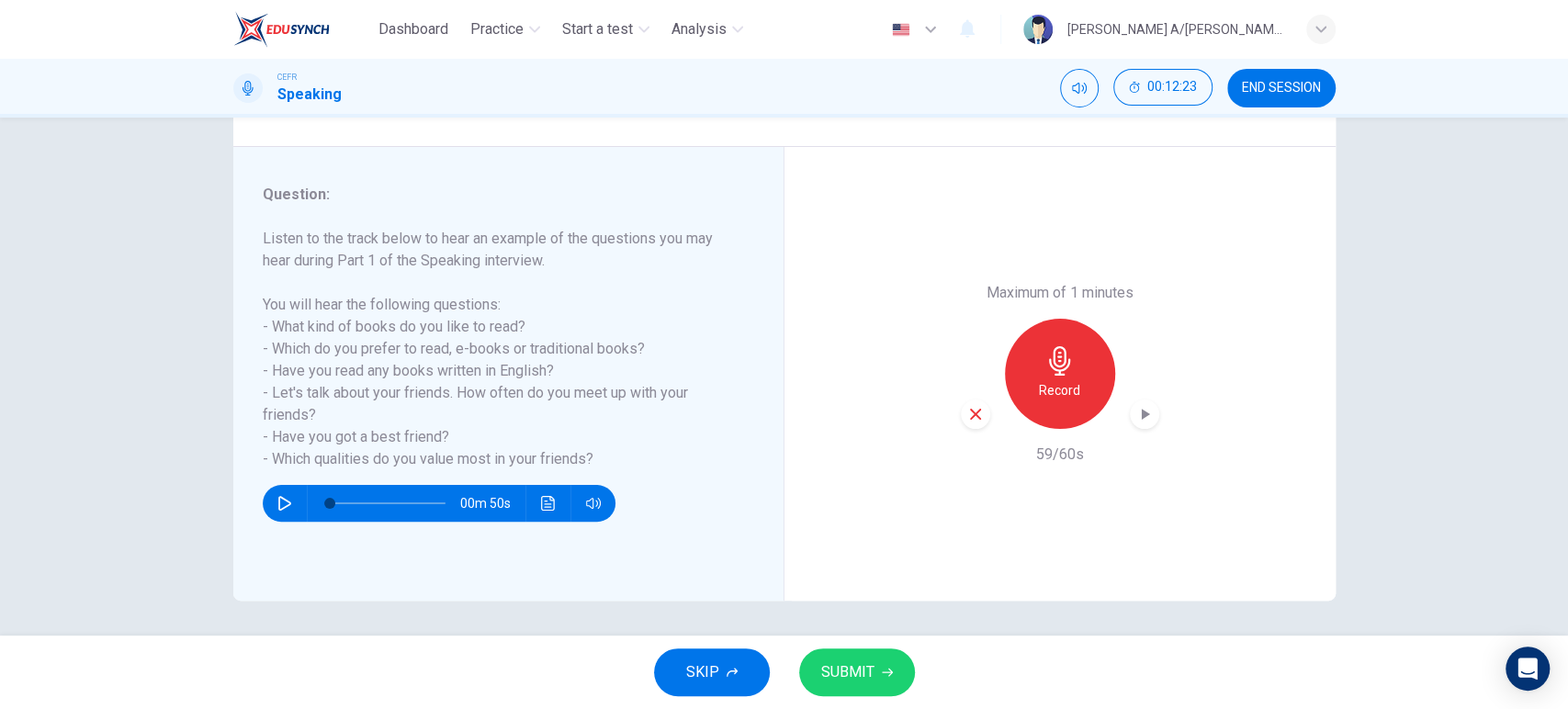
click at [1135, 411] on icon "button" at bounding box center [1144, 414] width 19 height 19
click at [859, 669] on span "SUBMIT" at bounding box center [847, 672] width 54 height 25
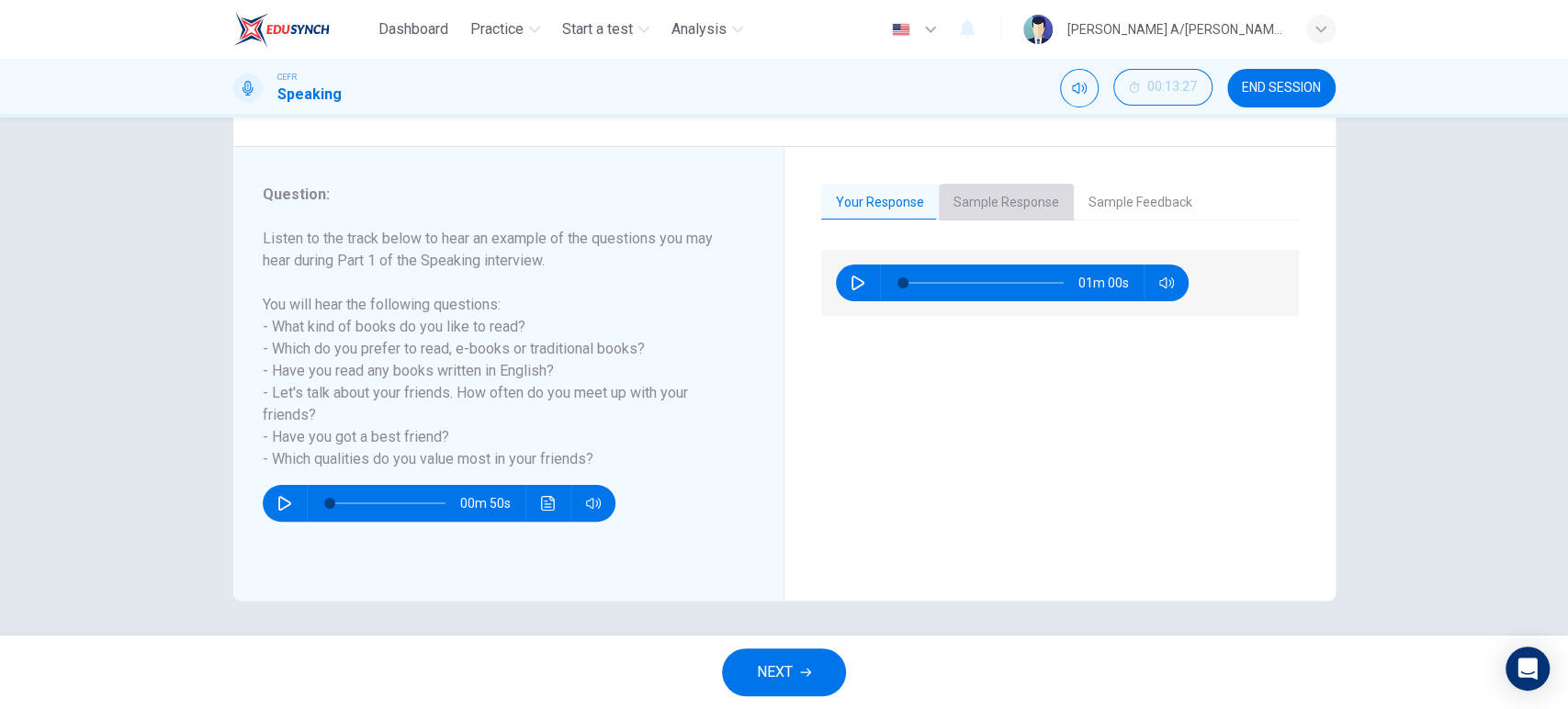
click at [1013, 200] on button "Sample Response" at bounding box center [1005, 202] width 135 height 39
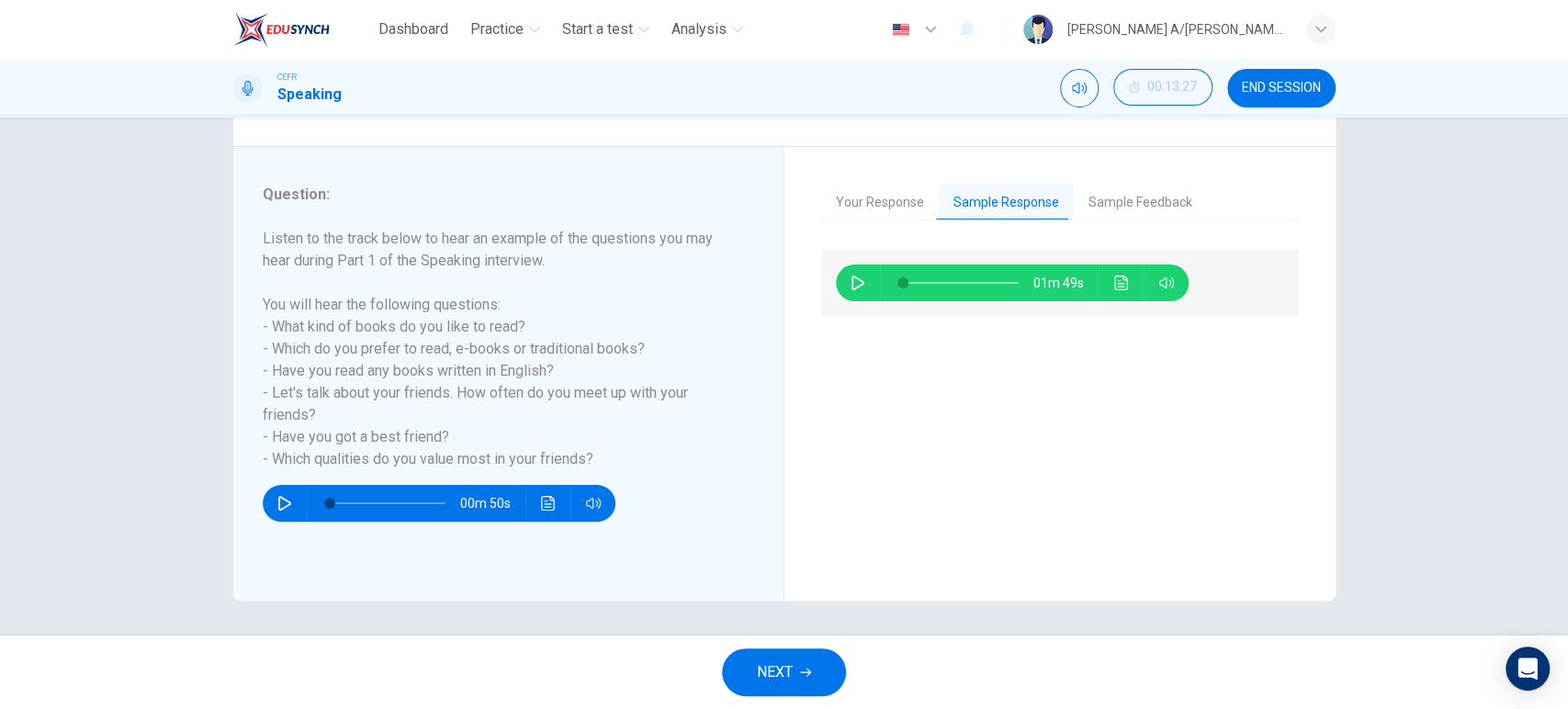
click at [1119, 192] on button "Sample Feedback" at bounding box center [1140, 202] width 133 height 39
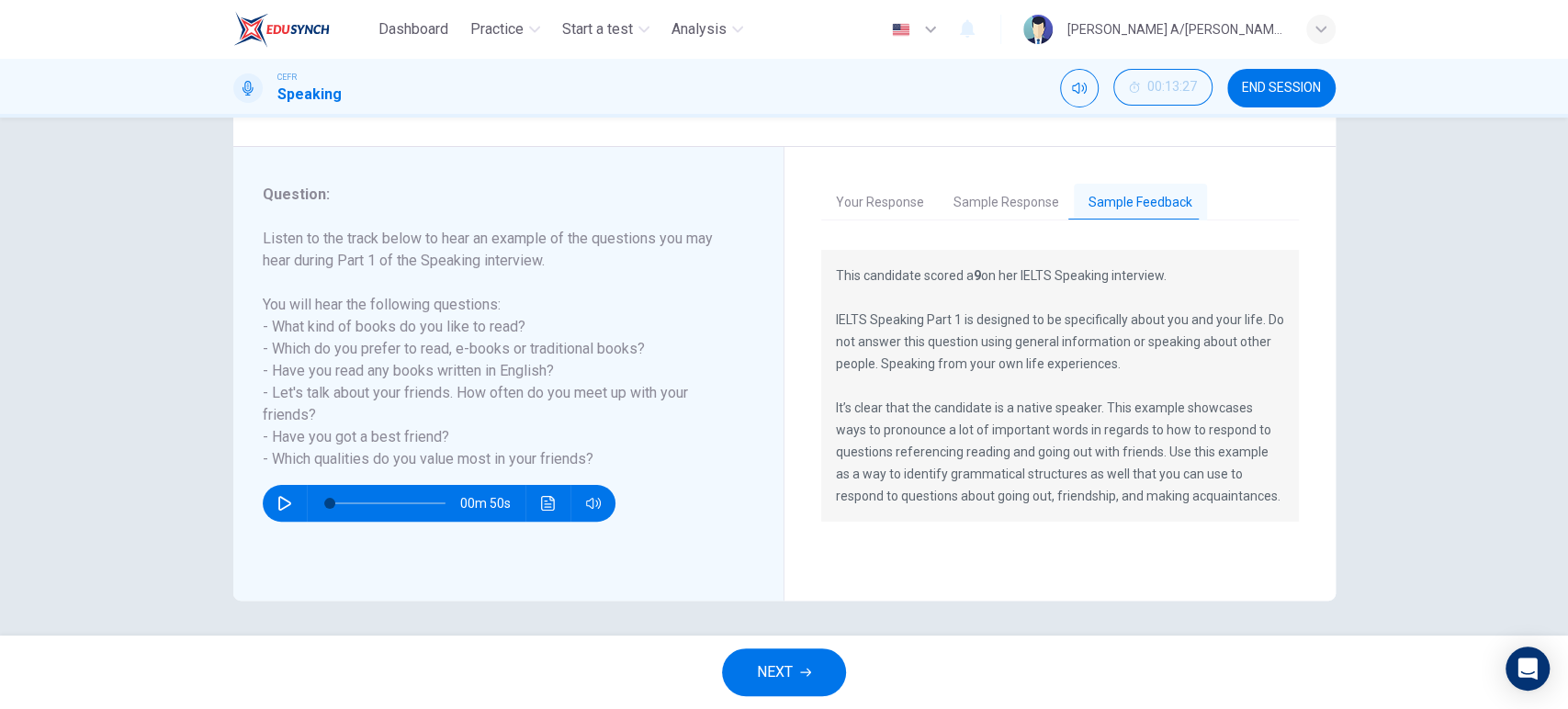
scroll to position [193, 0]
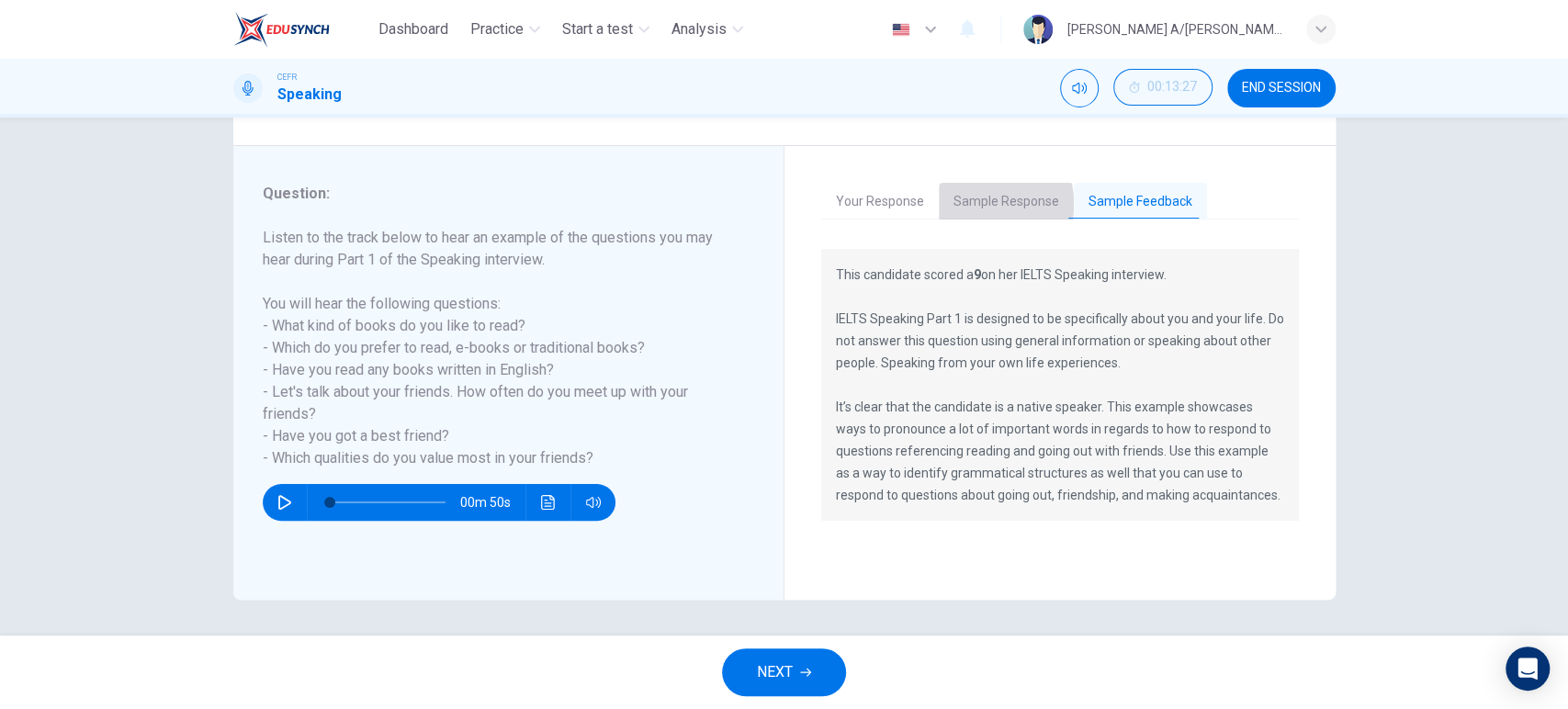
click at [964, 203] on button "Sample Response" at bounding box center [1005, 201] width 135 height 39
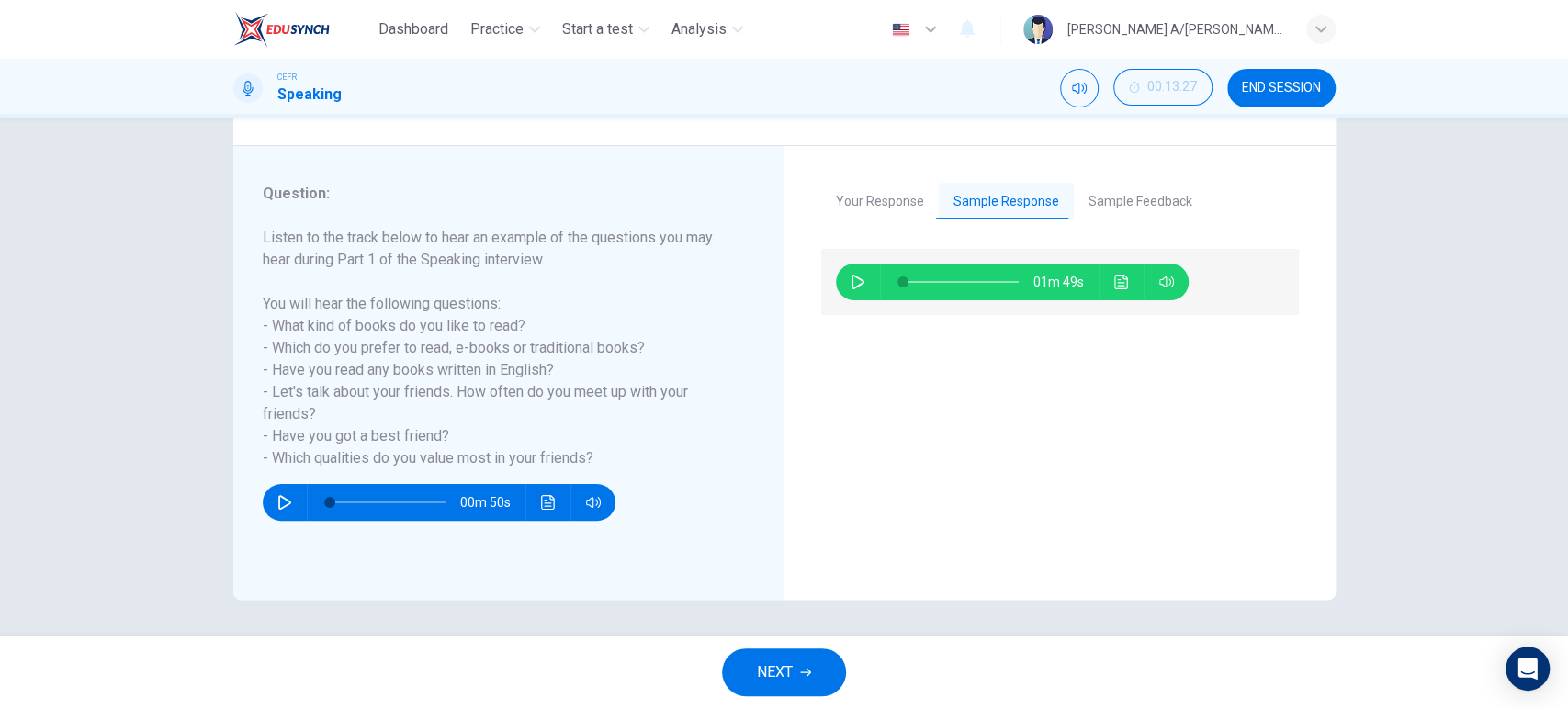
click at [853, 277] on icon "button" at bounding box center [858, 282] width 15 height 15
click at [1117, 195] on button "Sample Feedback" at bounding box center [1140, 201] width 133 height 39
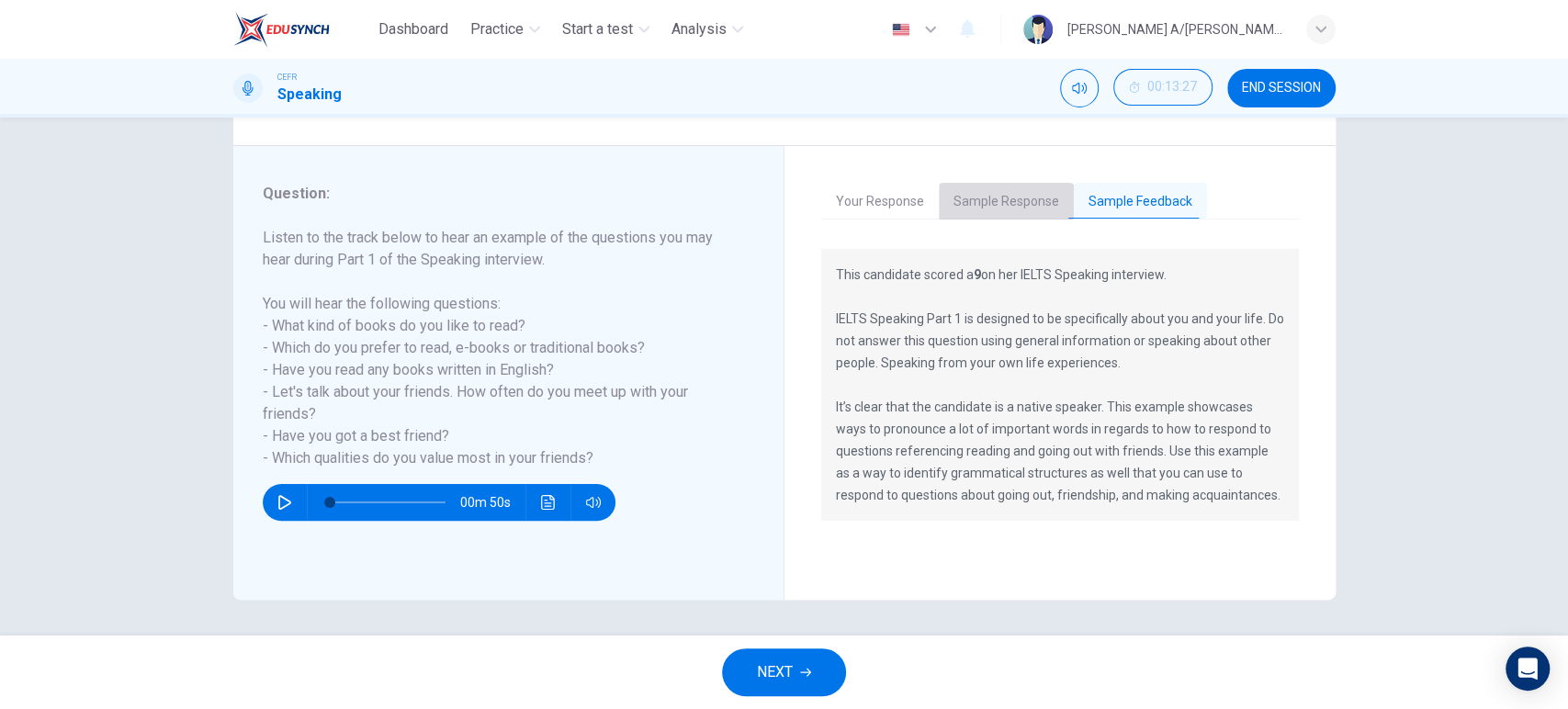
click at [993, 189] on button "Sample Response" at bounding box center [1005, 201] width 135 height 39
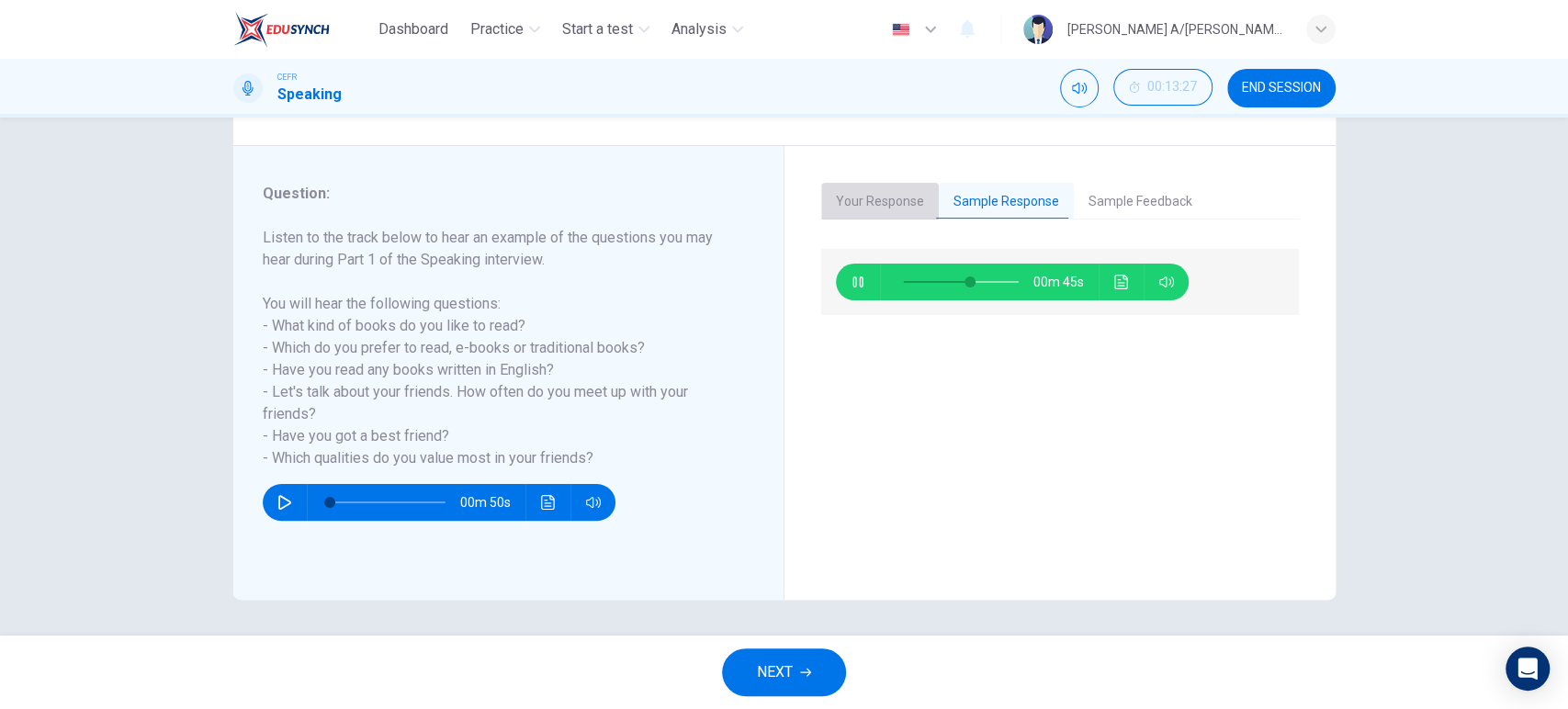
click at [882, 211] on button "Your Response" at bounding box center [879, 201] width 118 height 39
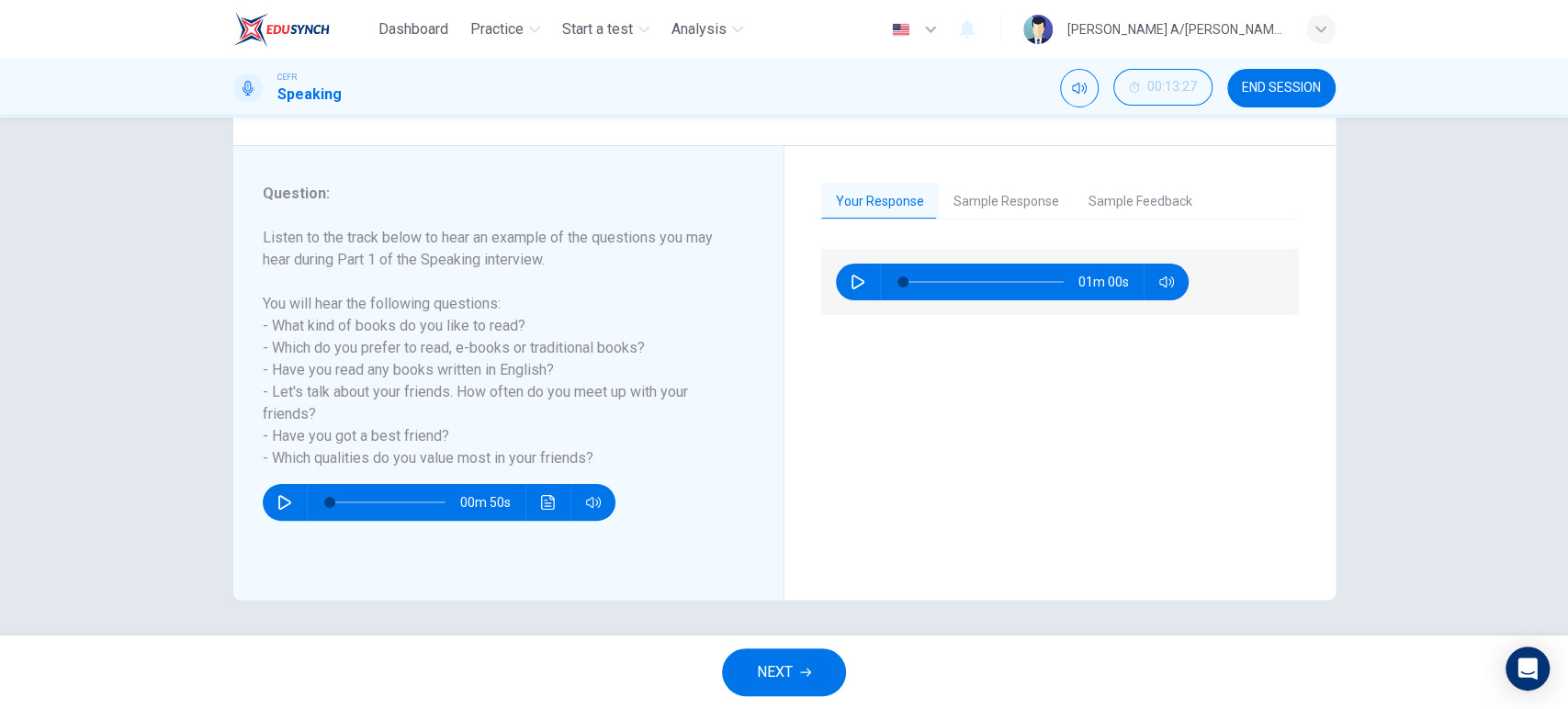
click at [985, 211] on button "Sample Response" at bounding box center [1005, 201] width 135 height 39
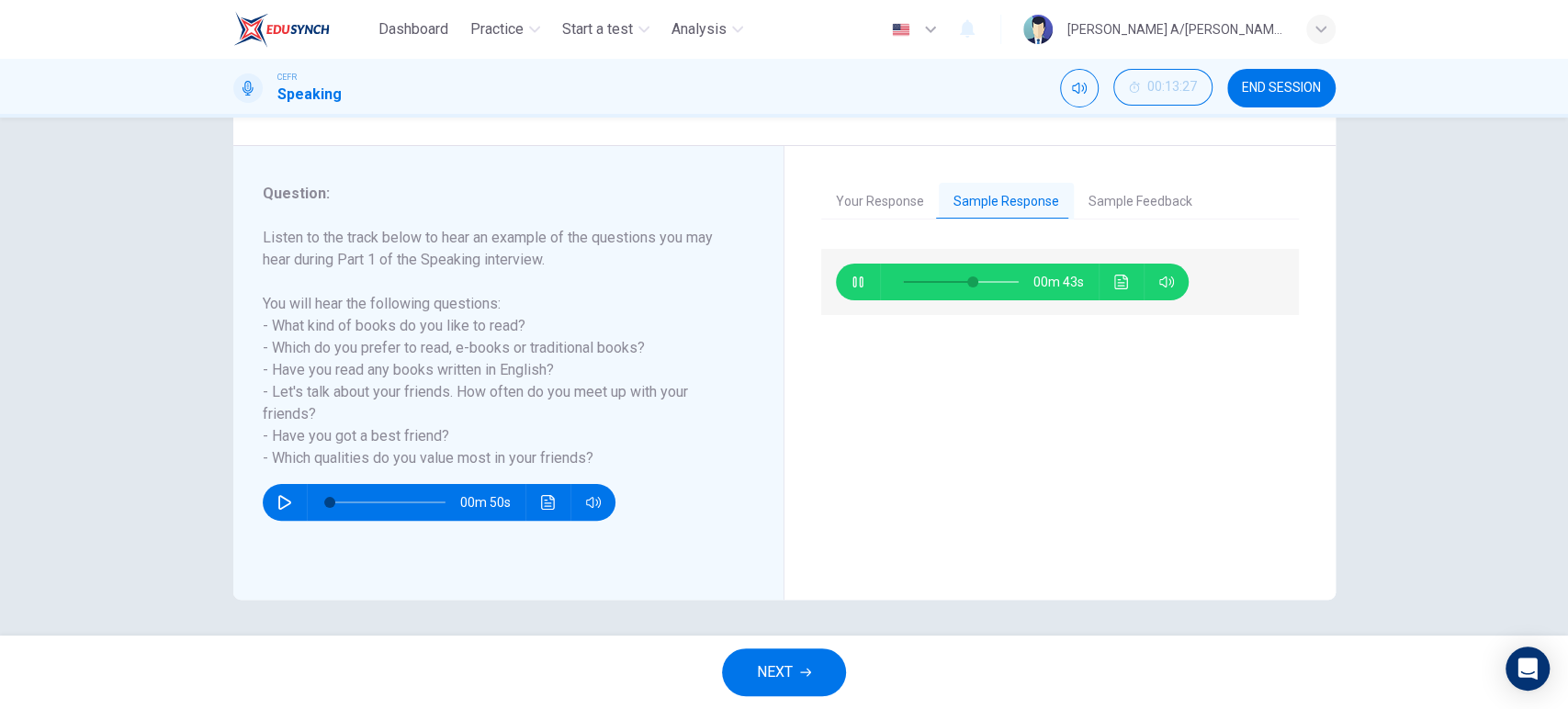
click at [907, 201] on button "Your Response" at bounding box center [879, 201] width 118 height 39
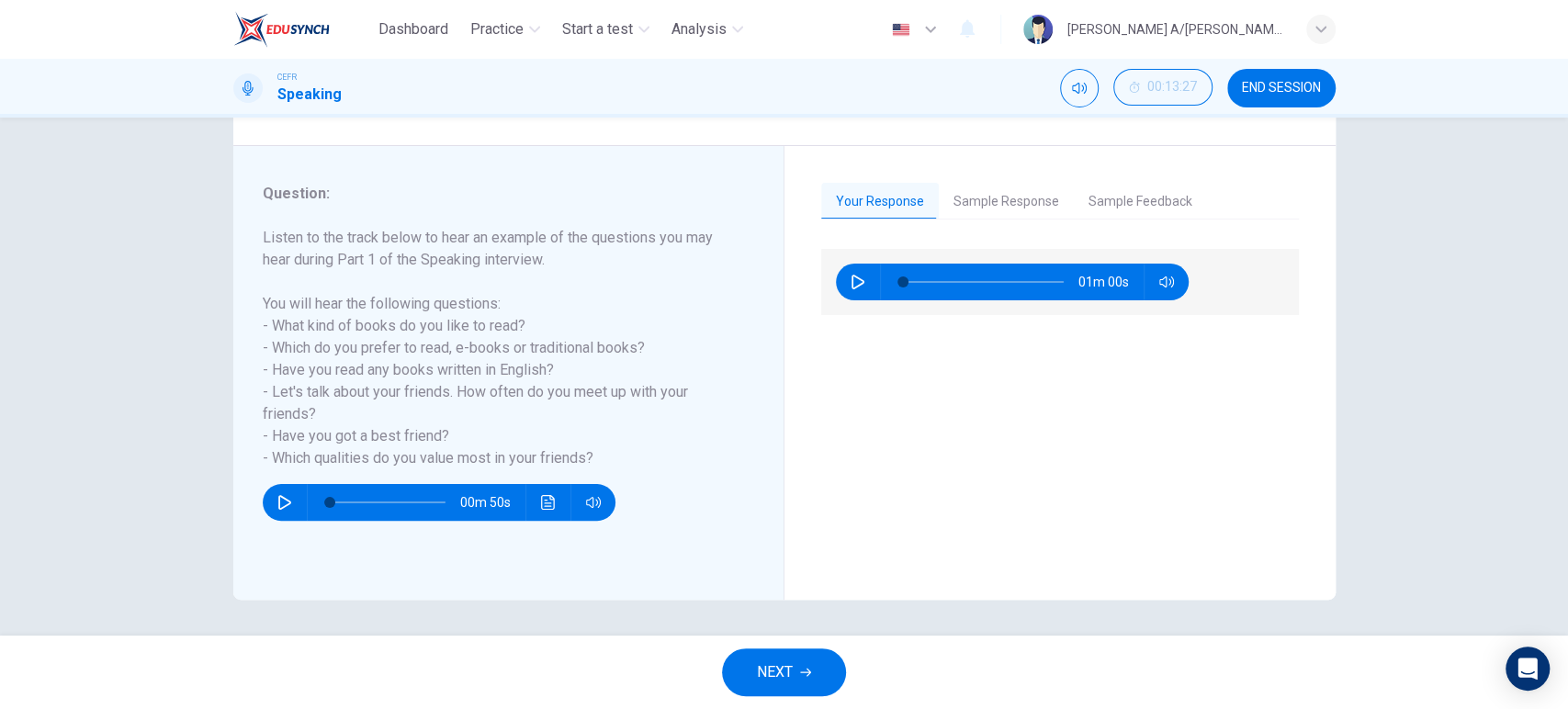
click at [997, 200] on button "Sample Response" at bounding box center [1005, 201] width 135 height 39
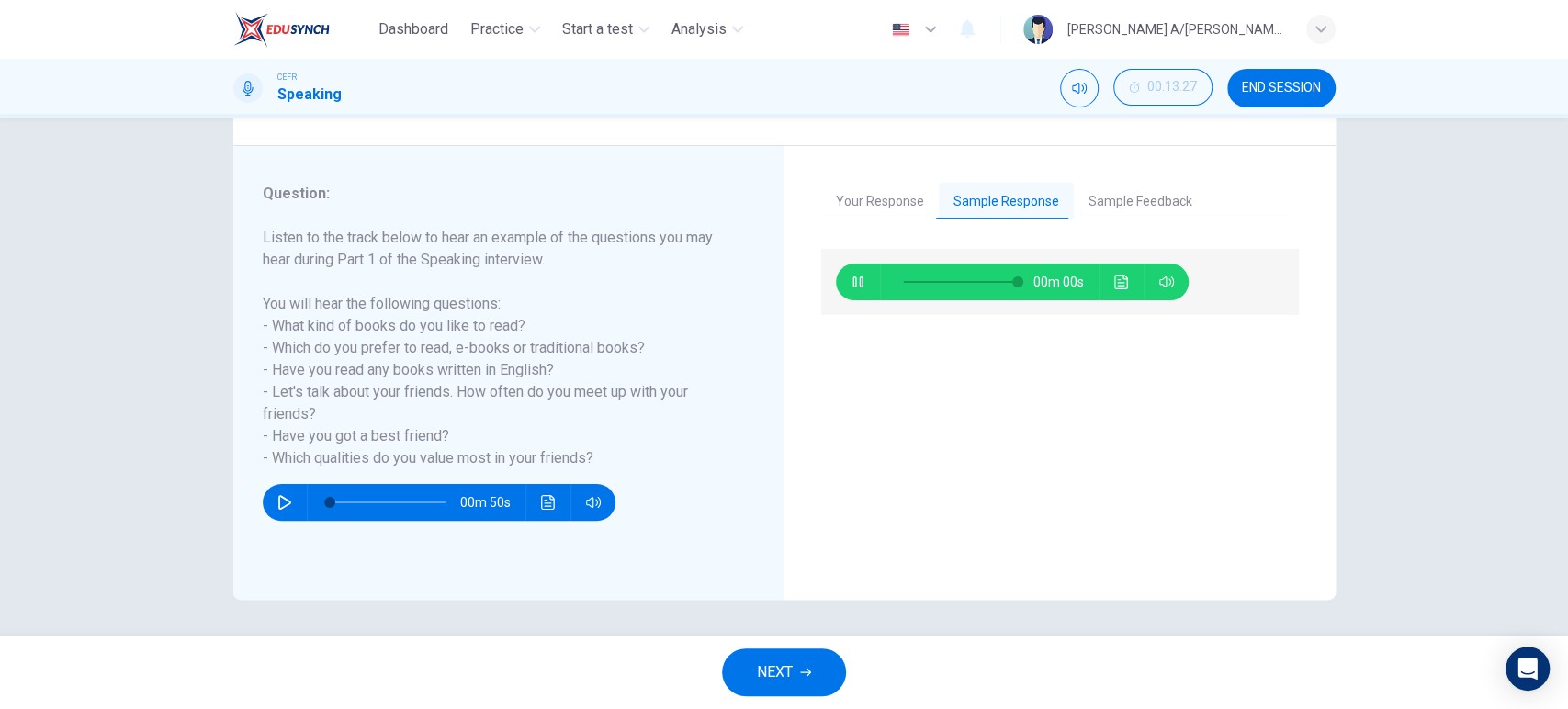
type input "0"
click at [786, 657] on button "NEXT" at bounding box center [784, 672] width 124 height 48
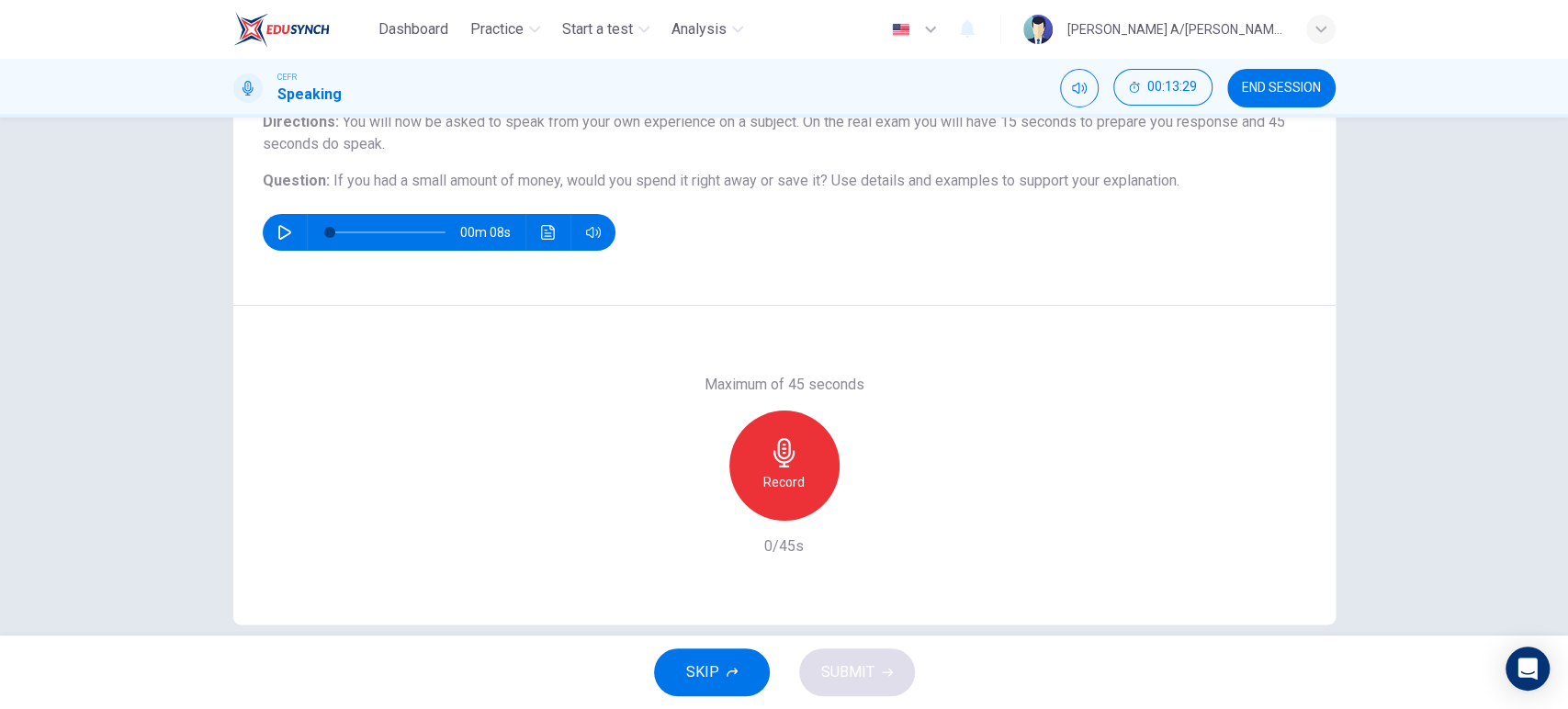
scroll to position [190, 0]
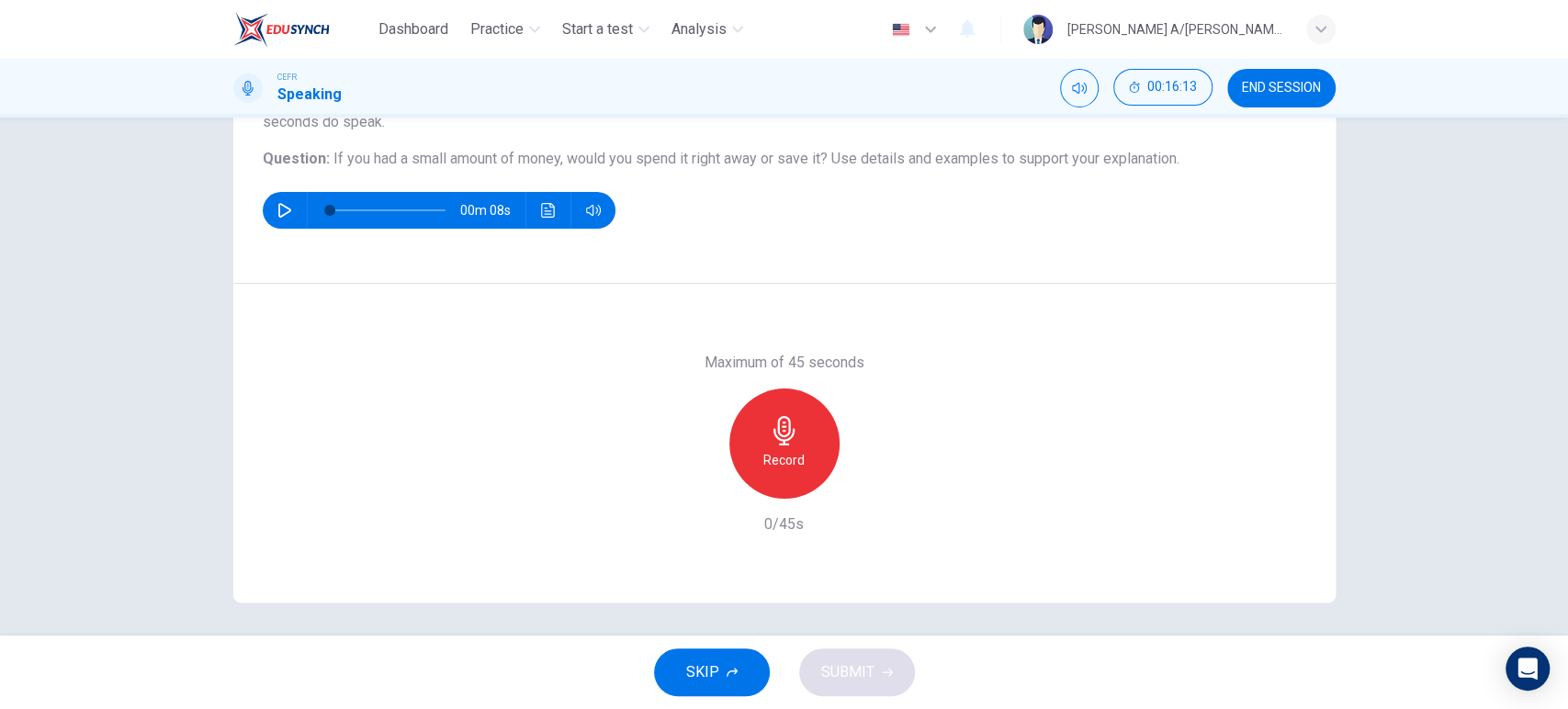
click at [786, 436] on icon "button" at bounding box center [784, 430] width 29 height 29
click at [695, 486] on icon "button" at bounding box center [700, 484] width 11 height 11
click at [766, 461] on h6 "Record" at bounding box center [784, 459] width 41 height 22
click at [771, 461] on h6 "Stop" at bounding box center [784, 459] width 27 height 22
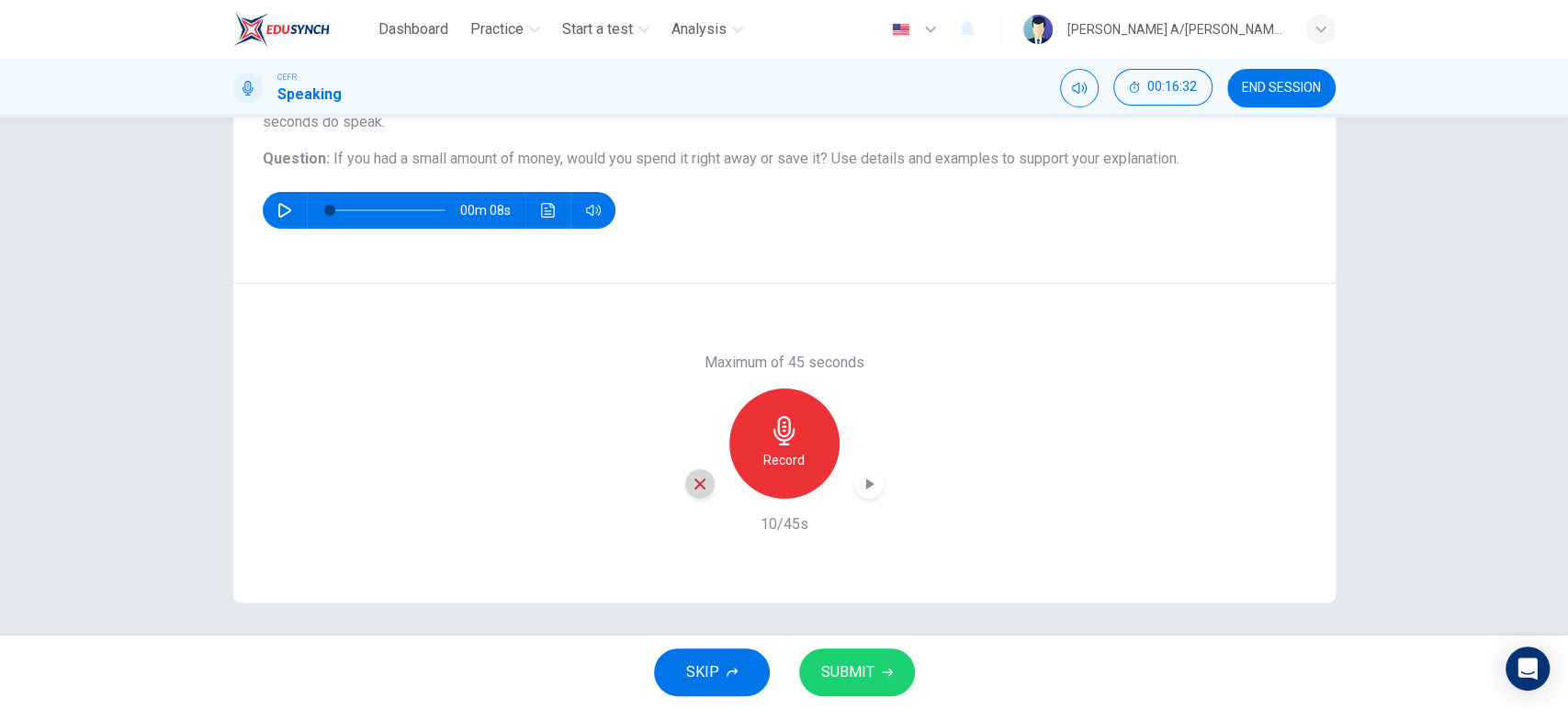
click at [696, 477] on icon "button" at bounding box center [700, 484] width 17 height 17
click at [794, 449] on h6 "Record" at bounding box center [784, 459] width 41 height 22
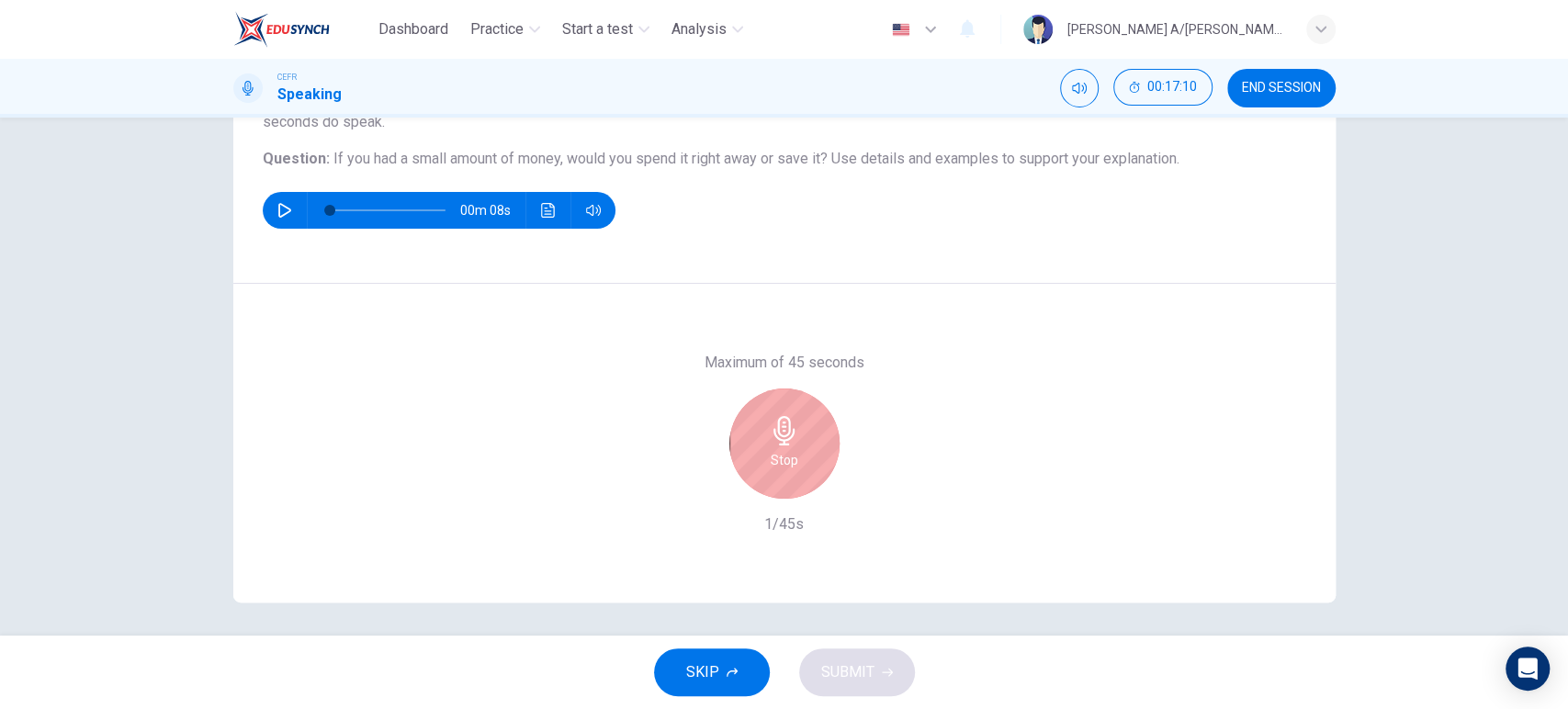
click at [794, 448] on div "Stop" at bounding box center [784, 443] width 110 height 110
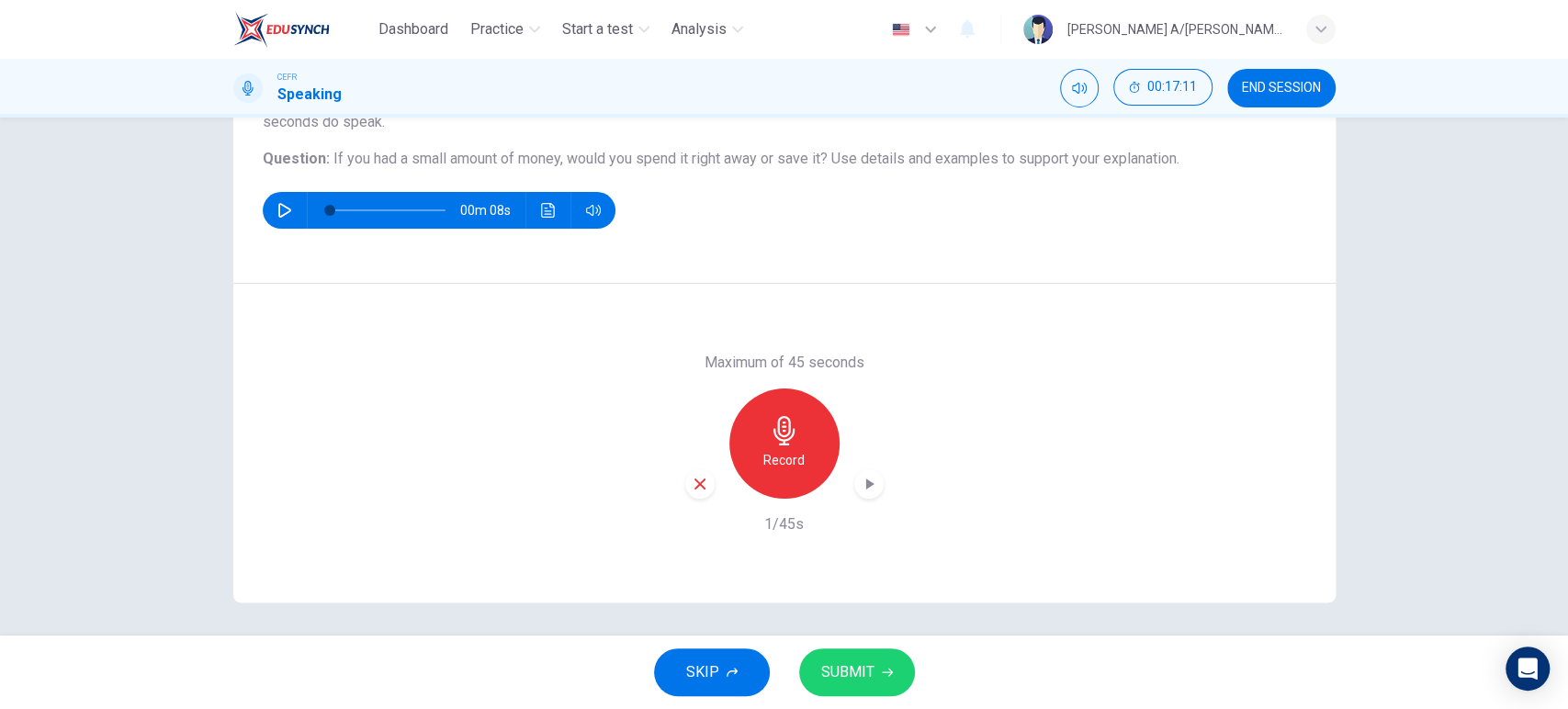
click at [692, 481] on icon "button" at bounding box center [700, 484] width 17 height 17
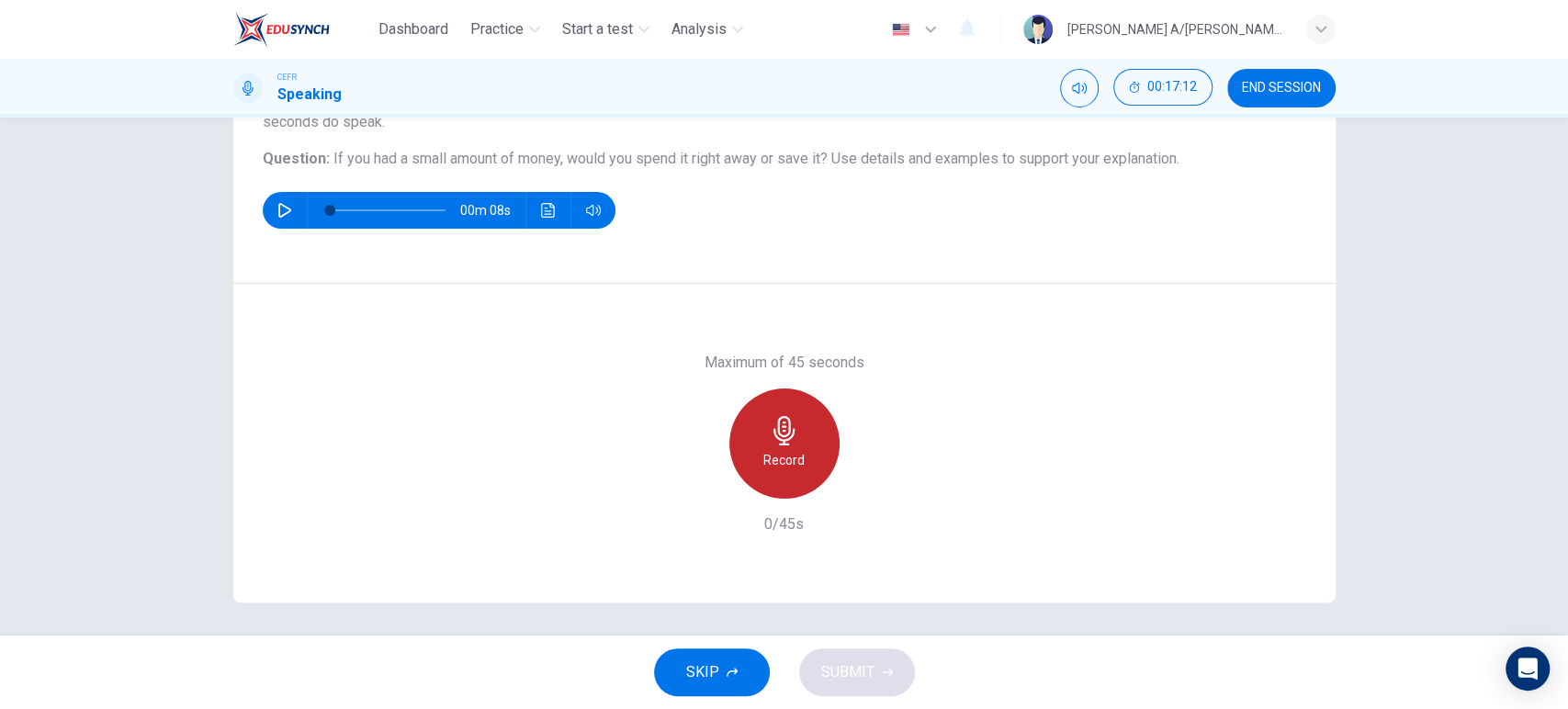
click at [750, 470] on div "Record" at bounding box center [784, 443] width 110 height 110
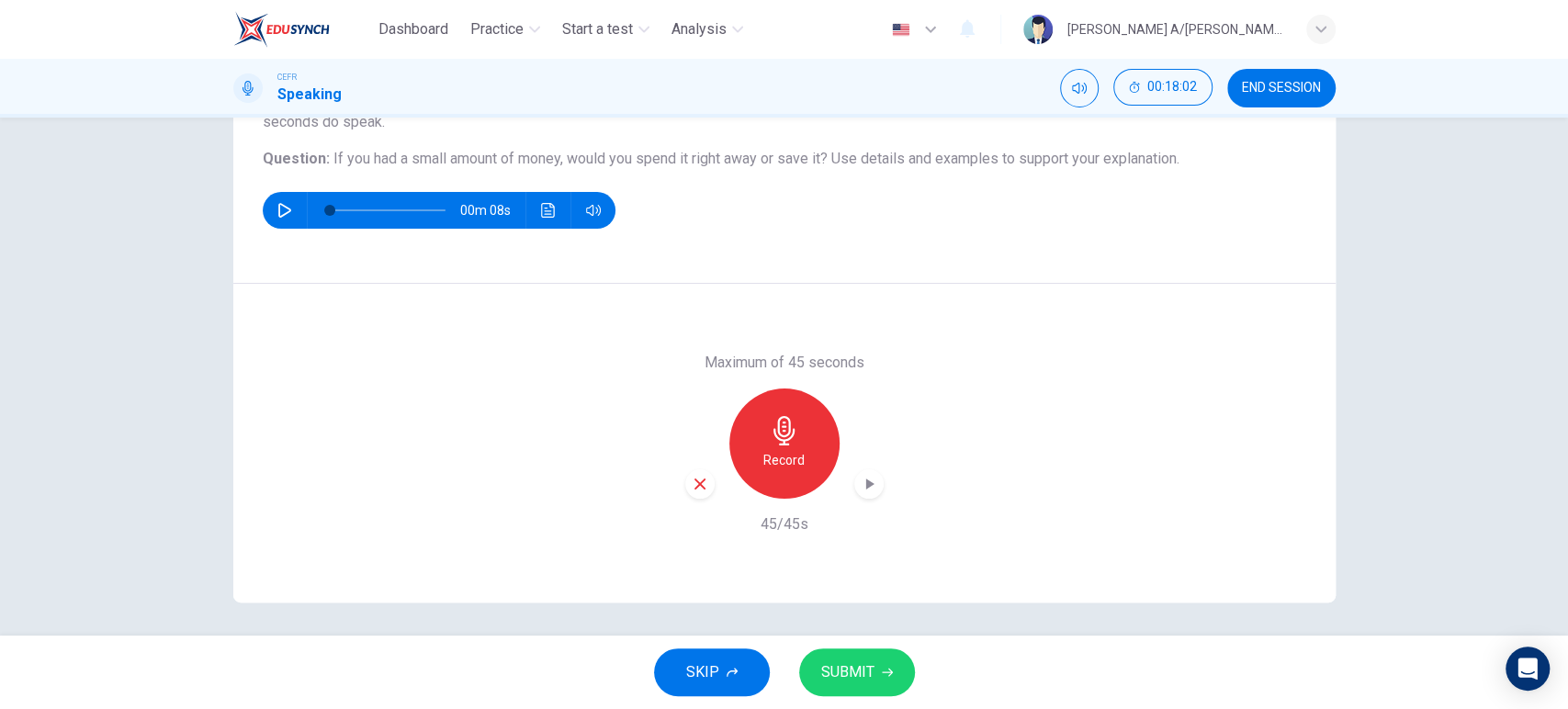
click at [688, 496] on div "button" at bounding box center [699, 484] width 29 height 29
click at [779, 427] on icon "button" at bounding box center [784, 430] width 29 height 29
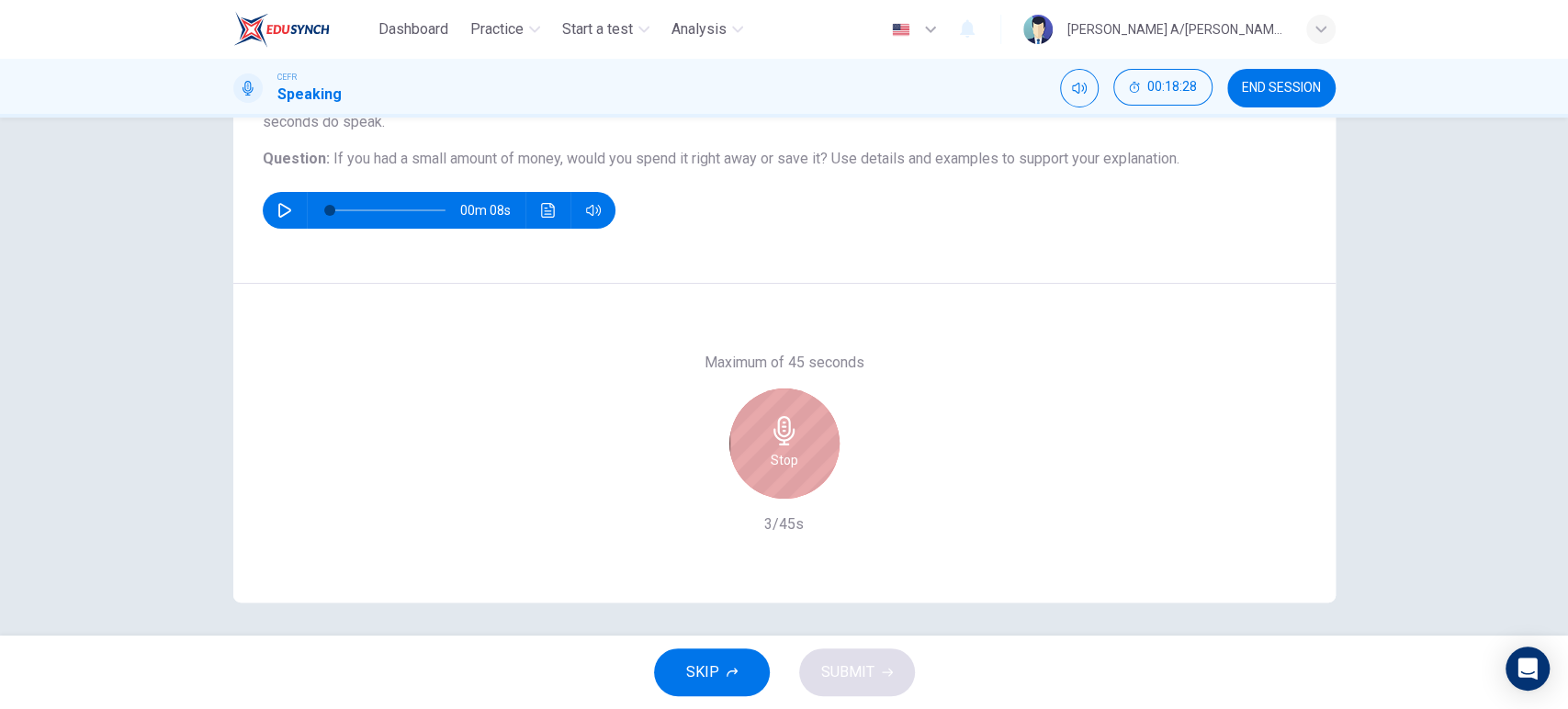
click at [779, 427] on icon "button" at bounding box center [784, 430] width 29 height 29
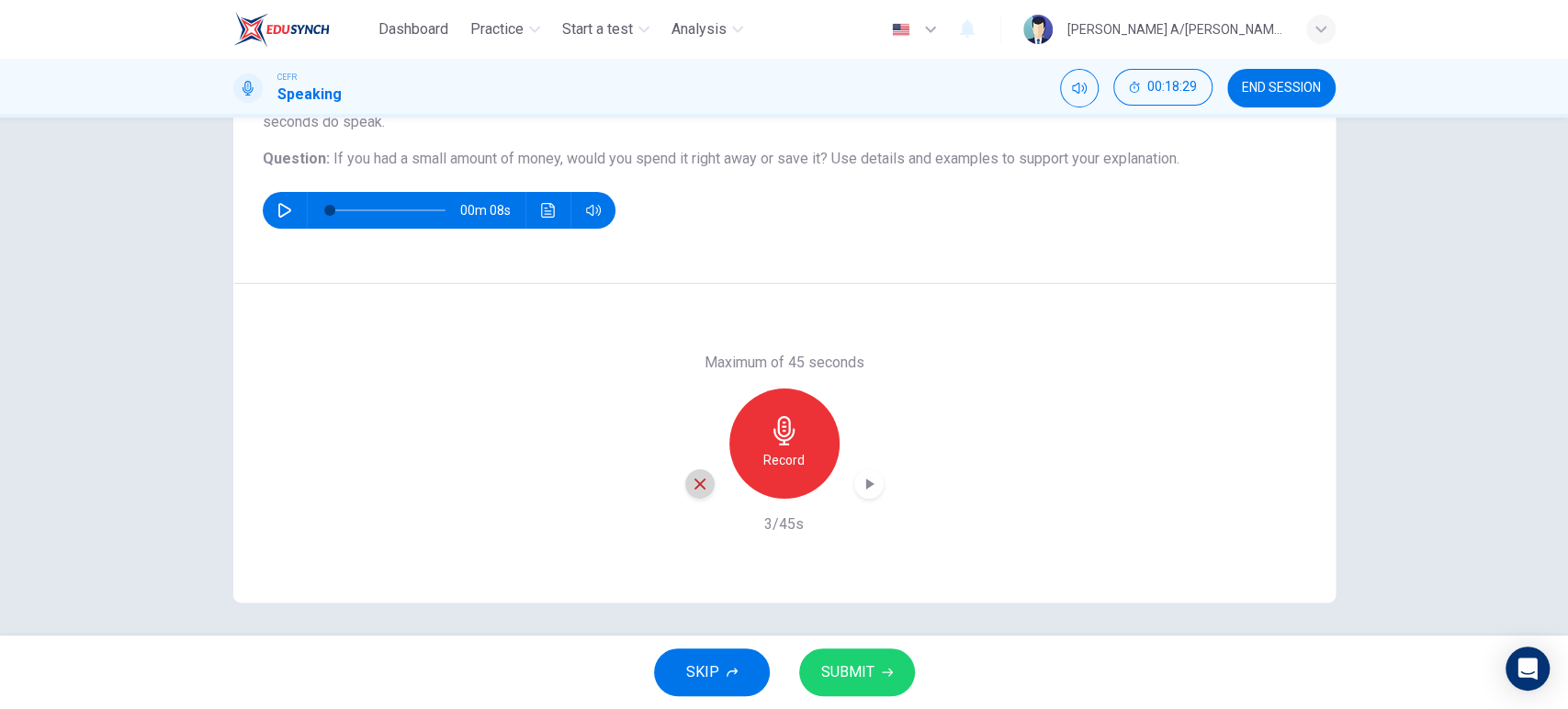
click at [692, 486] on icon "button" at bounding box center [700, 484] width 17 height 17
click at [757, 460] on div "Record" at bounding box center [784, 443] width 110 height 110
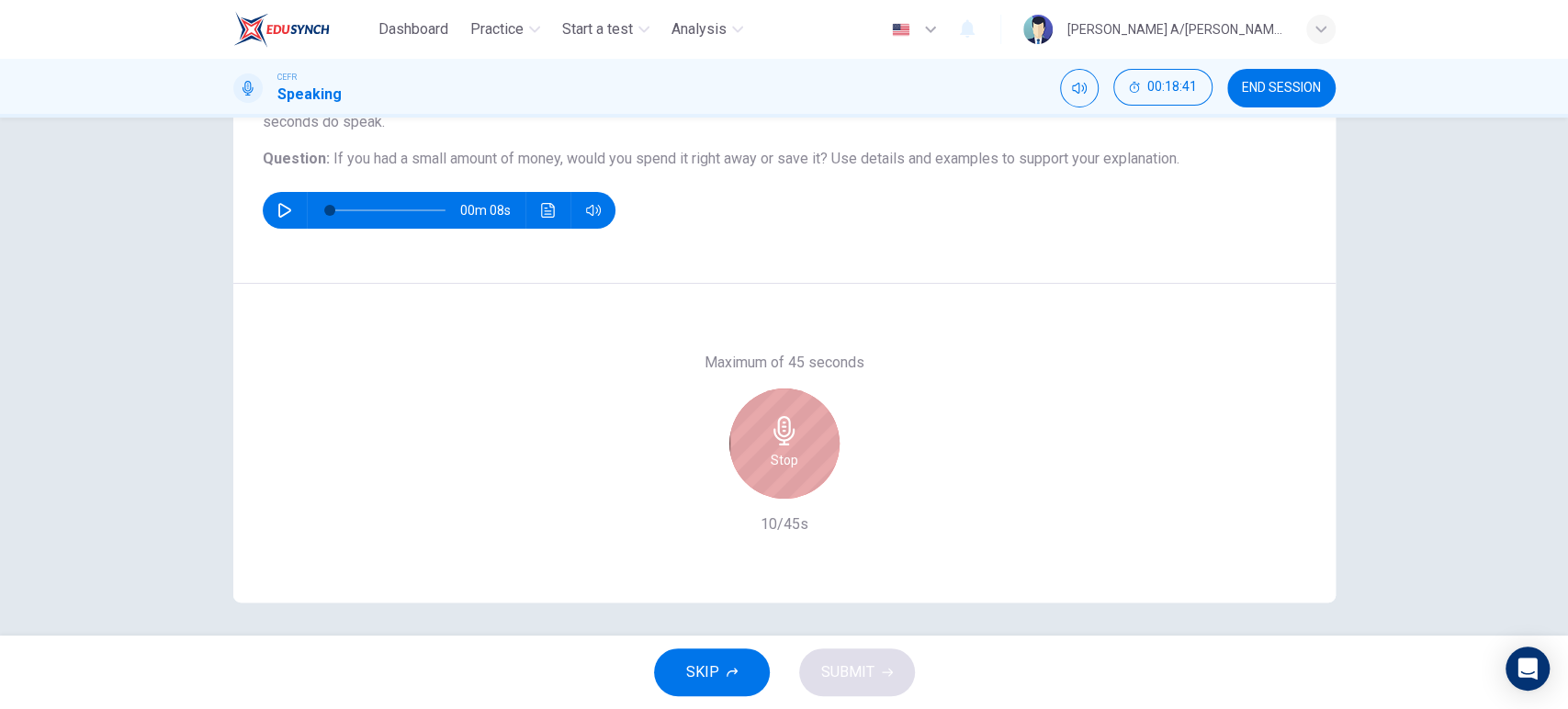
click at [757, 460] on div "Stop" at bounding box center [784, 443] width 110 height 110
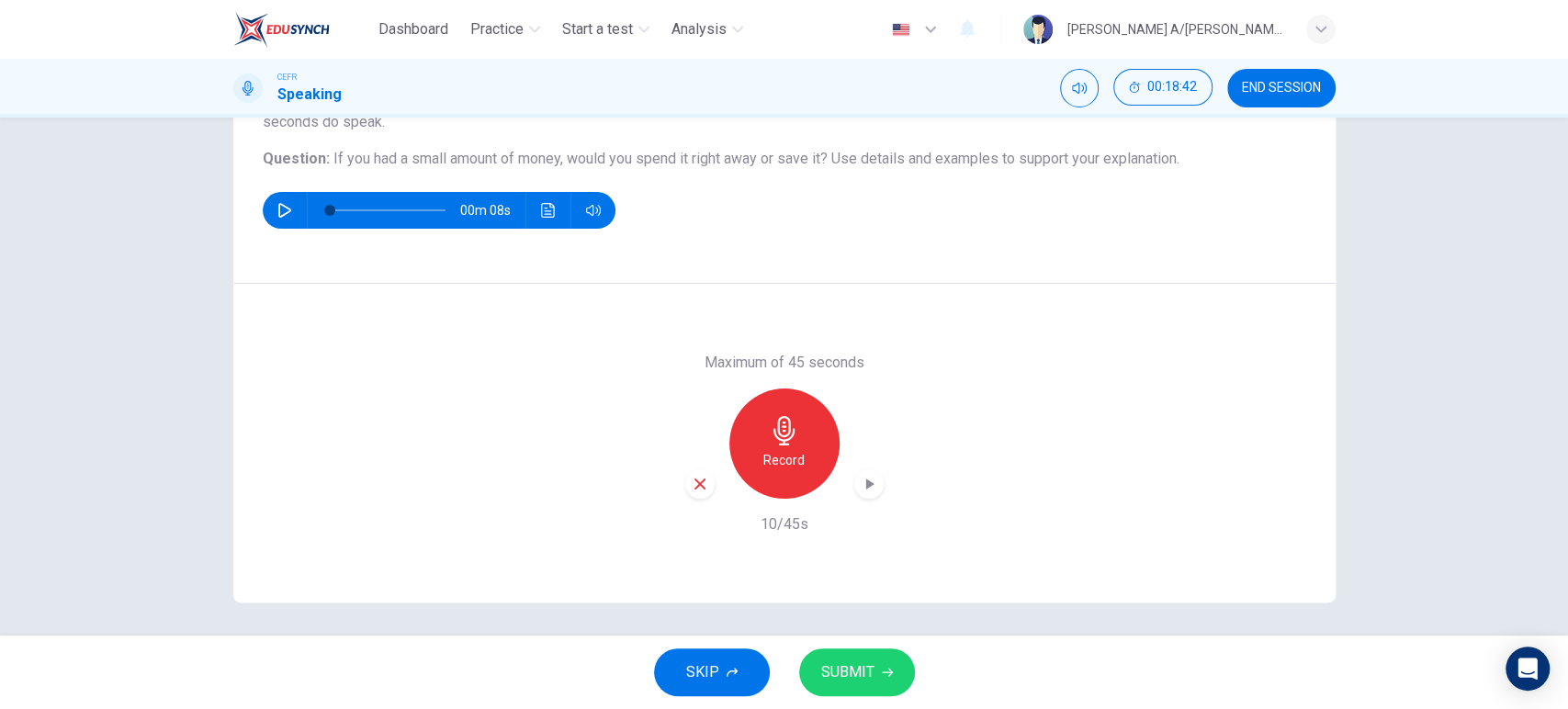
click at [697, 487] on icon "button" at bounding box center [700, 484] width 11 height 11
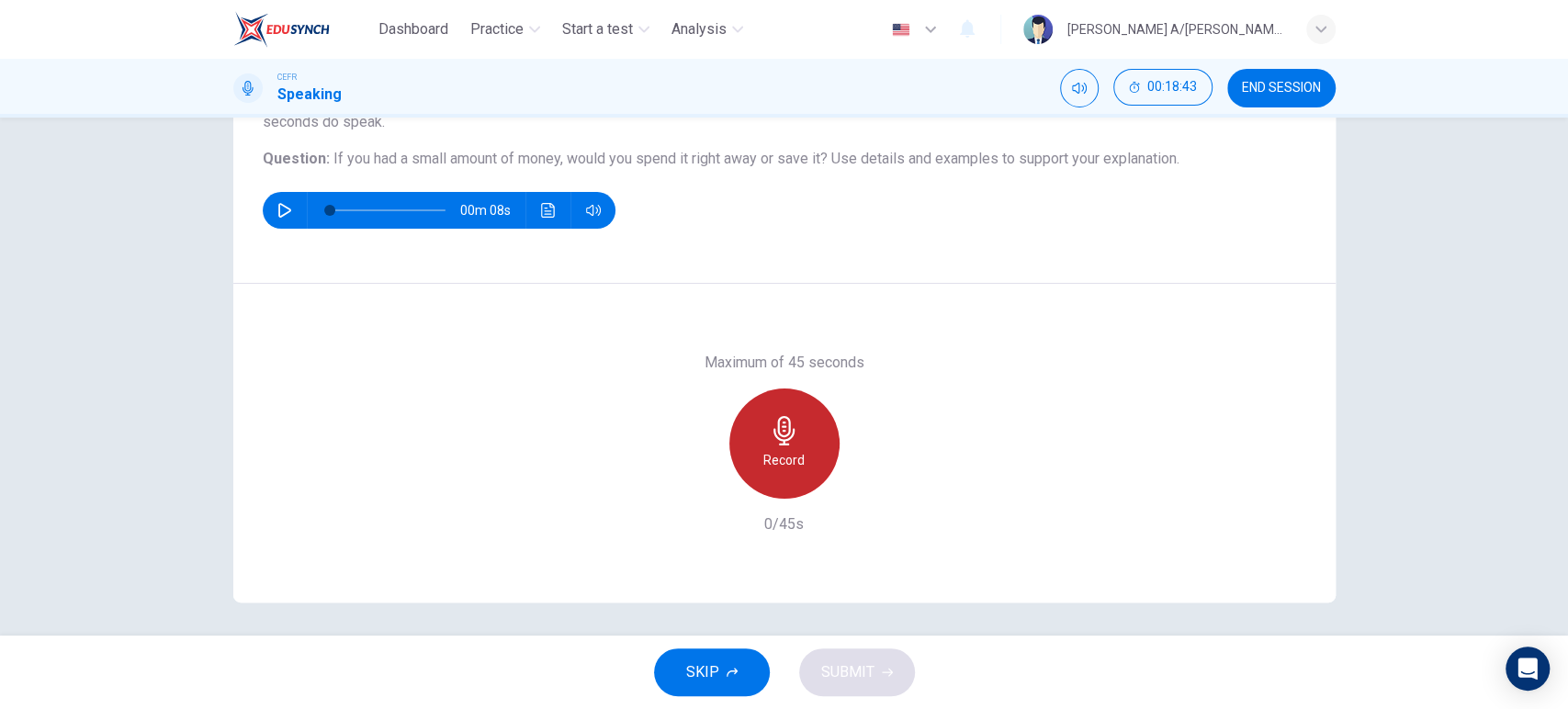
click at [781, 464] on h6 "Record" at bounding box center [784, 459] width 41 height 22
click at [781, 464] on h6 "Stop" at bounding box center [784, 459] width 27 height 22
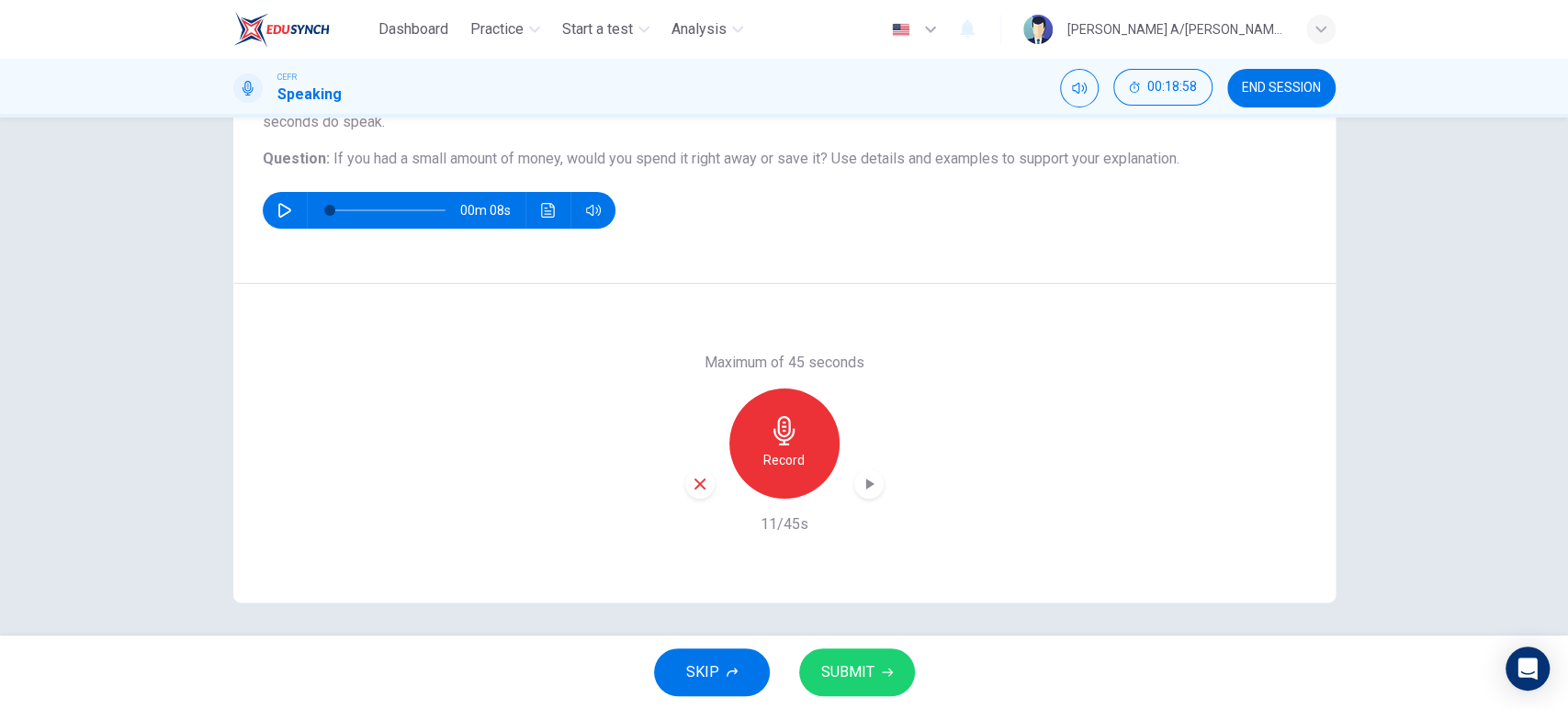
click at [697, 475] on div "button" at bounding box center [699, 484] width 29 height 29
click at [764, 455] on h6 "Record" at bounding box center [784, 459] width 41 height 22
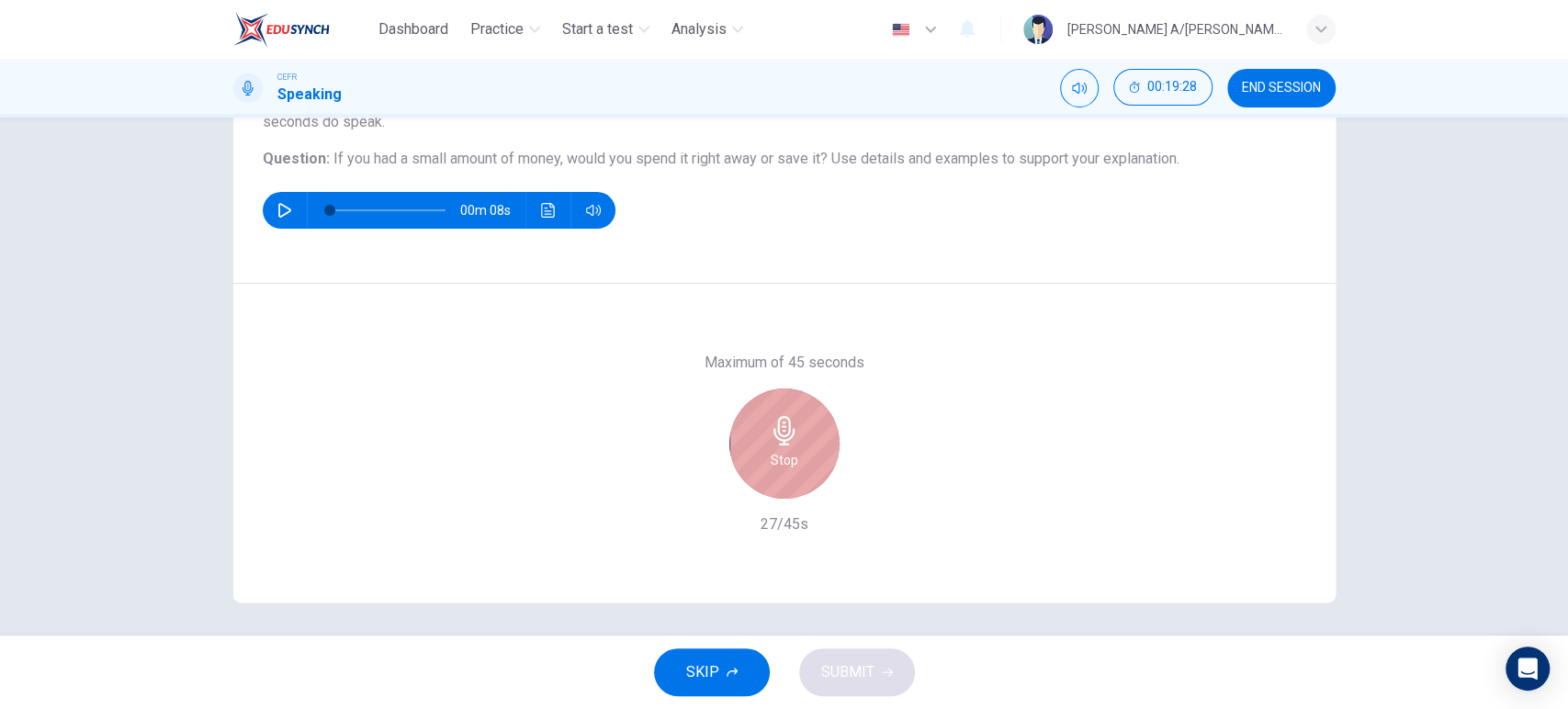
click at [771, 455] on h6 "Stop" at bounding box center [784, 459] width 27 height 22
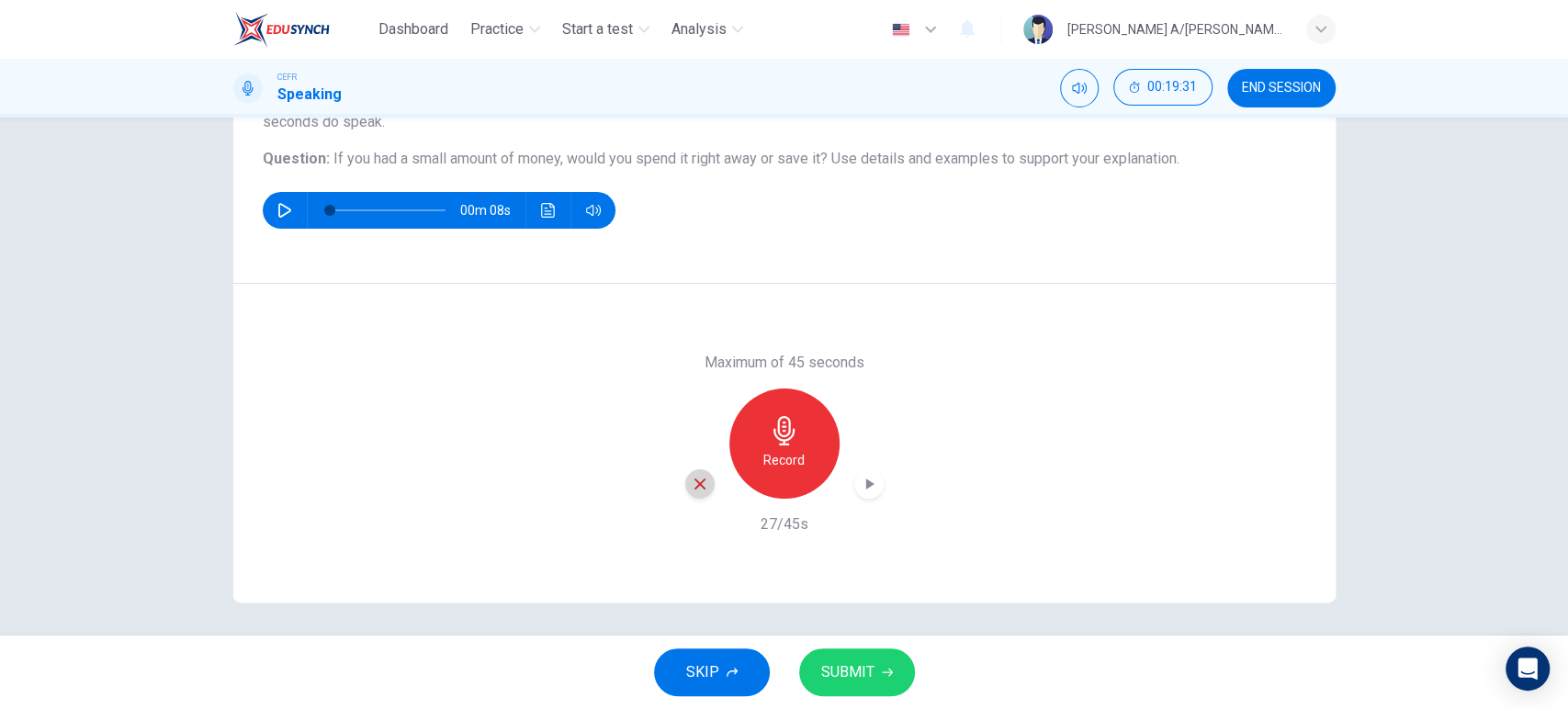
click at [698, 482] on icon "button" at bounding box center [700, 484] width 17 height 17
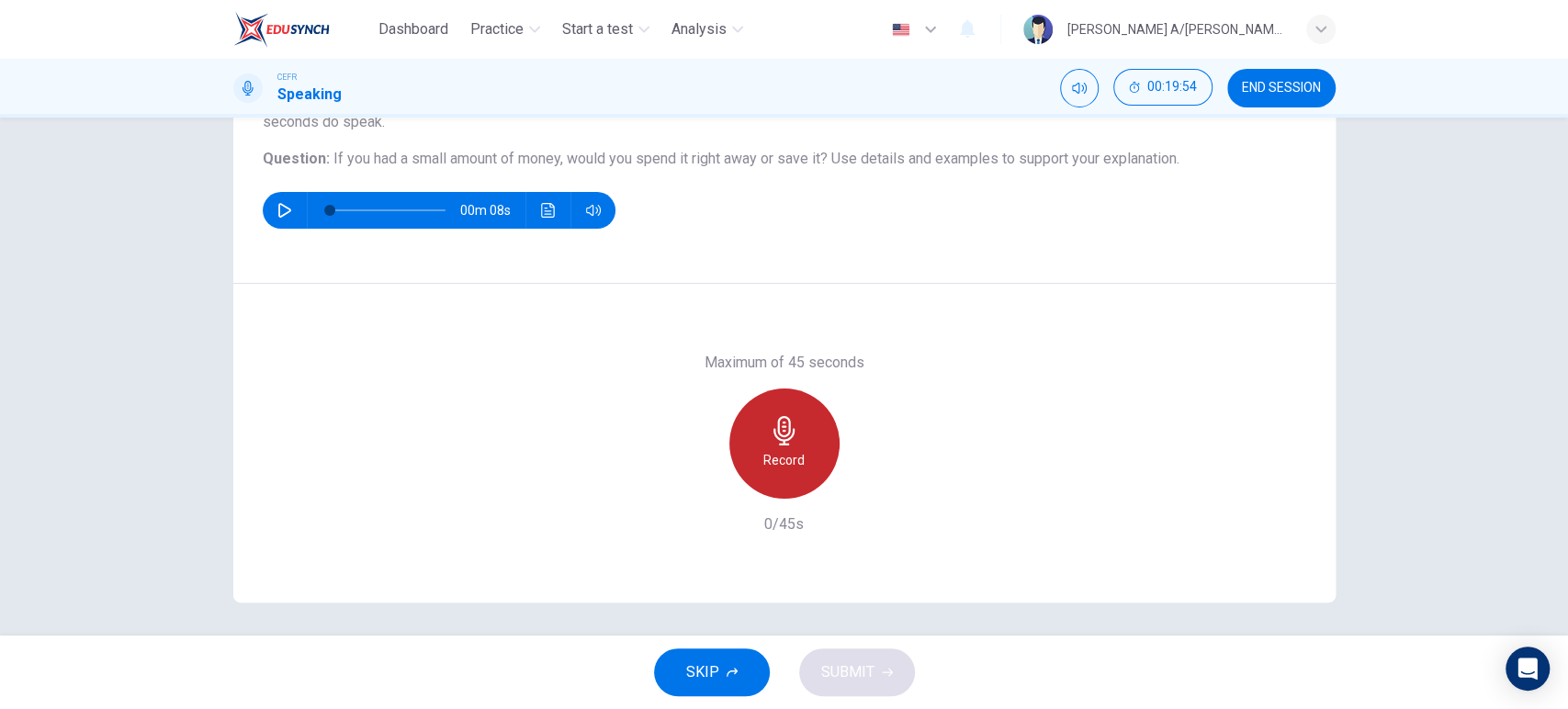
click at [767, 449] on h6 "Record" at bounding box center [784, 459] width 41 height 22
click at [771, 449] on h6 "Stop" at bounding box center [784, 459] width 27 height 22
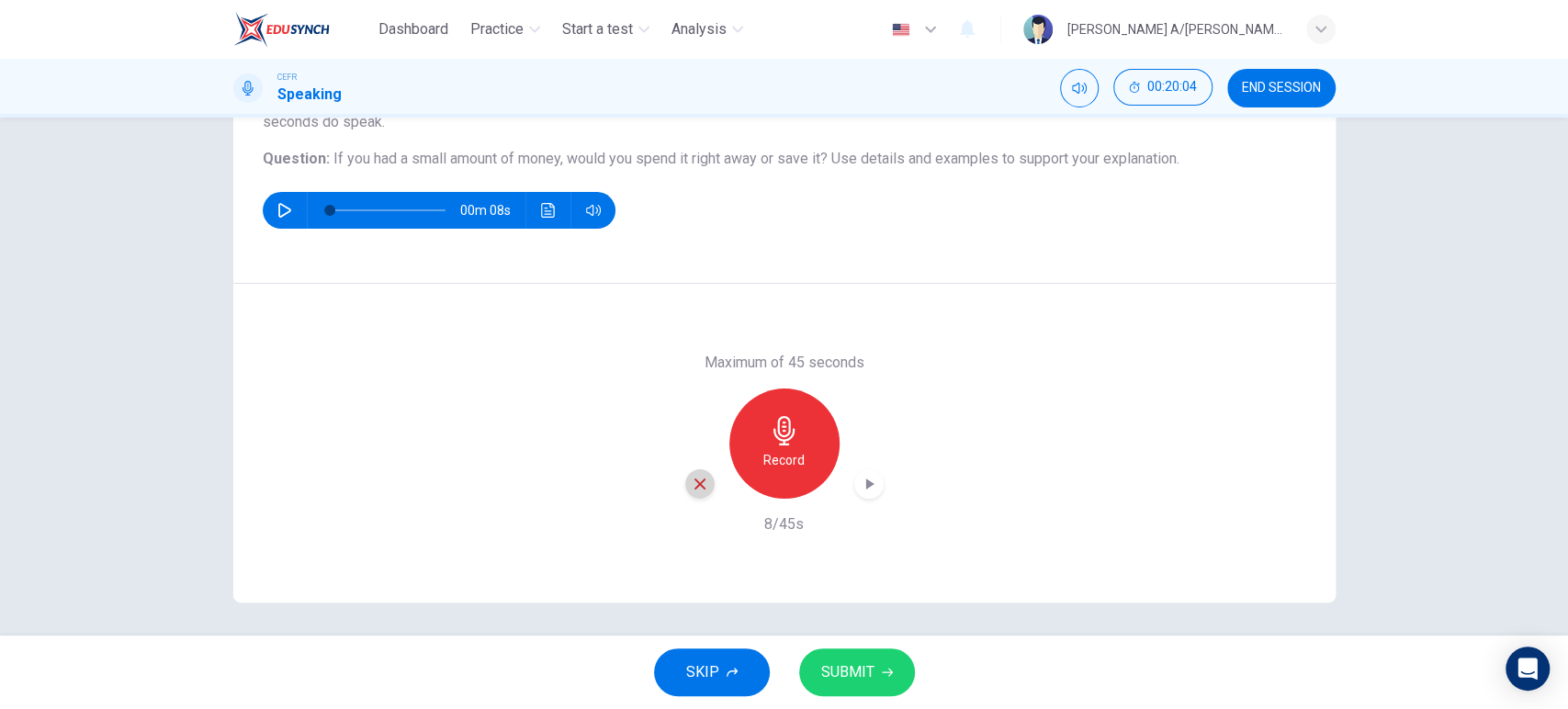
click at [700, 491] on icon "button" at bounding box center [700, 484] width 17 height 17
click at [764, 461] on h6 "Record" at bounding box center [784, 459] width 41 height 22
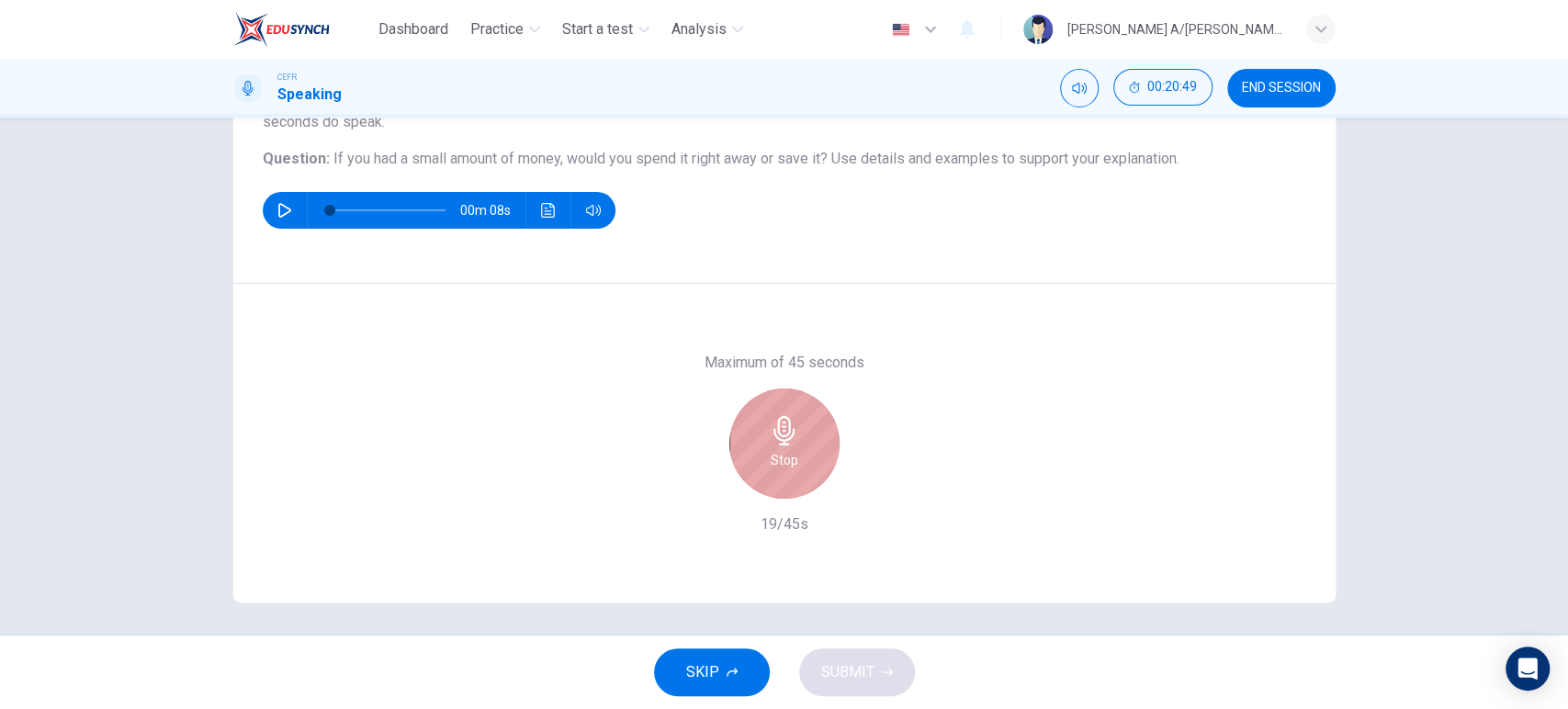
click at [771, 461] on h6 "Stop" at bounding box center [784, 459] width 27 height 22
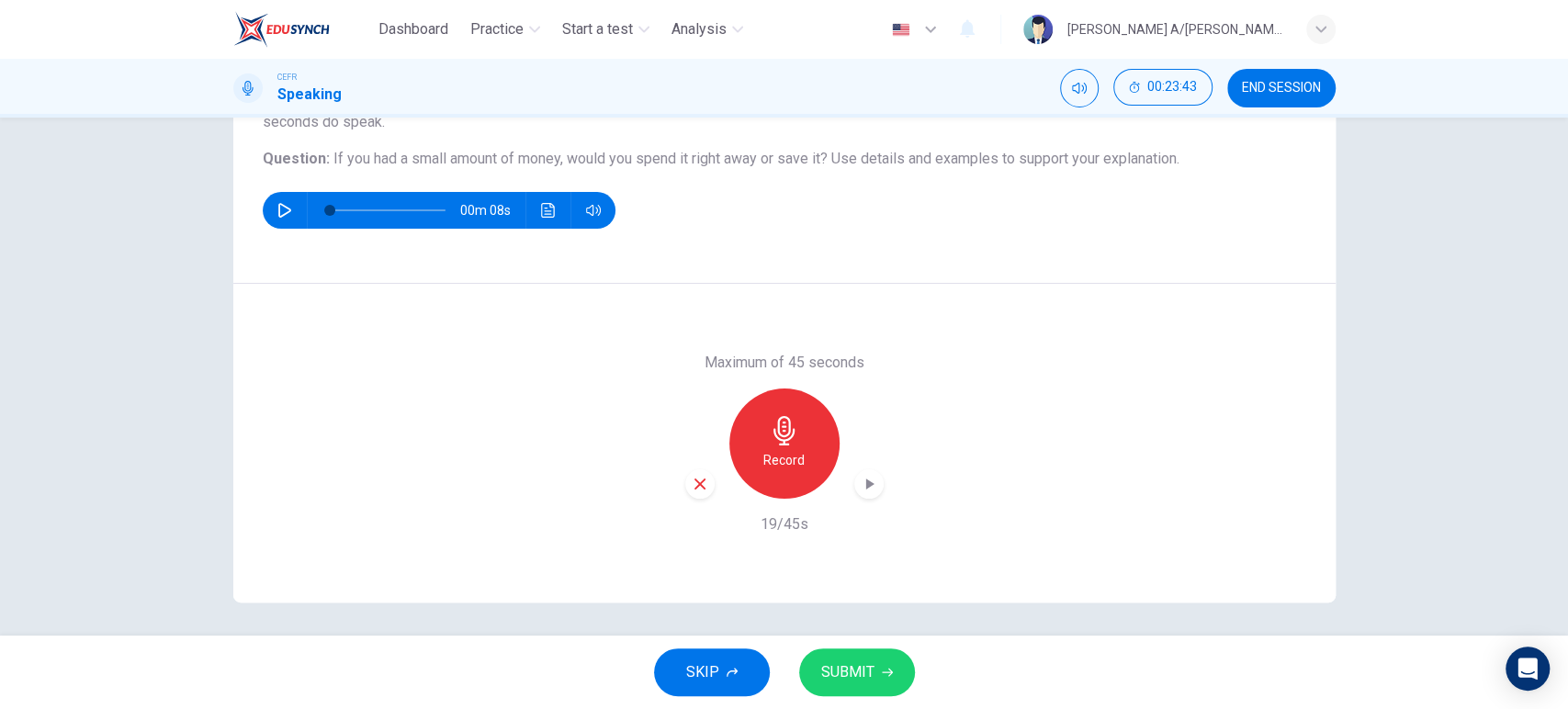
click at [705, 478] on div "button" at bounding box center [699, 484] width 29 height 29
click at [763, 459] on h6 "Record" at bounding box center [784, 459] width 41 height 22
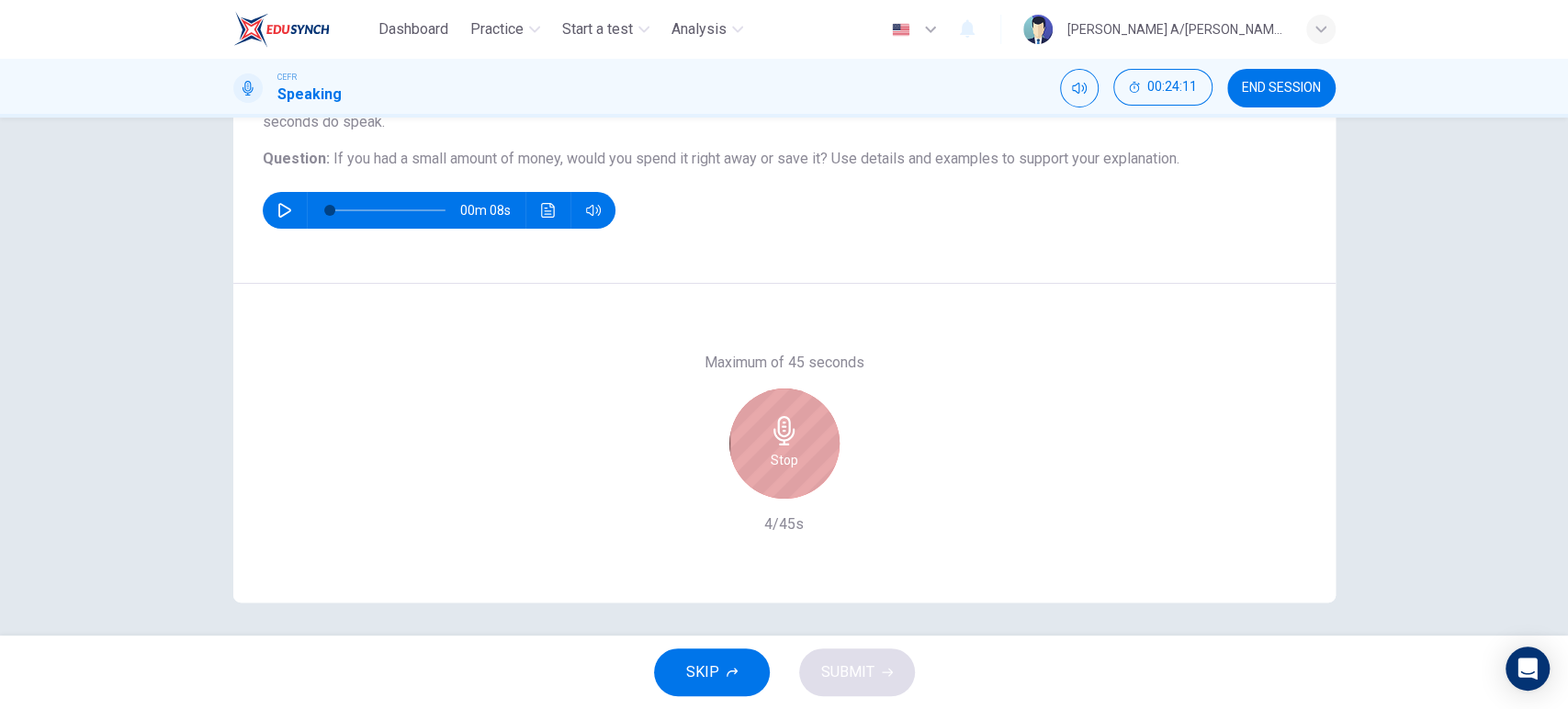
click at [760, 459] on div "Stop" at bounding box center [784, 443] width 110 height 110
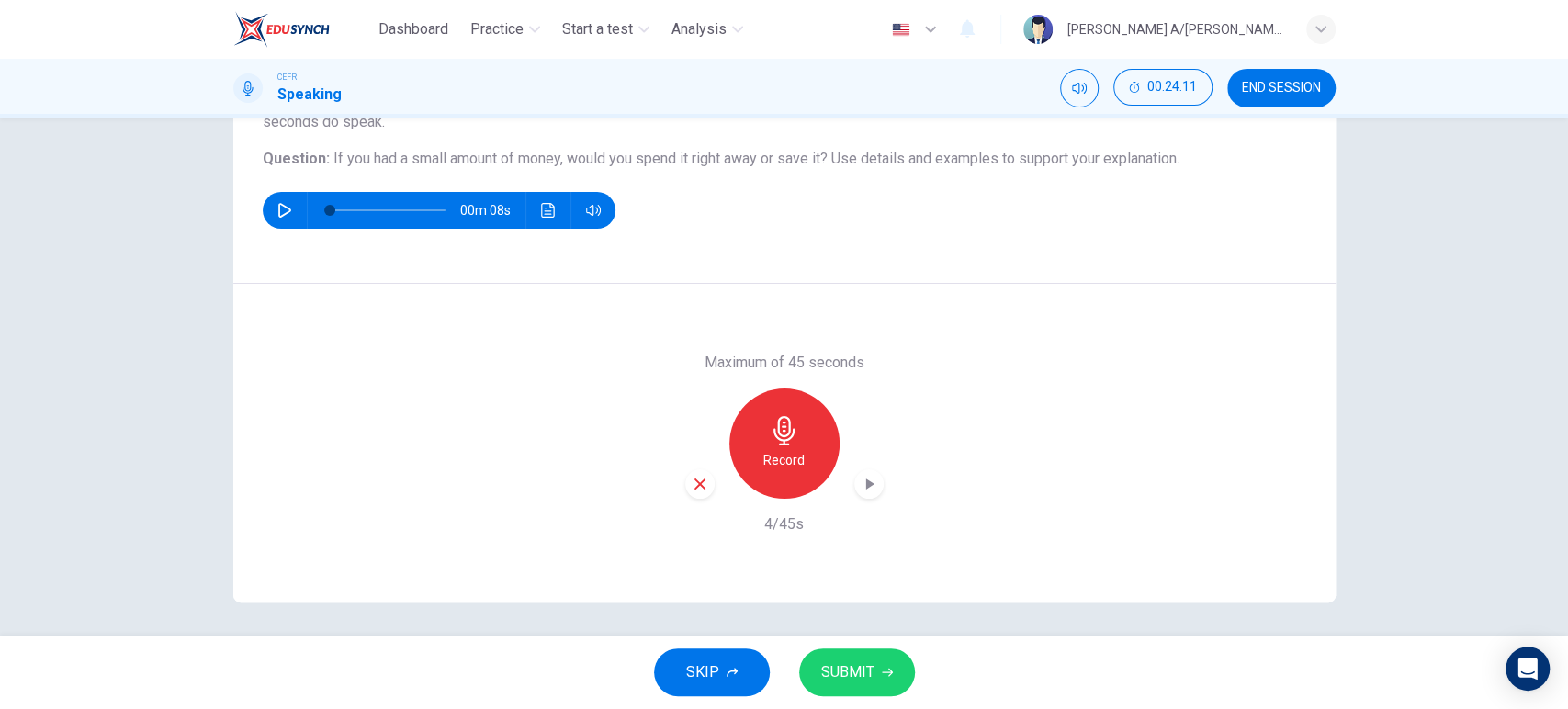
click at [692, 483] on icon "button" at bounding box center [700, 484] width 17 height 17
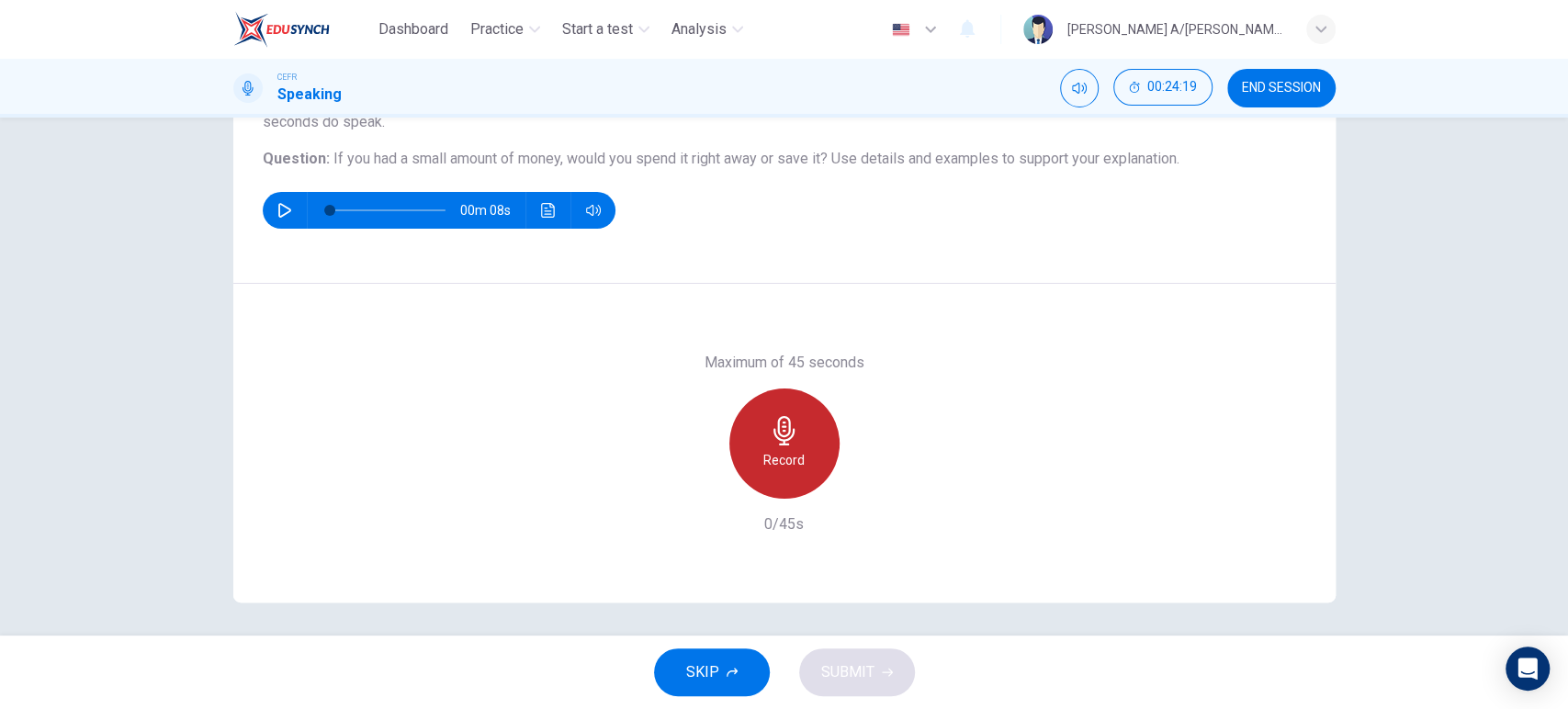
click at [787, 454] on h6 "Record" at bounding box center [784, 459] width 41 height 22
click at [787, 454] on h6 "Stop" at bounding box center [784, 459] width 27 height 22
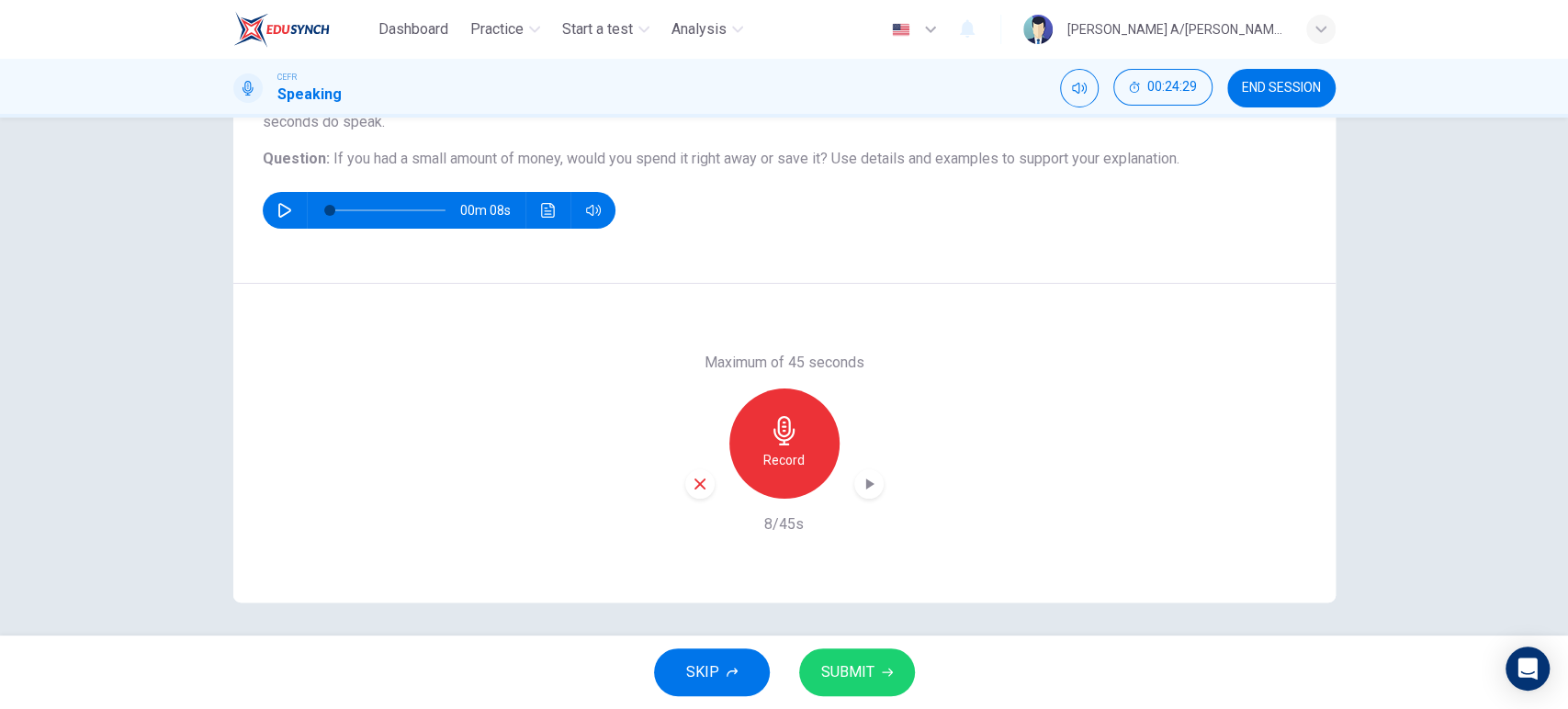
click at [701, 476] on icon "button" at bounding box center [700, 484] width 17 height 17
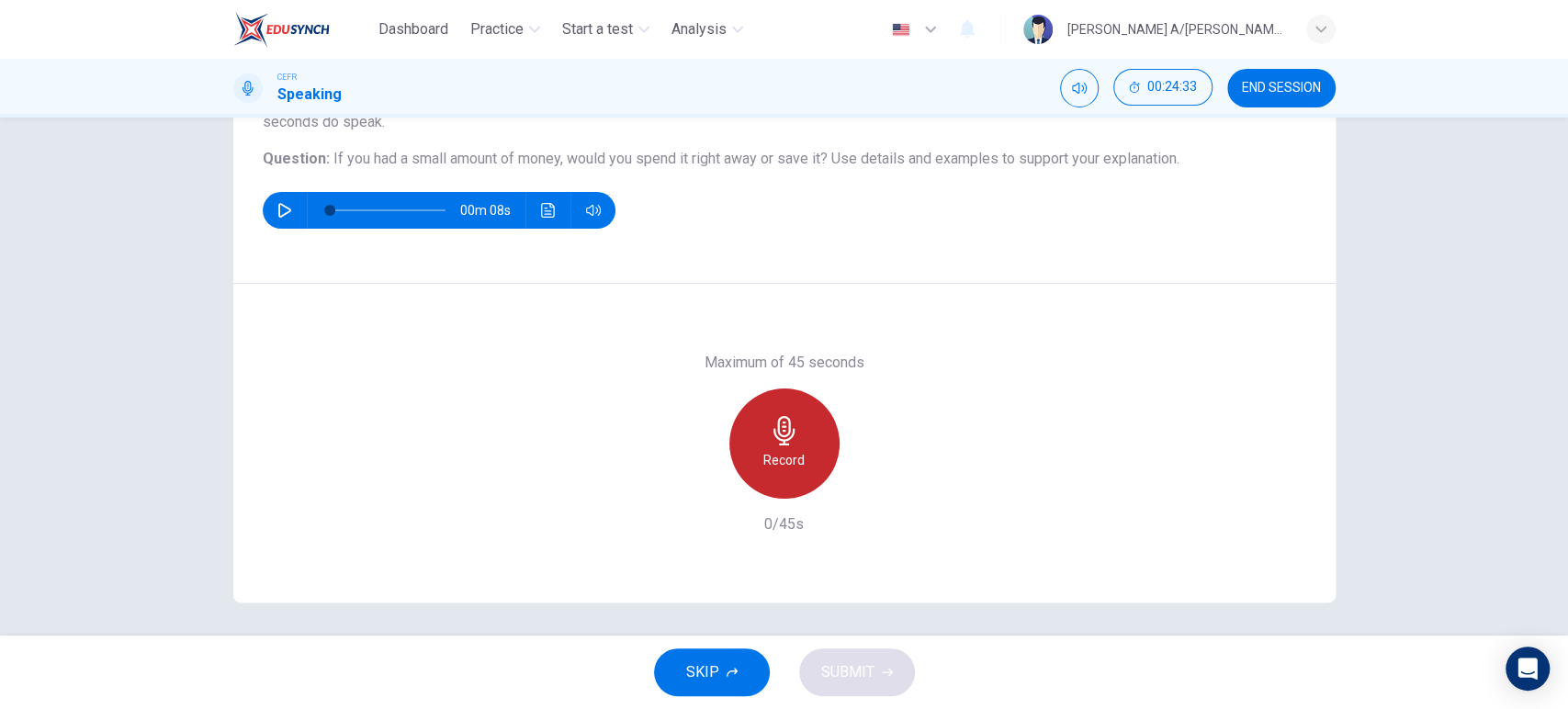
click at [801, 450] on div "Record" at bounding box center [784, 443] width 110 height 110
click at [801, 450] on div "Stop" at bounding box center [784, 443] width 110 height 110
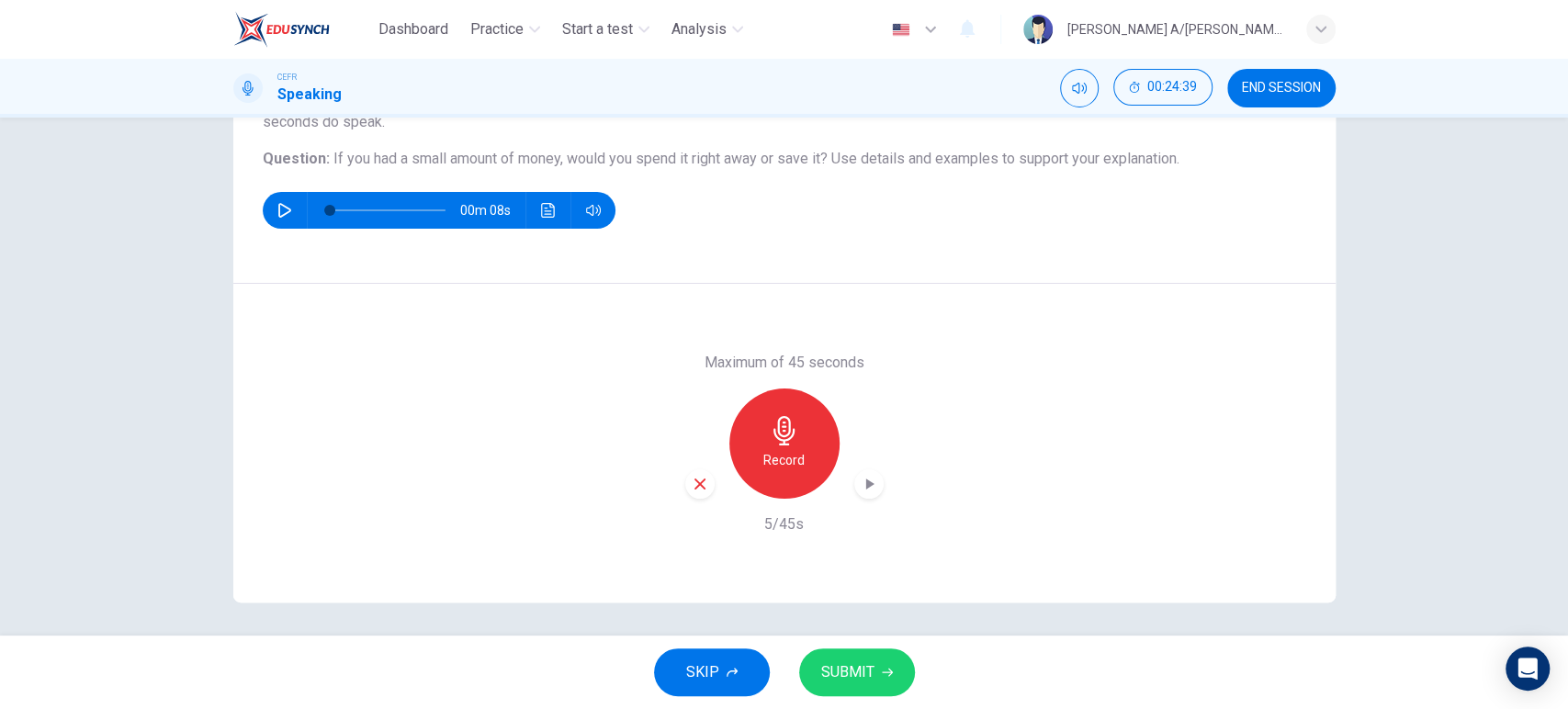
click at [692, 486] on icon "button" at bounding box center [700, 484] width 17 height 17
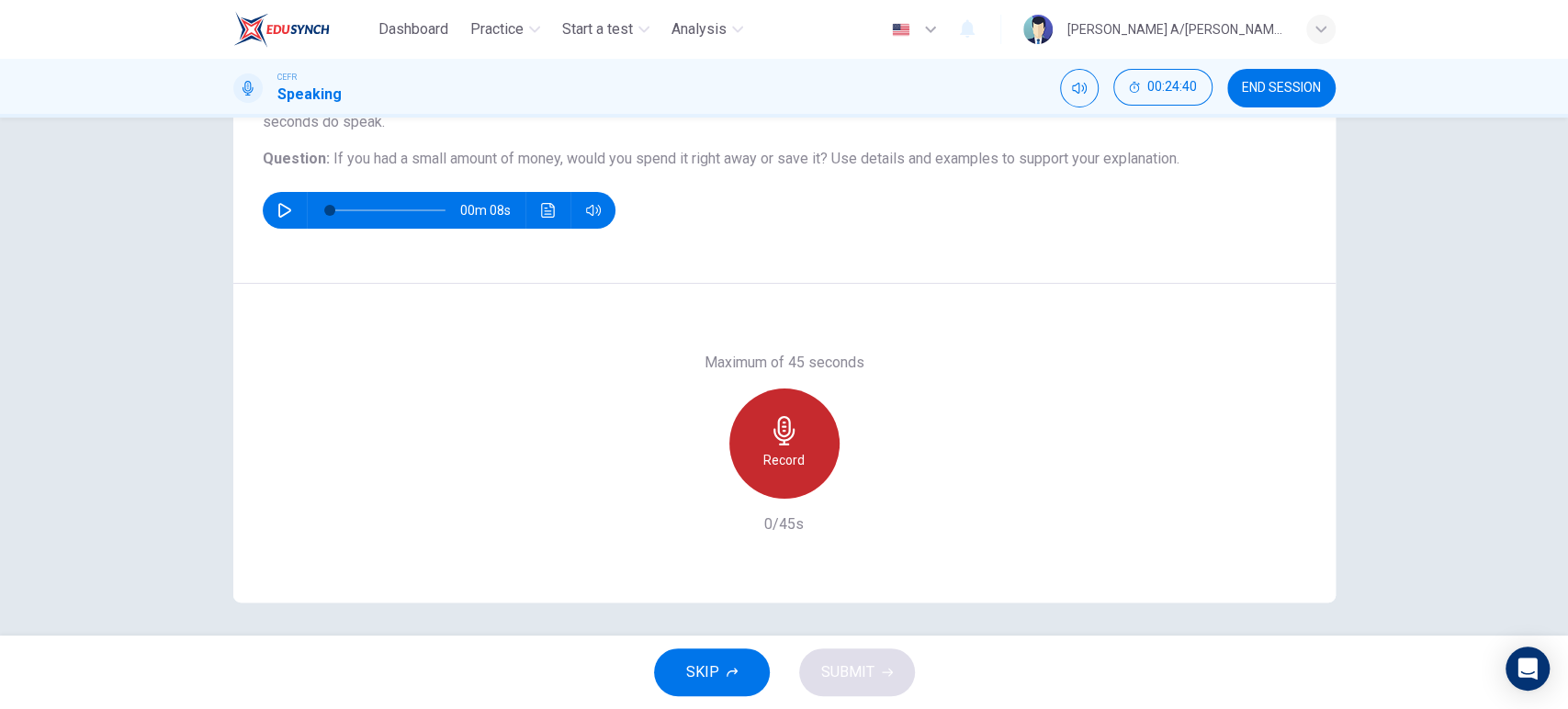
click at [753, 448] on div "Record" at bounding box center [784, 443] width 110 height 110
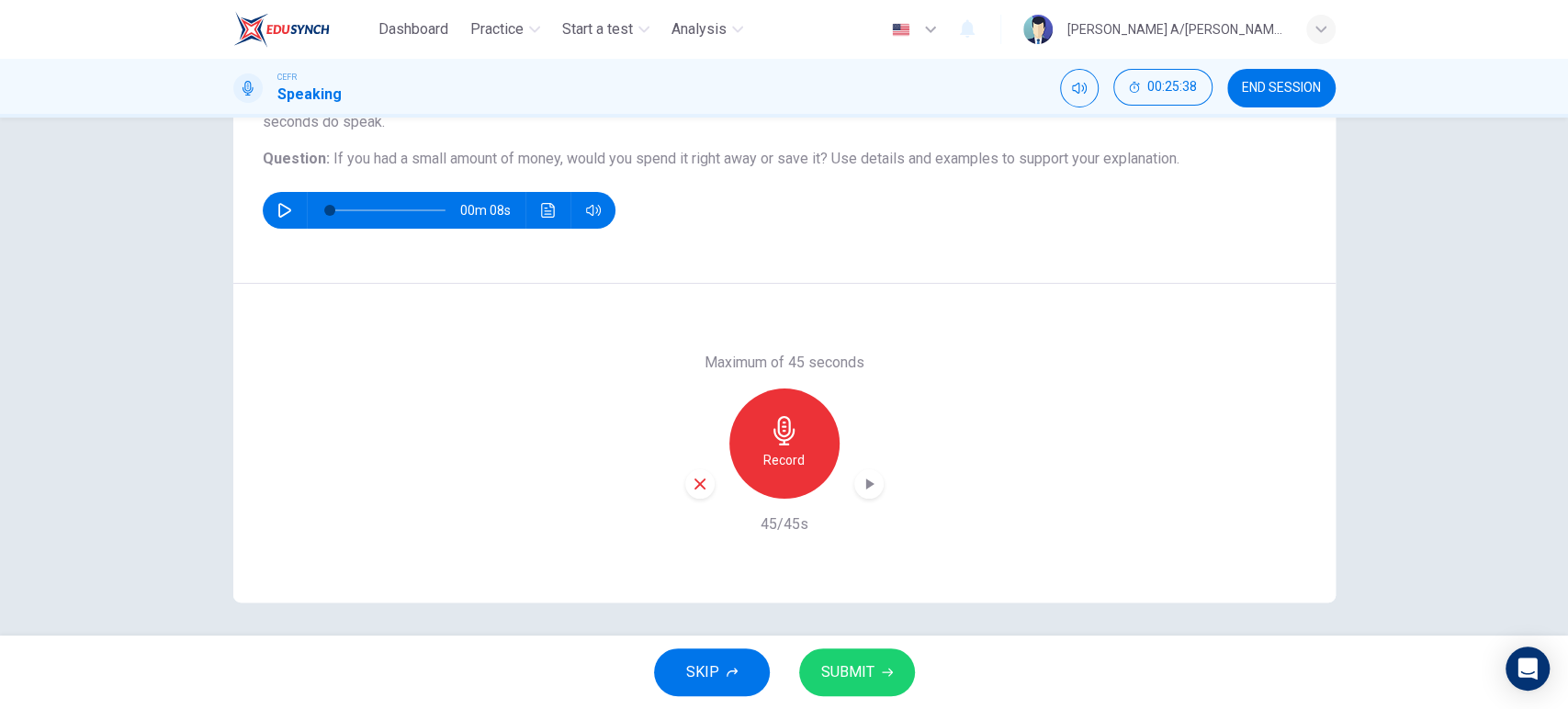
click at [867, 477] on icon "button" at bounding box center [869, 484] width 19 height 19
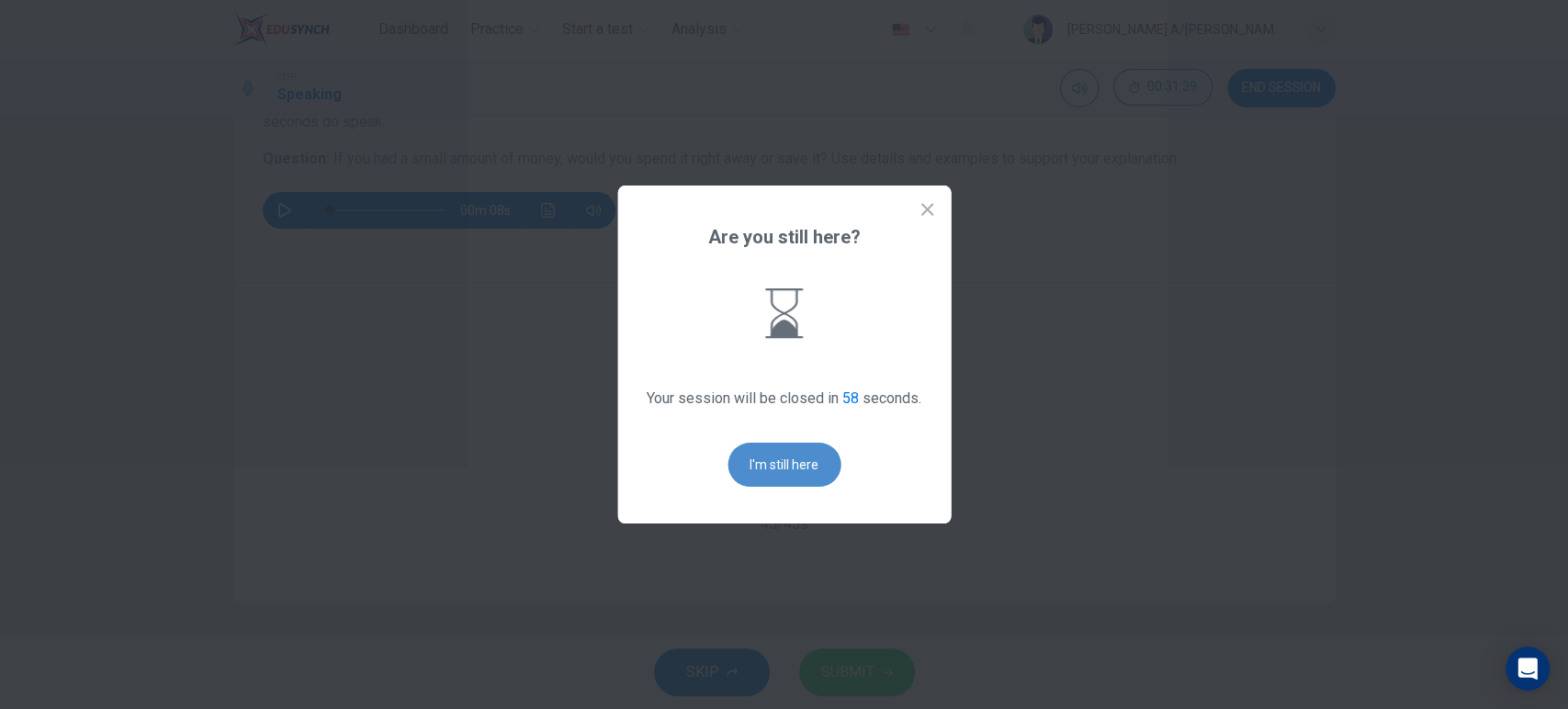
click at [826, 475] on button "I'm still here" at bounding box center [784, 464] width 113 height 44
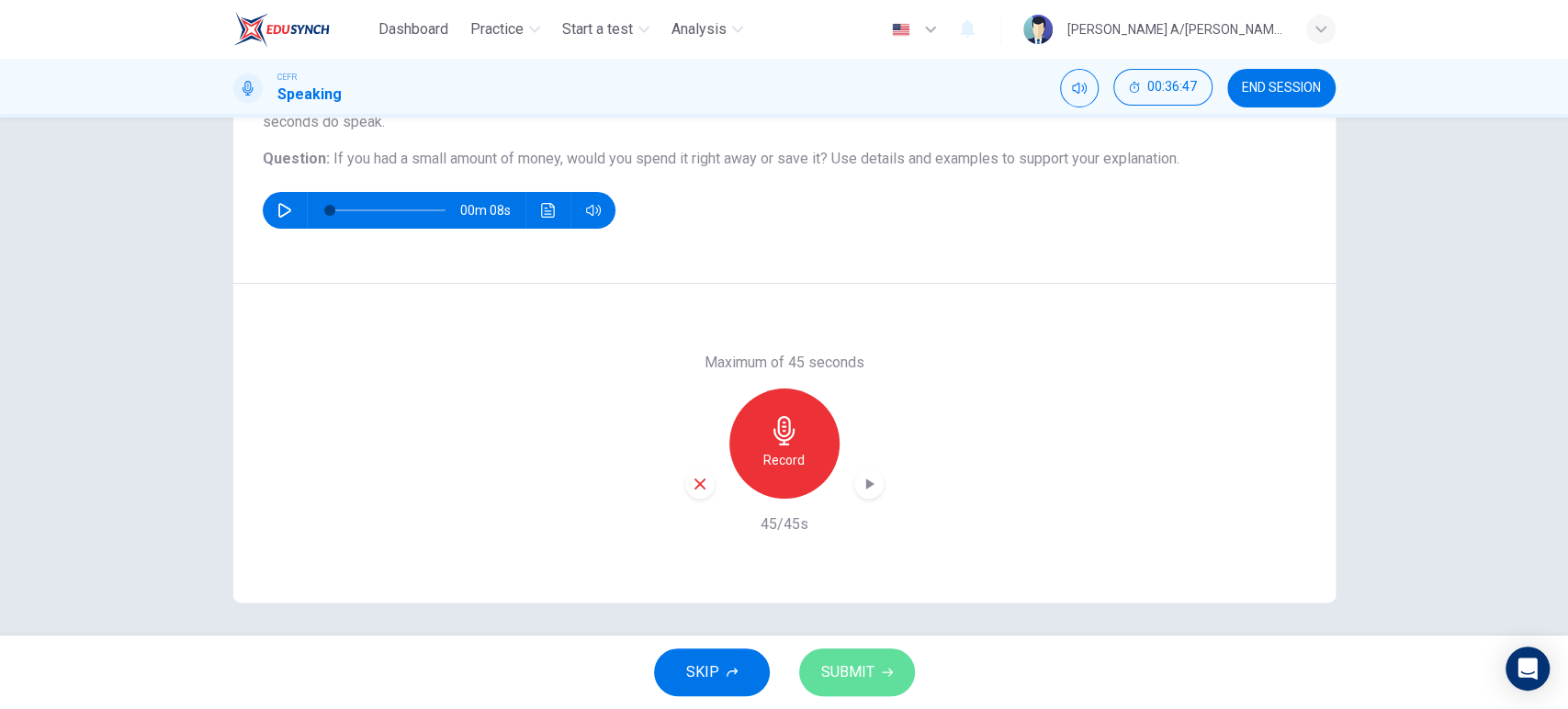
click at [849, 676] on span "SUBMIT" at bounding box center [847, 672] width 54 height 25
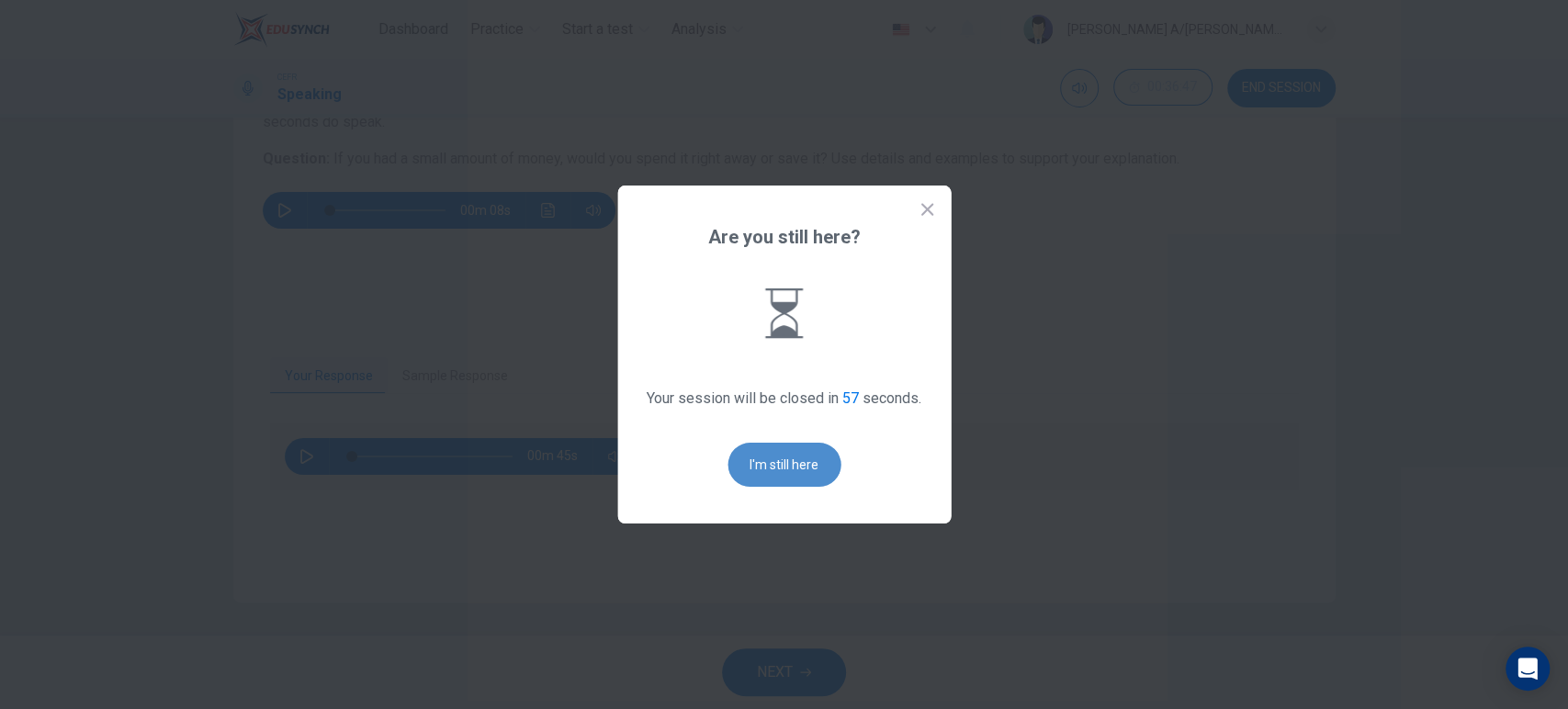
click at [757, 472] on button "I'm still here" at bounding box center [784, 464] width 113 height 44
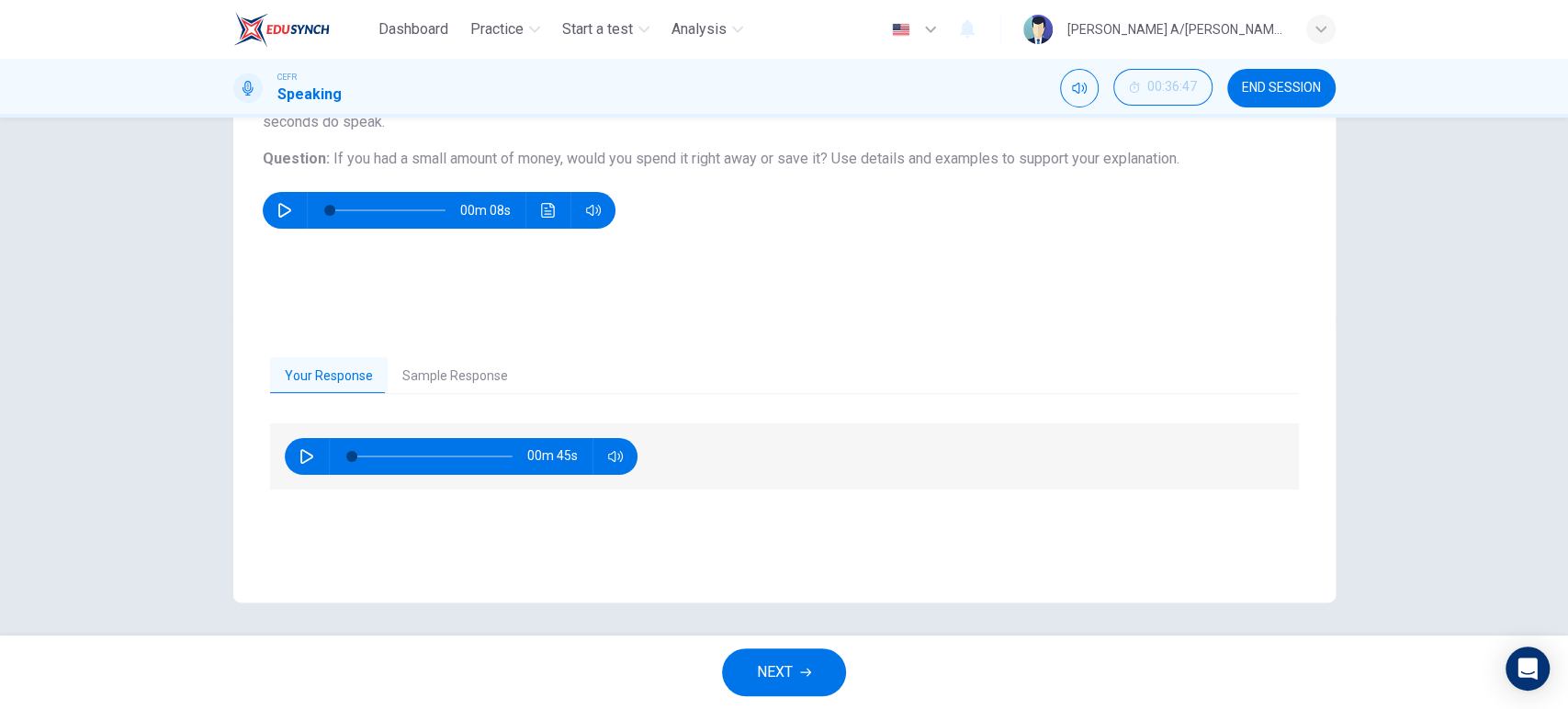
click at [444, 369] on button "Sample Response" at bounding box center [455, 377] width 135 height 39
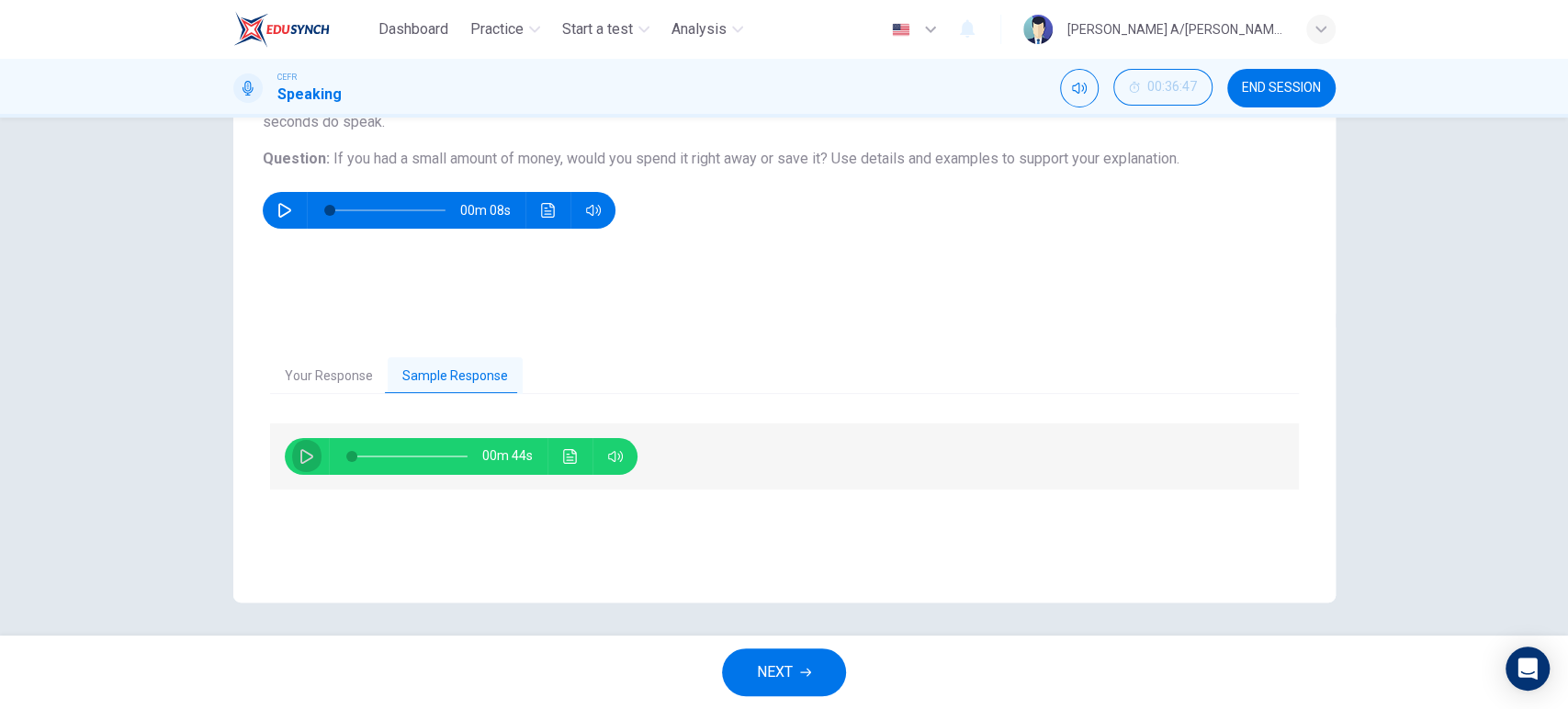
click at [292, 459] on button "button" at bounding box center [306, 456] width 29 height 37
type input "0"
click at [1253, 81] on span "END SESSION" at bounding box center [1281, 89] width 79 height 15
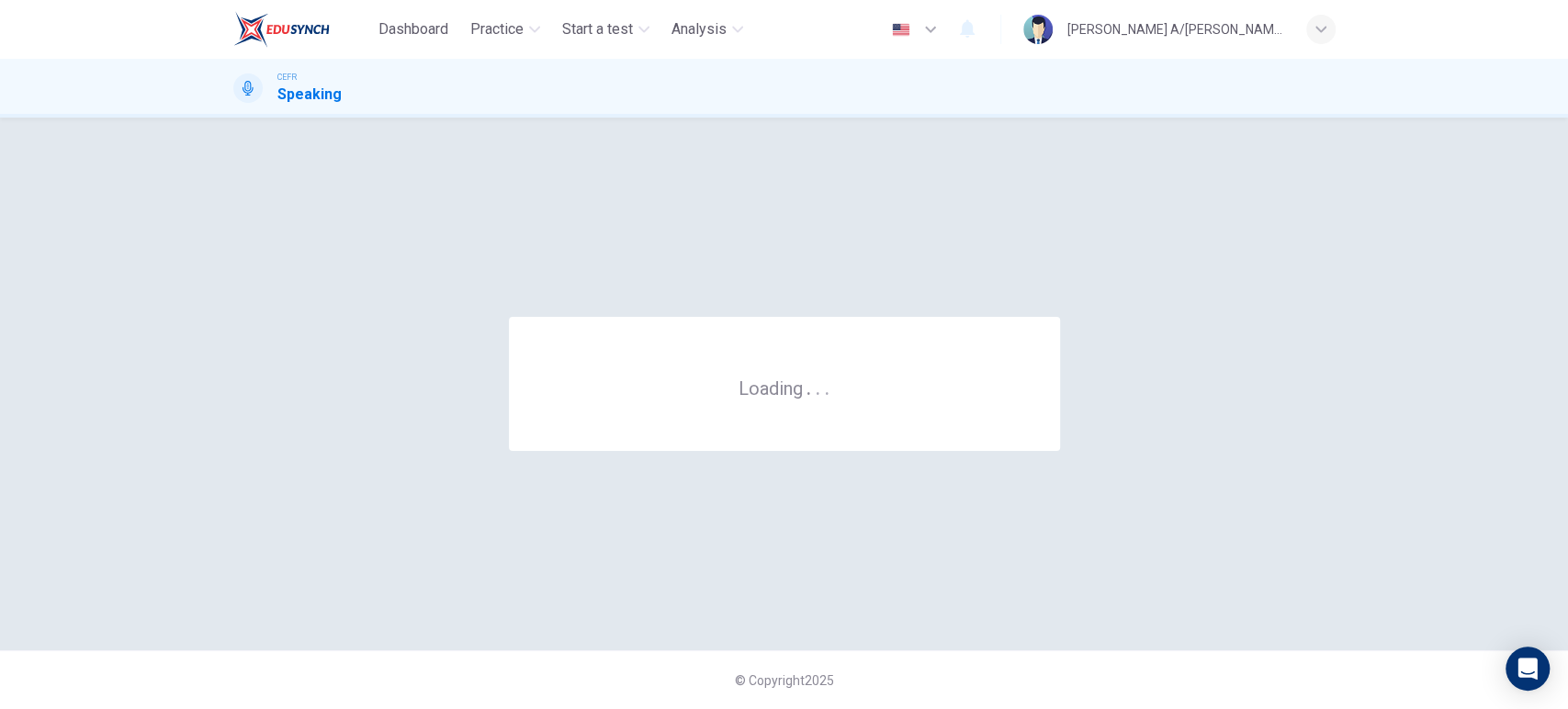
scroll to position [0, 0]
